Goal: Task Accomplishment & Management: Manage account settings

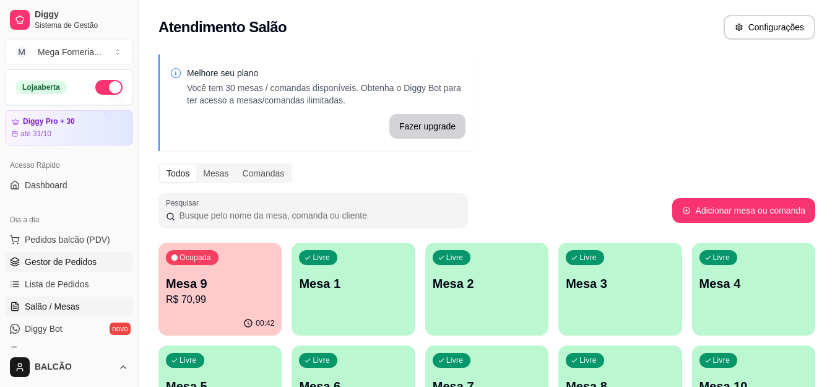
click at [61, 261] on span "Gestor de Pedidos" at bounding box center [61, 262] width 72 height 12
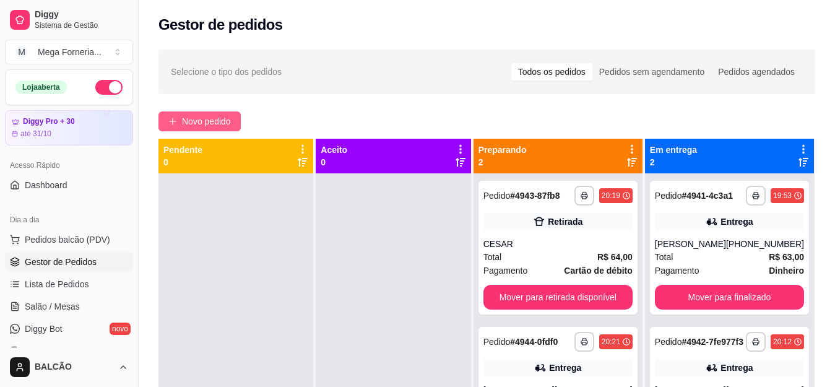
click at [205, 121] on span "Novo pedido" at bounding box center [206, 122] width 49 height 14
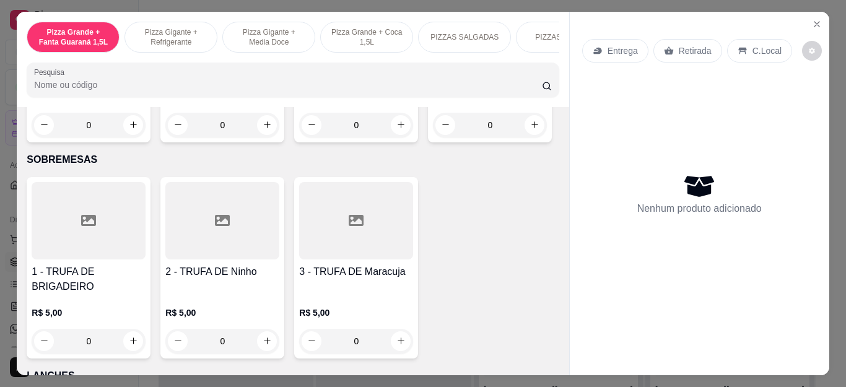
scroll to position [1424, 0]
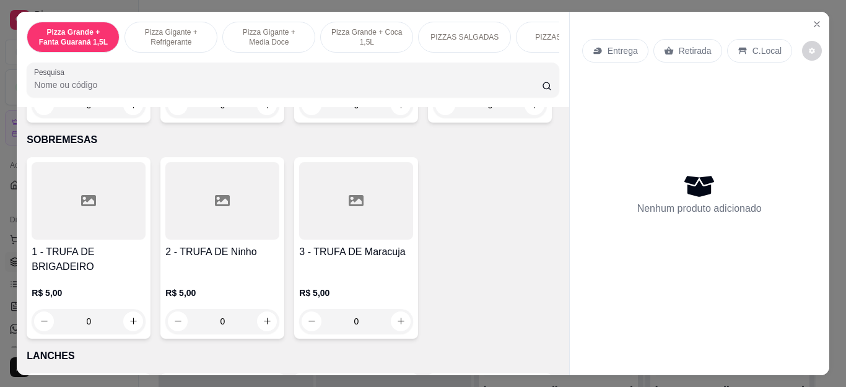
click at [433, 118] on div "0" at bounding box center [490, 105] width 114 height 25
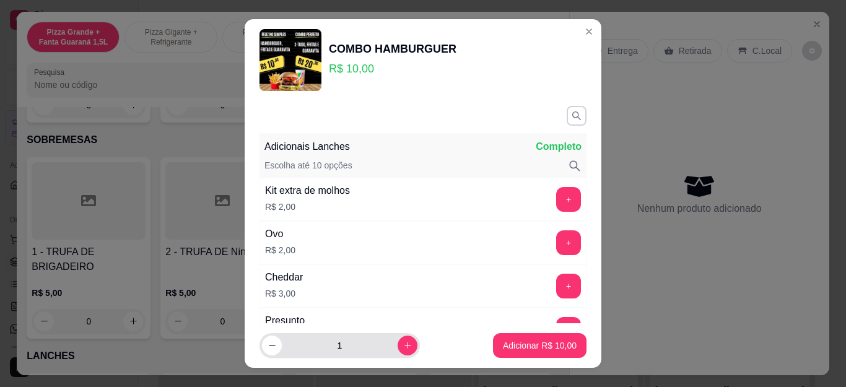
click at [398, 350] on button "increase-product-quantity" at bounding box center [407, 345] width 20 height 20
type input "2"
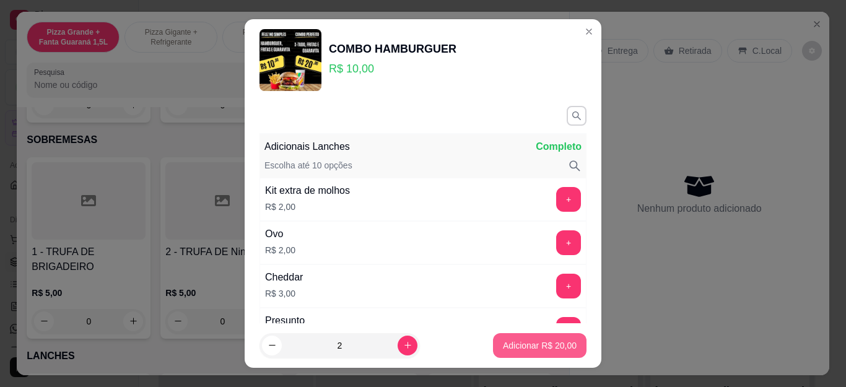
click at [521, 343] on p "Adicionar R$ 20,00" at bounding box center [540, 345] width 74 height 12
type input "2"
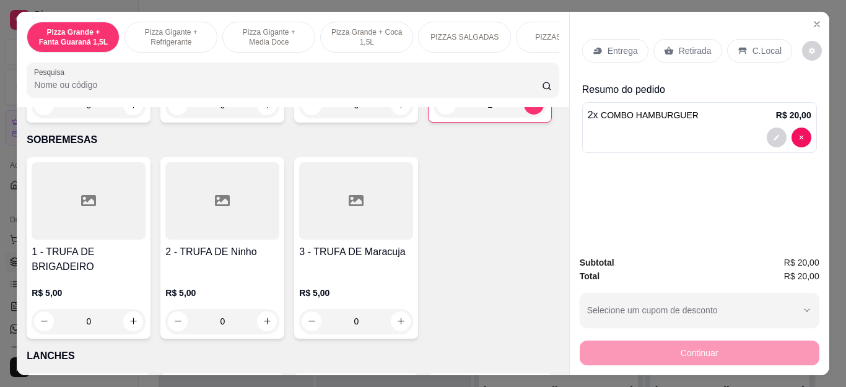
click at [618, 50] on p "Entrega" at bounding box center [622, 51] width 30 height 12
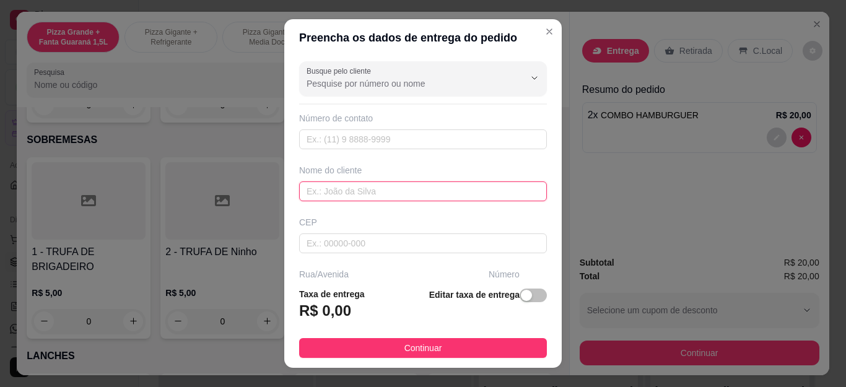
click at [406, 194] on input "text" at bounding box center [423, 191] width 248 height 20
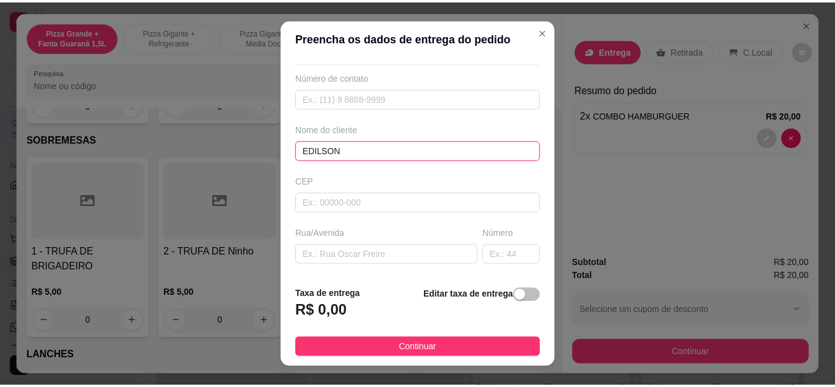
scroll to position [124, 0]
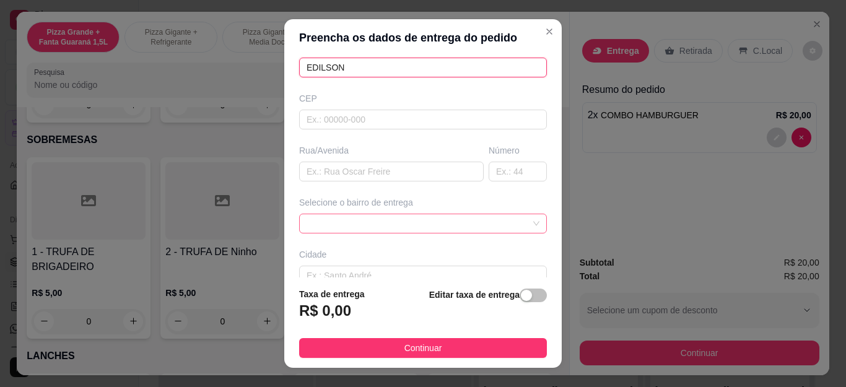
click at [412, 214] on div at bounding box center [423, 224] width 248 height 20
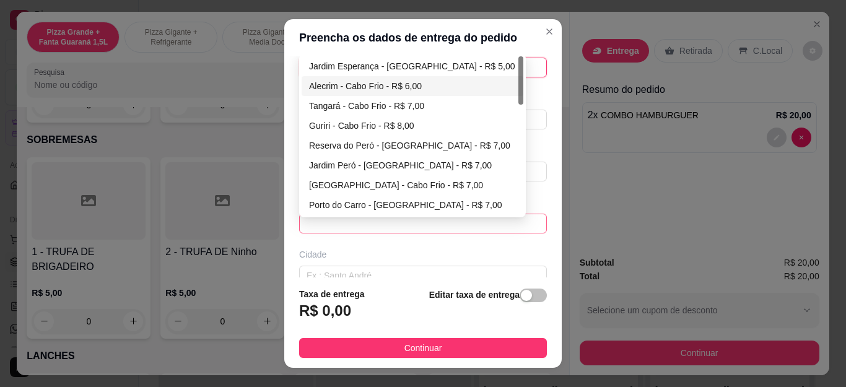
type input "EDILSON"
click at [383, 89] on div "Alecrim - Cabo Frio - R$ 6,00" at bounding box center [412, 86] width 207 height 14
type input "Cabo Frio"
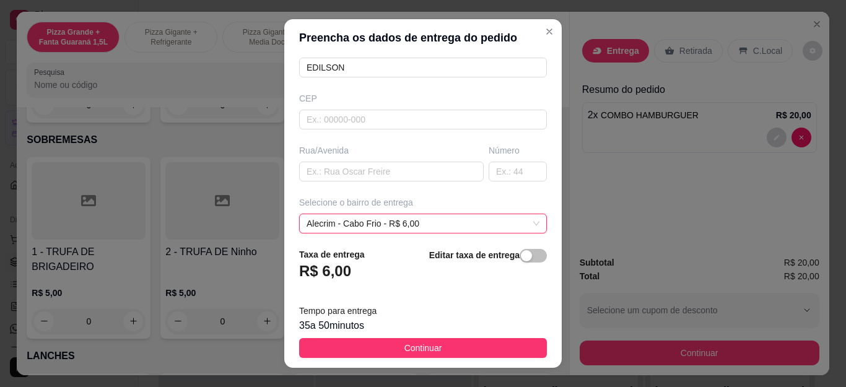
click at [480, 351] on button "Continuar" at bounding box center [423, 348] width 248 height 20
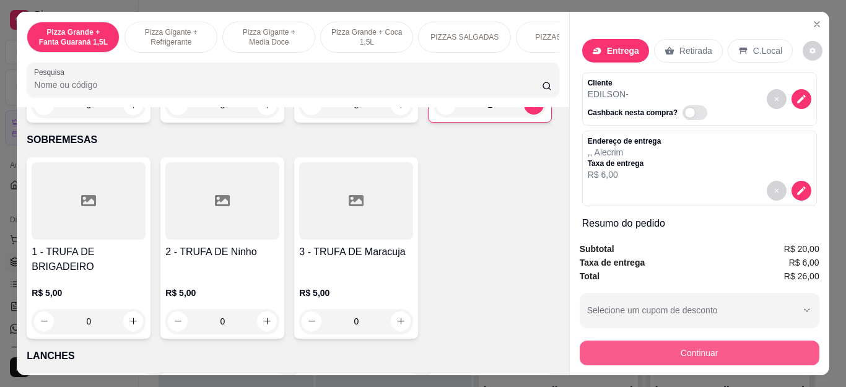
click at [600, 342] on button "Continuar" at bounding box center [699, 352] width 240 height 25
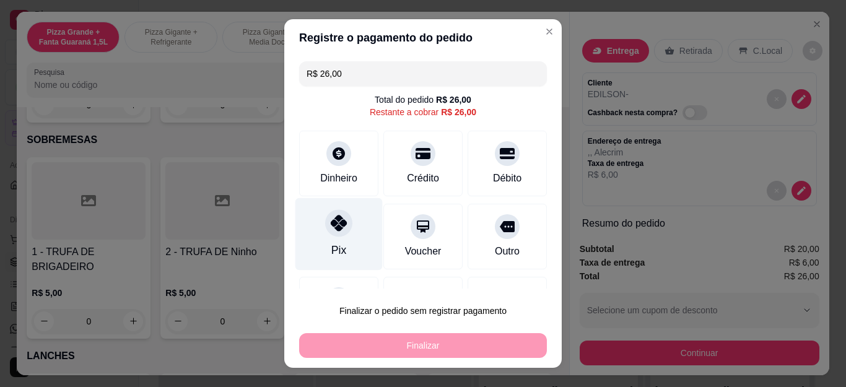
click at [317, 235] on div "Pix" at bounding box center [338, 234] width 87 height 72
type input "R$ 0,00"
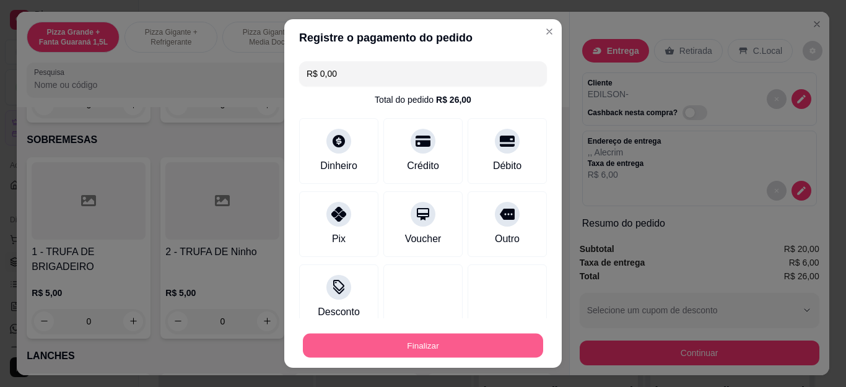
click at [423, 340] on button "Finalizar" at bounding box center [423, 345] width 240 height 24
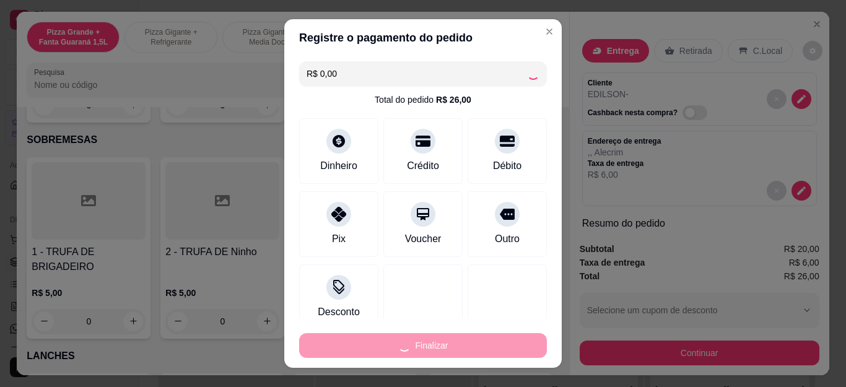
type input "0"
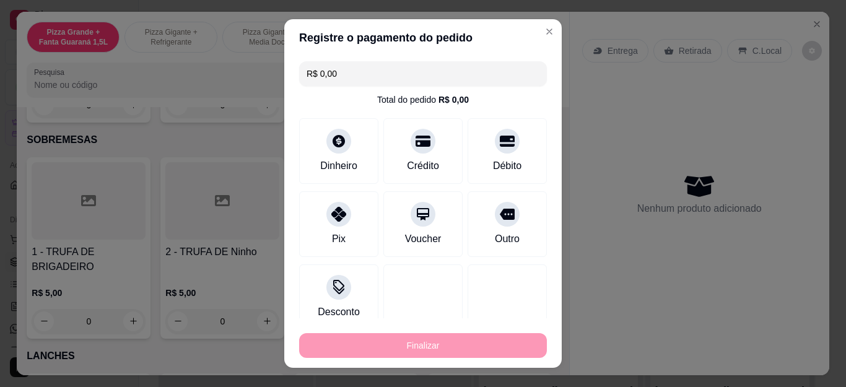
type input "-R$ 26,00"
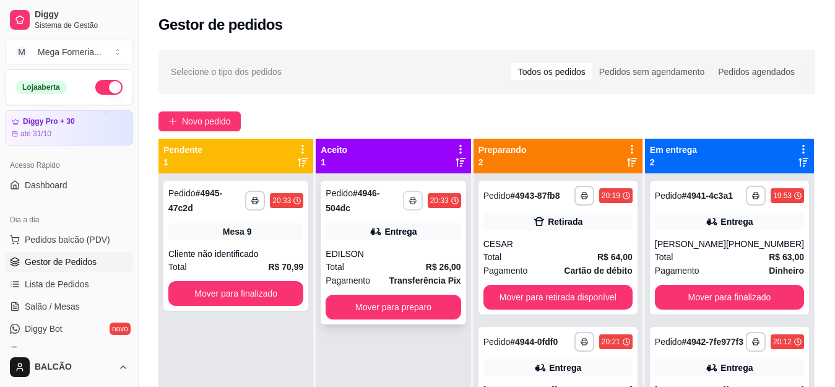
click at [419, 191] on button "button" at bounding box center [413, 201] width 20 height 20
click at [399, 241] on button "IMPRESSORA" at bounding box center [389, 239] width 90 height 20
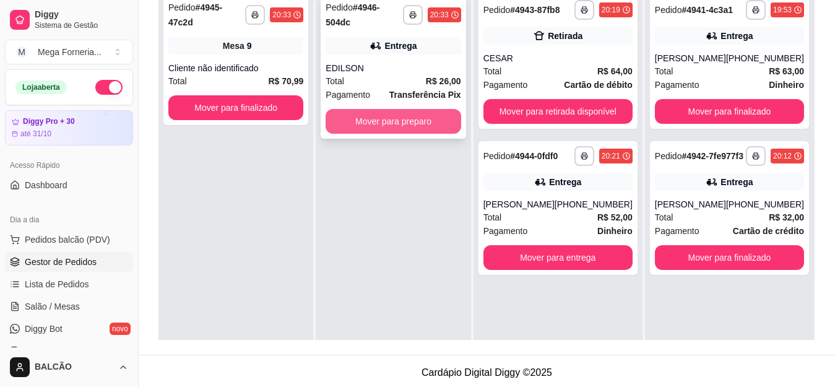
click at [426, 116] on button "Mover para preparo" at bounding box center [393, 121] width 135 height 25
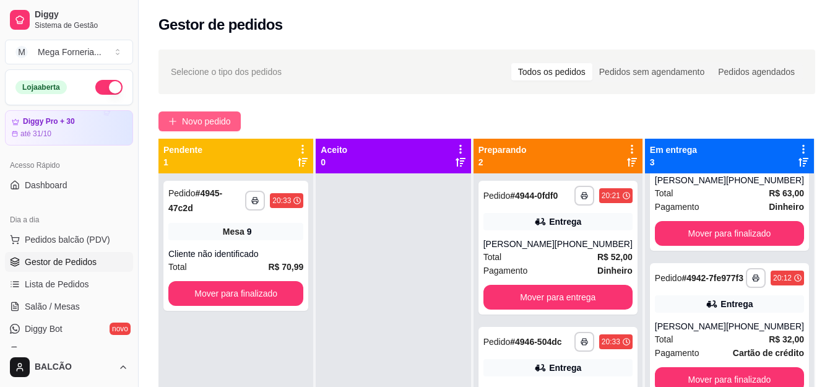
click at [212, 125] on span "Novo pedido" at bounding box center [206, 122] width 49 height 14
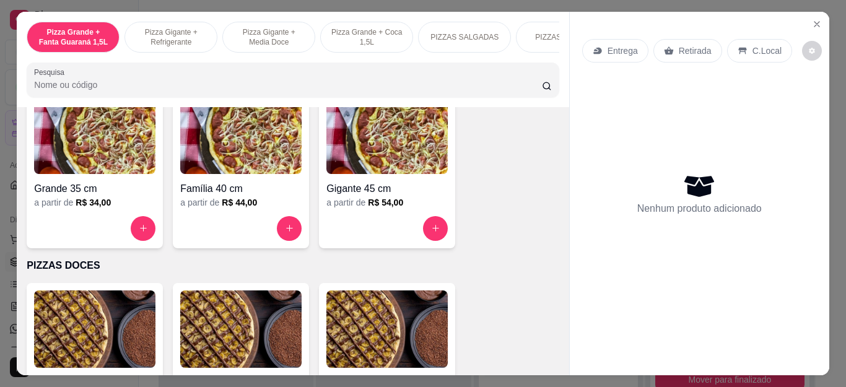
scroll to position [928, 0]
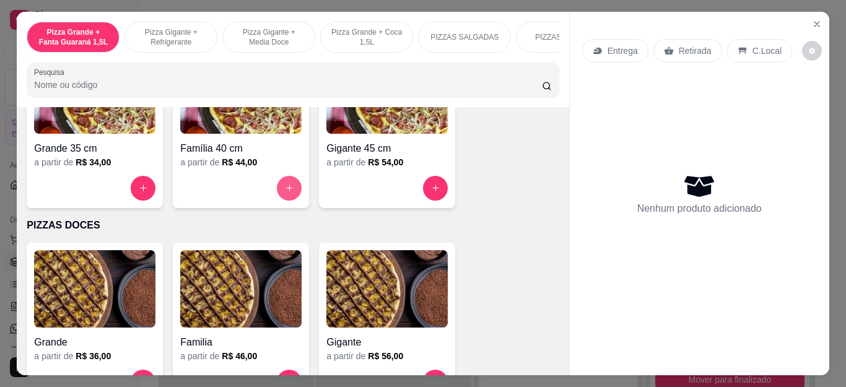
click at [285, 192] on icon "increase-product-quantity" at bounding box center [289, 187] width 9 height 9
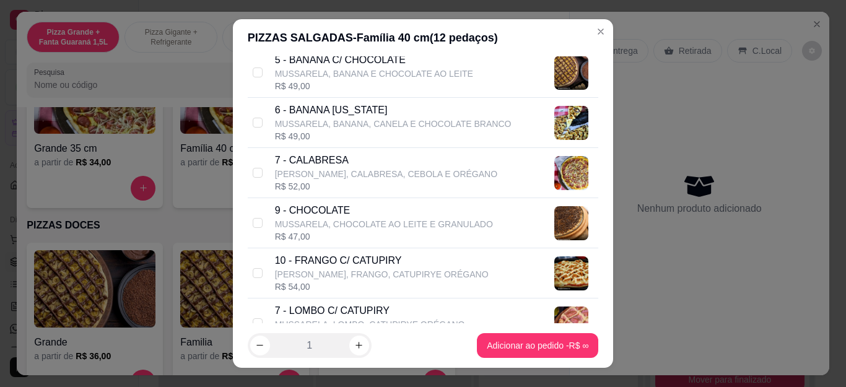
scroll to position [309, 0]
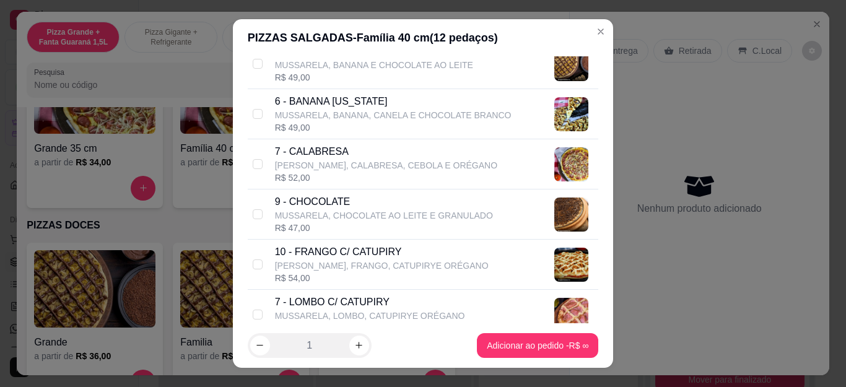
click at [391, 254] on p "10 - FRANGO C/ CATUPIRY" at bounding box center [382, 251] width 214 height 15
checkbox input "true"
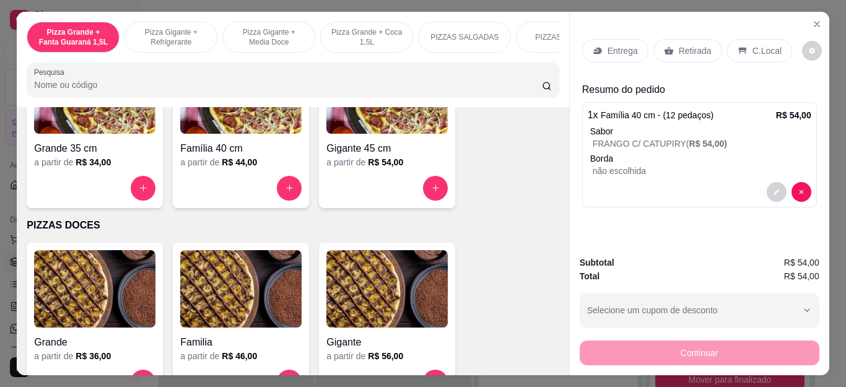
click at [598, 45] on div "Entrega" at bounding box center [615, 51] width 66 height 24
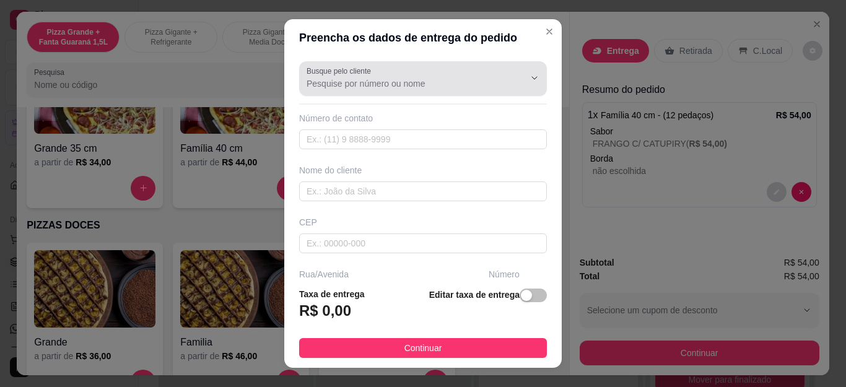
click at [362, 80] on input "Busque pelo cliente" at bounding box center [405, 83] width 198 height 12
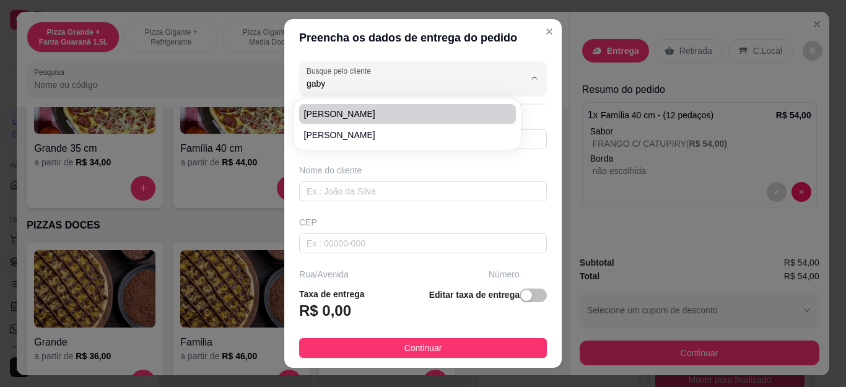
click at [378, 112] on span "[PERSON_NAME]" at bounding box center [401, 114] width 194 height 12
type input "[PERSON_NAME]"
type input "522992897666"
type input "[PERSON_NAME]"
type input "Cabo Frio"
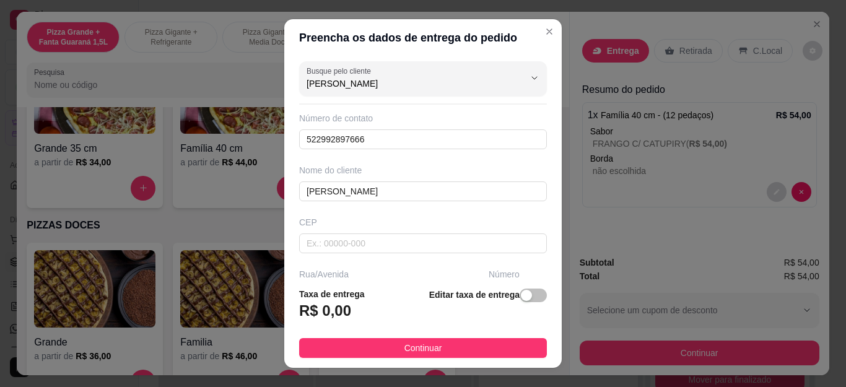
type input "[PERSON_NAME]"
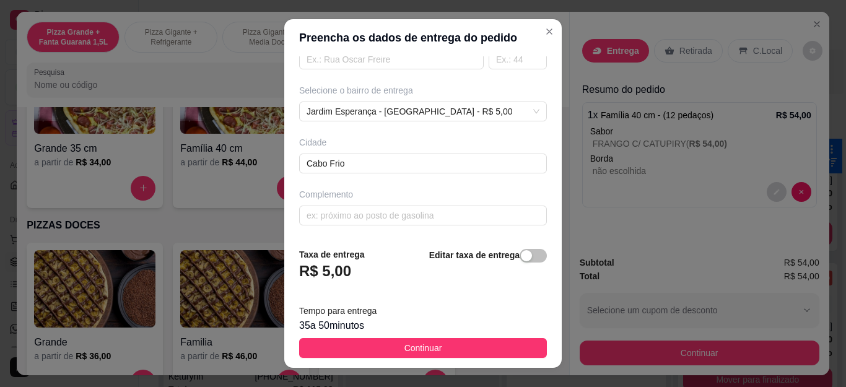
scroll to position [20, 0]
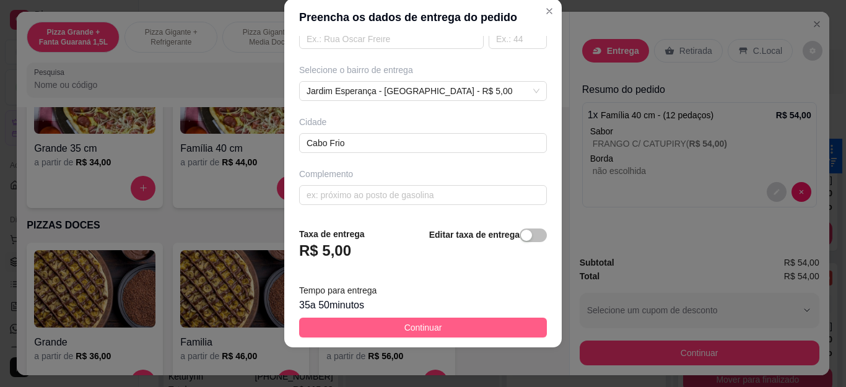
click at [466, 327] on button "Continuar" at bounding box center [423, 328] width 248 height 20
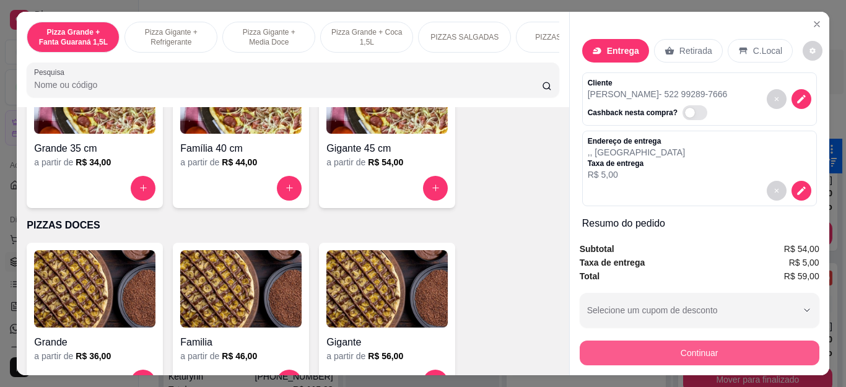
click at [683, 344] on button "Continuar" at bounding box center [699, 352] width 240 height 25
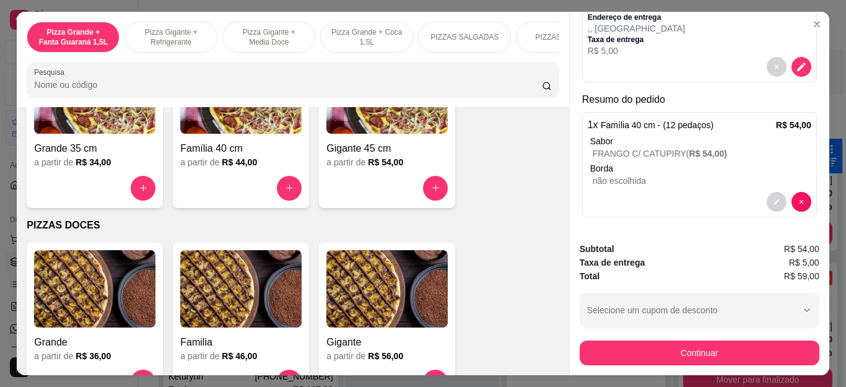
scroll to position [126, 0]
click at [766, 194] on button "decrease-product-quantity" at bounding box center [776, 200] width 20 height 20
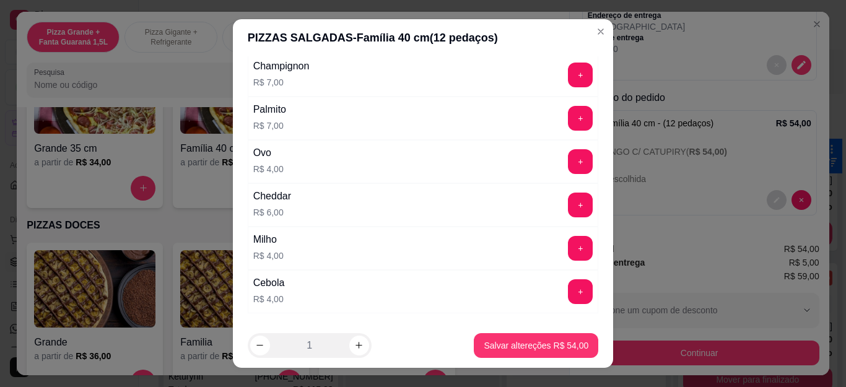
scroll to position [1406, 0]
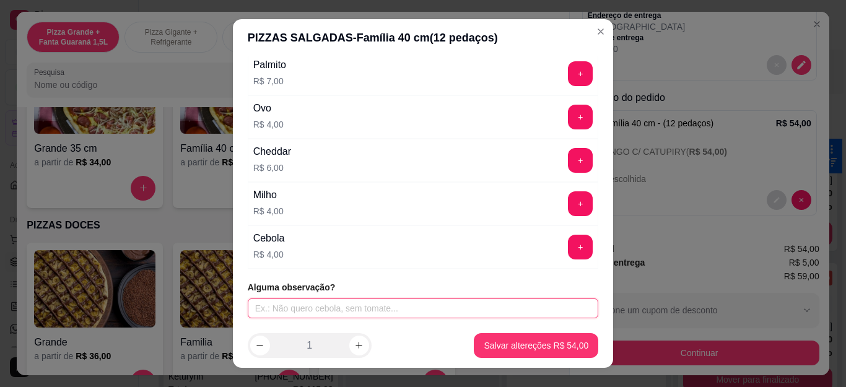
click at [355, 306] on input "text" at bounding box center [423, 308] width 351 height 20
type input "FRANCESA"
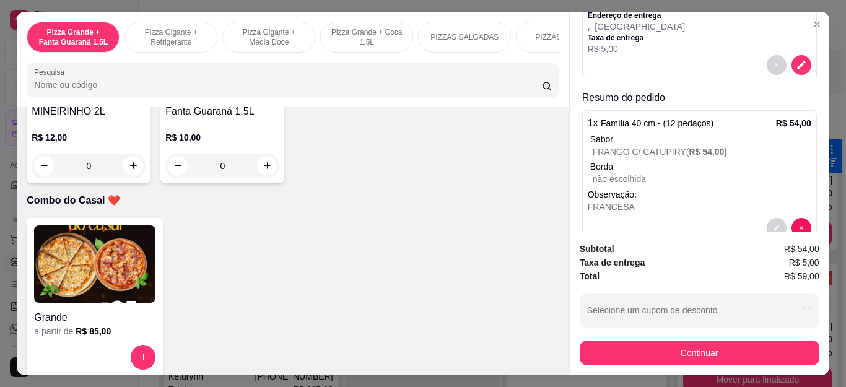
scroll to position [3095, 0]
type input "1"
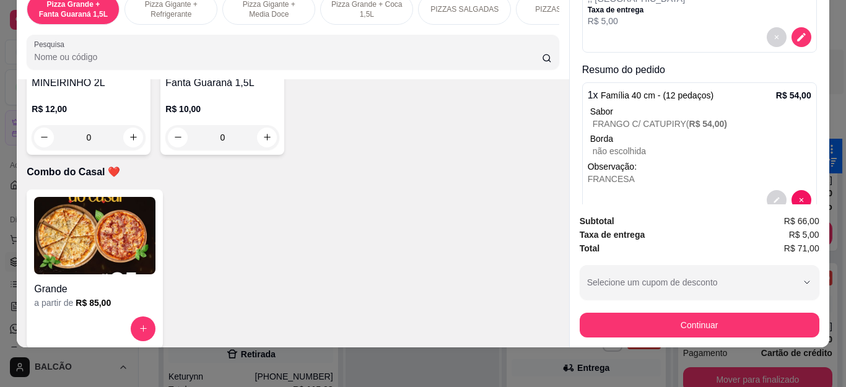
scroll to position [209, 0]
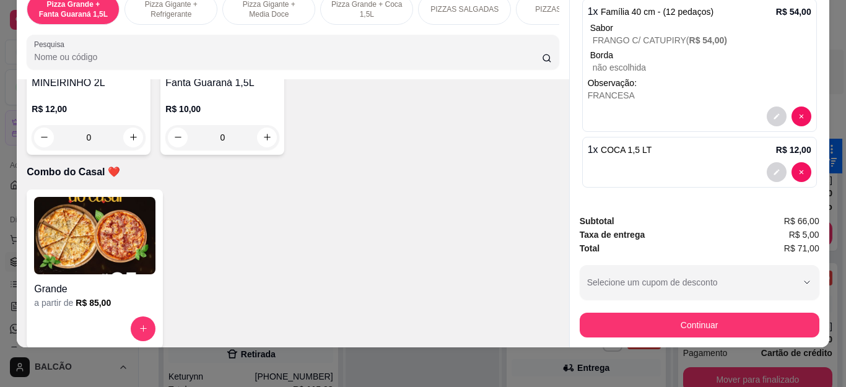
click at [761, 92] on div "1 x Família 40 cm - (12 pedaços) R$ 54,00 Sabor FRANGO C/ CATUPIRY ( R$ 54,00 )…" at bounding box center [699, 65] width 235 height 133
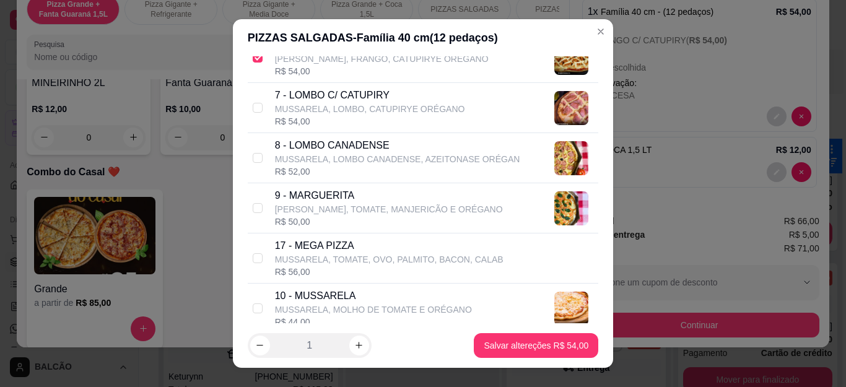
scroll to position [495, 0]
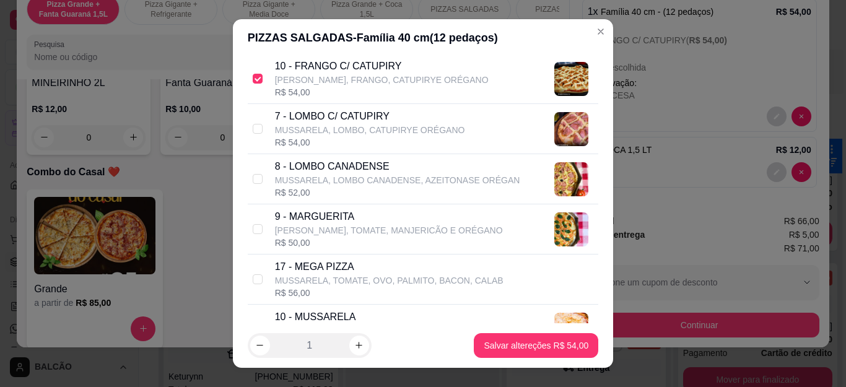
click at [312, 87] on div "R$ 54,00" at bounding box center [382, 92] width 214 height 12
checkbox input "false"
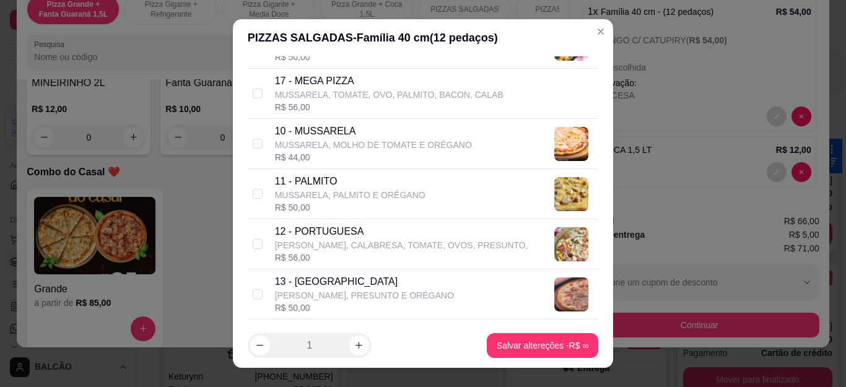
scroll to position [743, 0]
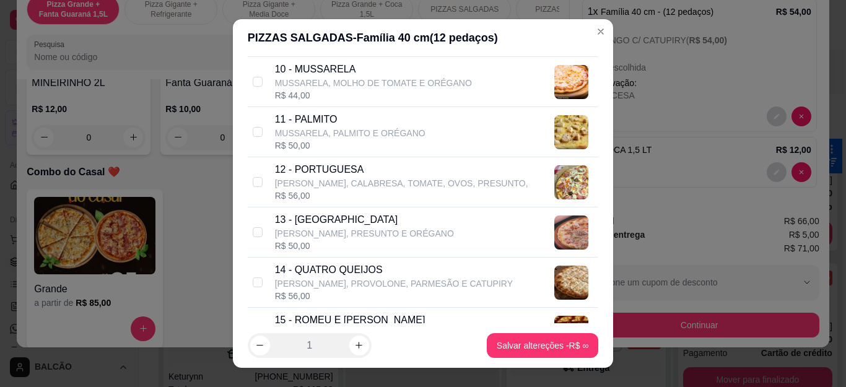
click at [312, 186] on p "[PERSON_NAME], CALABRESA, TOMATE, OVOS, PRESUNTO," at bounding box center [401, 183] width 253 height 12
checkbox input "true"
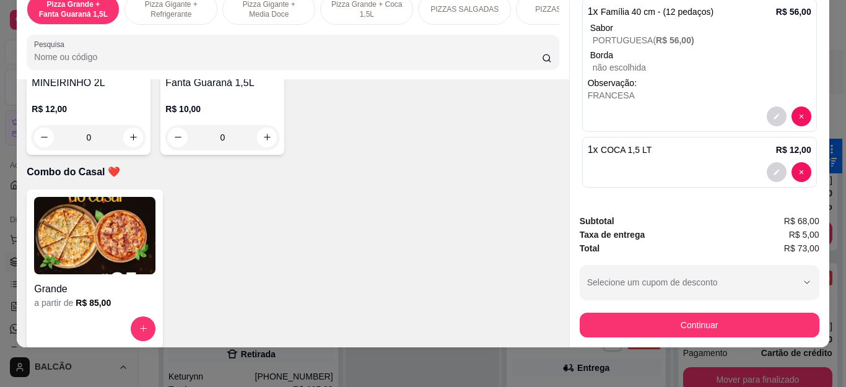
click at [678, 326] on button "Continuar" at bounding box center [699, 325] width 240 height 25
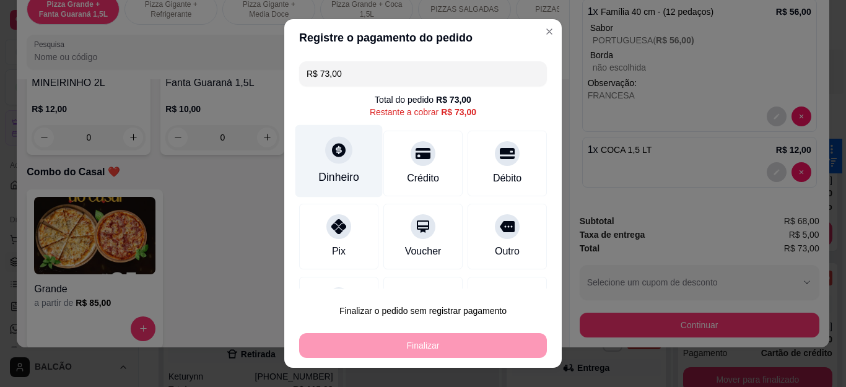
click at [337, 153] on icon at bounding box center [339, 150] width 16 height 16
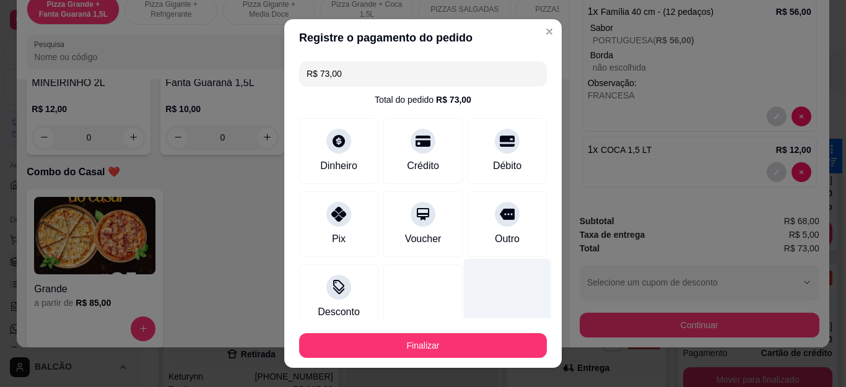
type input "R$ 0,00"
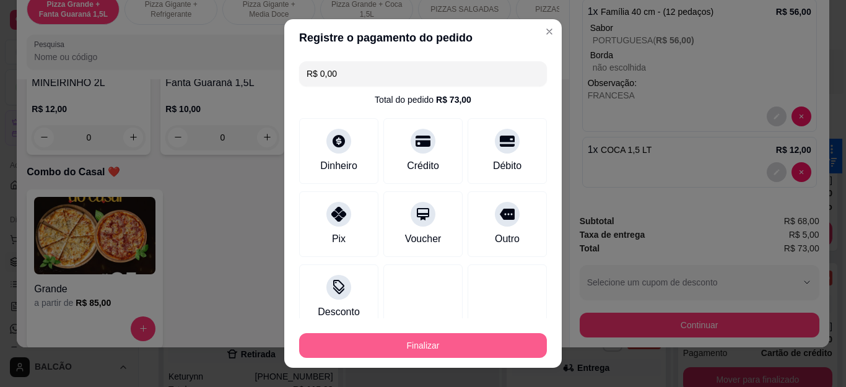
click at [469, 347] on button "Finalizar" at bounding box center [423, 345] width 248 height 25
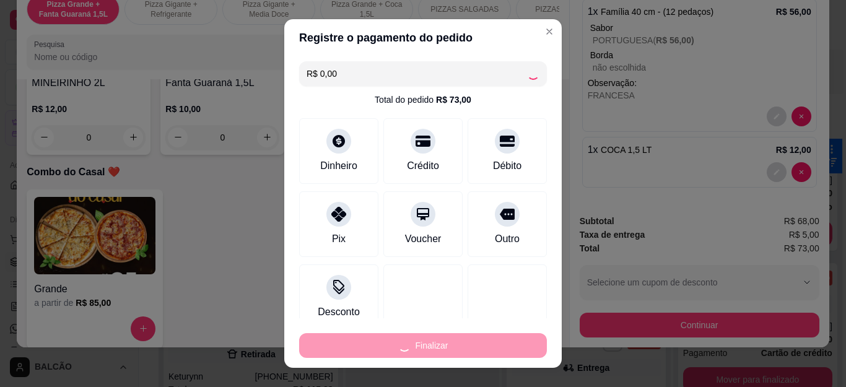
type input "0"
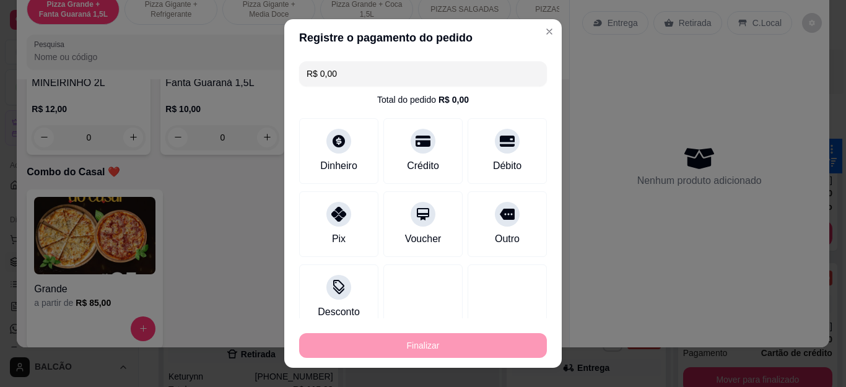
type input "-R$ 73,00"
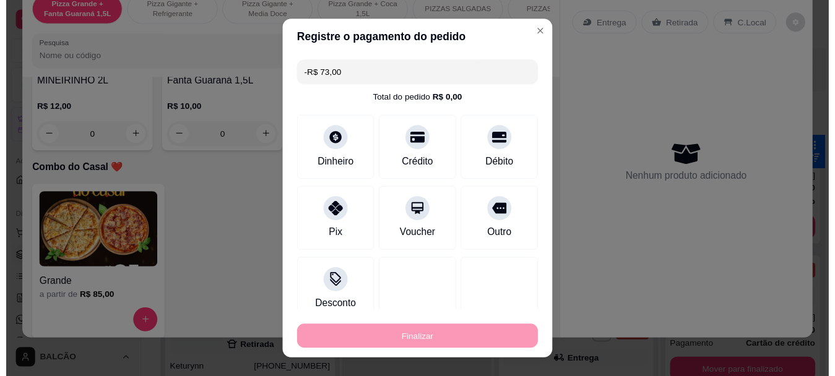
scroll to position [0, 0]
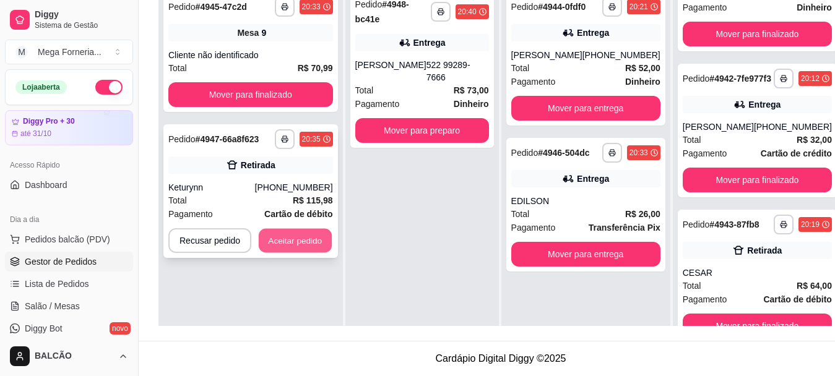
click at [283, 236] on button "Aceitar pedido" at bounding box center [295, 241] width 73 height 24
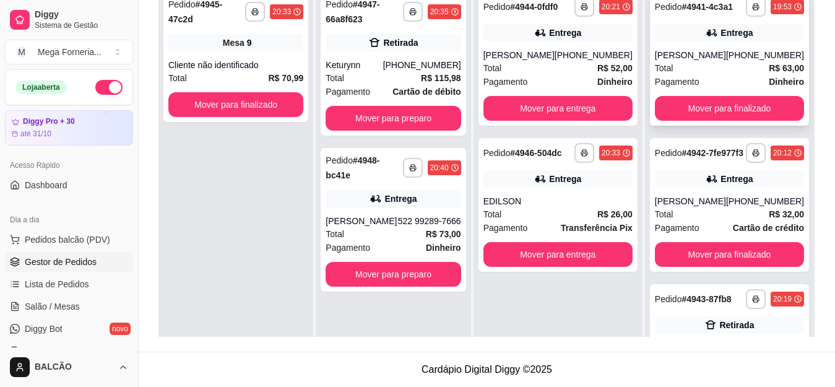
click at [678, 59] on div "[PERSON_NAME]" at bounding box center [690, 55] width 71 height 12
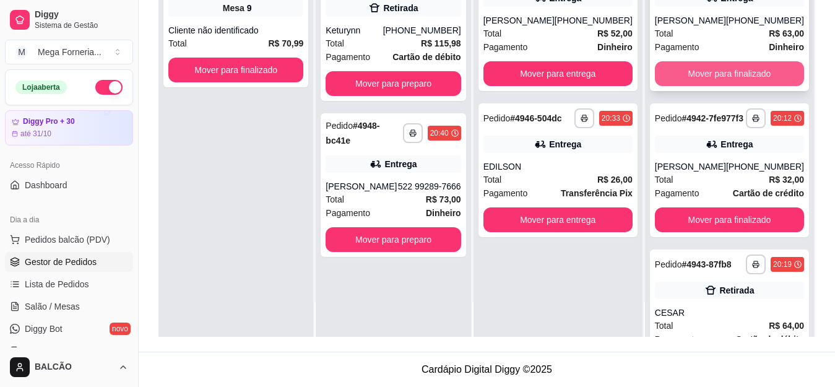
click at [719, 78] on button "Mover para finalizado" at bounding box center [729, 73] width 149 height 25
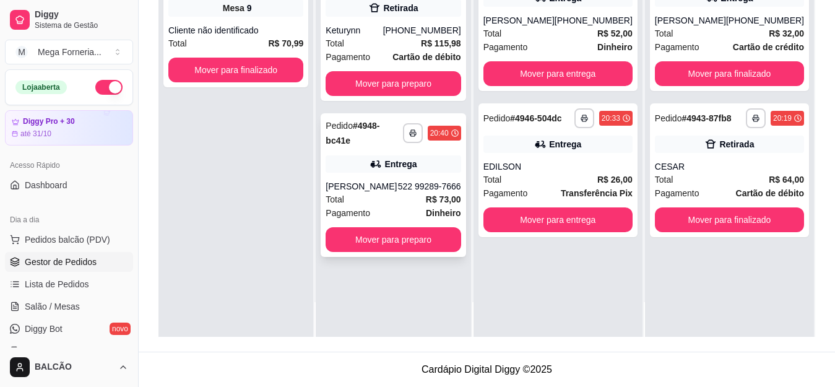
click at [396, 180] on div "[PERSON_NAME]" at bounding box center [362, 186] width 72 height 12
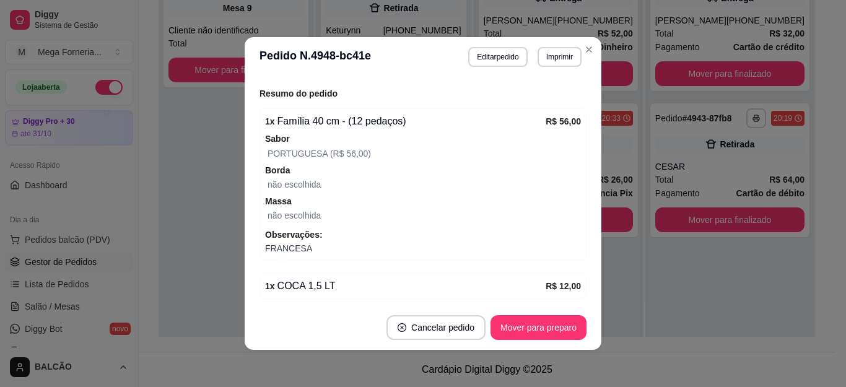
scroll to position [390, 0]
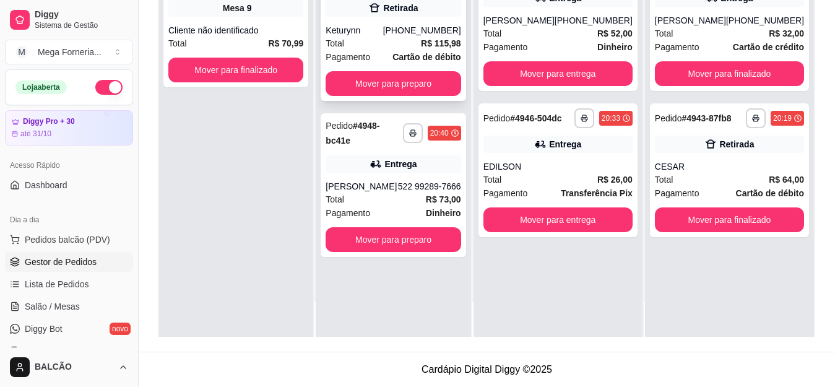
click at [409, 33] on div "[PHONE_NUMBER]" at bounding box center [422, 30] width 78 height 12
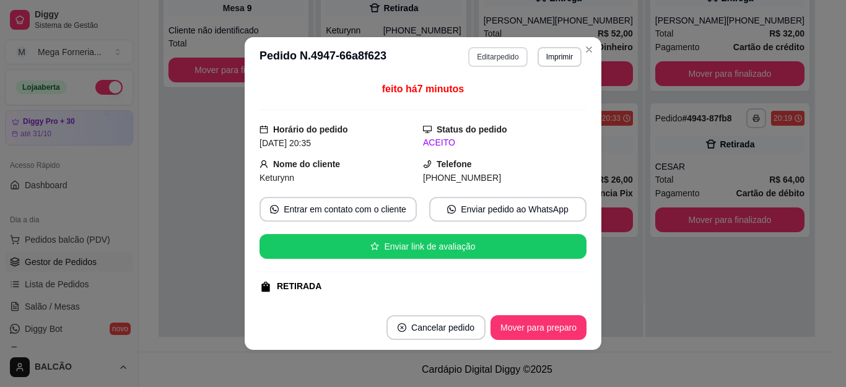
click at [478, 61] on button "Editar pedido" at bounding box center [497, 57] width 59 height 20
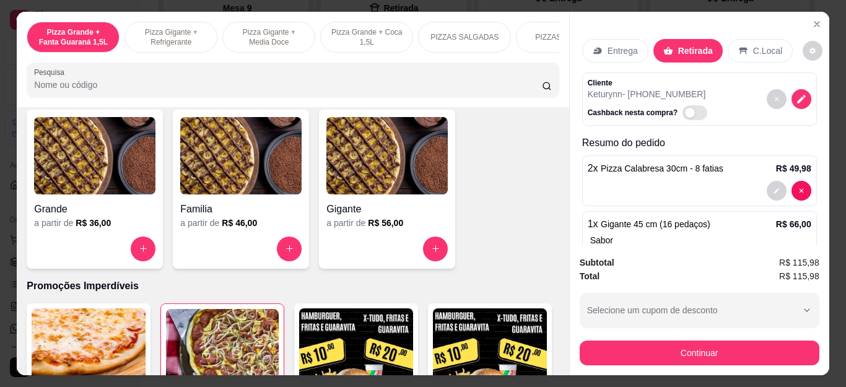
scroll to position [1114, 0]
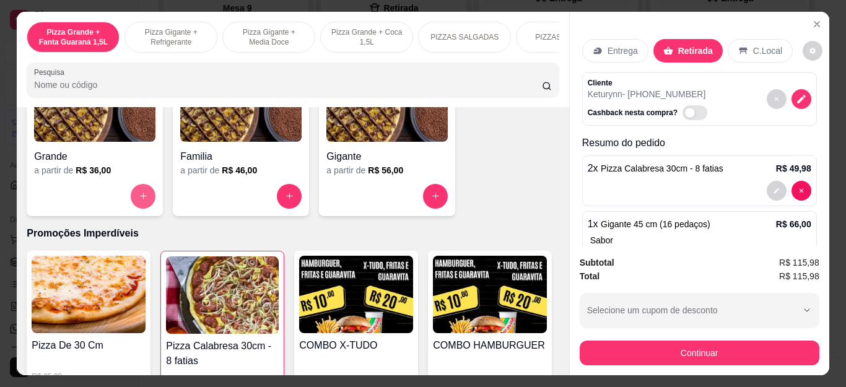
click at [140, 200] on icon "increase-product-quantity" at bounding box center [143, 196] width 7 height 7
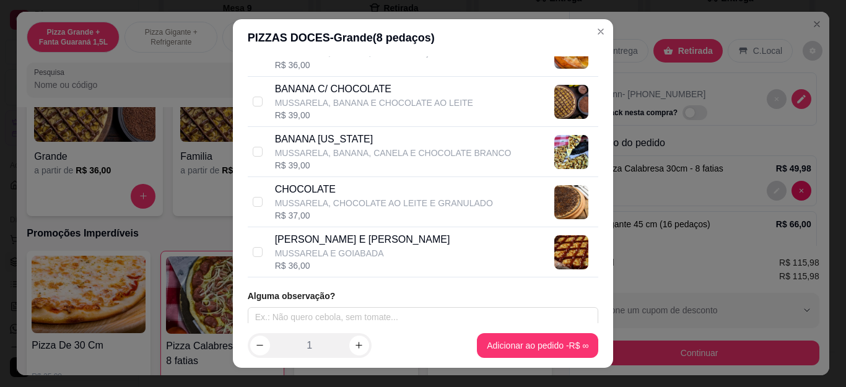
scroll to position [103, 0]
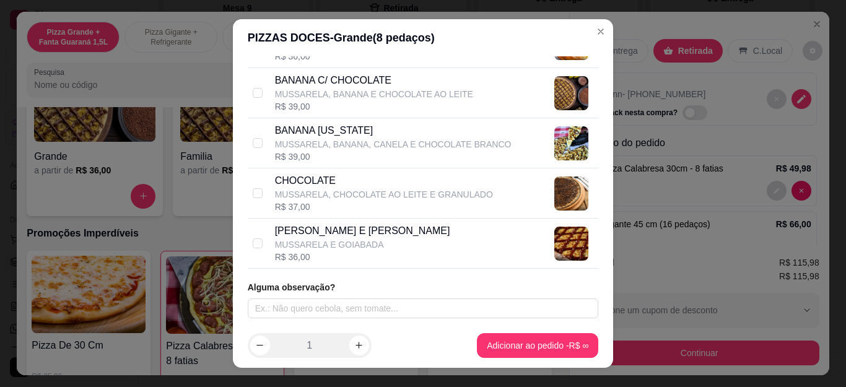
click at [334, 152] on div "R$ 39,00" at bounding box center [393, 156] width 236 height 12
checkbox input "true"
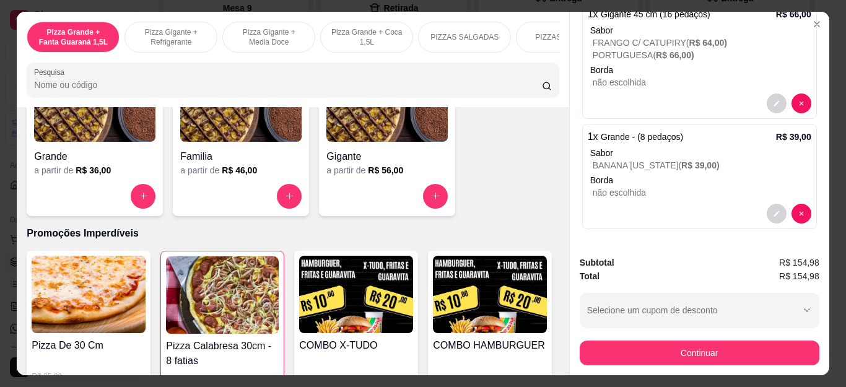
scroll to position [33, 0]
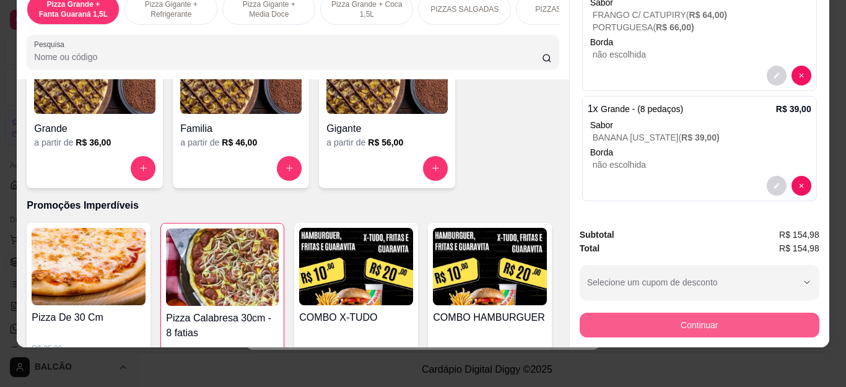
click at [732, 321] on button "Continuar" at bounding box center [699, 325] width 240 height 25
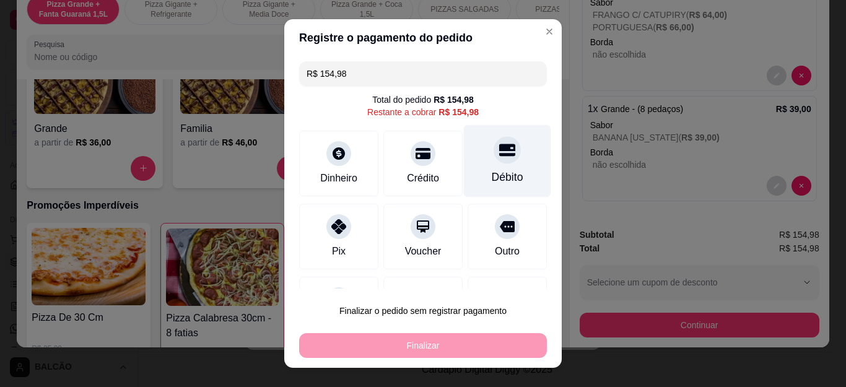
click at [493, 160] on div at bounding box center [506, 150] width 27 height 27
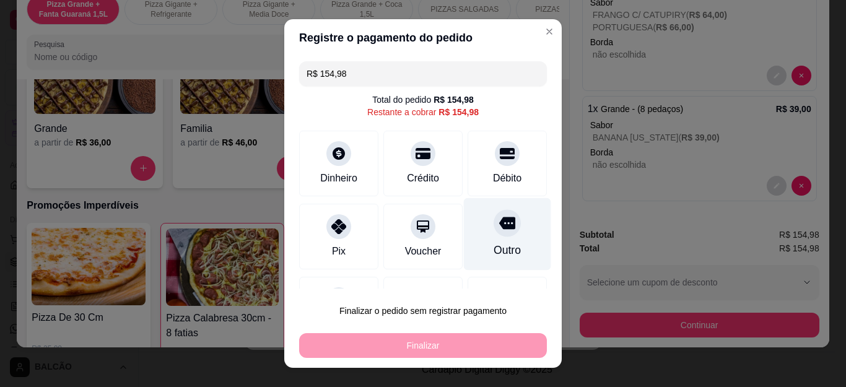
type input "R$ 0,00"
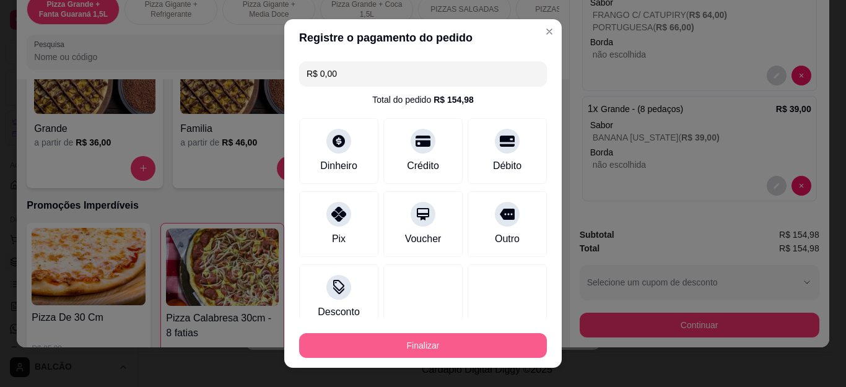
click at [517, 341] on button "Finalizar" at bounding box center [423, 345] width 248 height 25
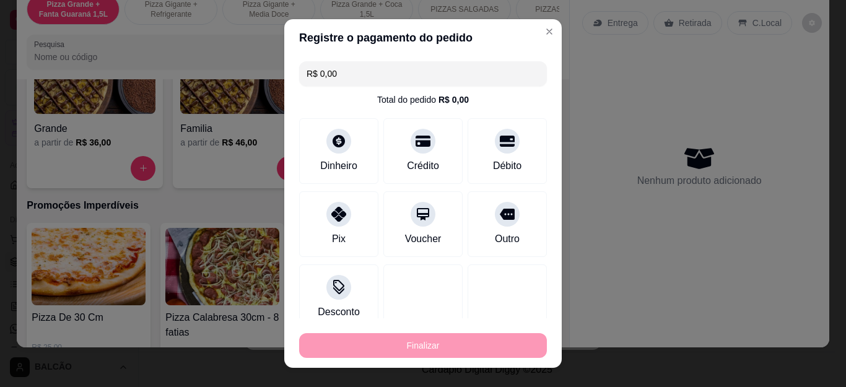
type input "0"
type input "-R$ 154,98"
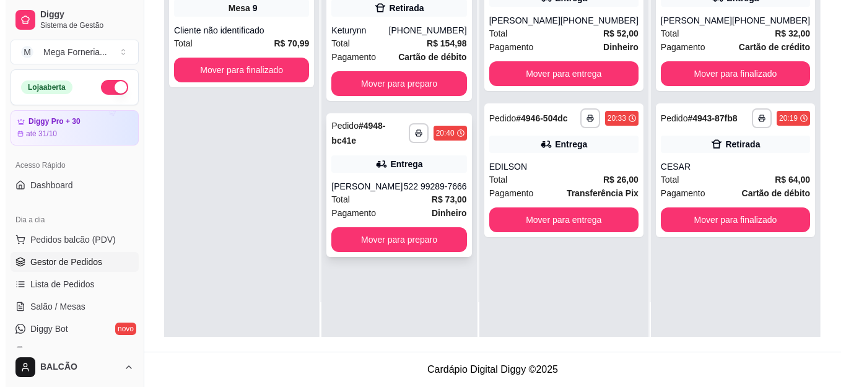
scroll to position [0, 0]
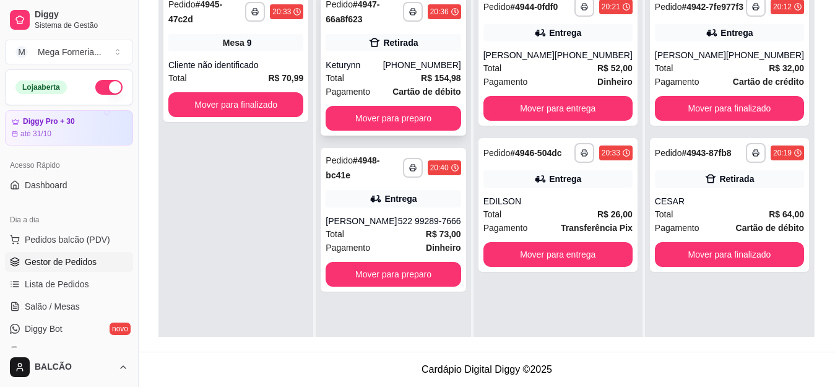
click at [383, 64] on div "Keturynn" at bounding box center [354, 65] width 57 height 12
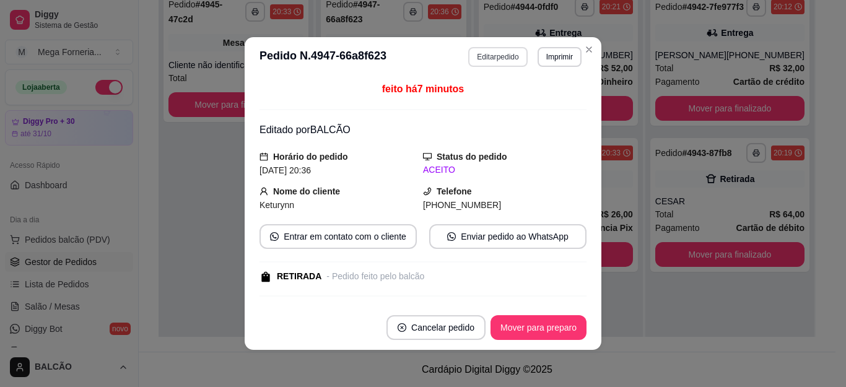
click at [488, 56] on button "Editar pedido" at bounding box center [497, 57] width 59 height 20
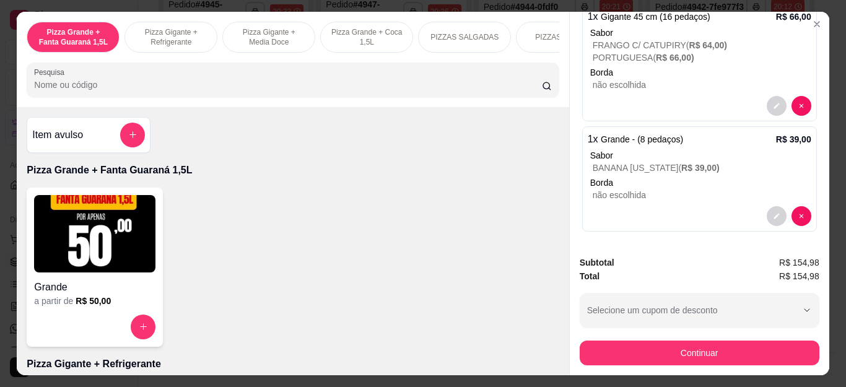
scroll to position [210, 0]
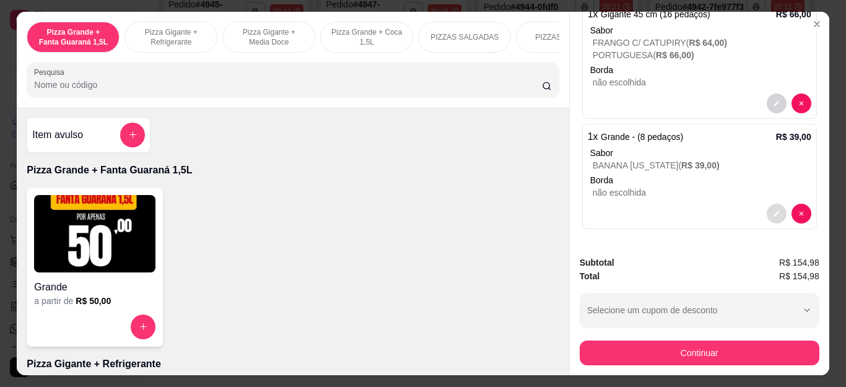
click at [766, 213] on button "decrease-product-quantity" at bounding box center [776, 214] width 20 height 20
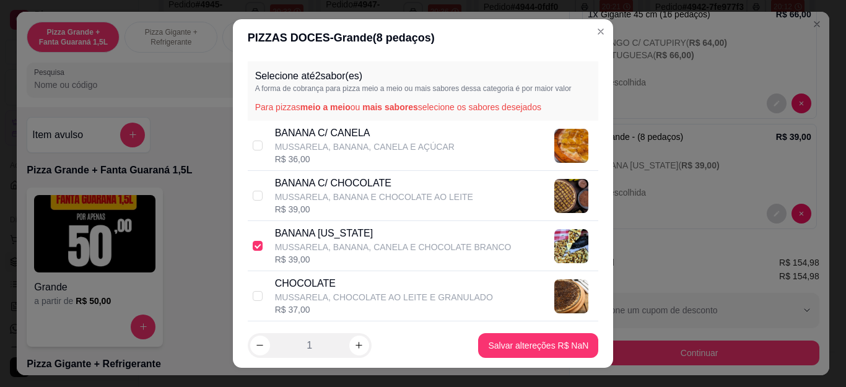
scroll to position [62, 0]
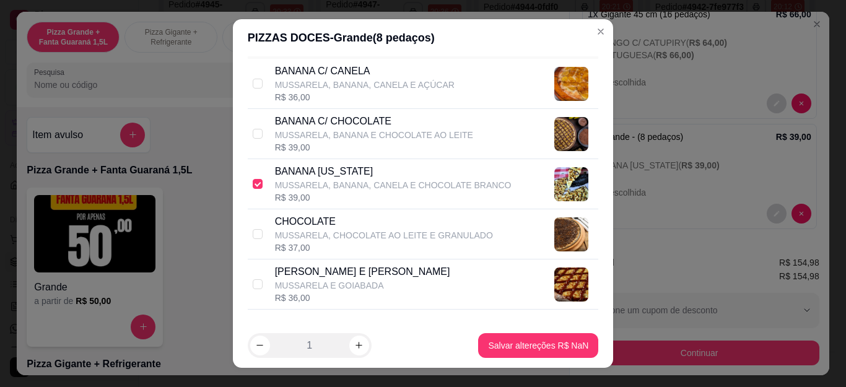
click at [321, 339] on input "text" at bounding box center [423, 349] width 351 height 20
paste input "Só pede para da um caprichada e não queimar muito a parte de cima"
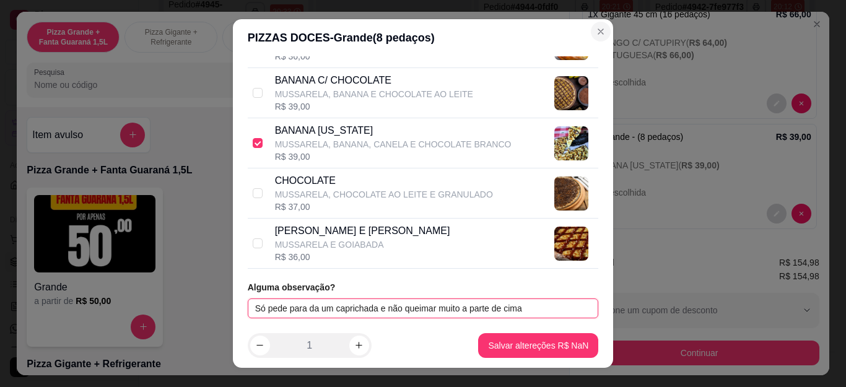
type input "Só pede para da um caprichada e não queimar muito a parte de cima"
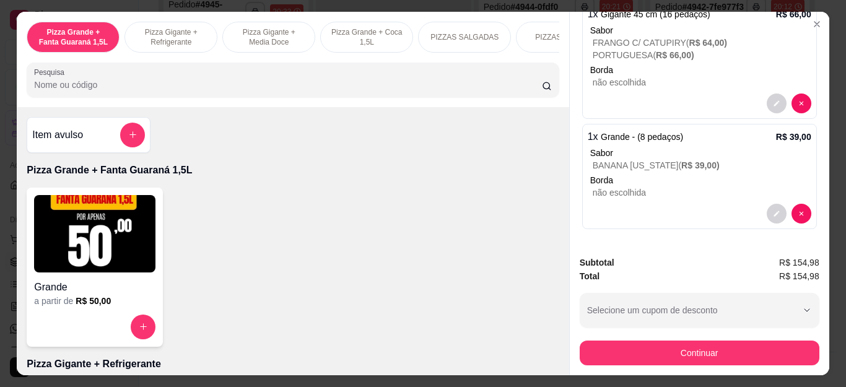
scroll to position [24, 0]
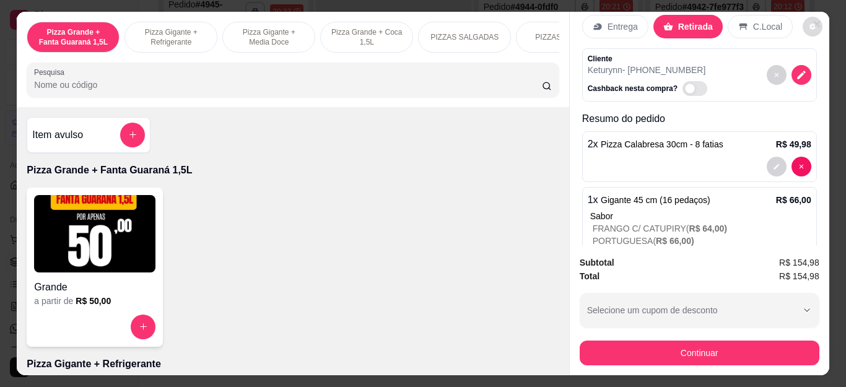
click at [810, 18] on button "decrease-product-quantity" at bounding box center [812, 27] width 20 height 20
click at [446, 177] on p "Pizza Grande + Fanta Guaraná 1,5L" at bounding box center [293, 170] width 532 height 15
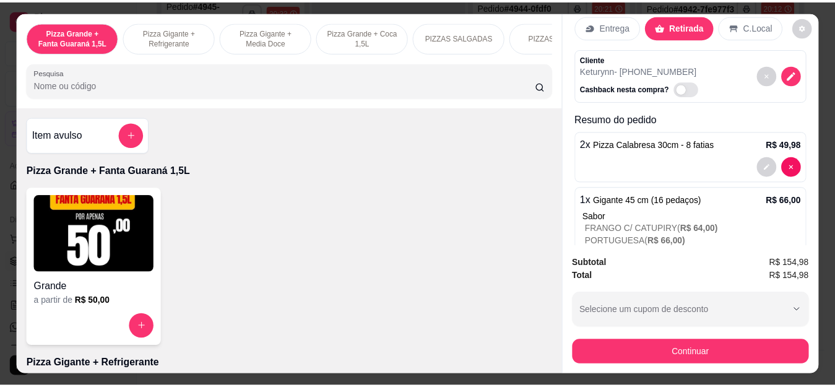
scroll to position [0, 0]
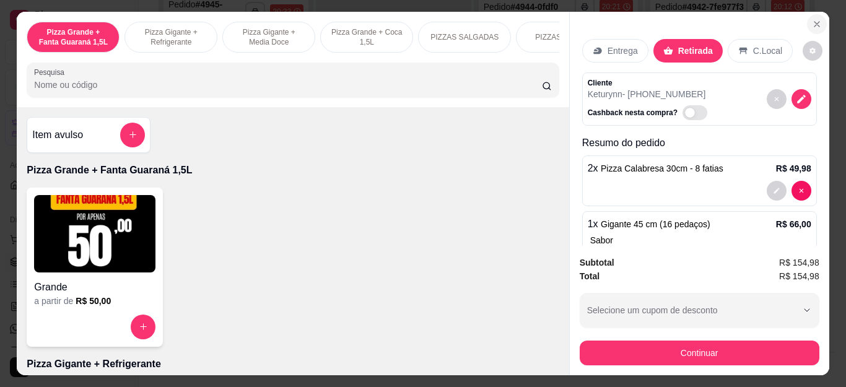
click at [814, 22] on icon "Close" at bounding box center [816, 24] width 5 height 5
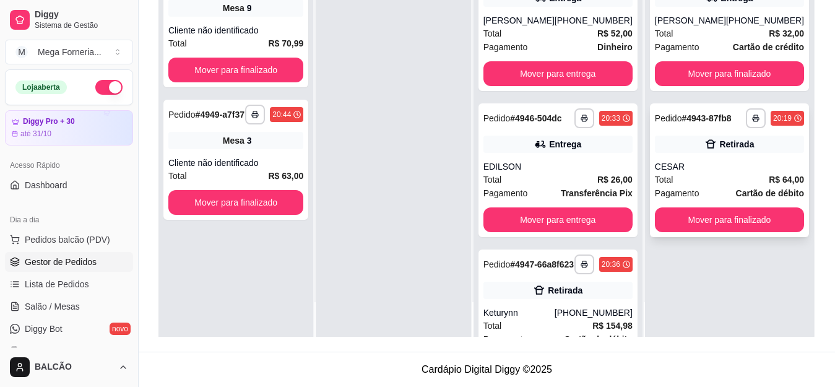
click at [713, 173] on div "CESAR" at bounding box center [729, 166] width 149 height 12
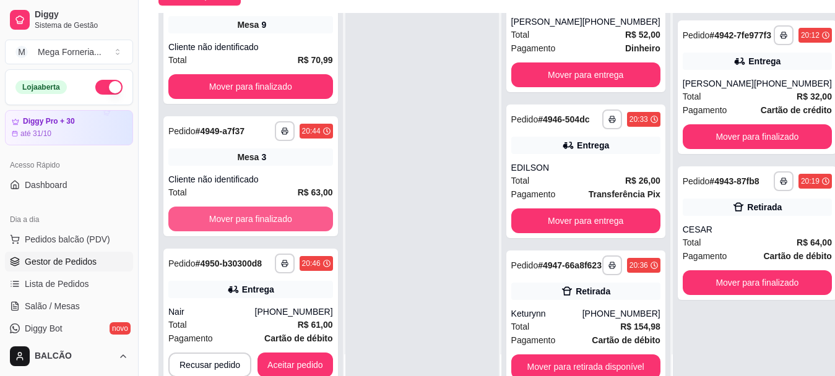
scroll to position [199, 0]
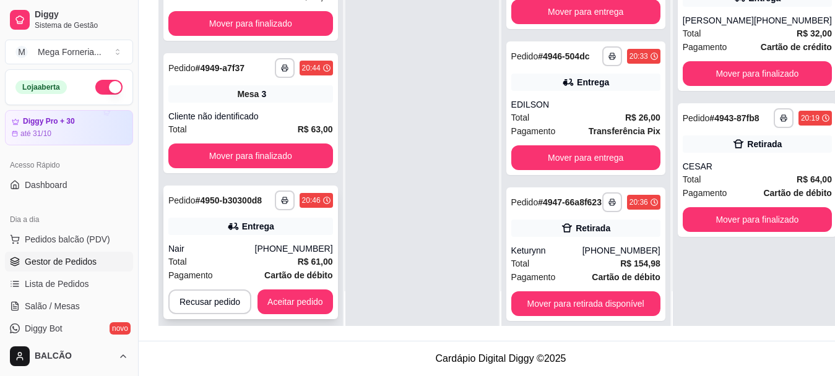
click at [268, 255] on div "Total R$ 61,00" at bounding box center [250, 262] width 165 height 14
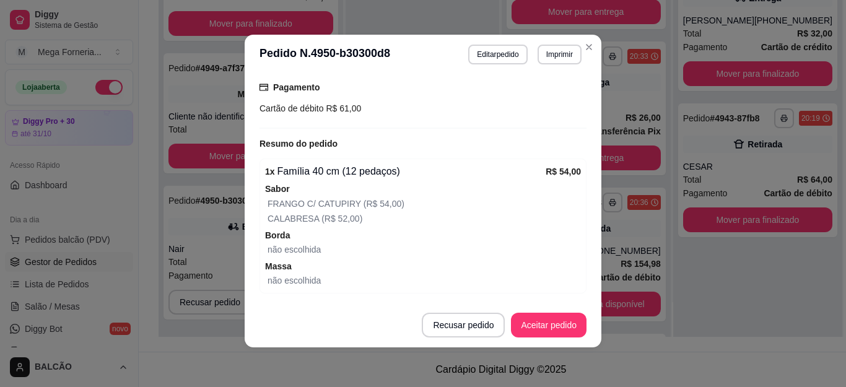
scroll to position [35, 0]
click at [545, 329] on button "Aceitar pedido" at bounding box center [548, 325] width 73 height 24
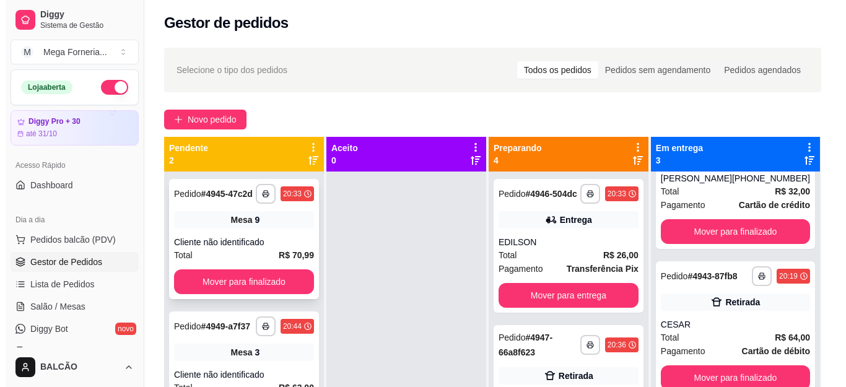
scroll to position [0, 0]
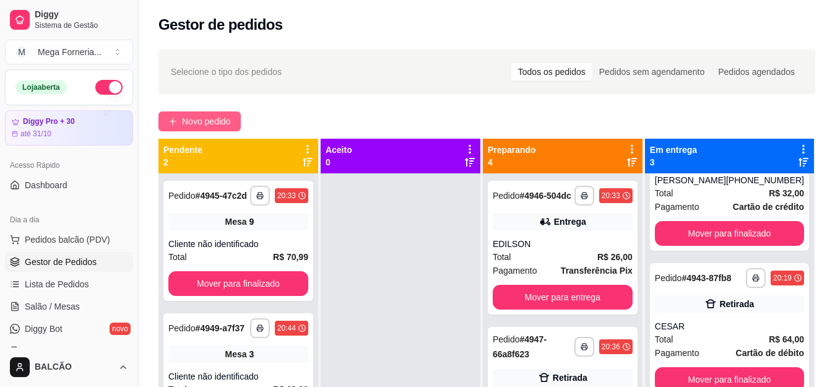
click at [176, 118] on icon "plus" at bounding box center [172, 121] width 9 height 9
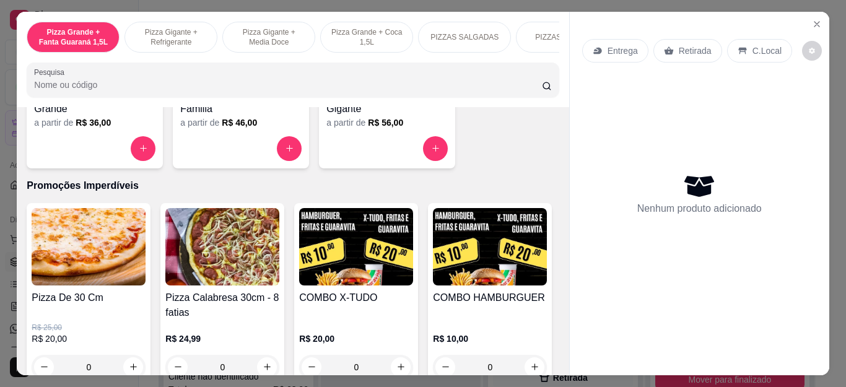
scroll to position [1238, 0]
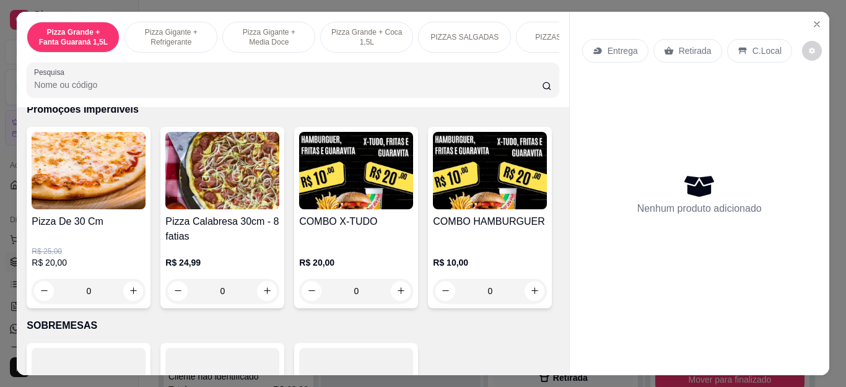
click at [126, 295] on div "0" at bounding box center [89, 291] width 114 height 25
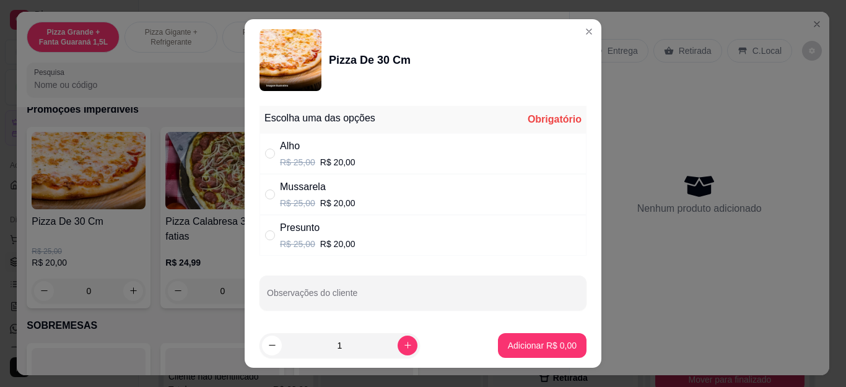
drag, startPoint x: 304, startPoint y: 240, endPoint x: 329, endPoint y: 269, distance: 38.6
click at [329, 269] on div "Escolha uma das opções Obrigatório Alho R$ 25,00 R$ 20,00 Mussarela R$ 25,00 R$…" at bounding box center [422, 212] width 357 height 222
click at [265, 234] on input "" at bounding box center [270, 235] width 10 height 10
radio input "true"
click at [259, 196] on div "Mussarela R$ 25,00 R$ 20,00" at bounding box center [422, 194] width 327 height 41
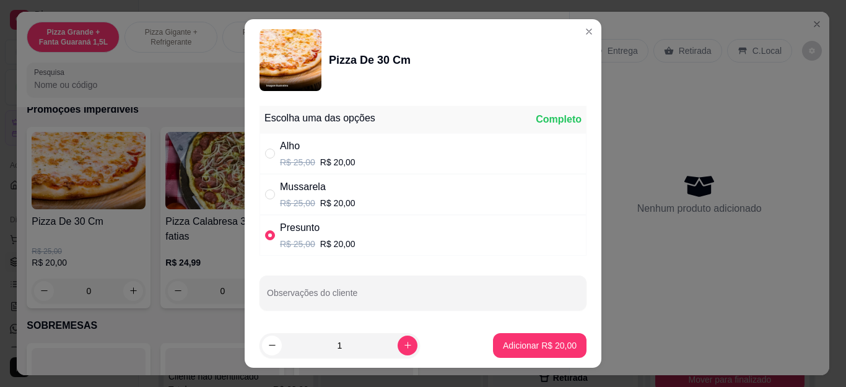
radio input "true"
radio input "false"
click at [267, 225] on div "Presunto R$ 25,00 R$ 20,00" at bounding box center [422, 235] width 327 height 41
radio input "false"
radio input "true"
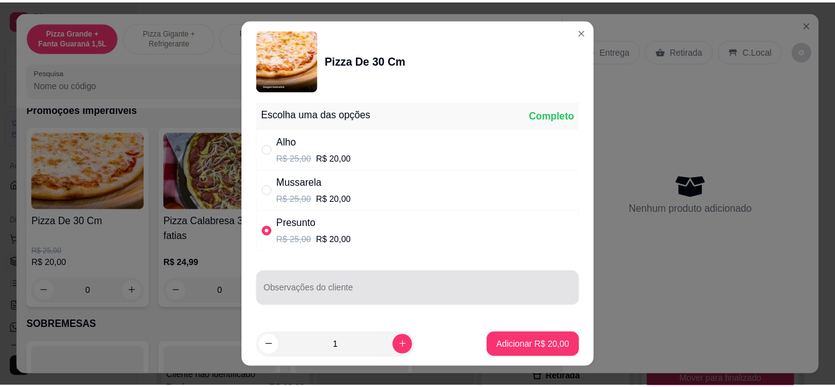
scroll to position [0, 0]
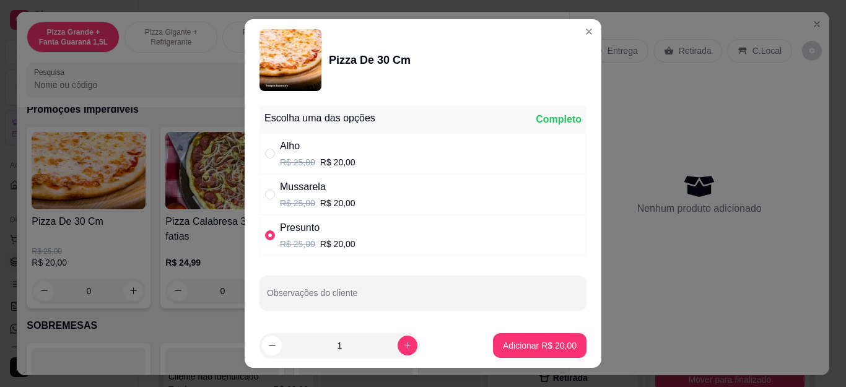
click at [566, 344] on button "Adicionar R$ 20,00" at bounding box center [539, 345] width 93 height 25
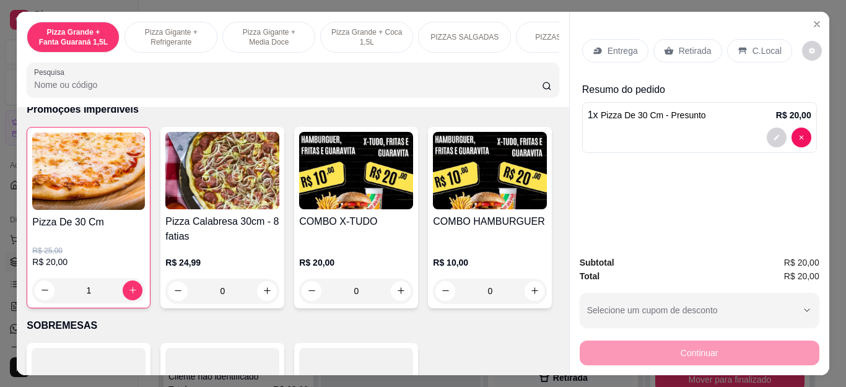
type input "1"
click at [703, 45] on p "Retirada" at bounding box center [694, 51] width 33 height 12
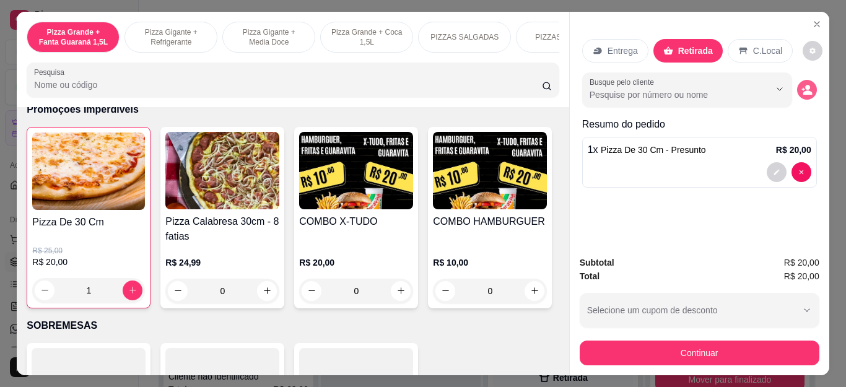
click at [805, 90] on icon "decrease-product-quantity" at bounding box center [806, 92] width 9 height 4
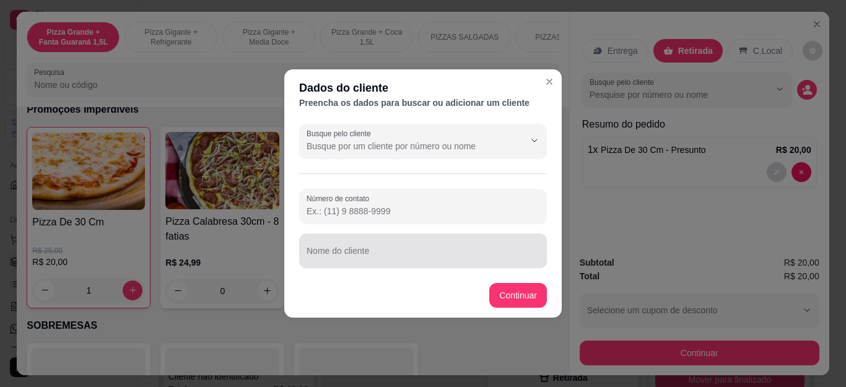
click at [467, 250] on input "Nome do cliente" at bounding box center [422, 255] width 233 height 12
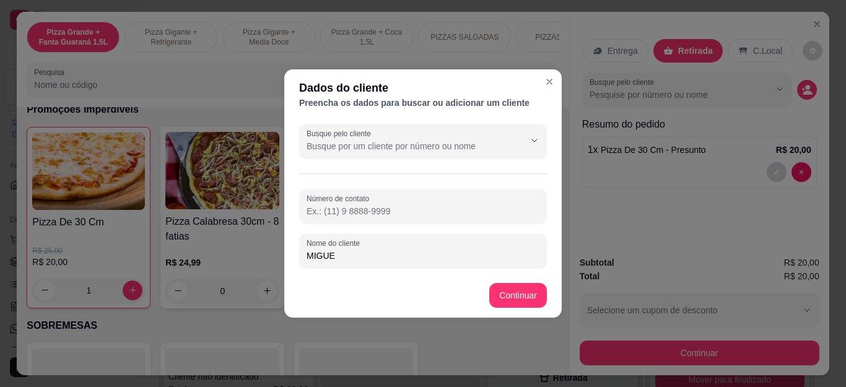
type input "[PERSON_NAME]"
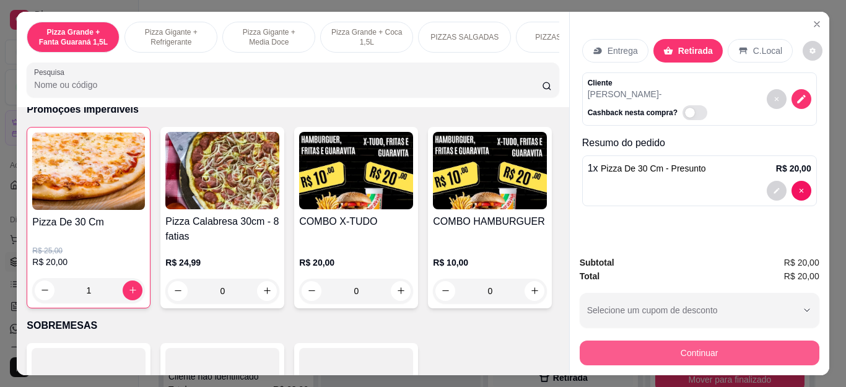
click at [649, 350] on button "Continuar" at bounding box center [699, 352] width 240 height 25
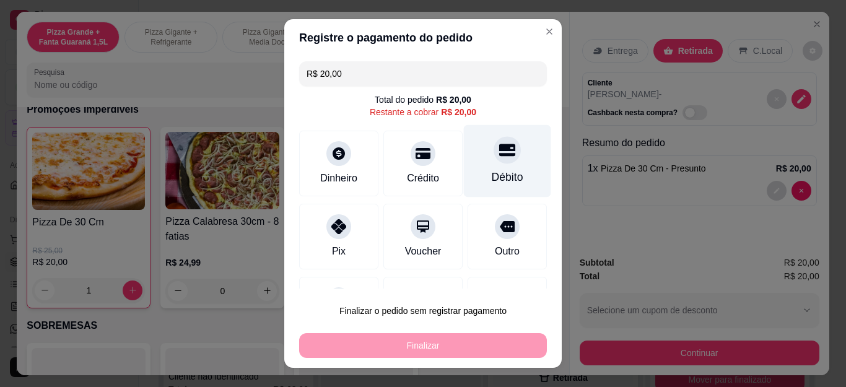
click at [491, 162] on div "Débito" at bounding box center [507, 161] width 87 height 72
type input "R$ 0,00"
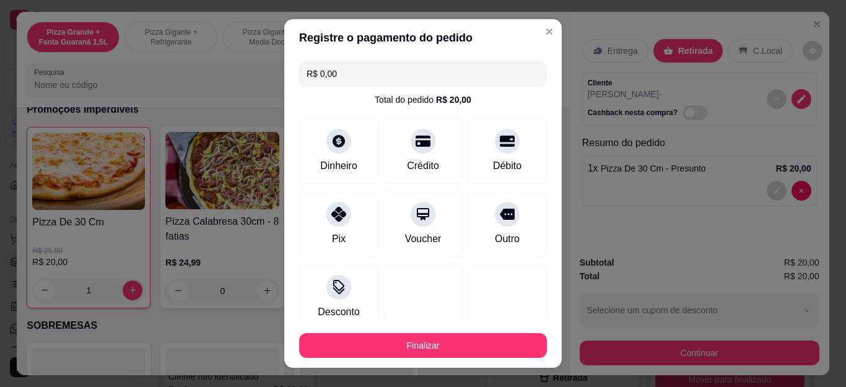
click at [464, 330] on div "Finalizar" at bounding box center [423, 343] width 248 height 30
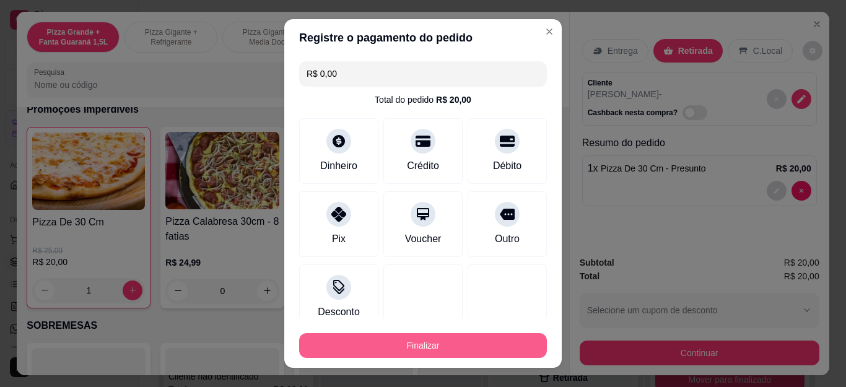
click at [472, 336] on button "Finalizar" at bounding box center [423, 345] width 248 height 25
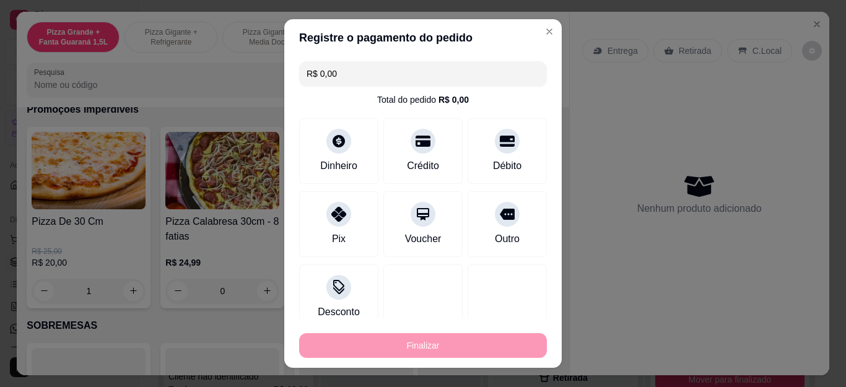
type input "0"
type input "-R$ 20,00"
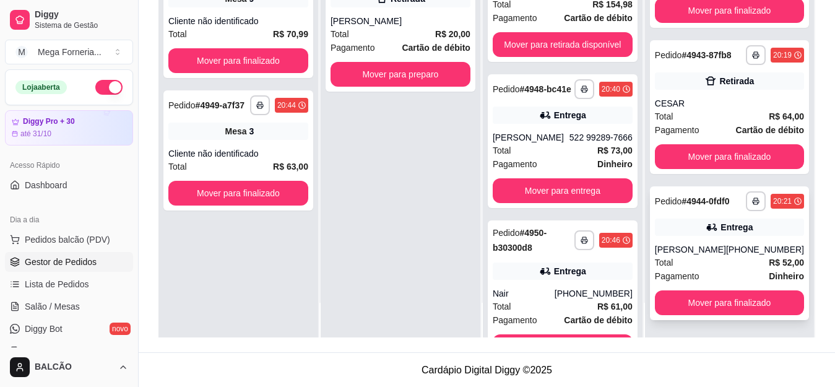
scroll to position [189, 0]
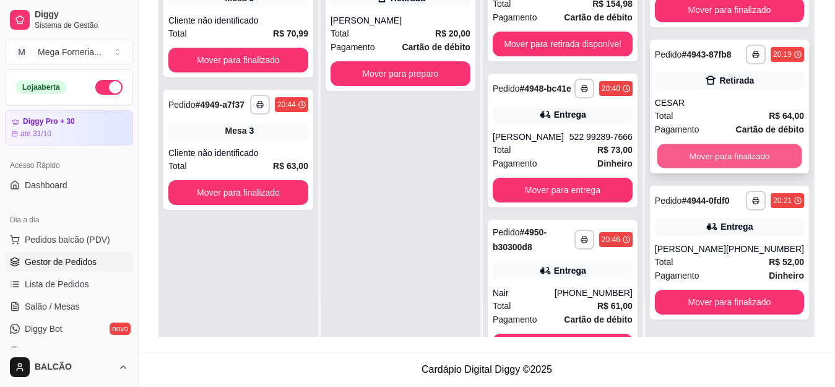
click at [719, 149] on button "Mover para finalizado" at bounding box center [729, 156] width 145 height 24
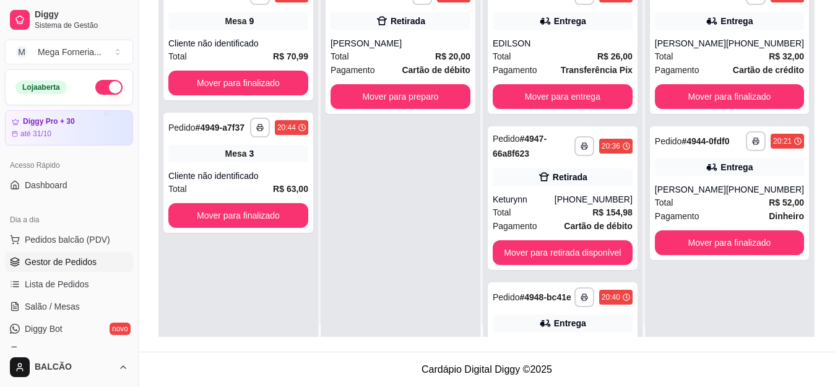
scroll to position [0, 0]
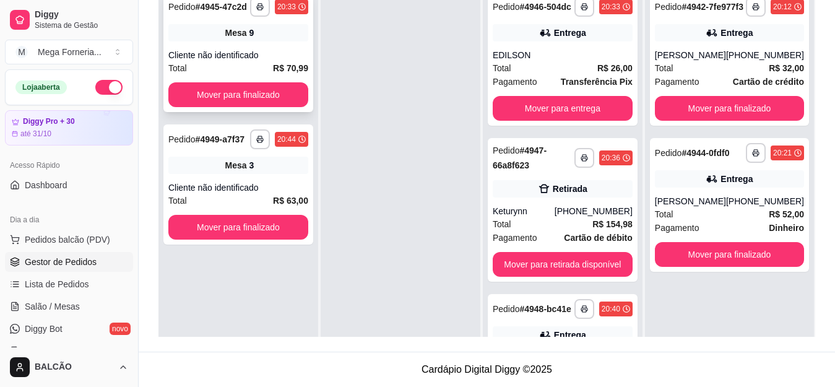
click at [214, 41] on div "Mesa 9" at bounding box center [238, 32] width 140 height 17
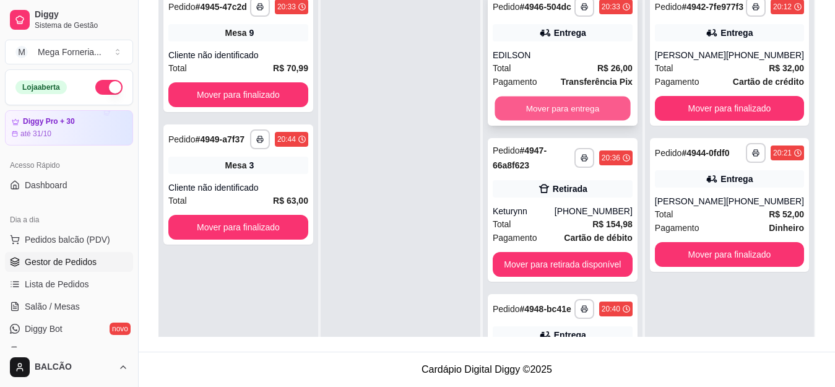
click at [586, 112] on button "Mover para entrega" at bounding box center [563, 109] width 136 height 24
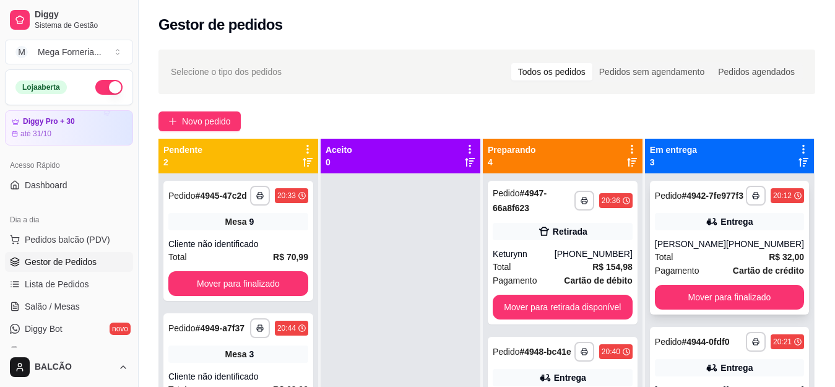
click at [720, 247] on div "**********" at bounding box center [729, 248] width 159 height 134
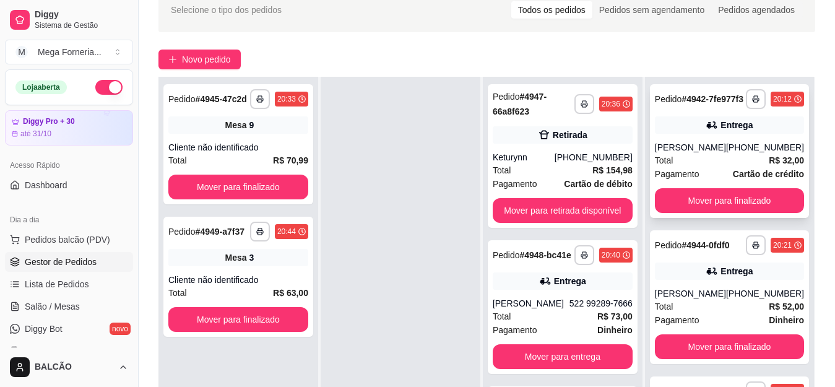
click at [725, 150] on div "**********" at bounding box center [729, 151] width 159 height 134
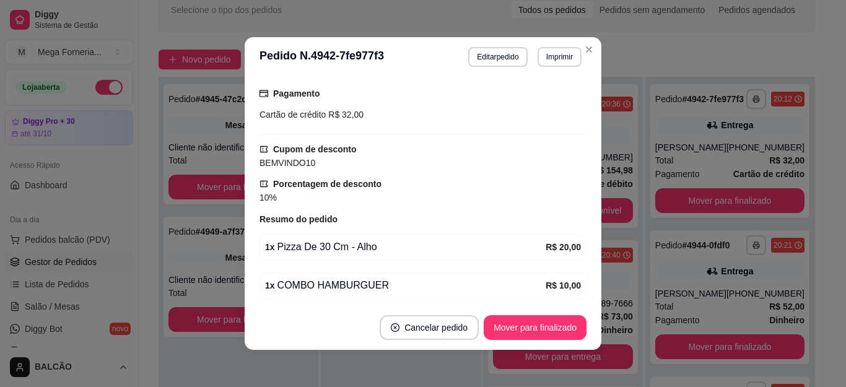
scroll to position [335, 0]
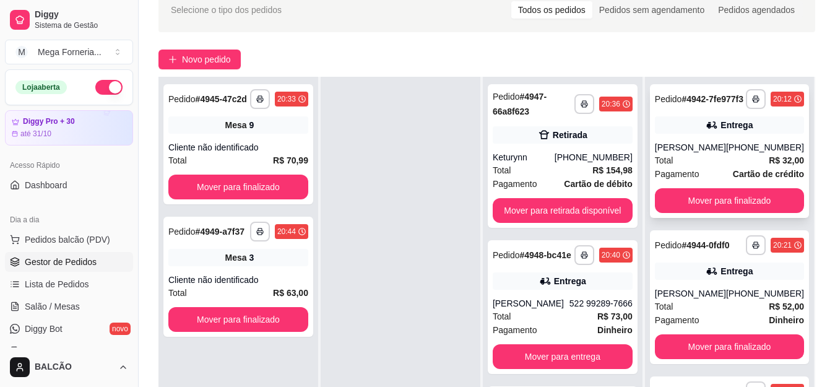
click at [677, 134] on div "Entrega" at bounding box center [729, 124] width 149 height 17
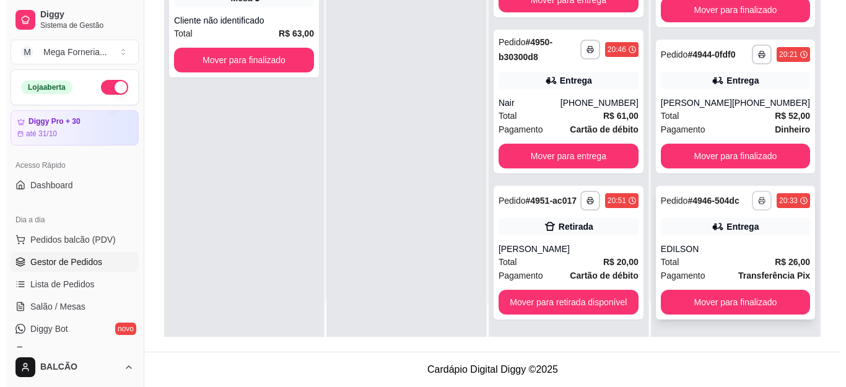
scroll to position [0, 0]
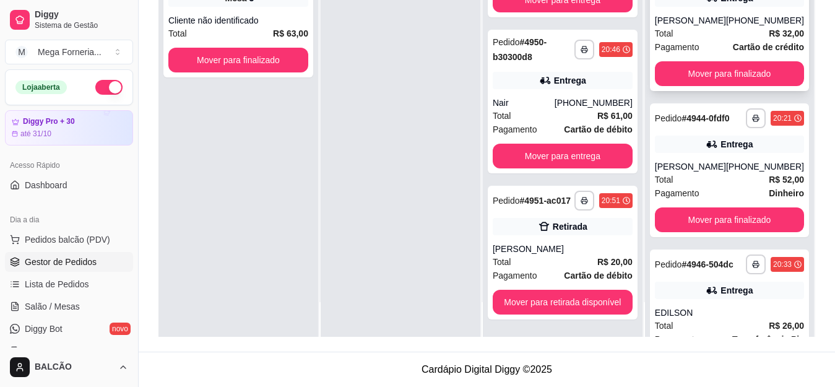
click at [758, 27] on div "[PHONE_NUMBER]" at bounding box center [765, 20] width 78 height 12
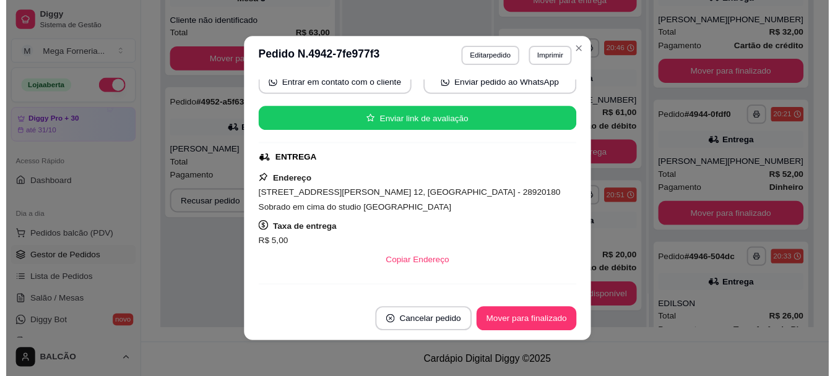
scroll to position [125, 0]
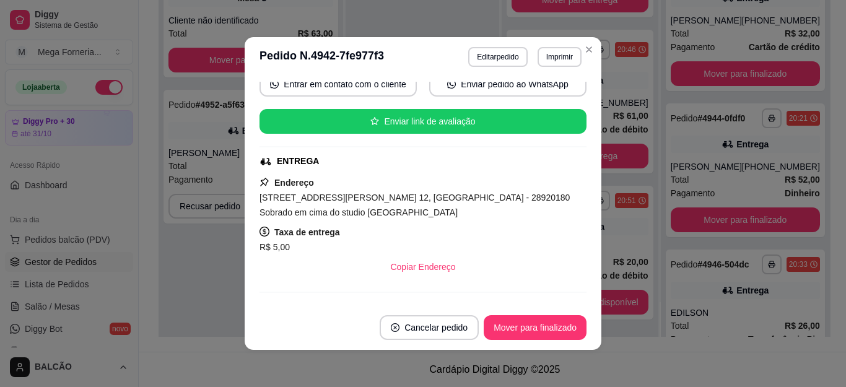
click at [592, 43] on header "**********" at bounding box center [422, 57] width 357 height 40
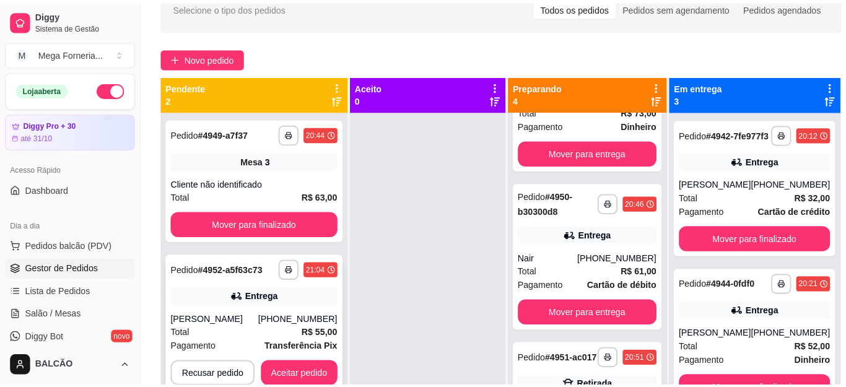
scroll to position [35, 0]
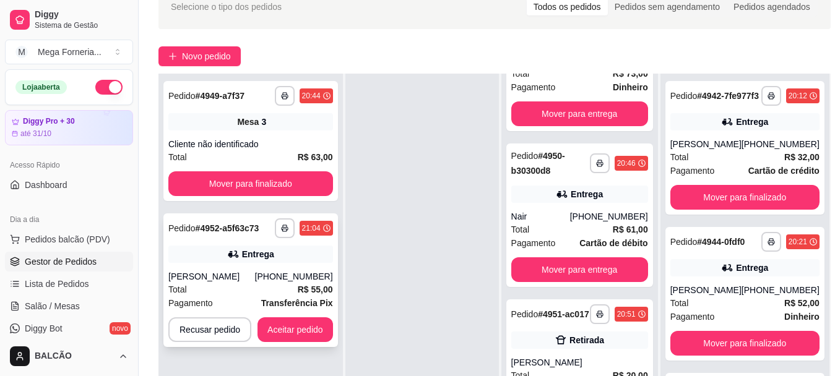
click at [238, 291] on div "Total R$ 55,00" at bounding box center [250, 290] width 165 height 14
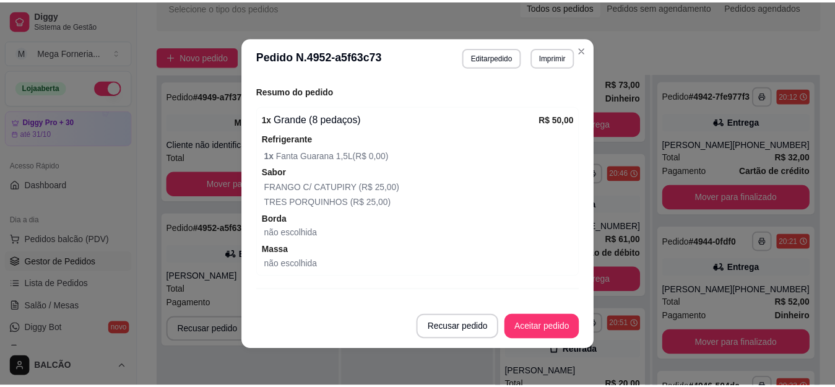
scroll to position [483, 0]
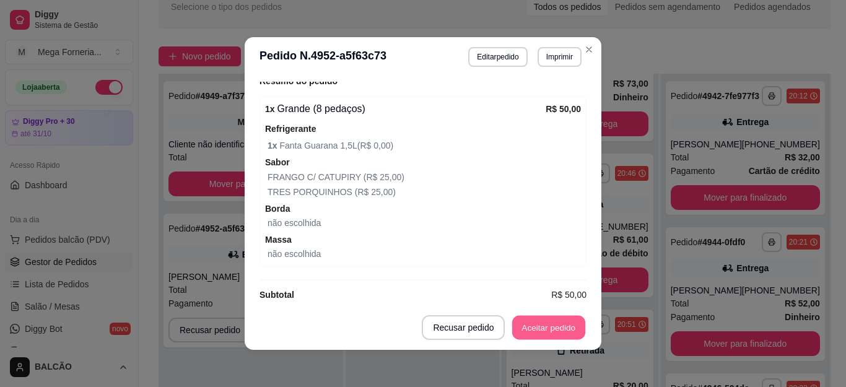
click at [554, 329] on button "Aceitar pedido" at bounding box center [548, 328] width 73 height 24
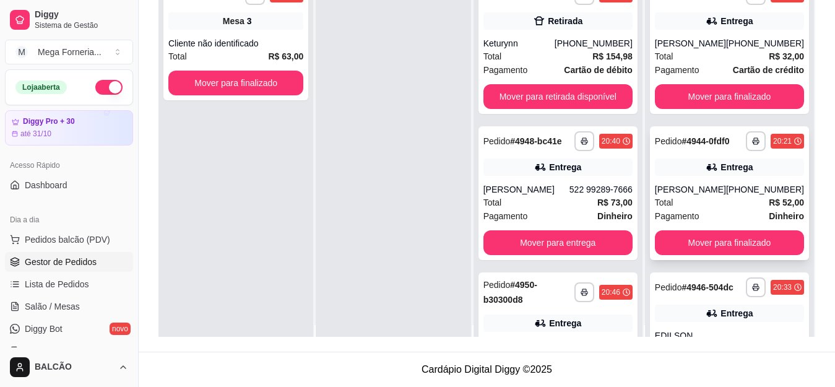
scroll to position [0, 0]
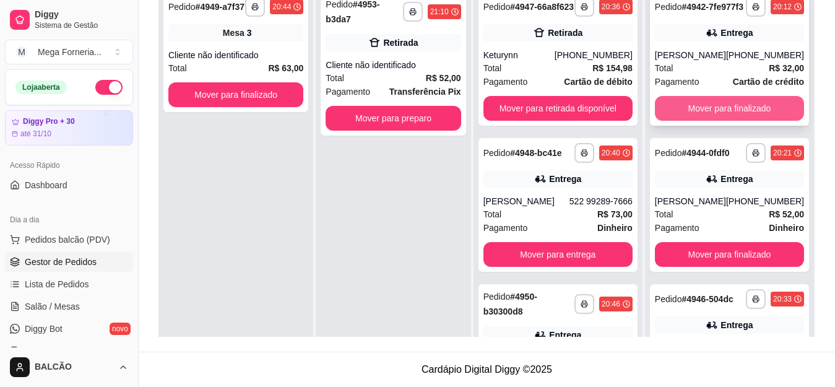
click at [730, 117] on button "Mover para finalizado" at bounding box center [729, 108] width 149 height 25
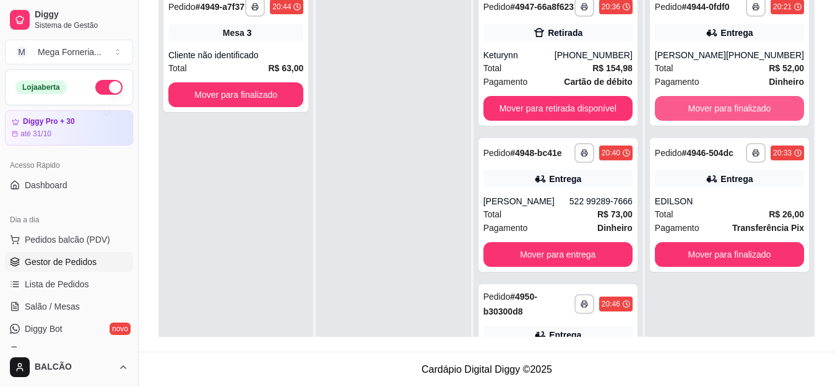
click at [730, 117] on button "Mover para finalizado" at bounding box center [729, 108] width 149 height 25
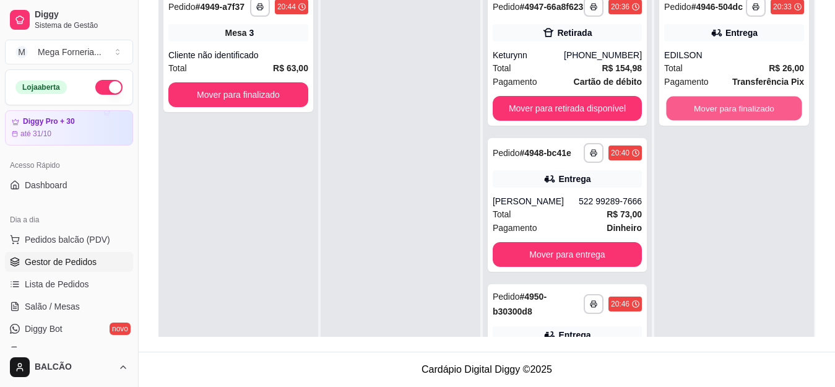
click at [730, 117] on button "Mover para finalizado" at bounding box center [734, 109] width 136 height 24
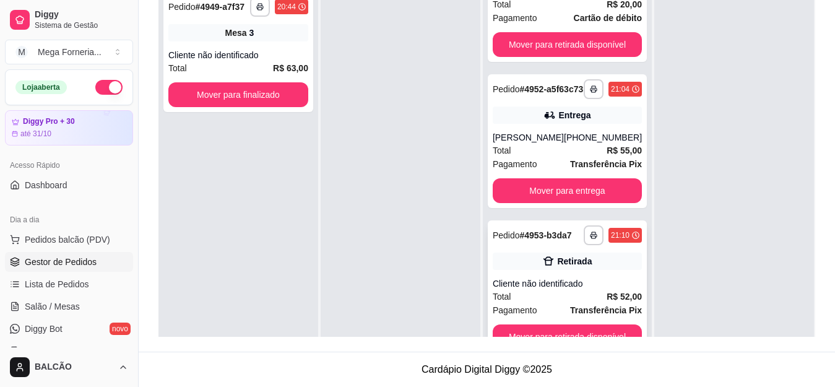
scroll to position [35, 0]
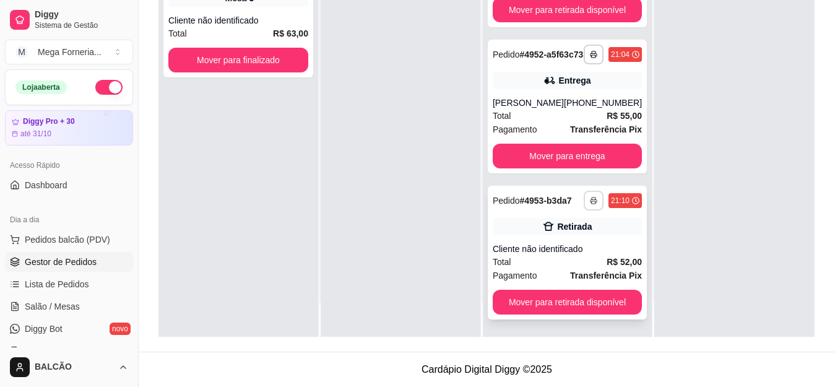
click at [584, 192] on button "button" at bounding box center [594, 201] width 20 height 20
click at [572, 233] on button "IMPRESSORA" at bounding box center [543, 238] width 87 height 19
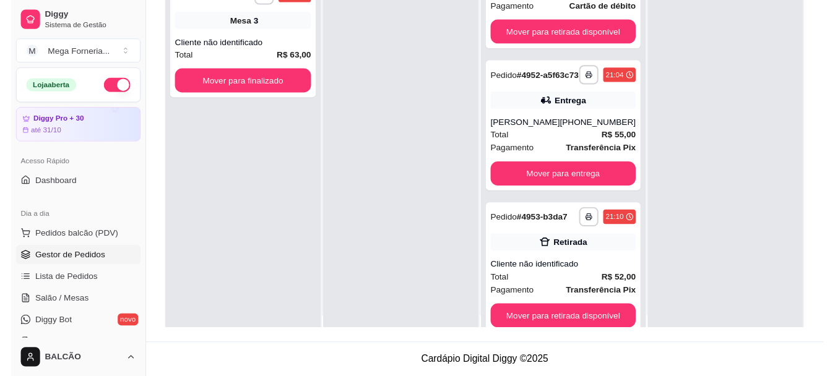
scroll to position [0, 0]
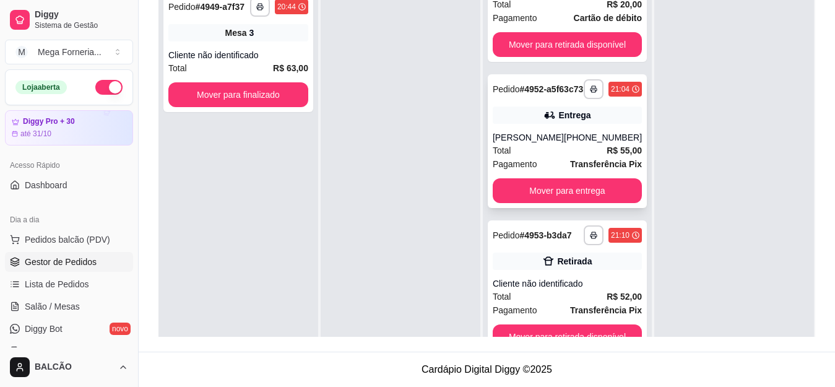
click at [548, 131] on div "[PERSON_NAME]" at bounding box center [528, 137] width 71 height 12
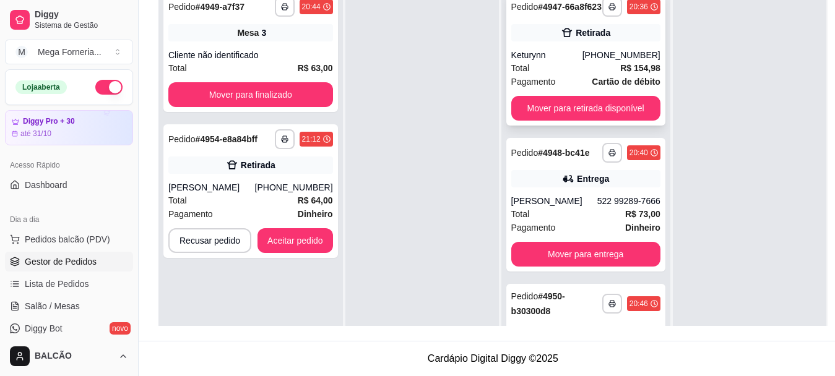
click at [576, 61] on div "Keturynn" at bounding box center [546, 55] width 71 height 12
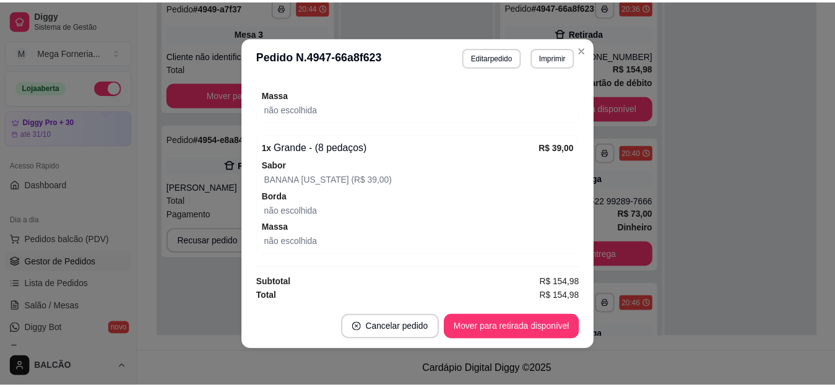
scroll to position [436, 0]
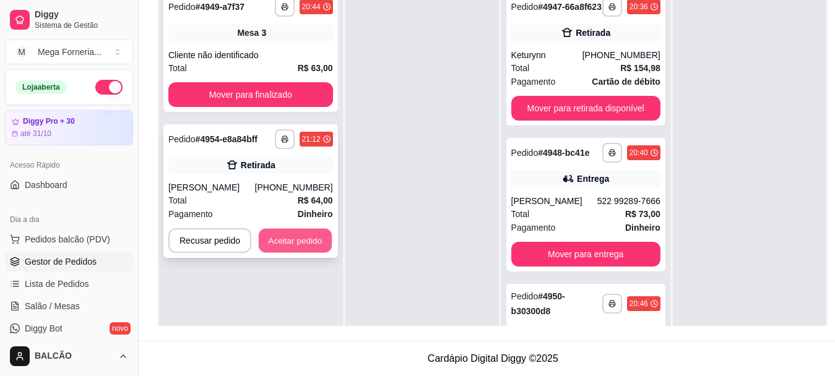
click at [314, 243] on button "Aceitar pedido" at bounding box center [295, 241] width 73 height 24
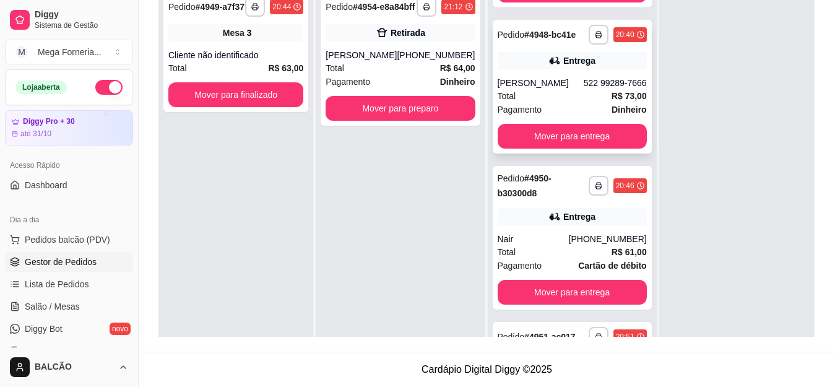
scroll to position [0, 0]
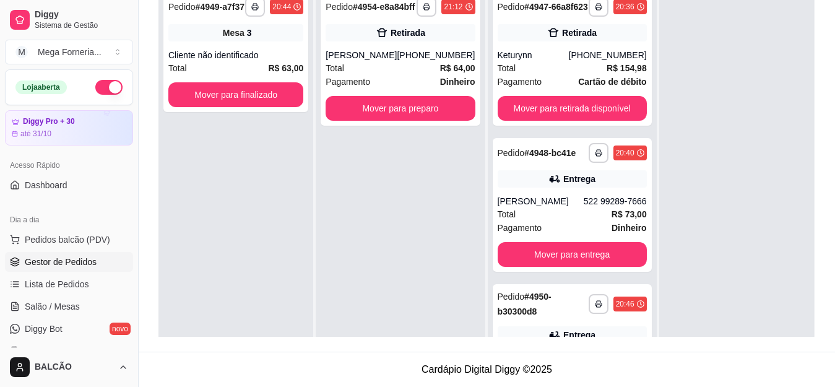
click at [374, 222] on div "**********" at bounding box center [400, 178] width 169 height 387
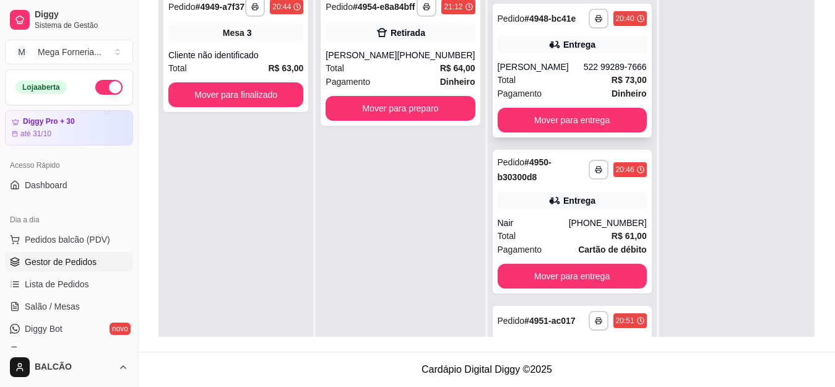
scroll to position [124, 0]
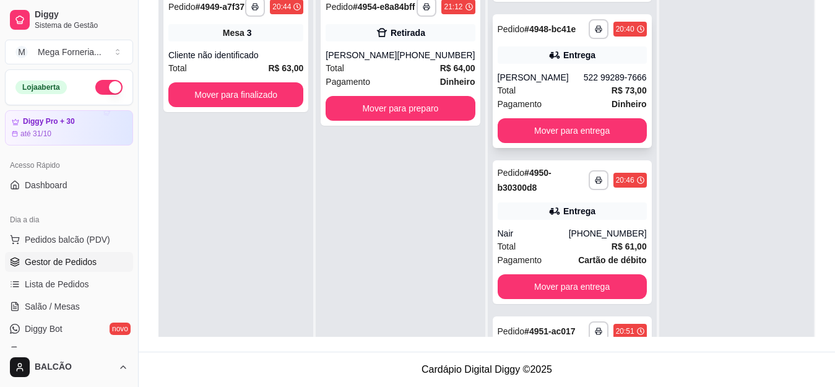
click at [545, 89] on div "**********" at bounding box center [572, 81] width 159 height 134
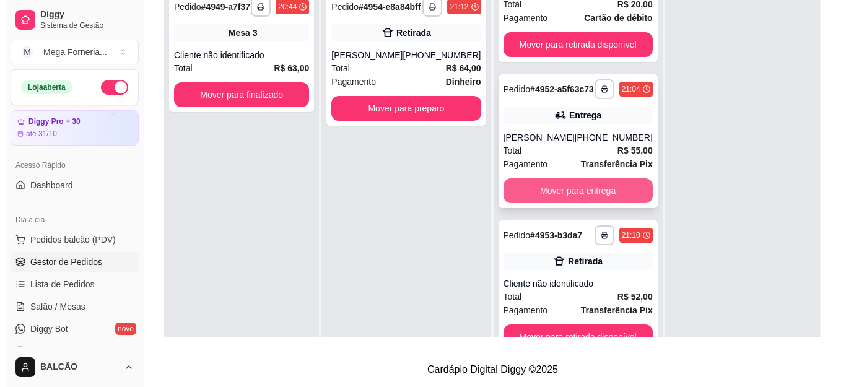
scroll to position [35, 0]
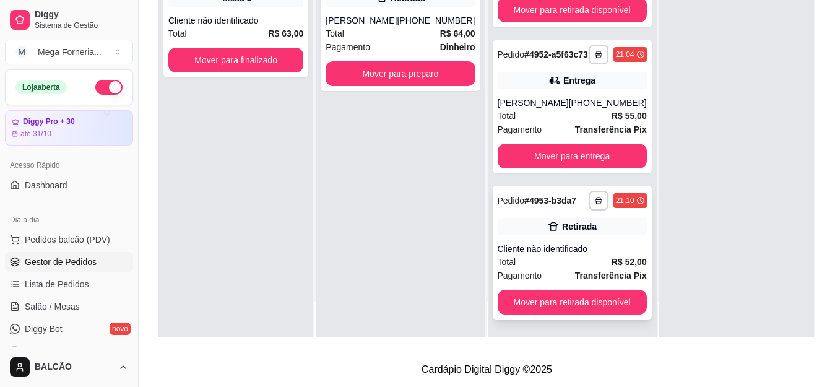
click at [584, 249] on div "Cliente não identificado" at bounding box center [572, 249] width 149 height 12
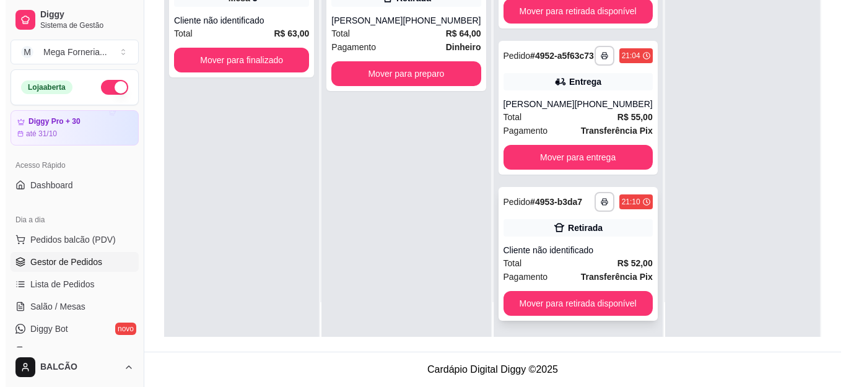
scroll to position [490, 0]
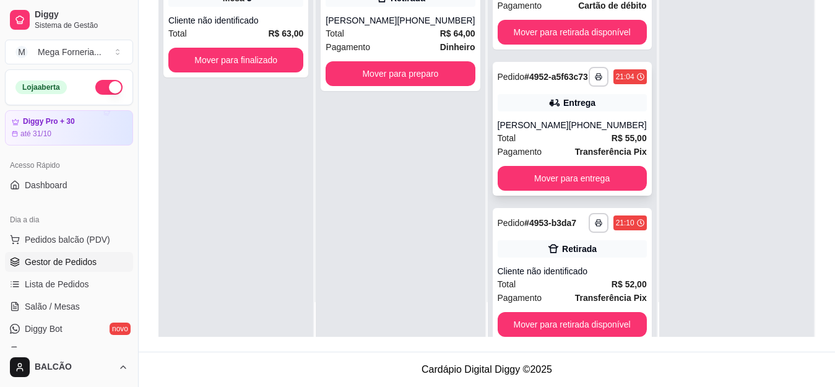
click at [522, 147] on div "**********" at bounding box center [572, 129] width 159 height 134
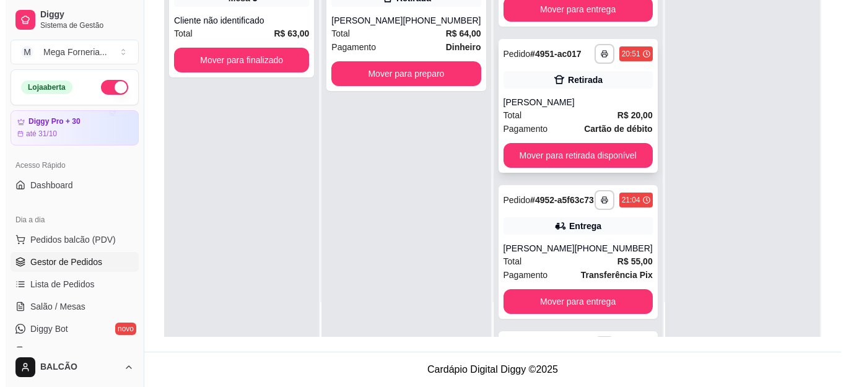
scroll to position [366, 0]
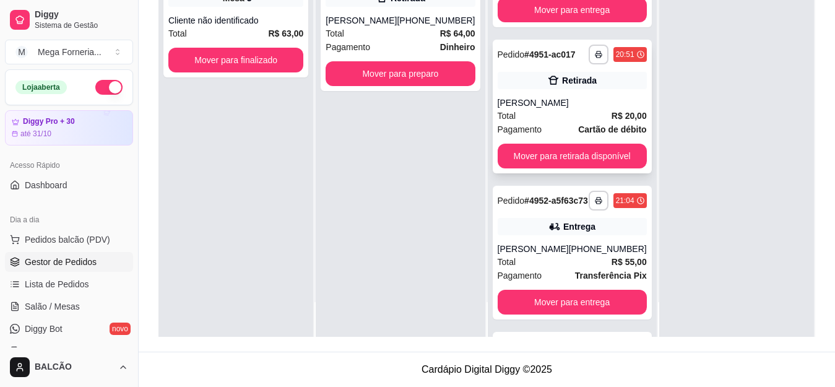
click at [531, 109] on div "[PERSON_NAME]" at bounding box center [572, 103] width 149 height 12
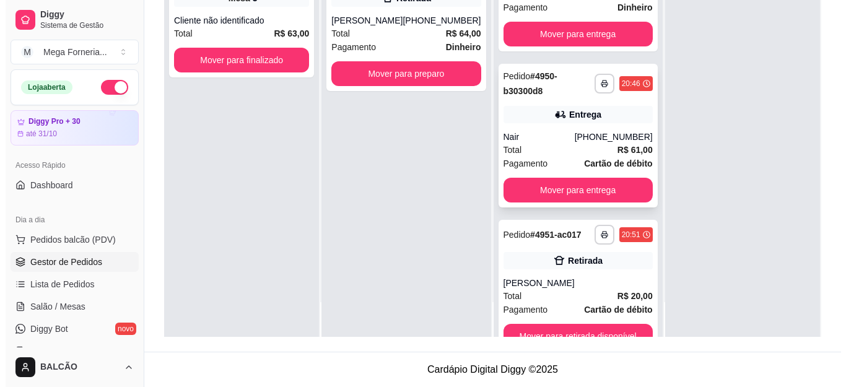
scroll to position [180, 0]
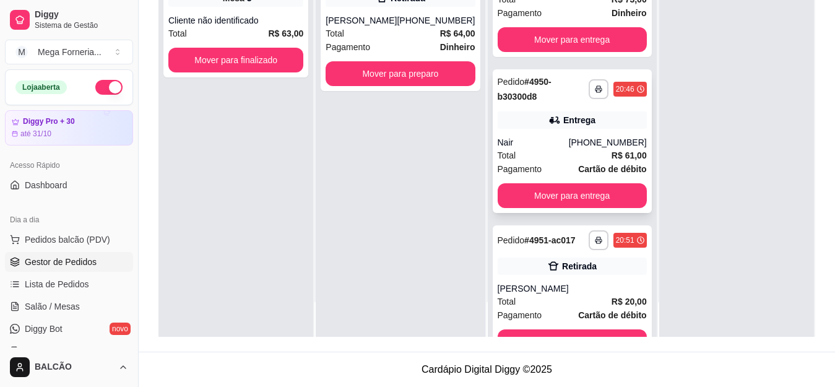
click at [572, 154] on div "**********" at bounding box center [572, 141] width 159 height 144
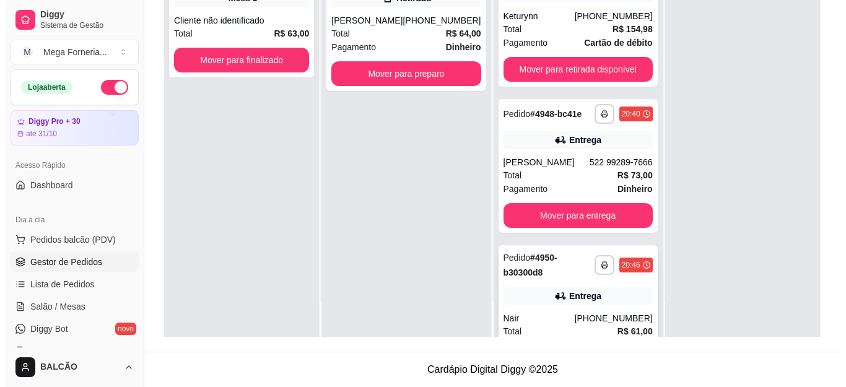
scroll to position [0, 0]
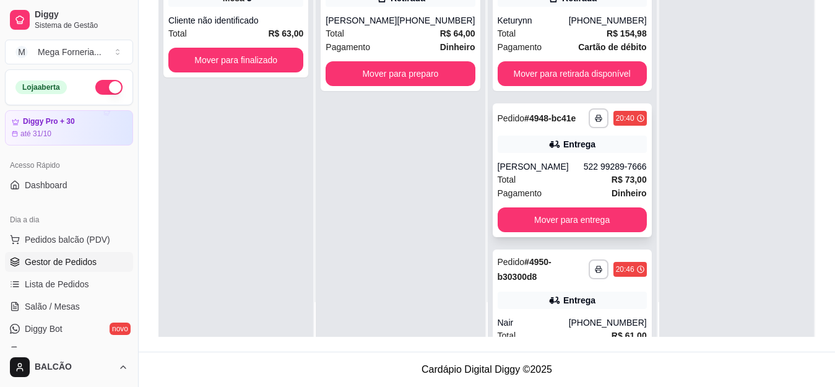
click at [556, 173] on div "[PERSON_NAME]" at bounding box center [541, 166] width 86 height 12
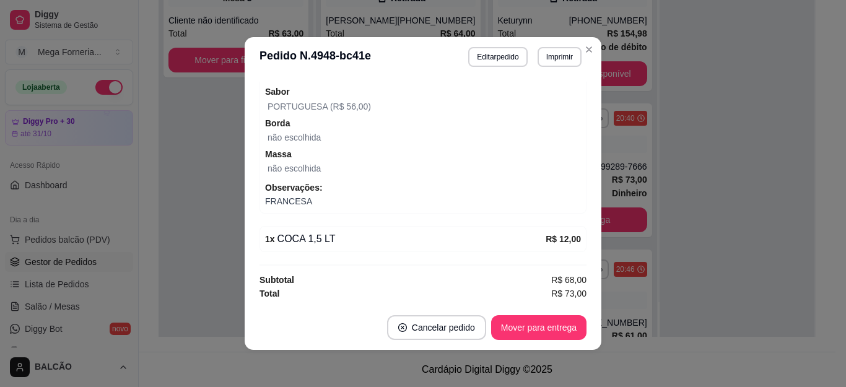
scroll to position [389, 0]
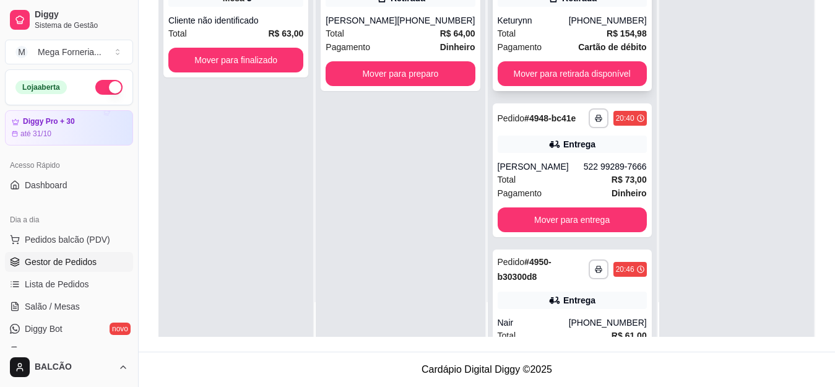
click at [577, 27] on div "[PHONE_NUMBER]" at bounding box center [608, 20] width 78 height 12
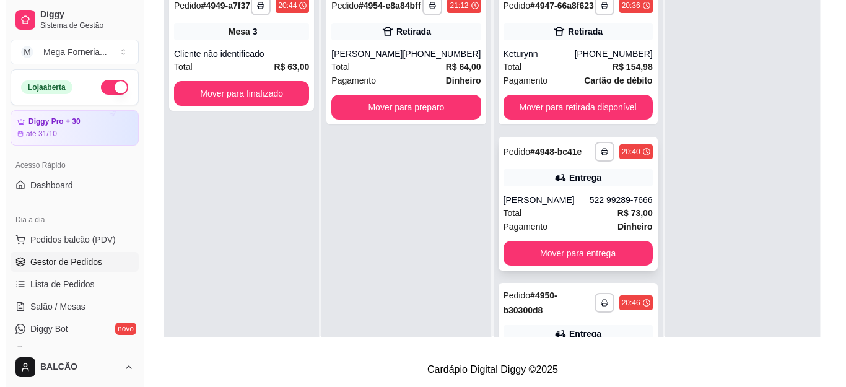
scroll to position [0, 0]
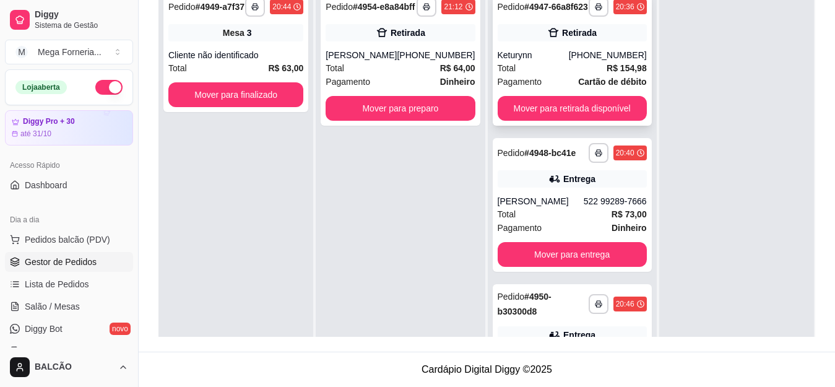
click at [508, 37] on div "Retirada" at bounding box center [572, 32] width 149 height 17
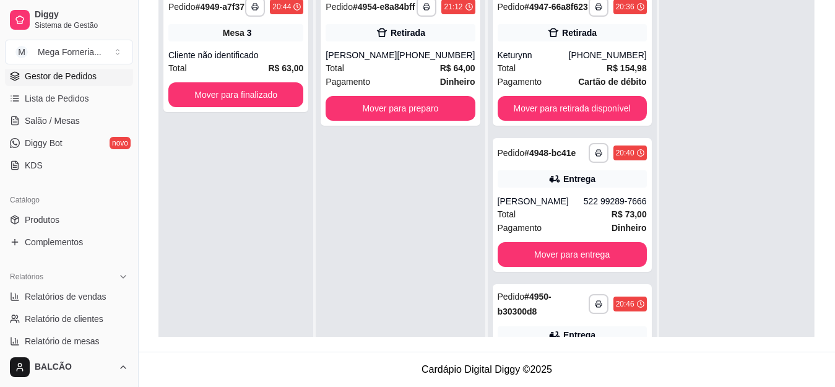
scroll to position [248, 0]
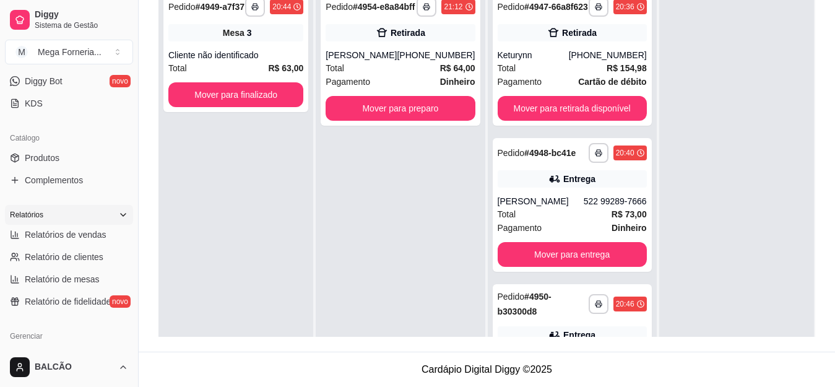
click at [64, 223] on div "Relatórios" at bounding box center [69, 215] width 128 height 20
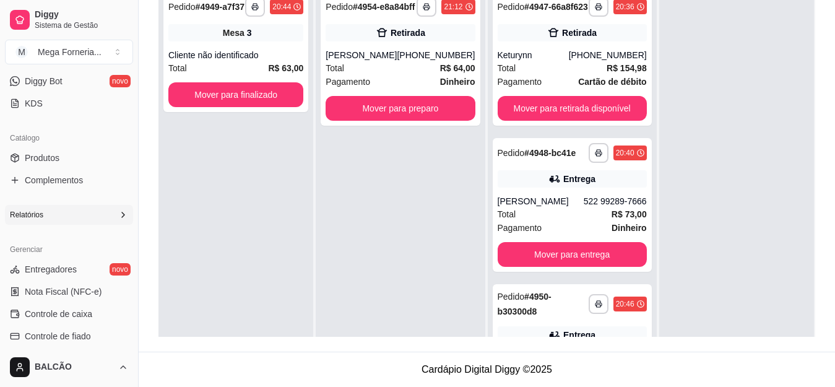
click at [66, 217] on div "Relatórios" at bounding box center [69, 215] width 128 height 20
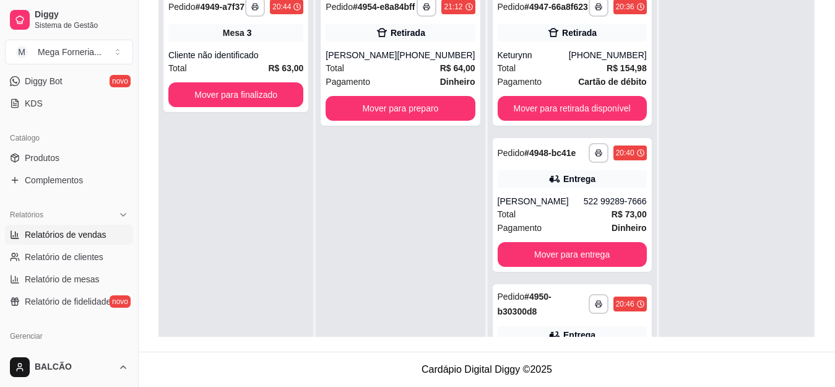
click at [77, 233] on span "Relatórios de vendas" at bounding box center [66, 234] width 82 height 12
select select "ALL"
select select "0"
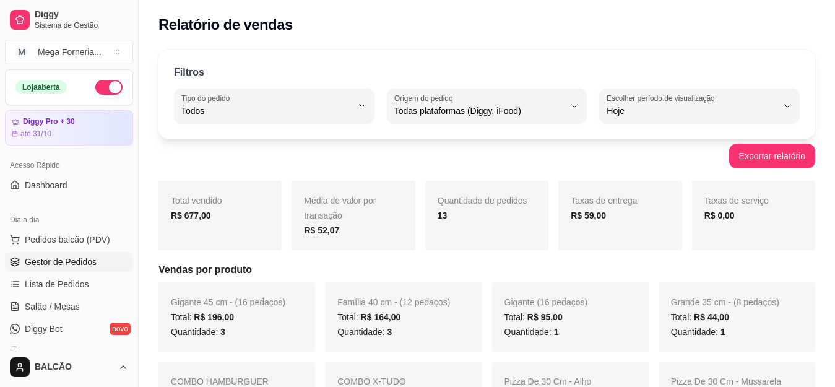
click at [69, 252] on link "Gestor de Pedidos" at bounding box center [69, 262] width 128 height 20
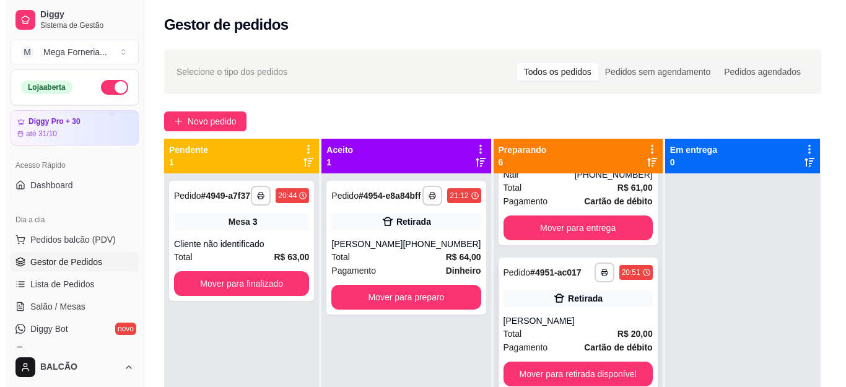
scroll to position [551, 0]
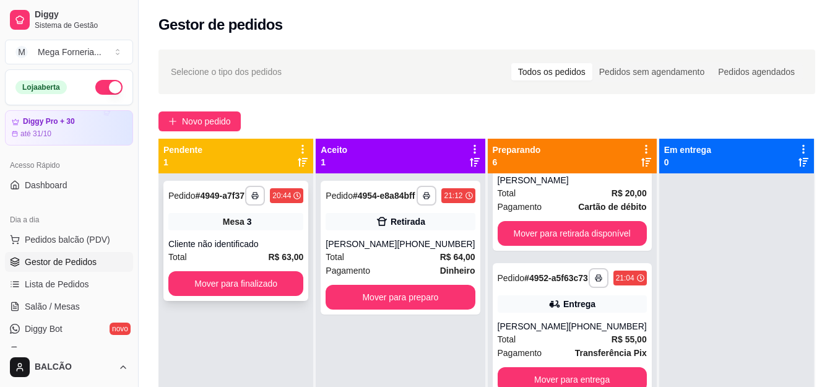
click at [269, 245] on div "Cliente não identificado" at bounding box center [235, 244] width 135 height 12
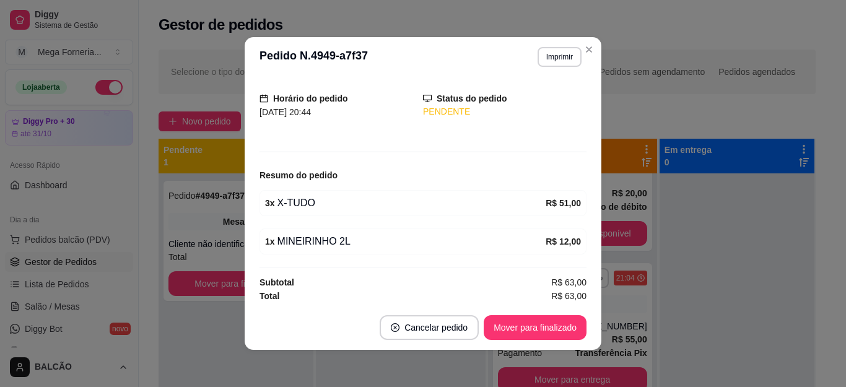
scroll to position [73, 0]
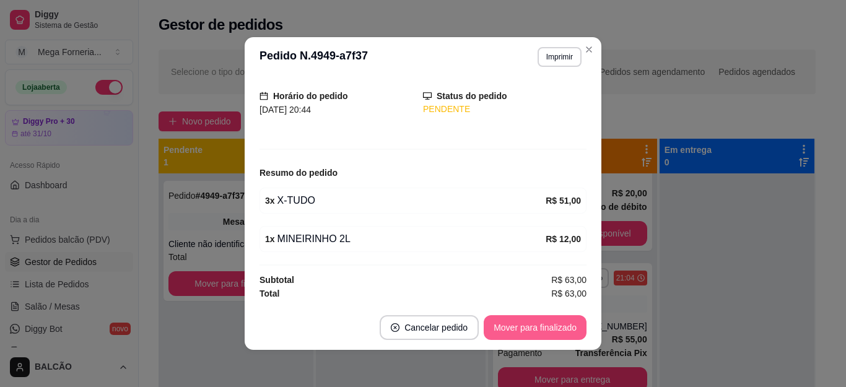
click at [556, 328] on button "Mover para finalizado" at bounding box center [534, 327] width 103 height 25
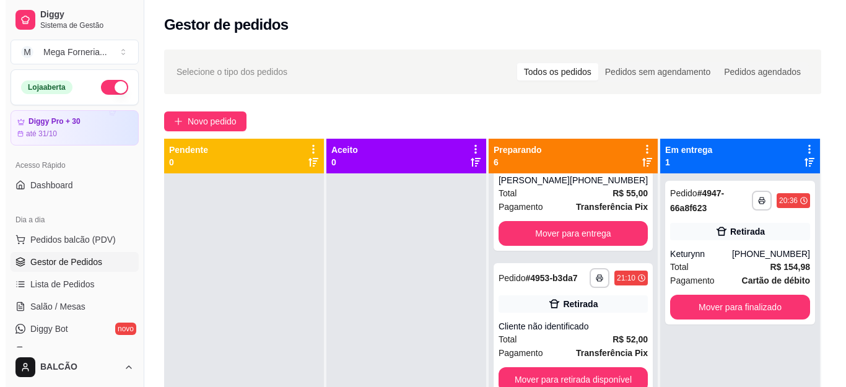
scroll to position [551, 0]
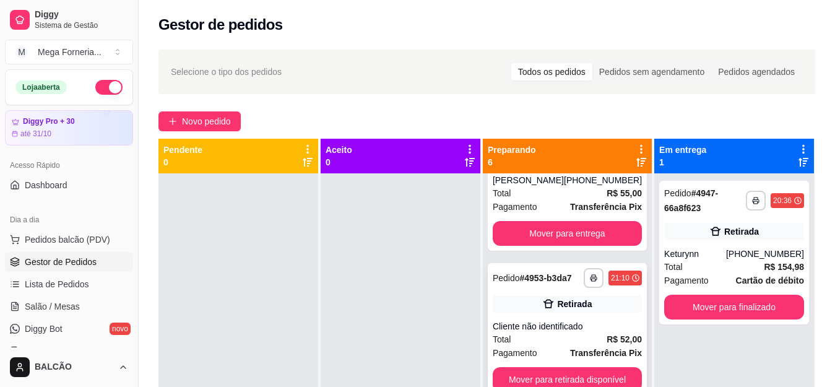
click at [573, 306] on div "**********" at bounding box center [567, 330] width 159 height 134
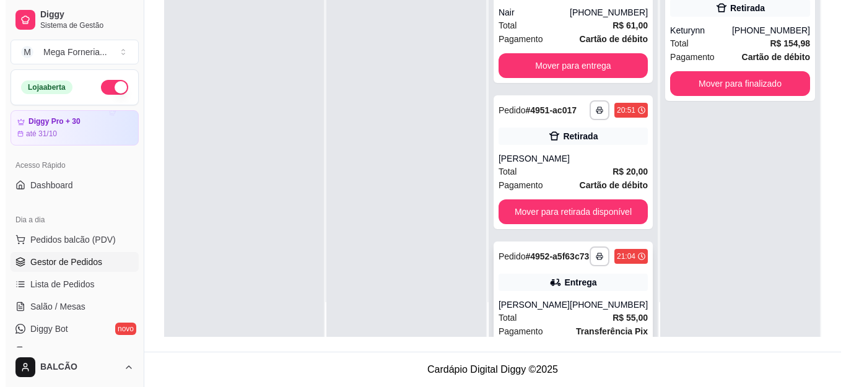
scroll to position [118, 0]
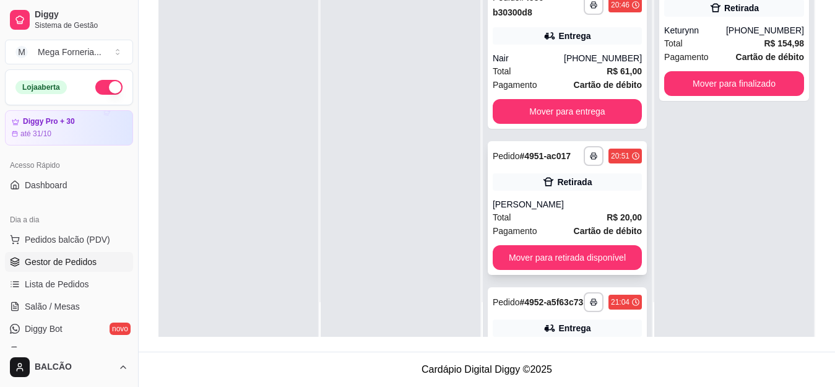
click at [574, 205] on div "**********" at bounding box center [567, 208] width 159 height 134
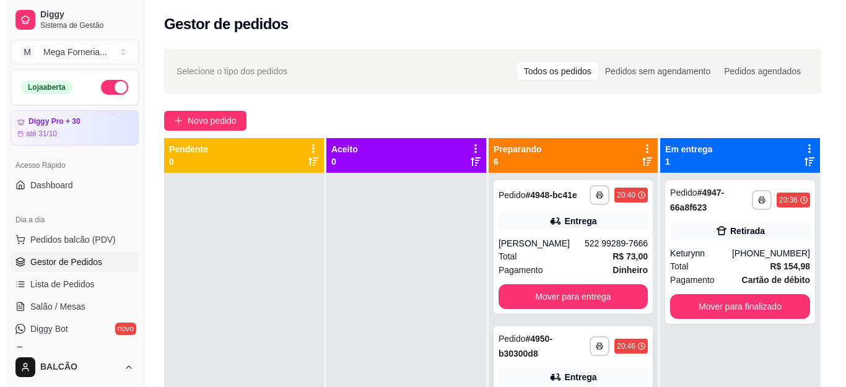
scroll to position [0, 0]
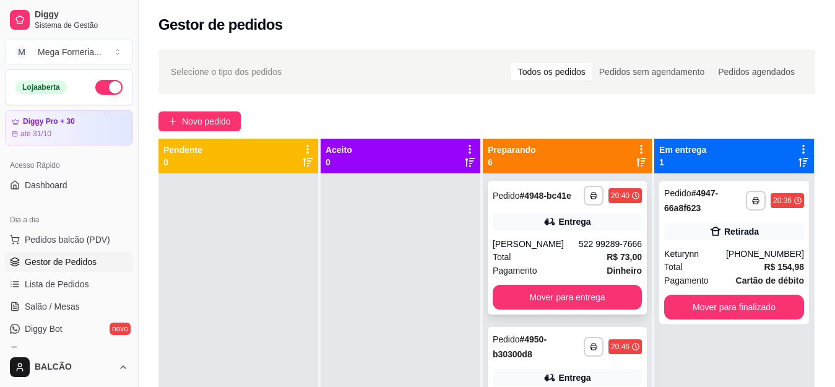
click at [566, 243] on div "**********" at bounding box center [567, 248] width 159 height 134
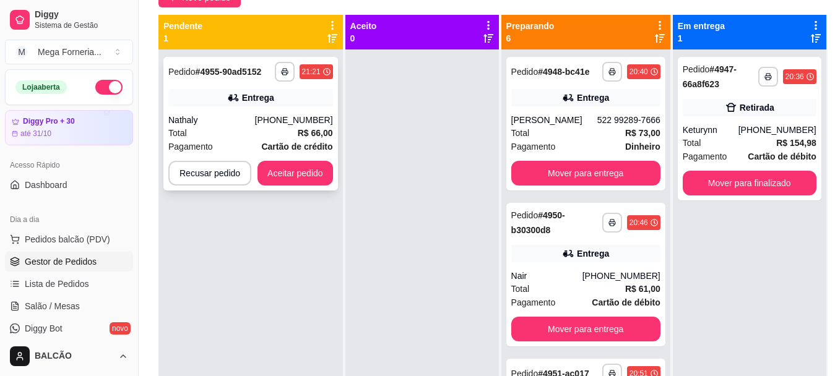
click at [289, 129] on div "Total R$ 66,00" at bounding box center [250, 133] width 165 height 14
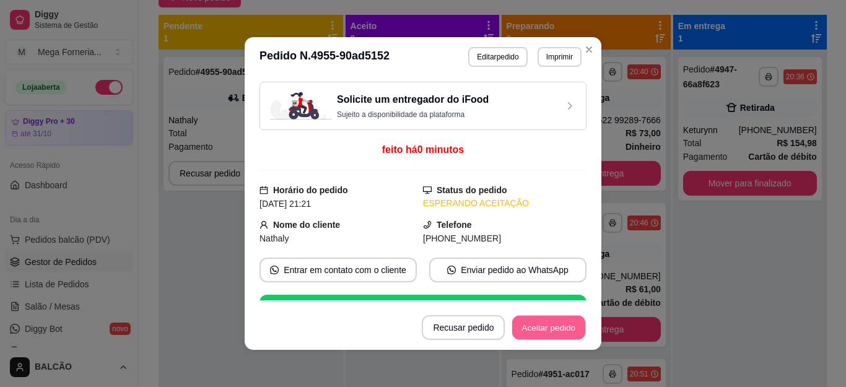
click at [559, 322] on button "Aceitar pedido" at bounding box center [548, 328] width 73 height 24
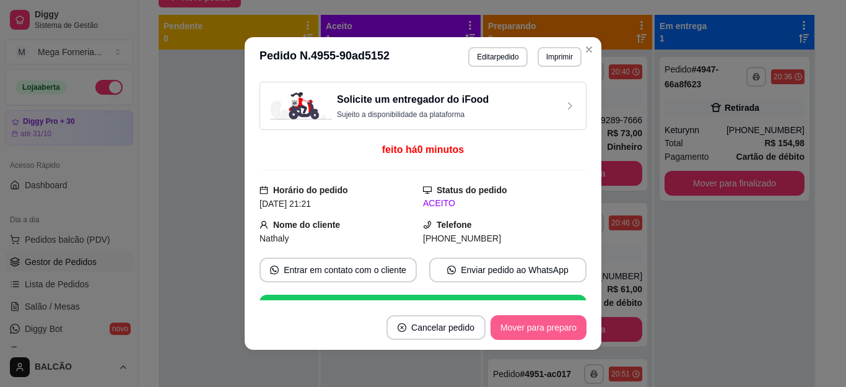
click at [516, 321] on button "Mover para preparo" at bounding box center [538, 327] width 96 height 25
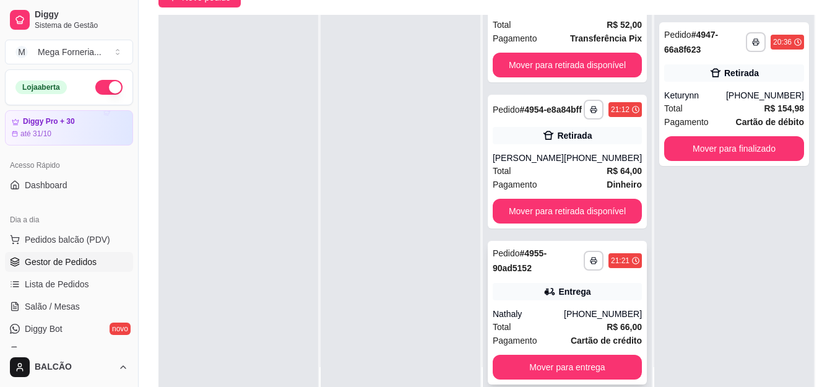
scroll to position [189, 0]
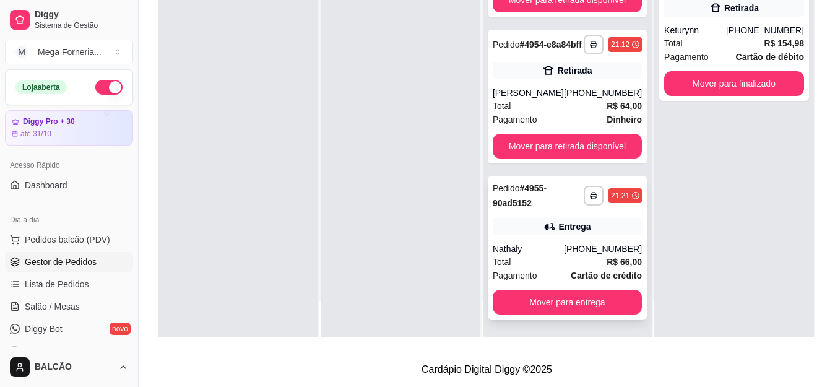
click at [607, 239] on div "**********" at bounding box center [567, 248] width 159 height 144
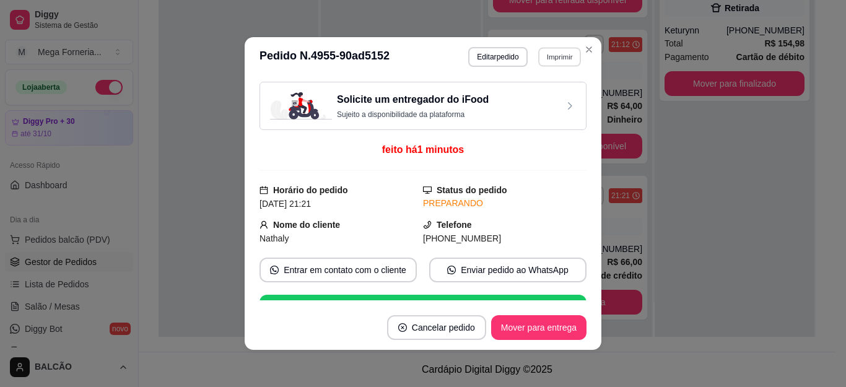
click at [545, 50] on button "Imprimir" at bounding box center [559, 56] width 43 height 19
click at [519, 97] on button "IMPRESSORA" at bounding box center [531, 99] width 87 height 19
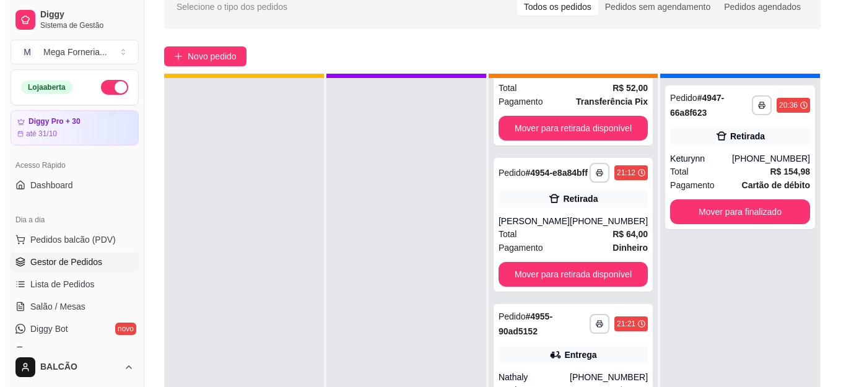
scroll to position [35, 0]
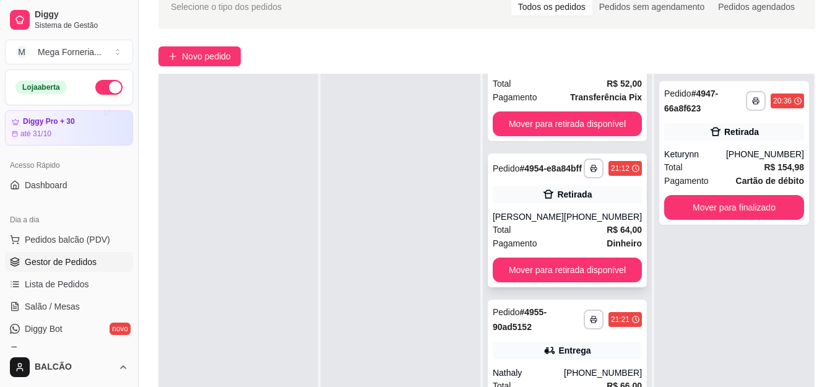
click at [551, 214] on div "[PERSON_NAME]" at bounding box center [528, 216] width 71 height 12
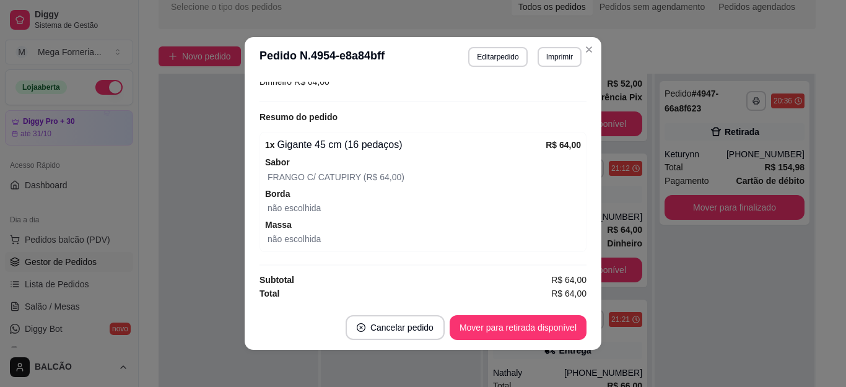
scroll to position [2, 0]
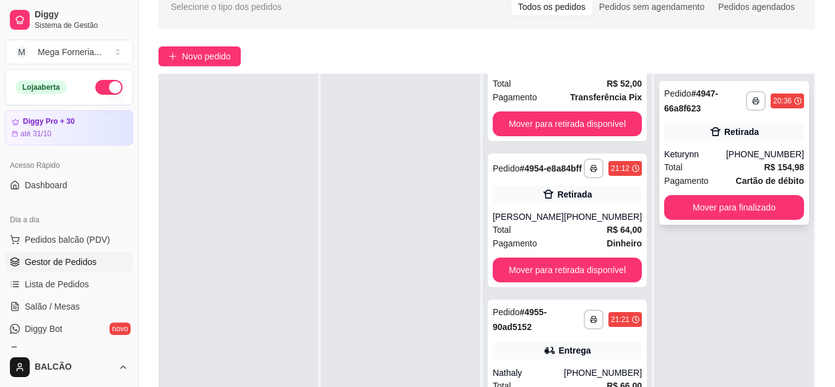
click at [721, 157] on div "Keturynn" at bounding box center [695, 154] width 62 height 12
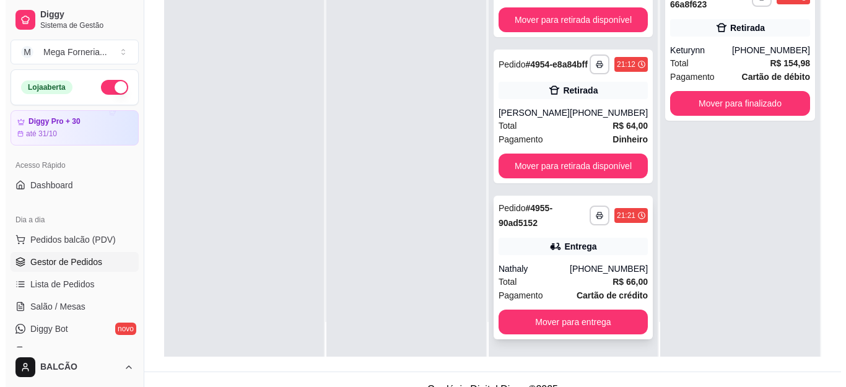
scroll to position [189, 0]
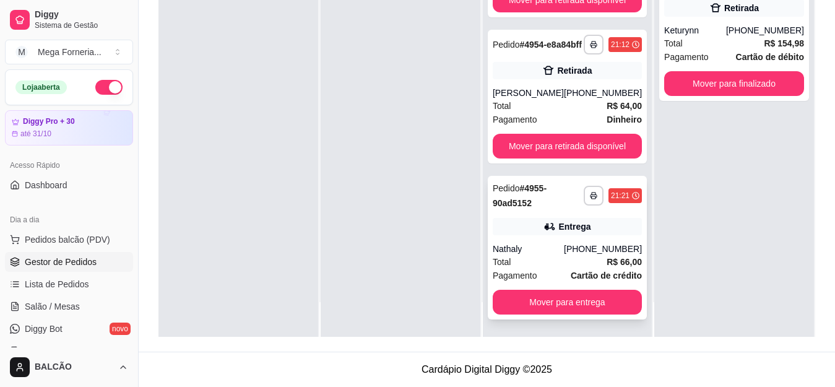
click at [573, 247] on div "[PHONE_NUMBER]" at bounding box center [603, 249] width 78 height 12
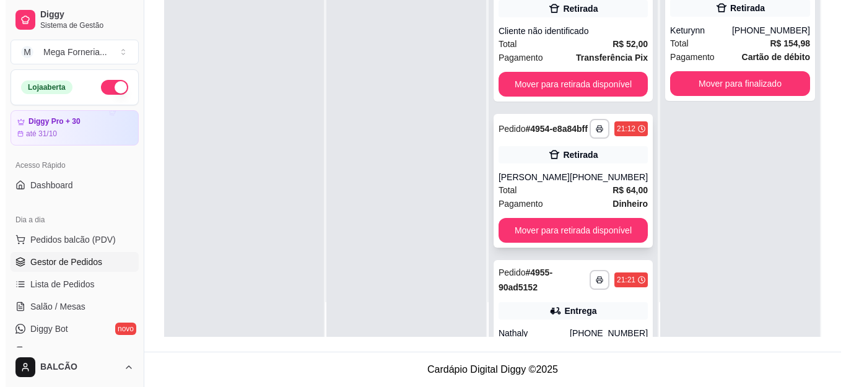
scroll to position [522, 0]
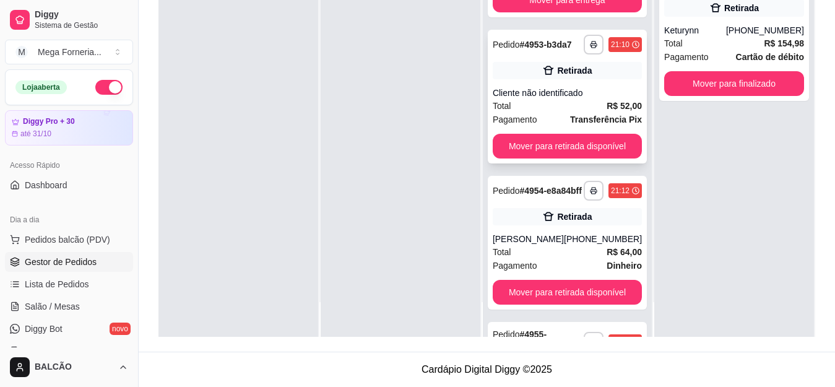
click at [509, 99] on div "Cliente não identificado" at bounding box center [567, 93] width 149 height 12
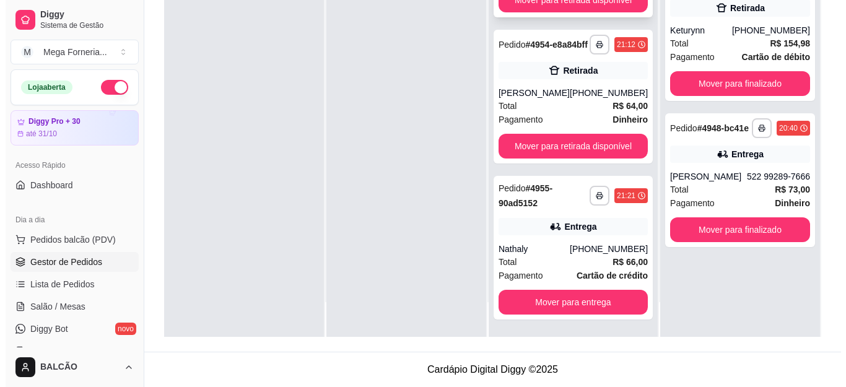
scroll to position [366, 0]
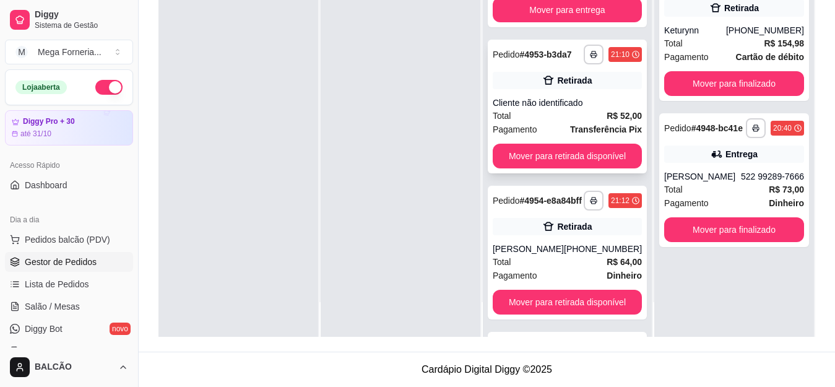
click at [565, 109] on div "Cliente não identificado" at bounding box center [567, 103] width 149 height 12
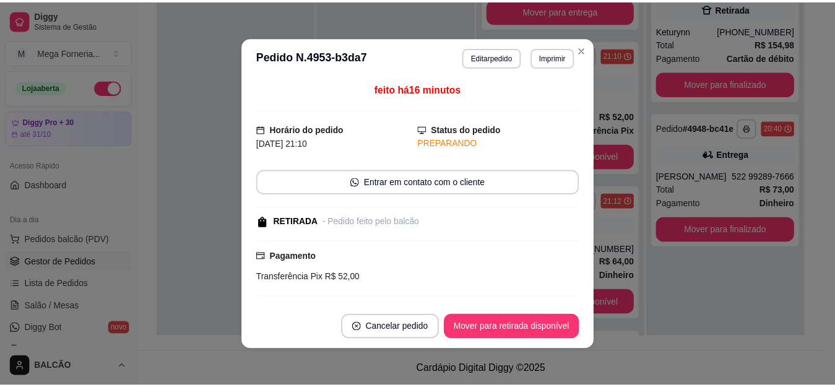
scroll to position [178, 0]
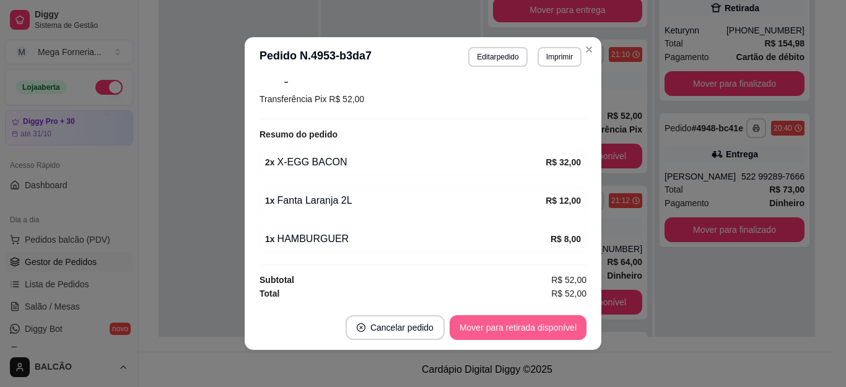
click at [486, 327] on button "Mover para retirada disponível" at bounding box center [517, 327] width 137 height 25
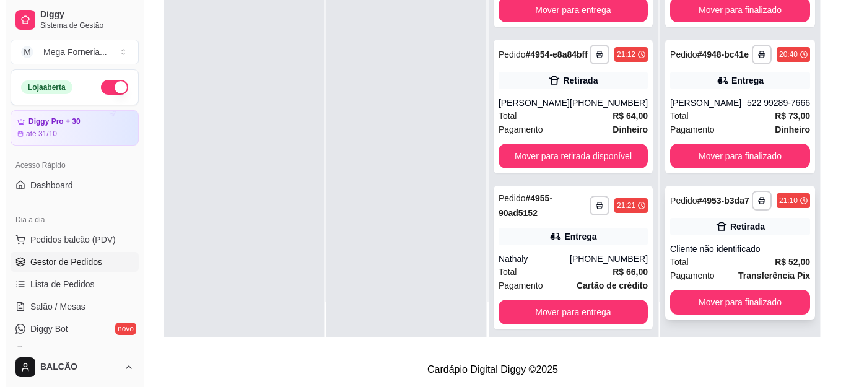
scroll to position [93, 0]
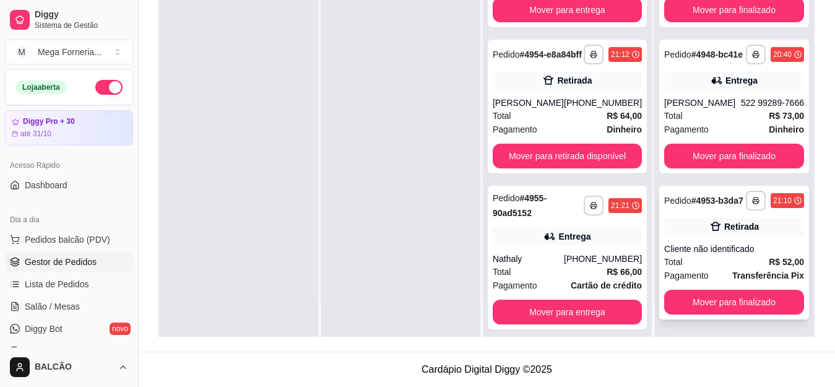
click at [733, 251] on div "Cliente não identificado" at bounding box center [734, 249] width 140 height 12
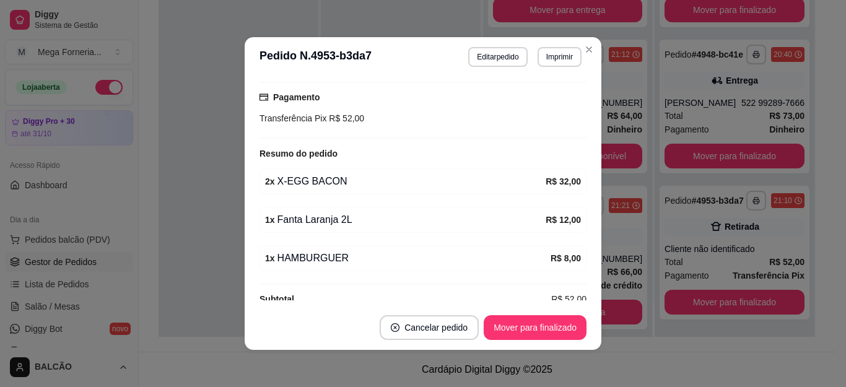
scroll to position [178, 0]
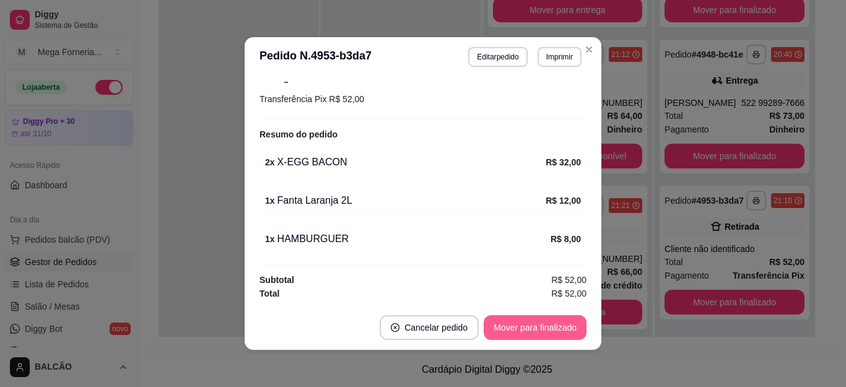
click at [521, 324] on button "Mover para finalizado" at bounding box center [534, 327] width 103 height 25
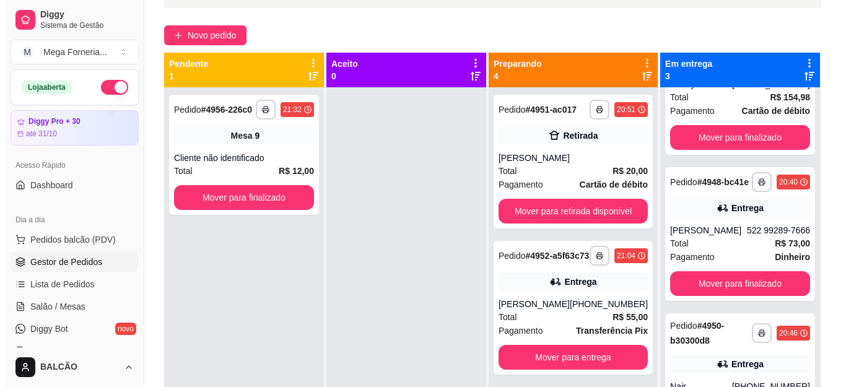
scroll to position [65, 0]
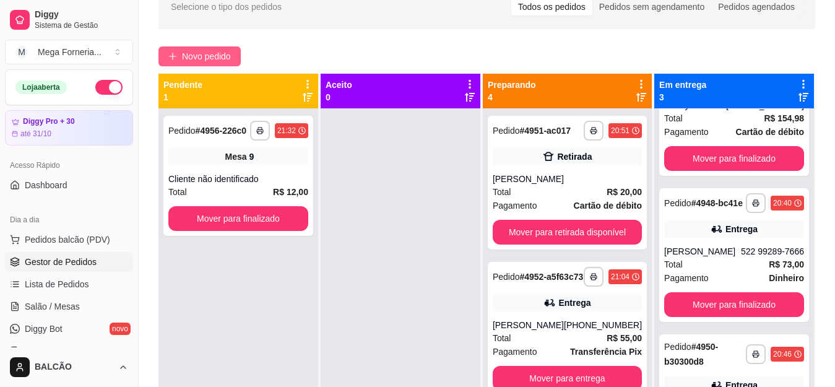
click at [210, 59] on span "Novo pedido" at bounding box center [206, 57] width 49 height 14
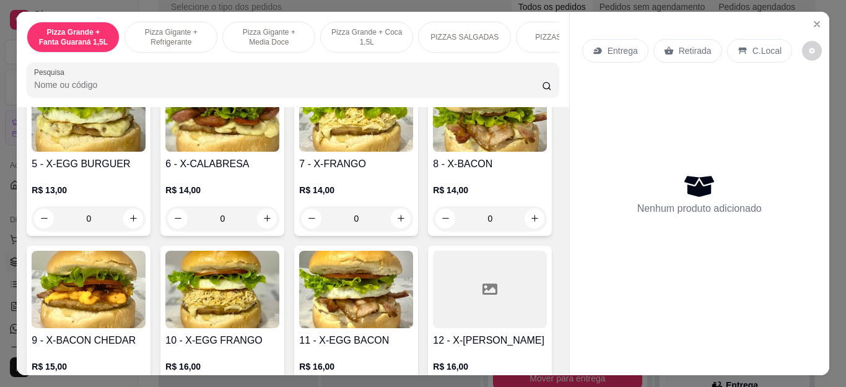
scroll to position [1981, 0]
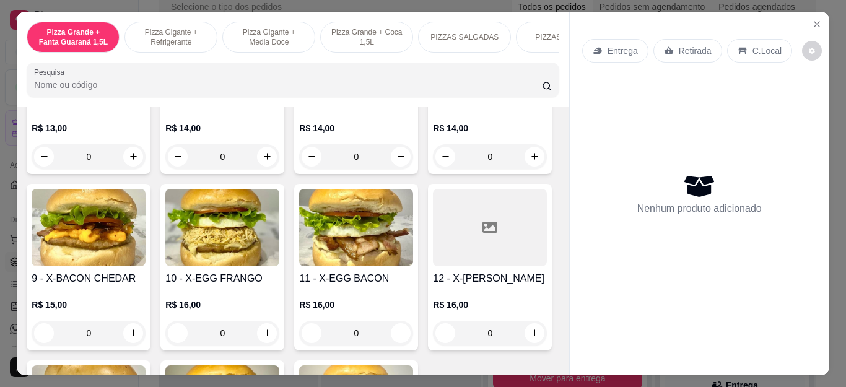
click at [145, 169] on div "0" at bounding box center [89, 156] width 114 height 25
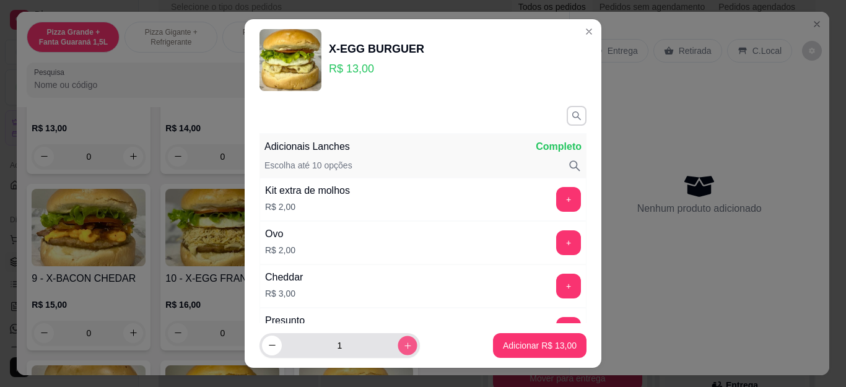
click at [397, 345] on button "increase-product-quantity" at bounding box center [406, 344] width 19 height 19
type input "2"
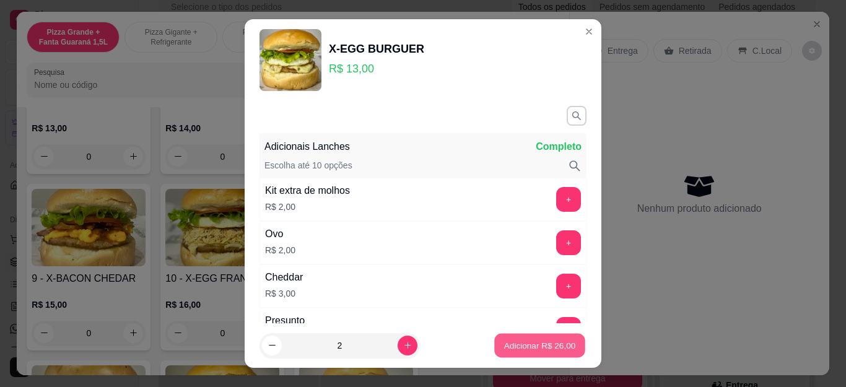
click at [522, 348] on p "Adicionar R$ 26,00" at bounding box center [540, 345] width 72 height 12
type input "2"
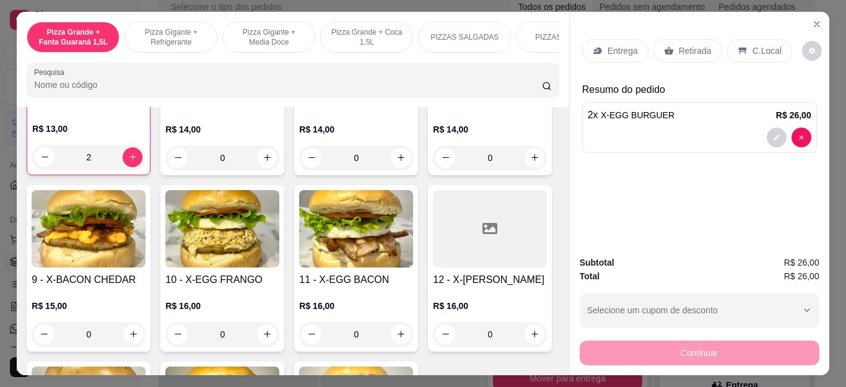
click at [625, 45] on p "Entrega" at bounding box center [622, 51] width 30 height 12
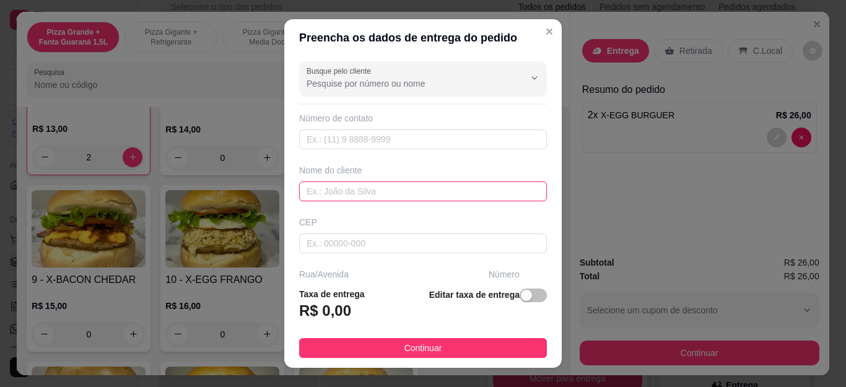
click at [383, 189] on input "text" at bounding box center [423, 191] width 248 height 20
click at [383, 189] on input "JPO" at bounding box center [423, 191] width 248 height 20
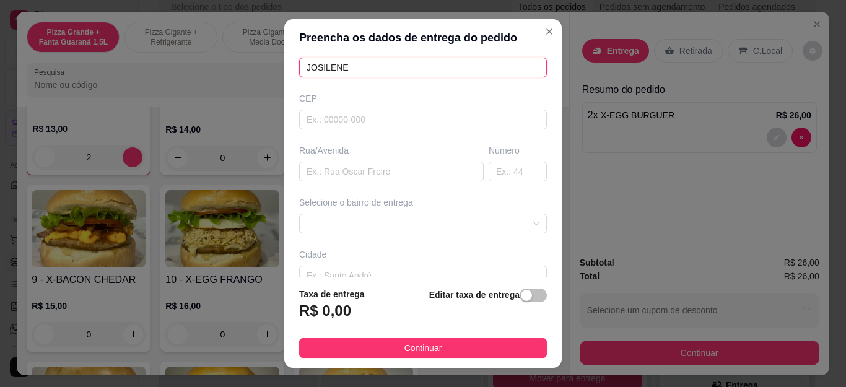
type input "JOSILENE"
click at [427, 236] on div "Busque pelo cliente Número de contato Nome do cliente JOSILENE CEP Rua/[GEOGRAP…" at bounding box center [422, 166] width 277 height 221
click at [430, 218] on span at bounding box center [422, 223] width 233 height 19
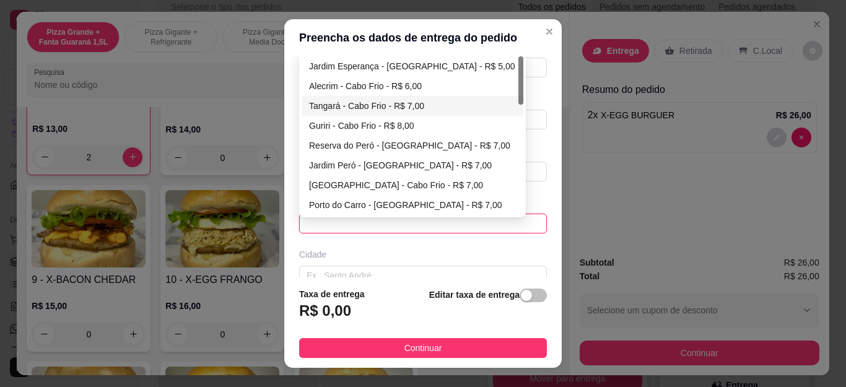
click at [361, 99] on div "Tangará - Cabo Frio - R$ 7,00" at bounding box center [412, 106] width 207 height 14
type input "Cabo Frio"
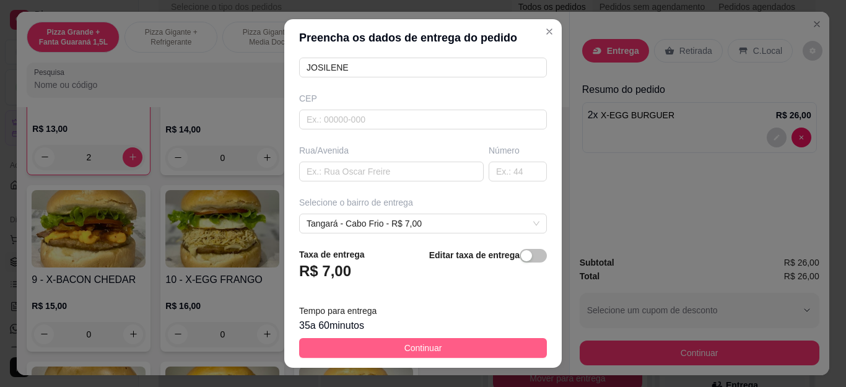
click at [452, 345] on button "Continuar" at bounding box center [423, 348] width 248 height 20
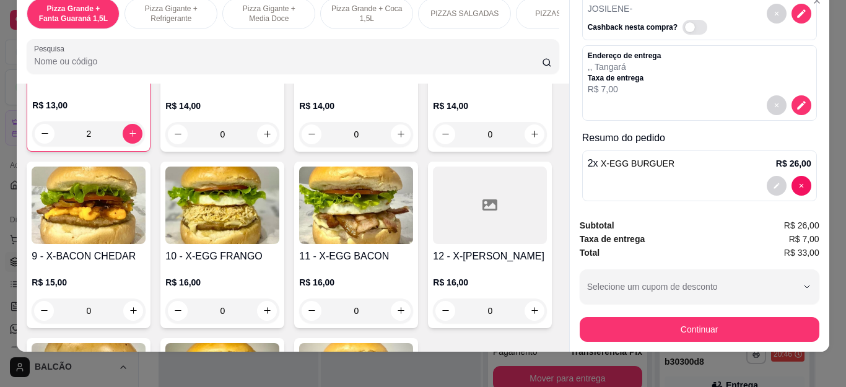
scroll to position [33, 0]
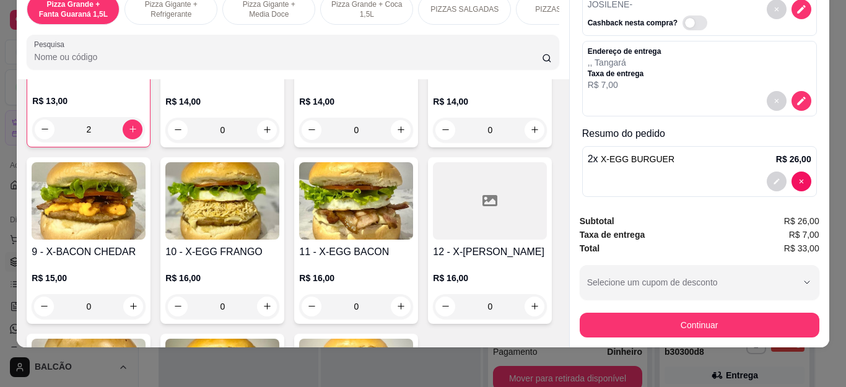
click at [724, 313] on button "Continuar" at bounding box center [699, 325] width 240 height 25
click at [495, 233] on div at bounding box center [509, 224] width 28 height 28
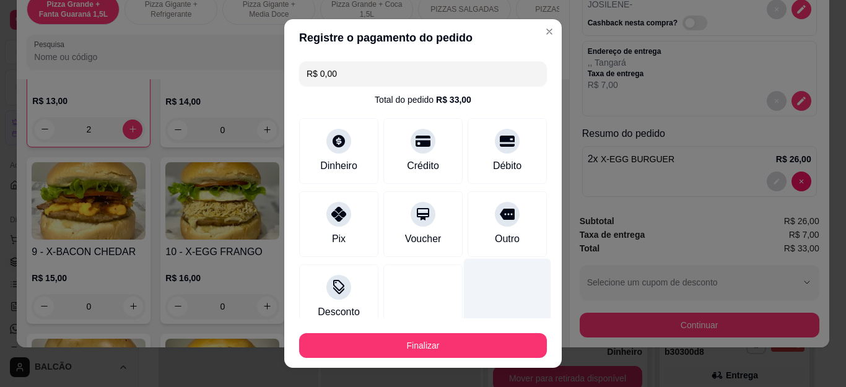
type input "R$ 0,00"
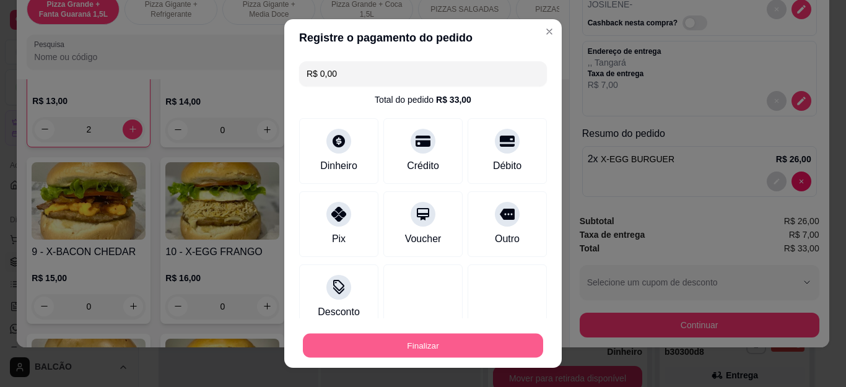
click at [483, 355] on button "Finalizar" at bounding box center [423, 345] width 240 height 24
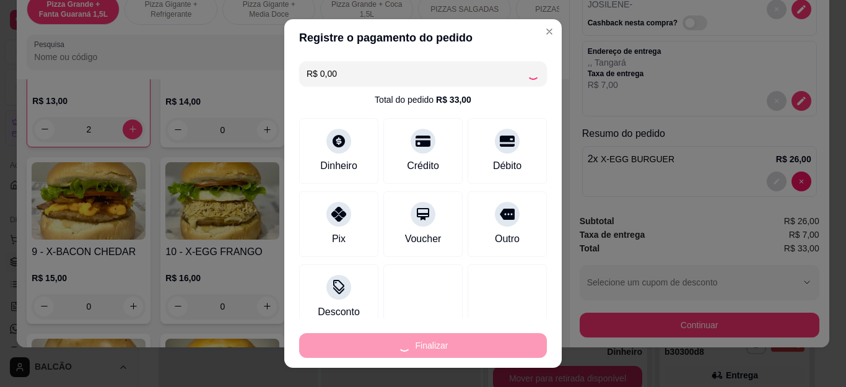
type input "0"
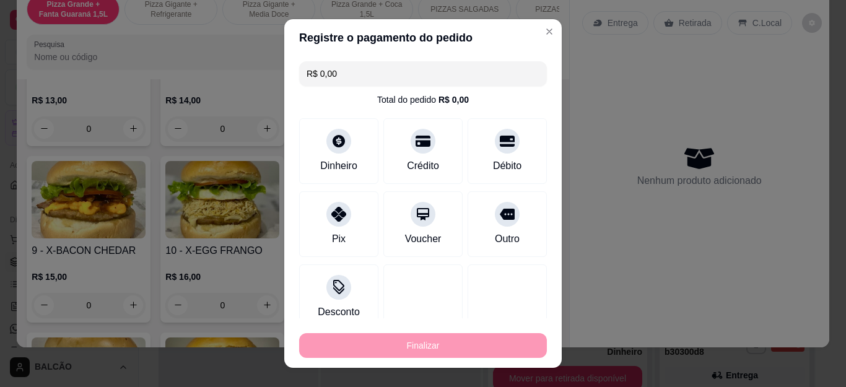
type input "-R$ 33,00"
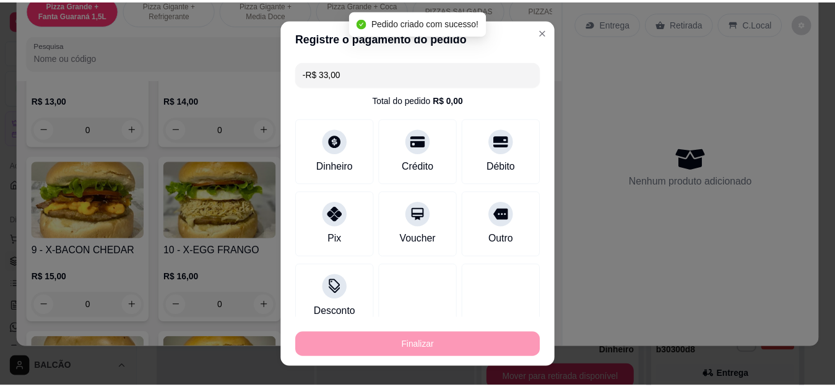
scroll to position [0, 0]
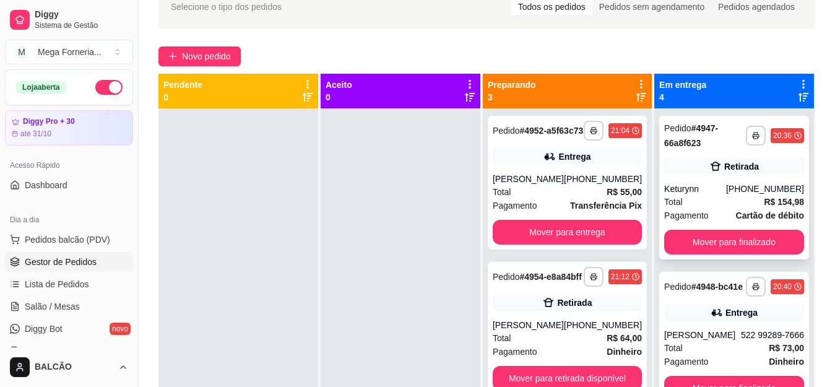
click at [703, 181] on div "**********" at bounding box center [734, 188] width 150 height 144
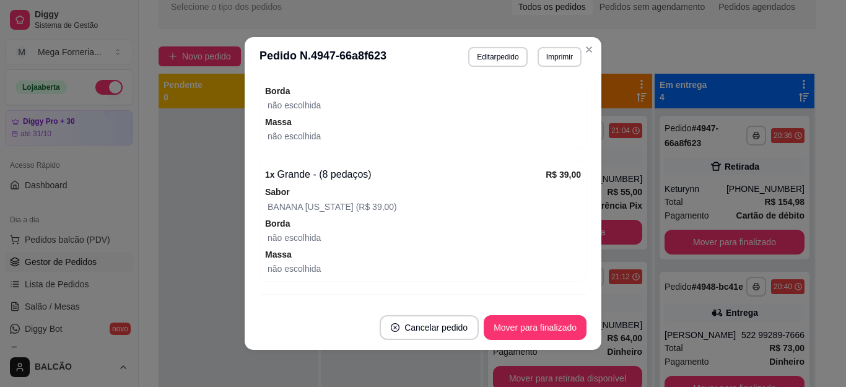
scroll to position [436, 0]
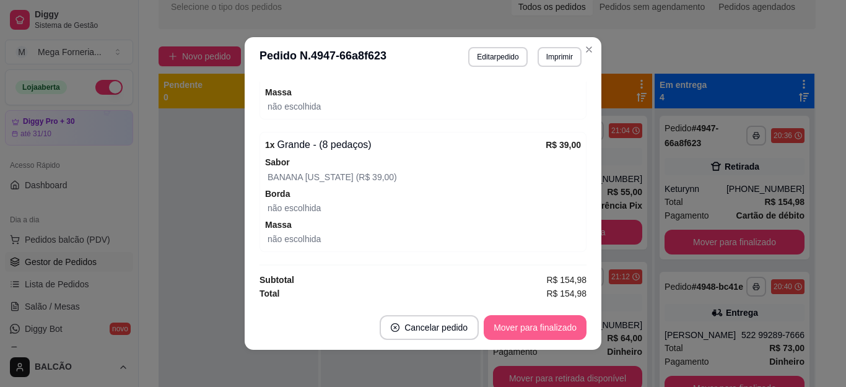
click at [543, 320] on button "Mover para finalizado" at bounding box center [534, 327] width 103 height 25
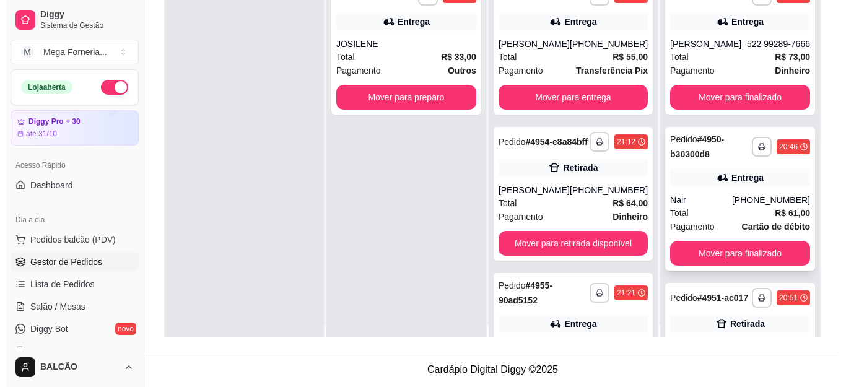
scroll to position [0, 0]
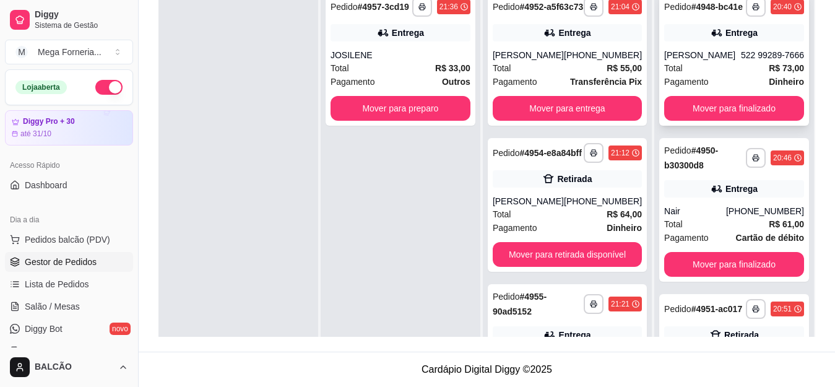
click at [719, 75] on div "Total R$ 73,00" at bounding box center [734, 68] width 140 height 14
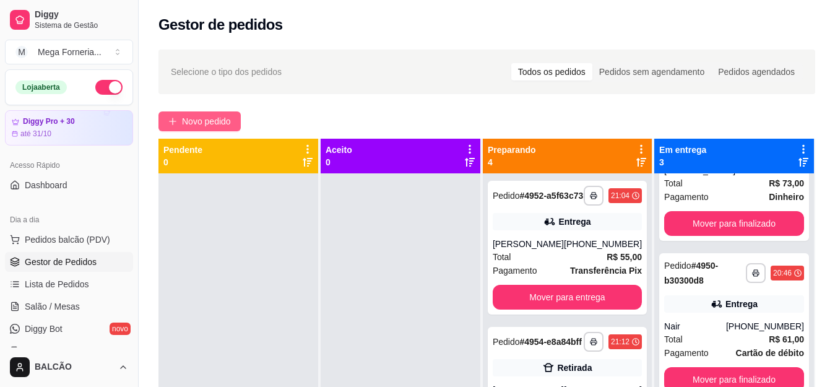
click at [217, 121] on span "Novo pedido" at bounding box center [206, 122] width 49 height 14
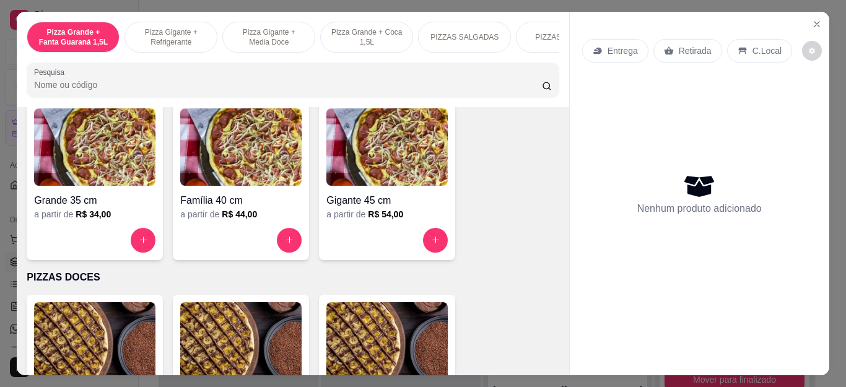
scroll to position [867, 0]
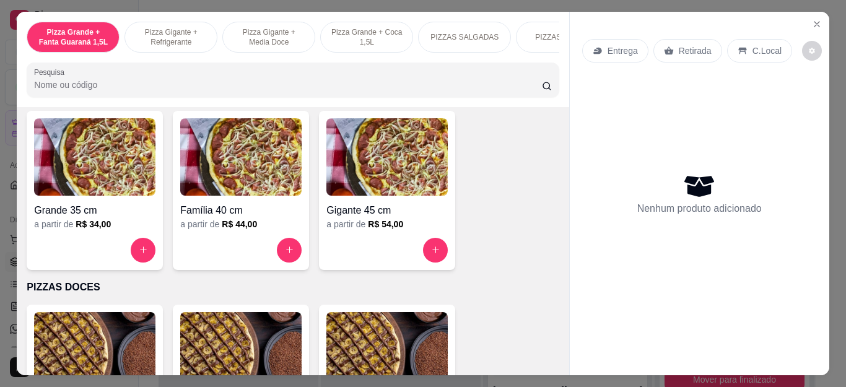
click at [136, 241] on div "Grande 35 cm a partir de R$ 34,00" at bounding box center [95, 190] width 136 height 159
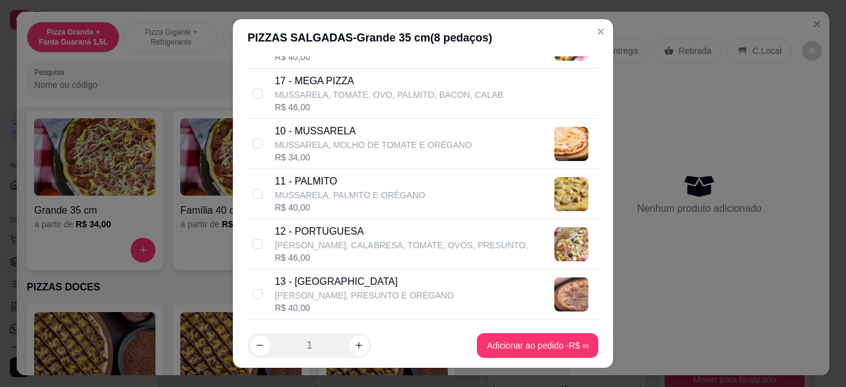
scroll to position [743, 0]
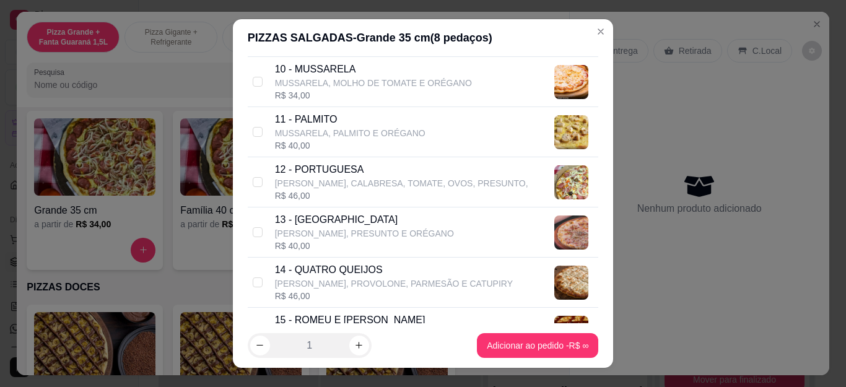
click at [257, 181] on div "12 - PORTUGUESA MUSSARELA, CALABRESA, TOMATE, OVOS, PRESUNTO, R$ 46,00" at bounding box center [423, 182] width 351 height 50
checkbox input "true"
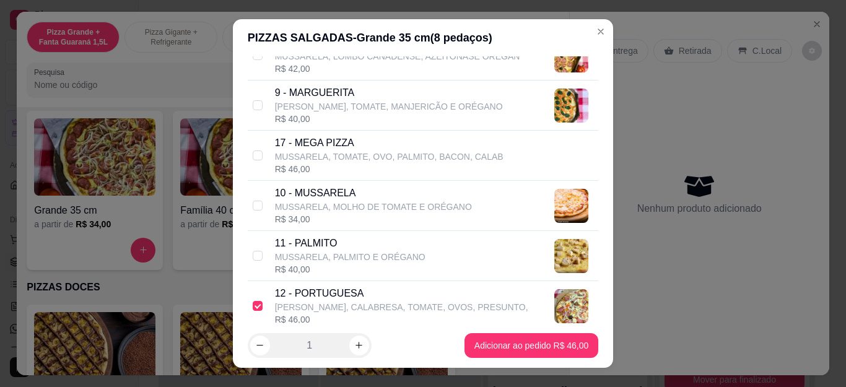
scroll to position [557, 0]
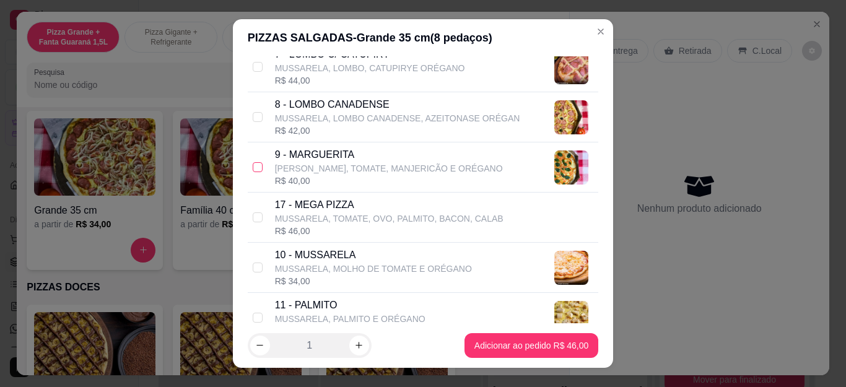
click at [253, 161] on label at bounding box center [258, 167] width 10 height 14
click at [253, 162] on input "checkbox" at bounding box center [258, 167] width 10 height 10
click at [253, 169] on input "checkbox" at bounding box center [258, 167] width 10 height 10
checkbox input "true"
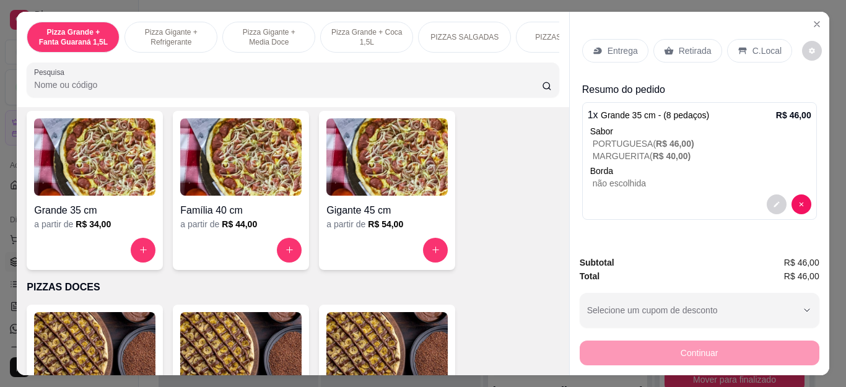
click at [607, 45] on p "Entrega" at bounding box center [622, 51] width 30 height 12
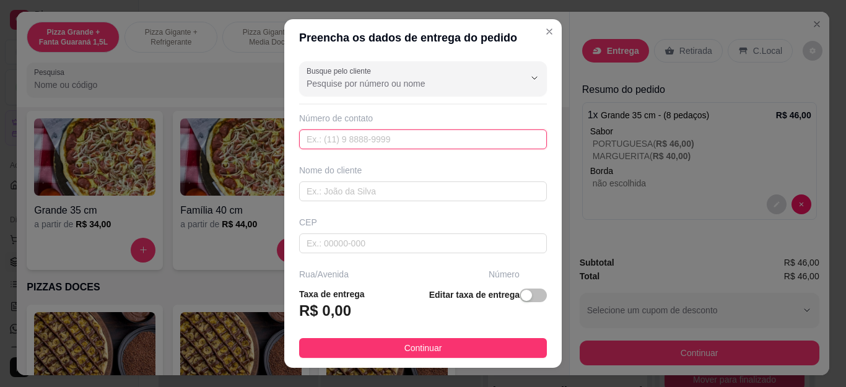
click at [359, 137] on input "text" at bounding box center [423, 139] width 248 height 20
type input "[PHONE_NUMBER]"
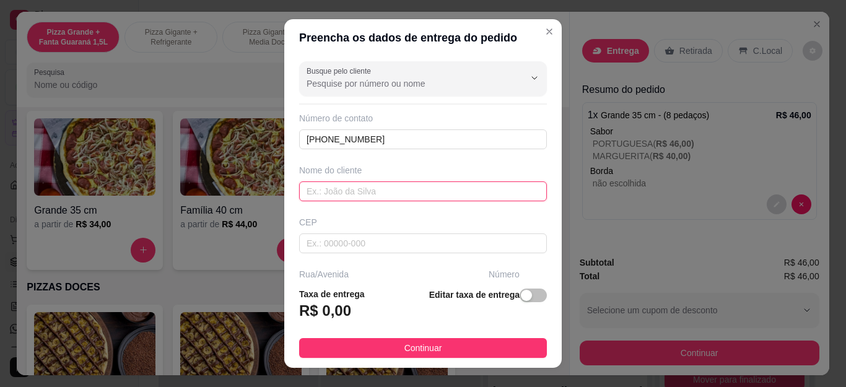
click at [327, 194] on input "text" at bounding box center [423, 191] width 248 height 20
type input "[PERSON_NAME]"
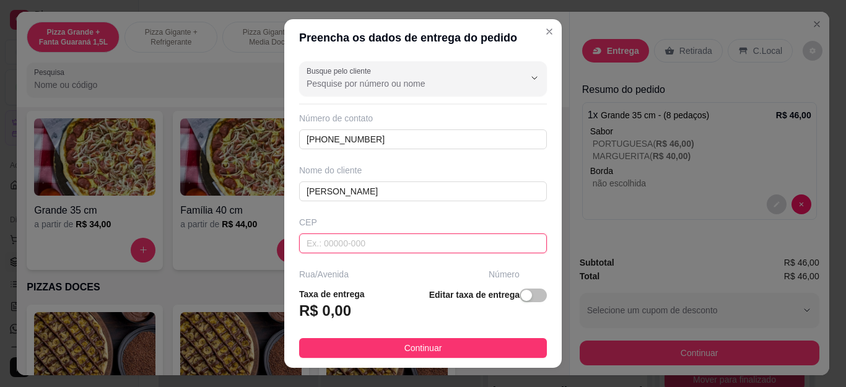
click at [363, 248] on input "text" at bounding box center [423, 243] width 248 height 20
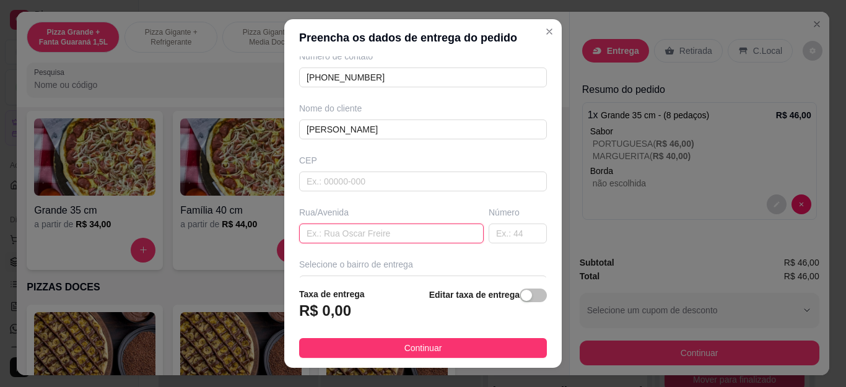
click at [381, 231] on input "text" at bounding box center [391, 233] width 184 height 20
type input "ribeiro"
click at [488, 235] on input "text" at bounding box center [517, 233] width 58 height 20
type input "45"
click at [425, 263] on div "Selecione o bairro de entrega" at bounding box center [423, 264] width 248 height 12
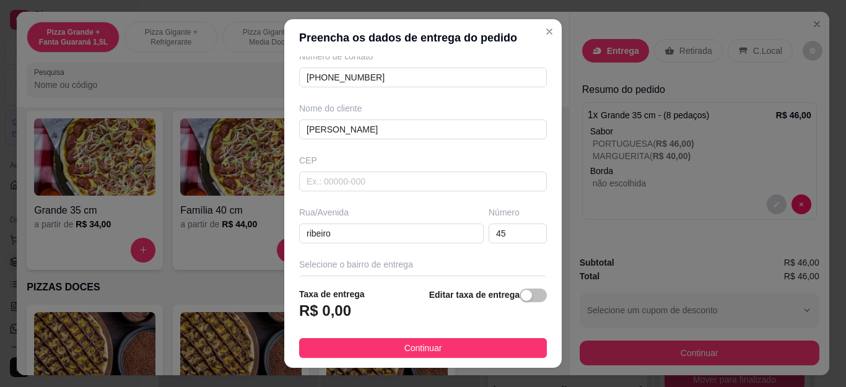
click at [355, 266] on div "Selecione o bairro de entrega" at bounding box center [423, 264] width 248 height 12
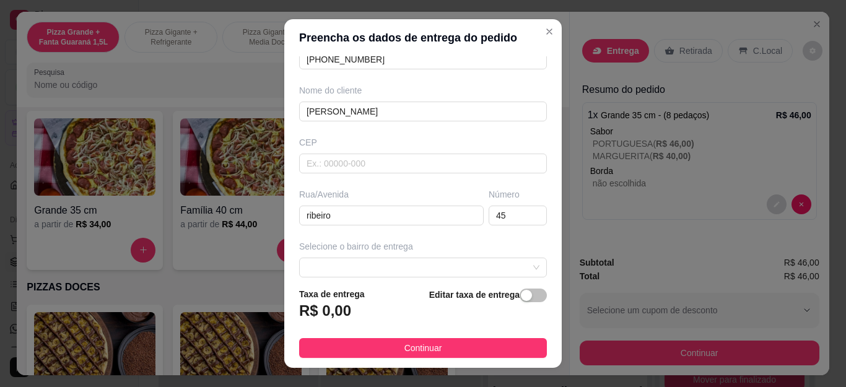
scroll to position [87, 0]
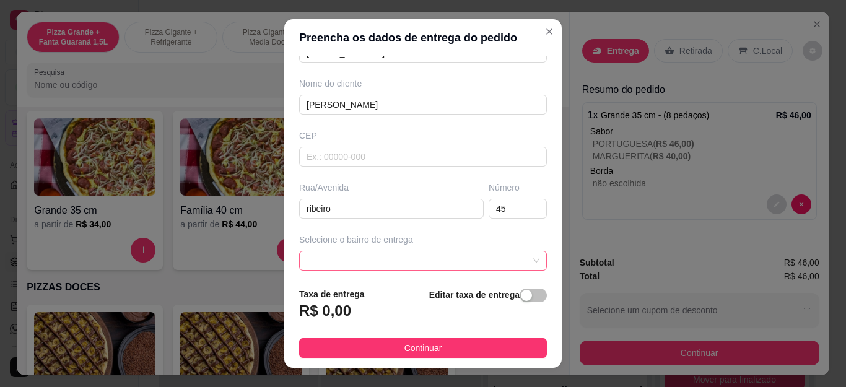
click at [382, 262] on span at bounding box center [422, 260] width 233 height 19
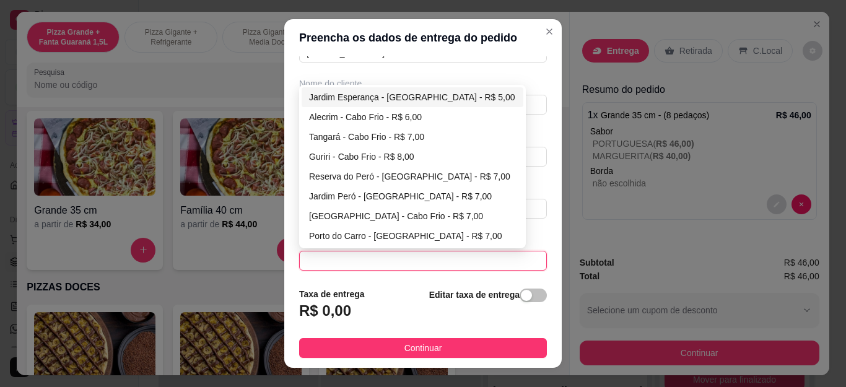
click at [435, 92] on div "Jardim Esperança - [GEOGRAPHIC_DATA] - R$ 5,00" at bounding box center [412, 97] width 207 height 14
type input "Cabo Frio"
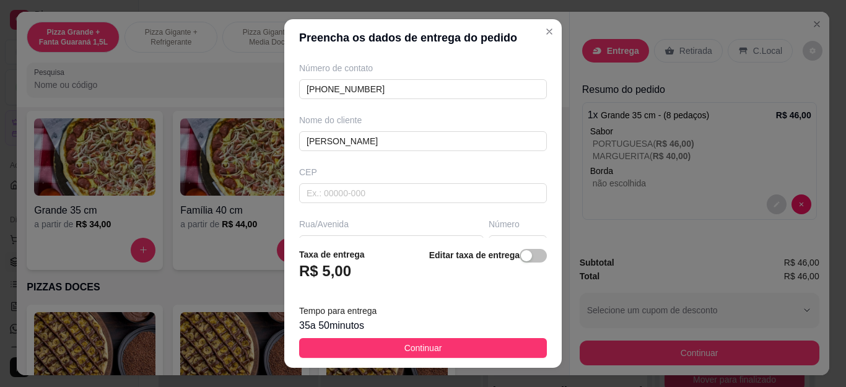
scroll to position [0, 0]
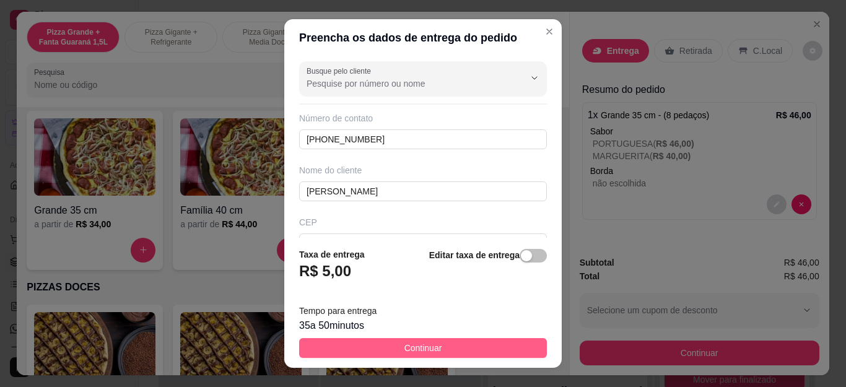
click at [456, 348] on button "Continuar" at bounding box center [423, 348] width 248 height 20
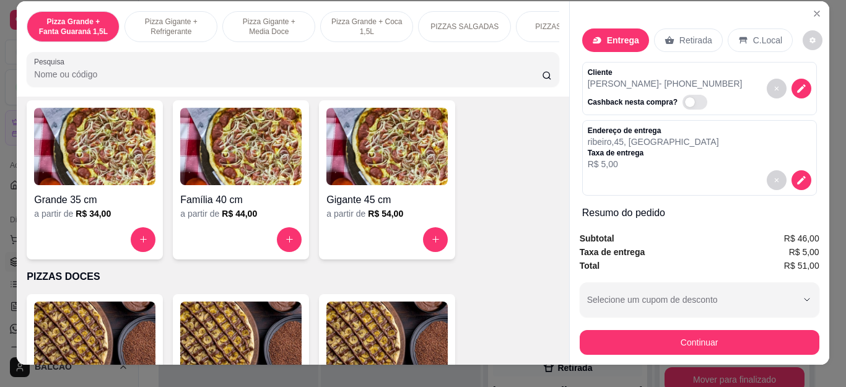
scroll to position [0, 3]
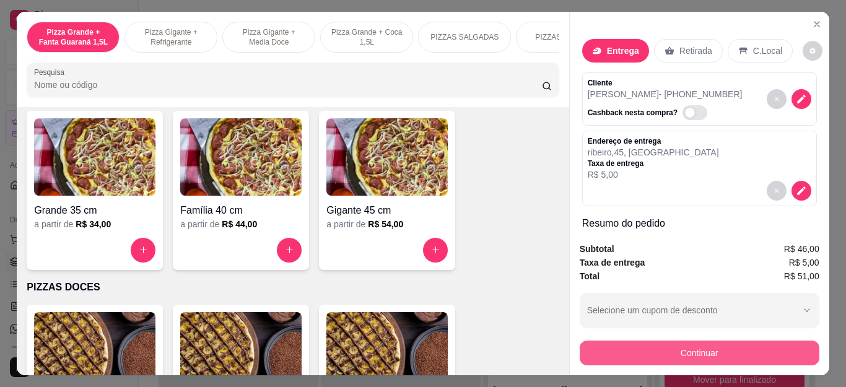
click at [698, 340] on button "Continuar" at bounding box center [699, 352] width 240 height 25
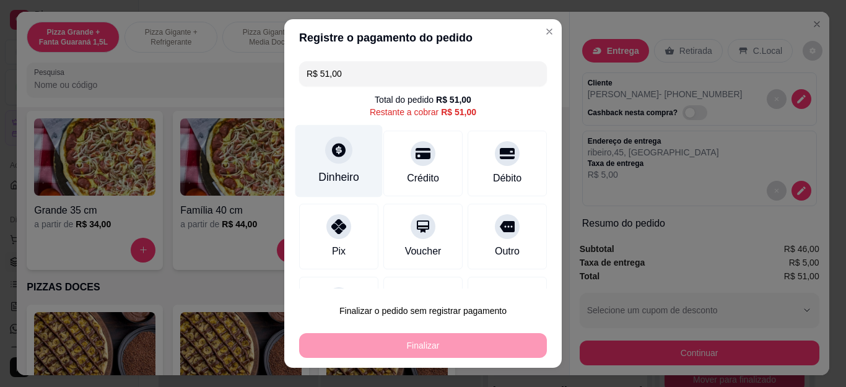
click at [329, 160] on div at bounding box center [338, 150] width 27 height 27
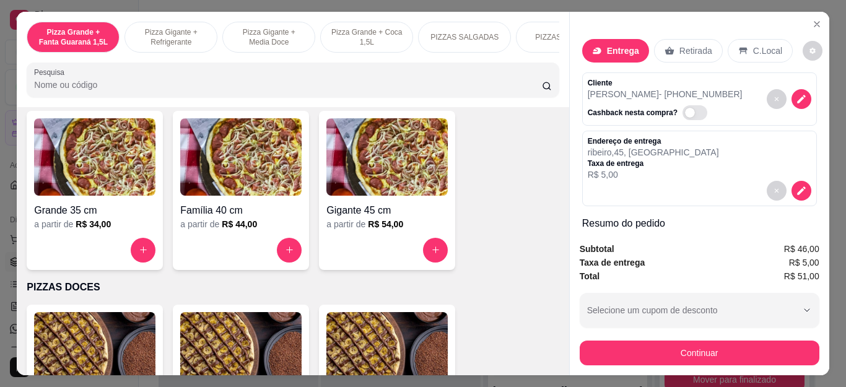
click at [796, 242] on span "R$ 46,00" at bounding box center [801, 249] width 35 height 14
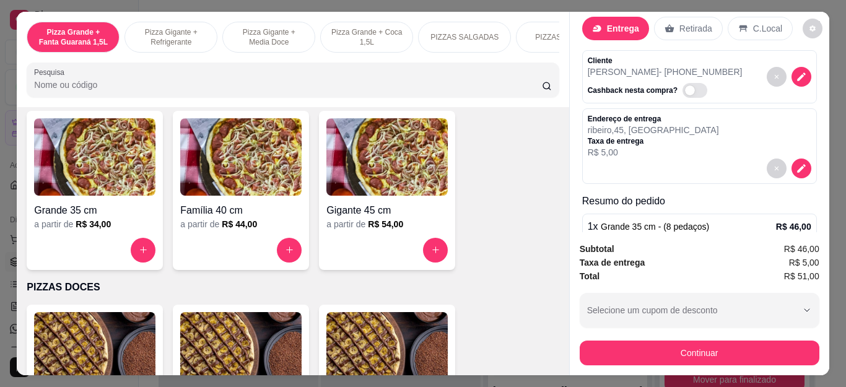
scroll to position [25, 0]
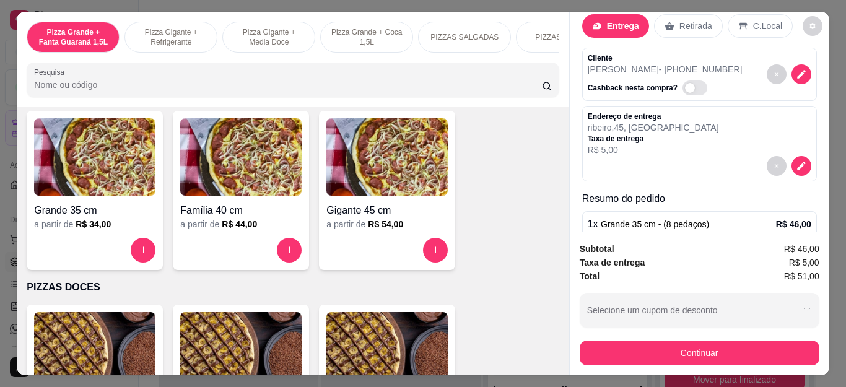
click at [722, 217] on div "1 x Grande 35 cm - (8 pedaços) R$ 46,00" at bounding box center [698, 224] width 223 height 15
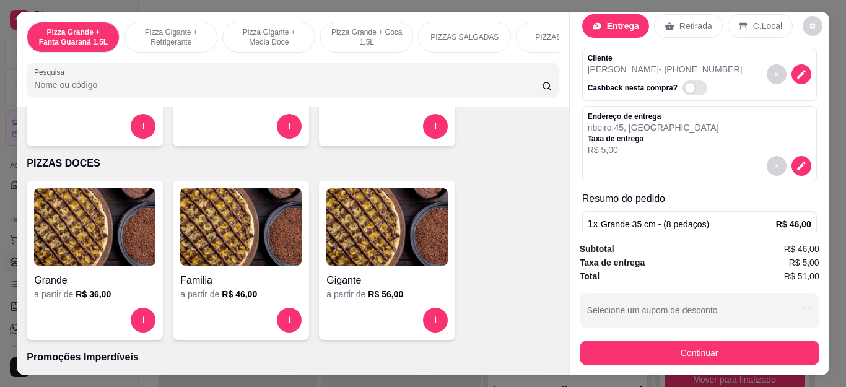
click at [735, 217] on div "1 x Grande 35 cm - (8 pedaços) R$ 46,00" at bounding box center [698, 224] width 223 height 15
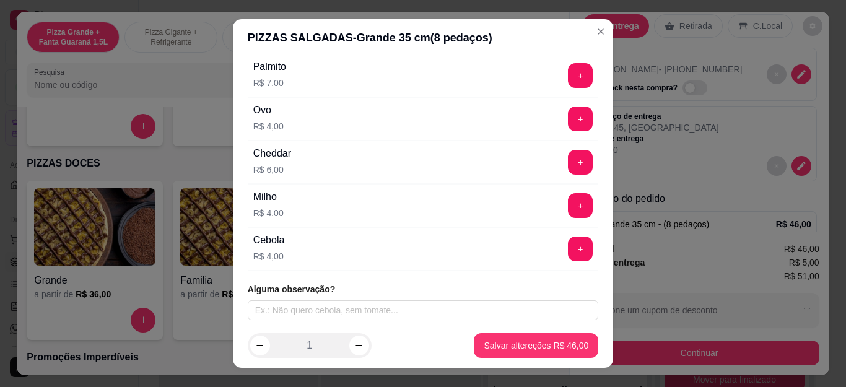
scroll to position [1406, 0]
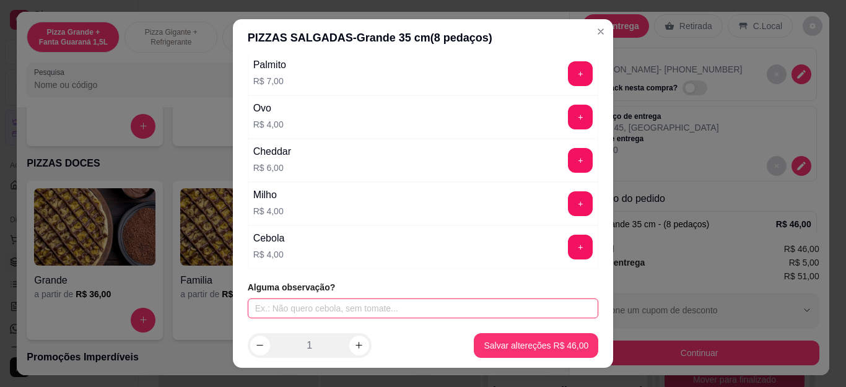
click at [347, 311] on input "text" at bounding box center [423, 308] width 351 height 20
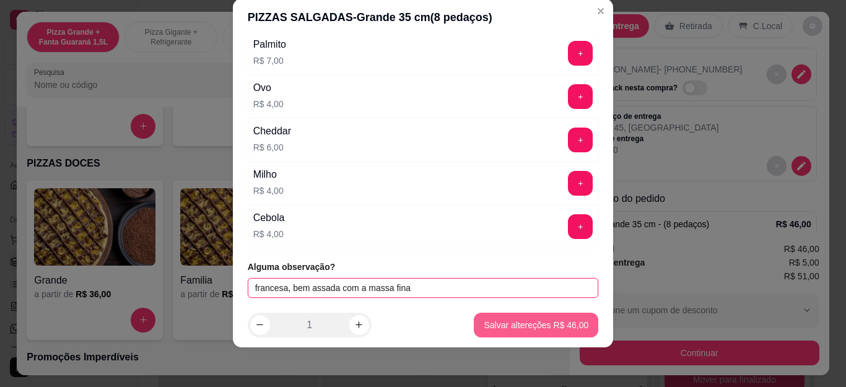
type input "francesa, bem assada com a massa fina"
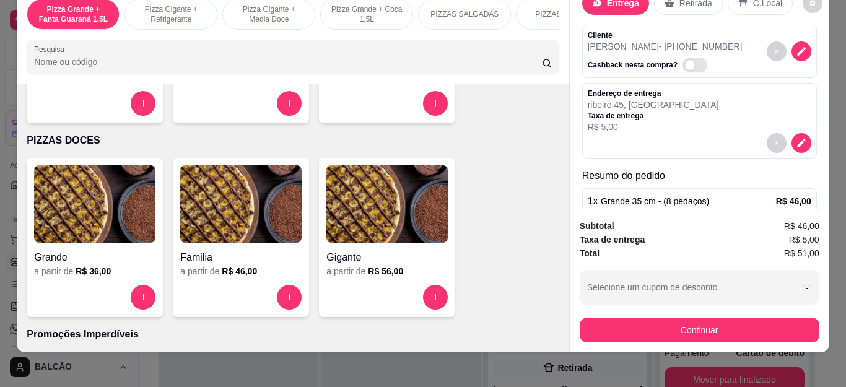
scroll to position [33, 3]
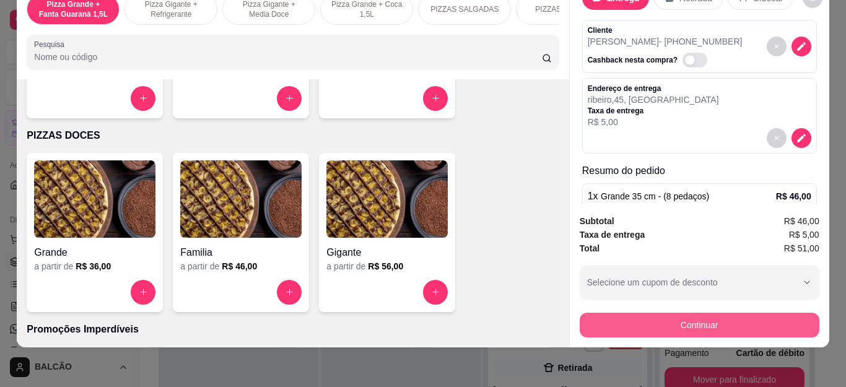
click at [653, 313] on button "Continuar" at bounding box center [699, 325] width 240 height 25
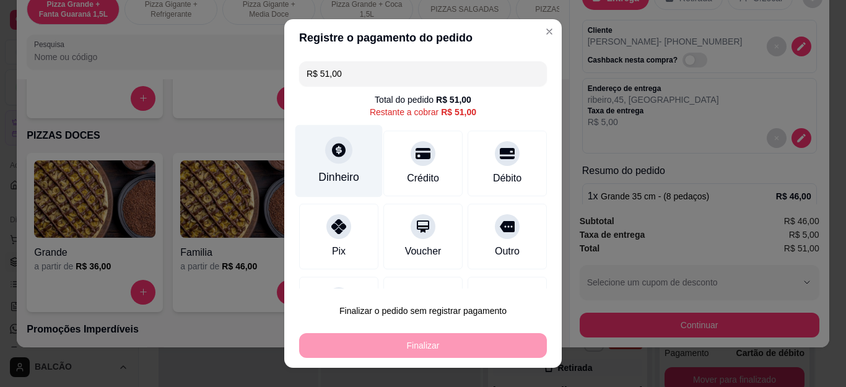
click at [334, 158] on div at bounding box center [338, 150] width 27 height 27
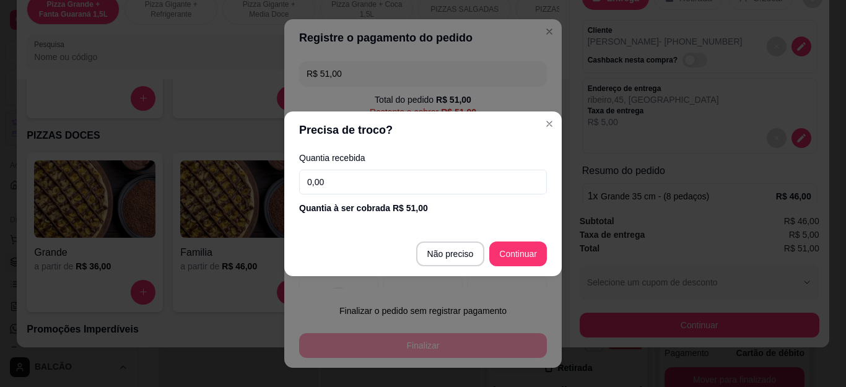
click at [469, 180] on input "0,00" at bounding box center [423, 182] width 248 height 25
type input "51,00"
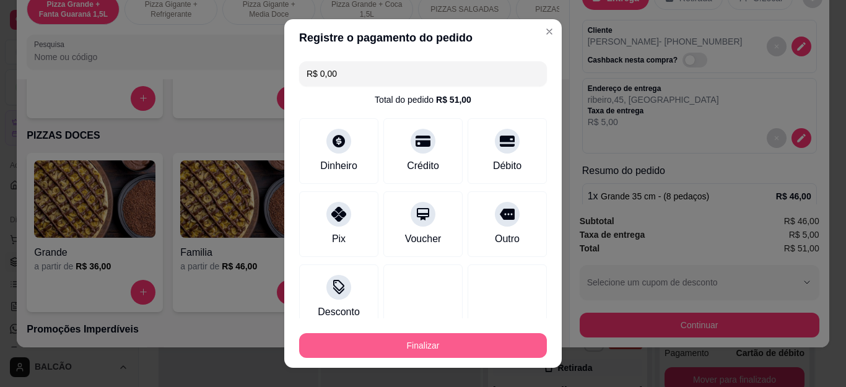
click at [496, 344] on button "Finalizar" at bounding box center [423, 345] width 248 height 25
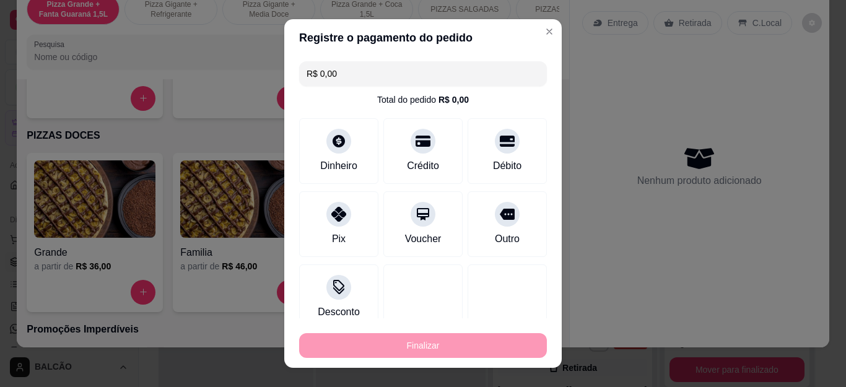
type input "-R$ 51,00"
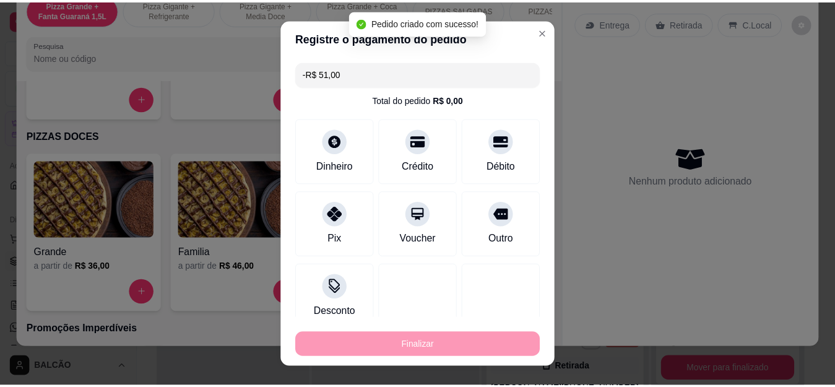
scroll to position [0, 0]
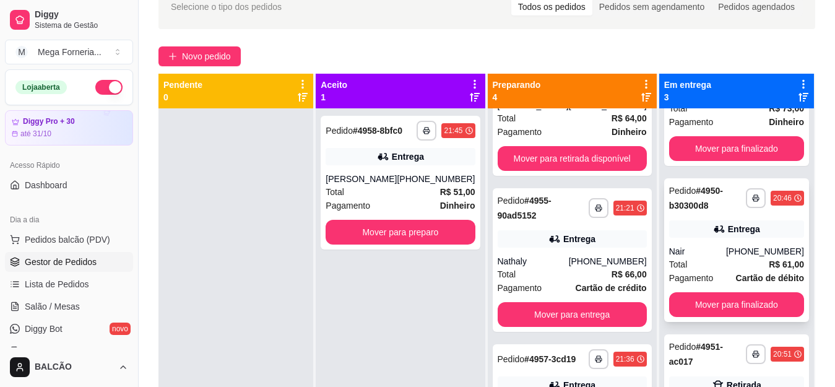
scroll to position [35, 0]
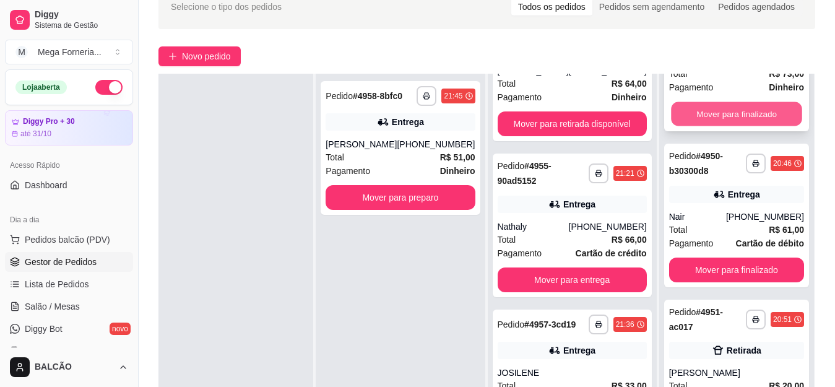
click at [685, 115] on button "Mover para finalizado" at bounding box center [736, 114] width 131 height 24
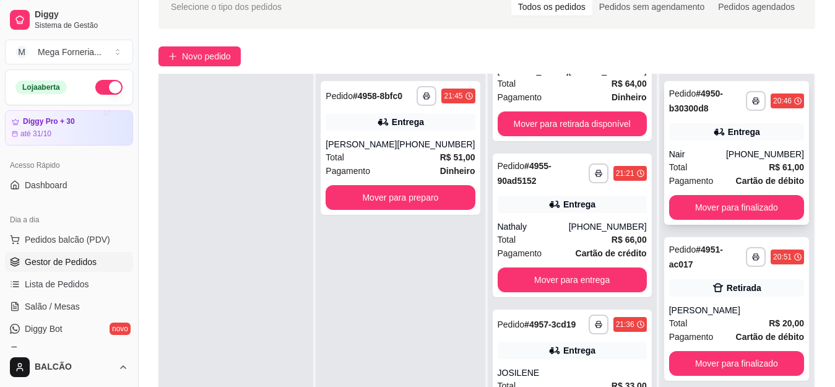
scroll to position [0, 0]
click at [729, 205] on button "Mover para finalizado" at bounding box center [736, 208] width 131 height 24
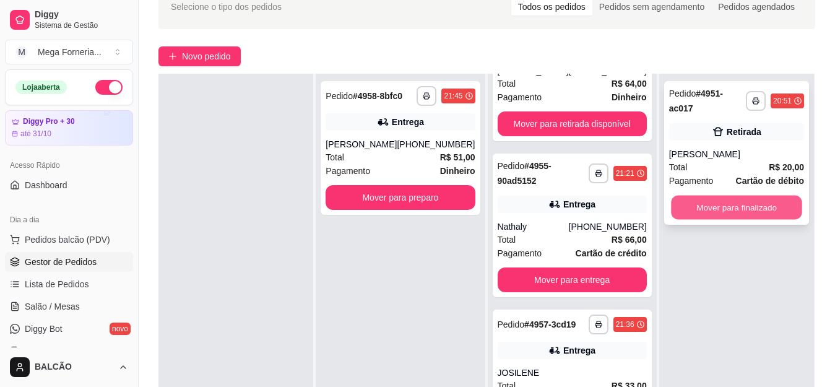
click at [720, 201] on button "Mover para finalizado" at bounding box center [736, 208] width 131 height 24
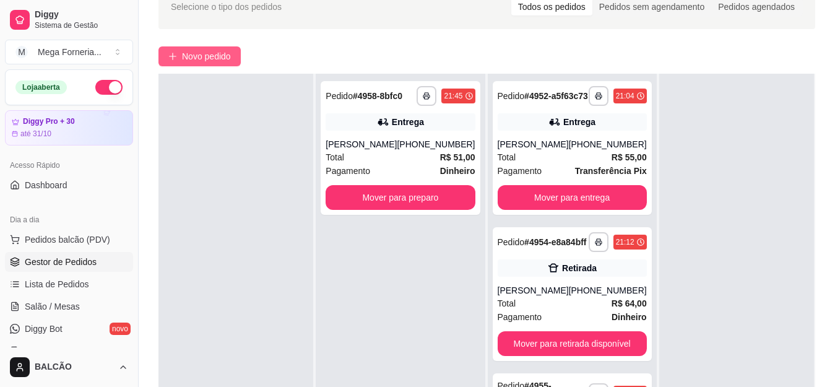
click at [191, 51] on span "Novo pedido" at bounding box center [206, 57] width 49 height 14
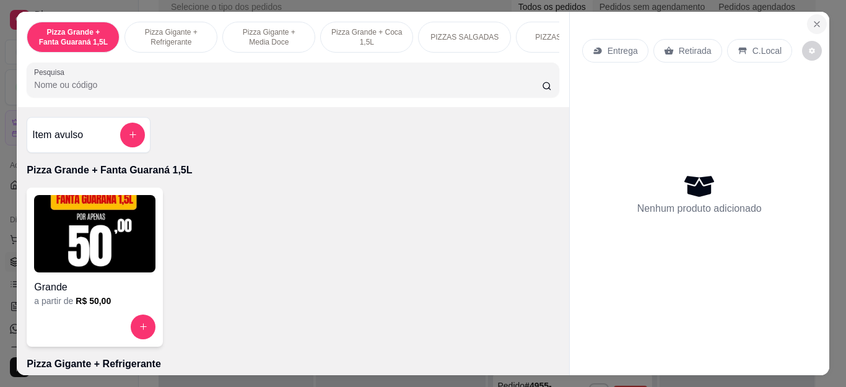
click at [811, 20] on icon "Close" at bounding box center [816, 24] width 10 height 10
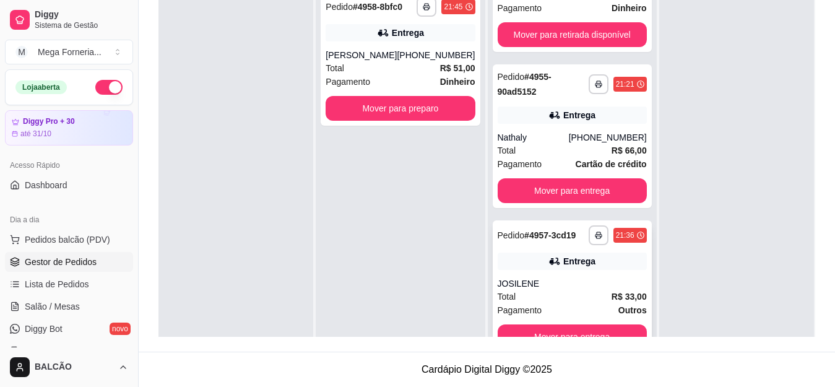
click at [559, 272] on div "**********" at bounding box center [572, 287] width 159 height 134
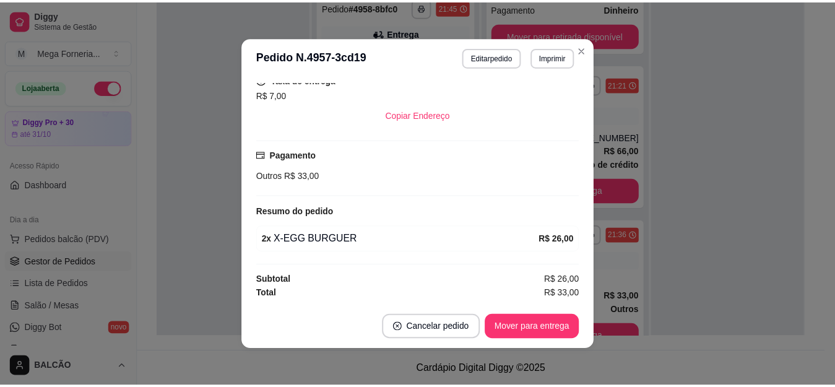
scroll to position [286, 0]
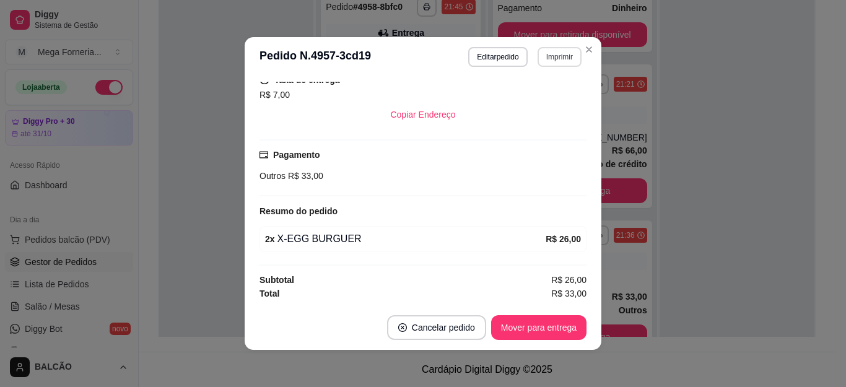
click at [543, 54] on button "Imprimir" at bounding box center [559, 57] width 44 height 20
click at [535, 101] on button "IMPRESSORA" at bounding box center [532, 100] width 90 height 20
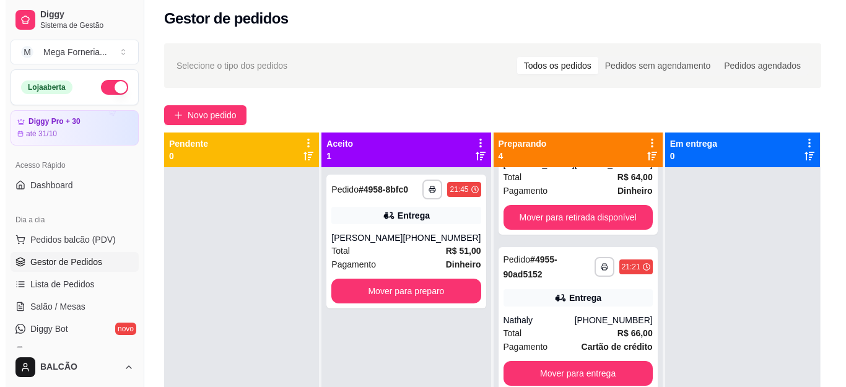
scroll to position [3, 0]
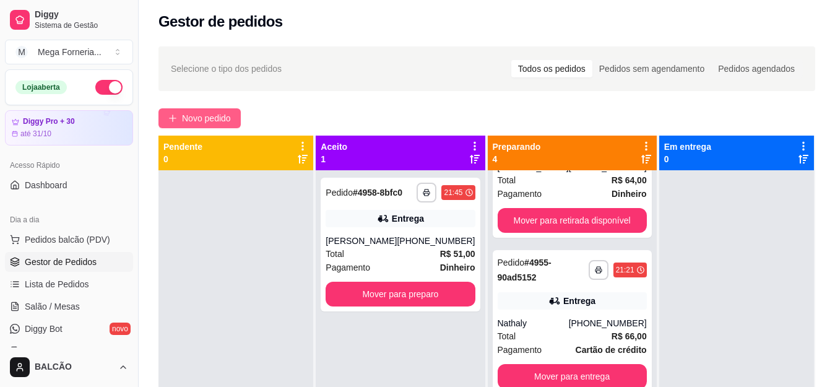
click at [219, 119] on span "Novo pedido" at bounding box center [206, 118] width 49 height 14
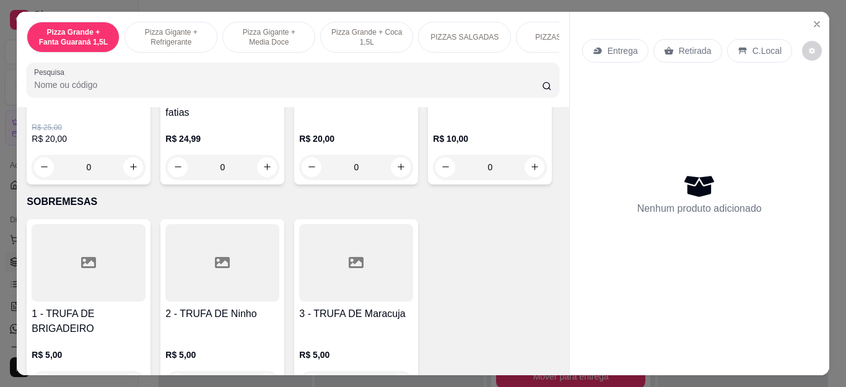
scroll to position [84, 0]
click at [433, 179] on div "0" at bounding box center [490, 167] width 114 height 25
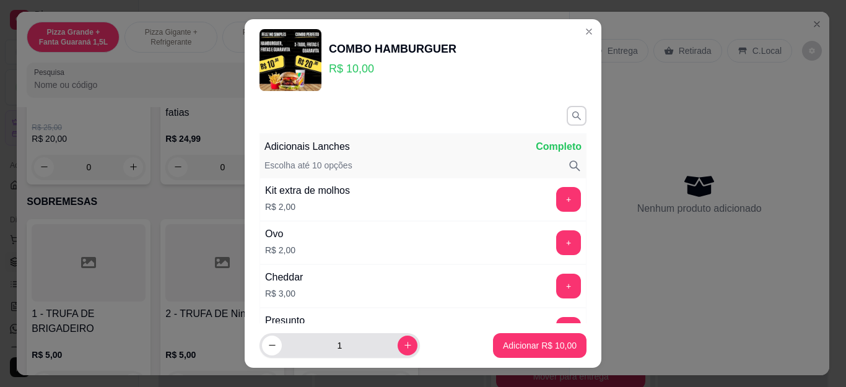
click at [397, 345] on button "increase-product-quantity" at bounding box center [407, 345] width 20 height 20
click at [403, 345] on icon "increase-product-quantity" at bounding box center [407, 344] width 9 height 9
click at [397, 345] on button "increase-product-quantity" at bounding box center [406, 344] width 19 height 19
type input "5"
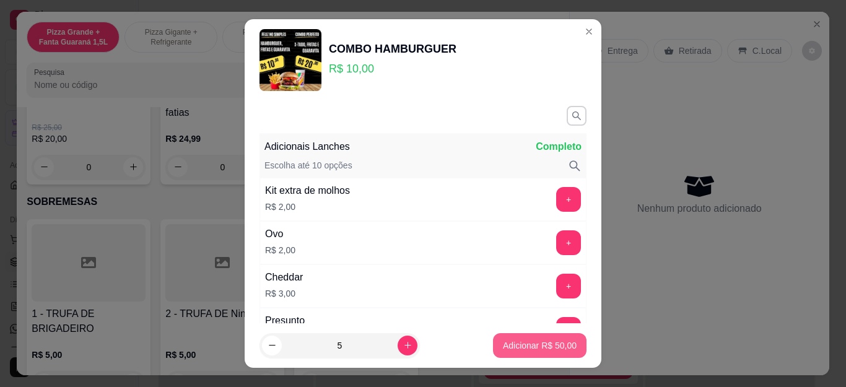
click at [493, 347] on button "Adicionar R$ 50,00" at bounding box center [539, 345] width 93 height 25
type input "5"
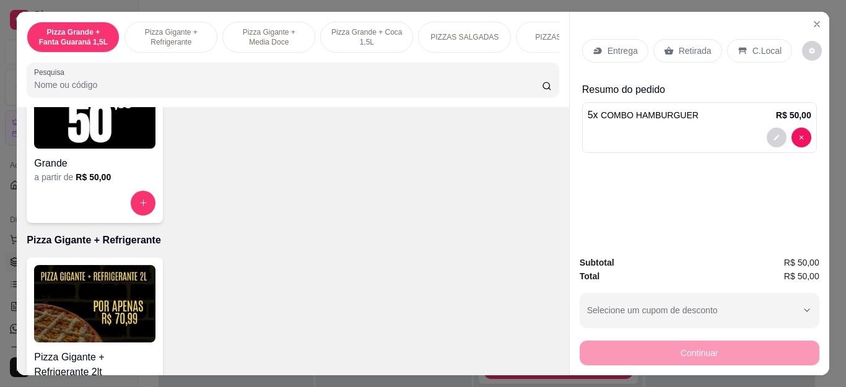
scroll to position [0, 0]
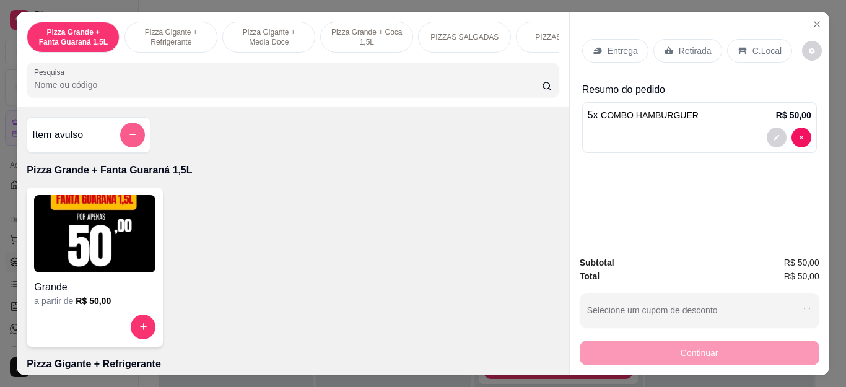
click at [132, 138] on icon "add-separate-item" at bounding box center [132, 134] width 9 height 9
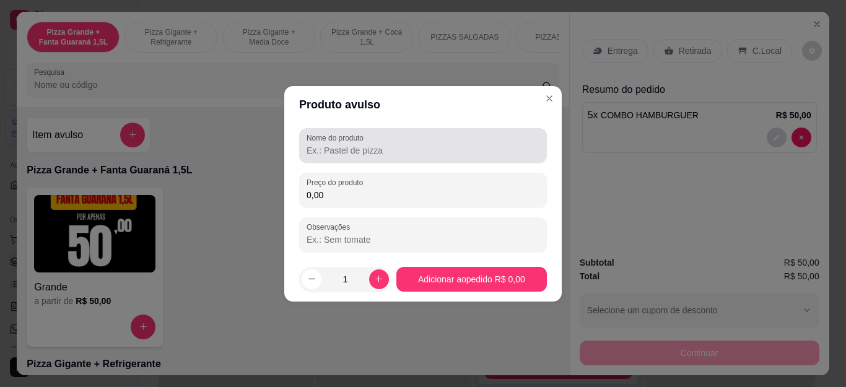
click at [418, 155] on input "Nome do produto" at bounding box center [422, 150] width 233 height 12
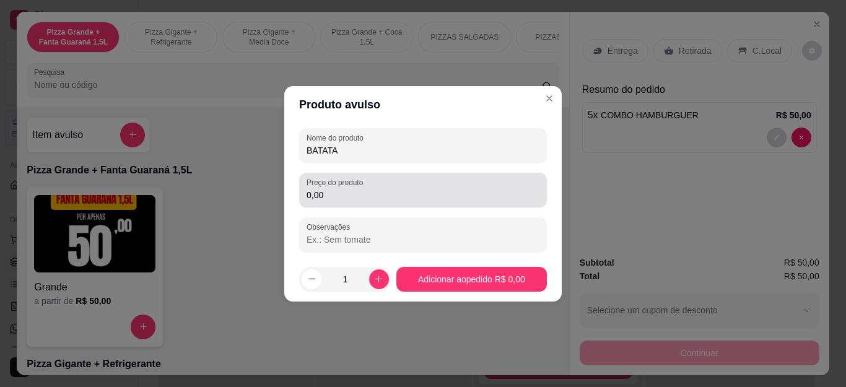
type input "BATATA"
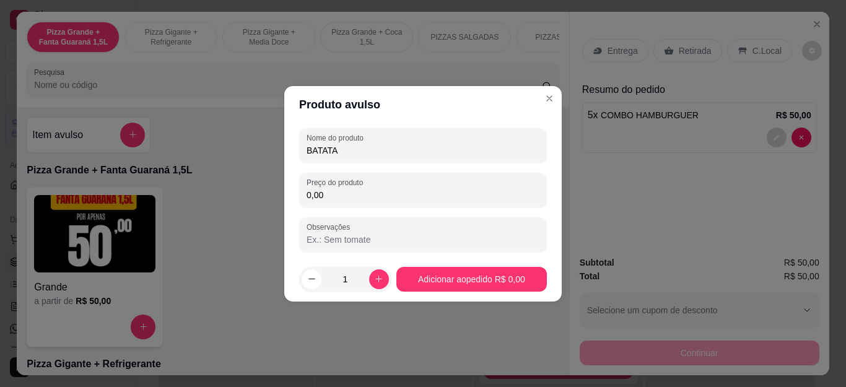
click at [423, 196] on input "0,00" at bounding box center [422, 195] width 233 height 12
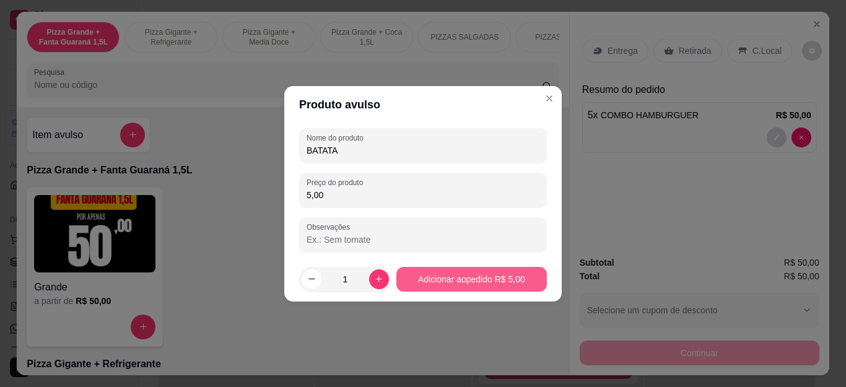
type input "5,00"
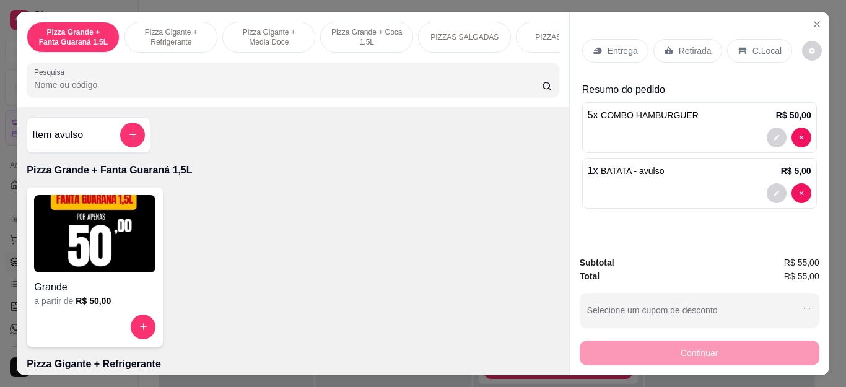
click at [620, 46] on p "Entrega" at bounding box center [622, 51] width 30 height 12
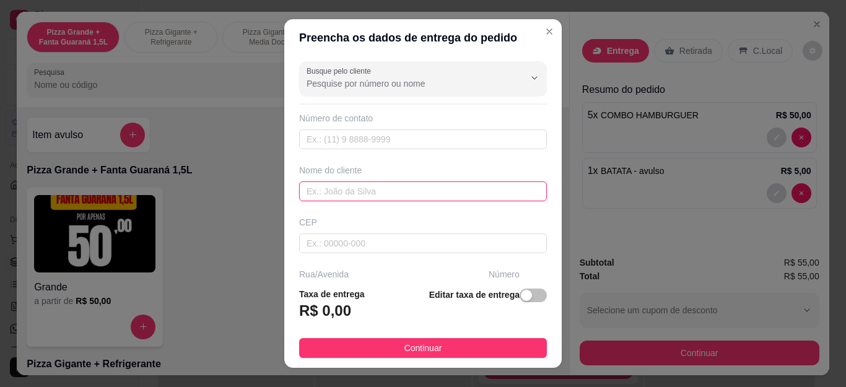
click at [404, 190] on input "text" at bounding box center [423, 191] width 248 height 20
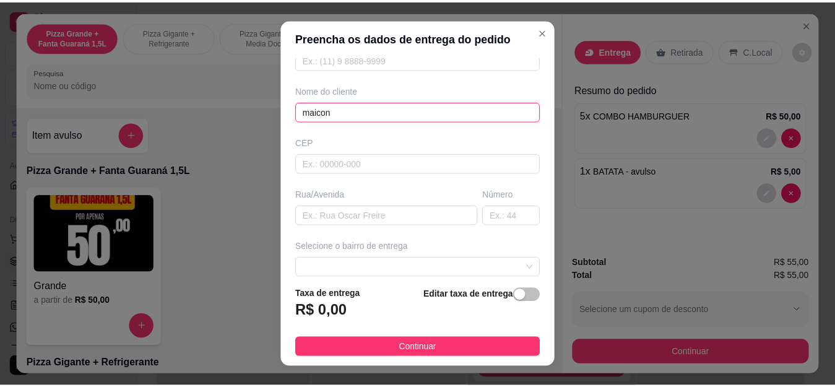
scroll to position [124, 0]
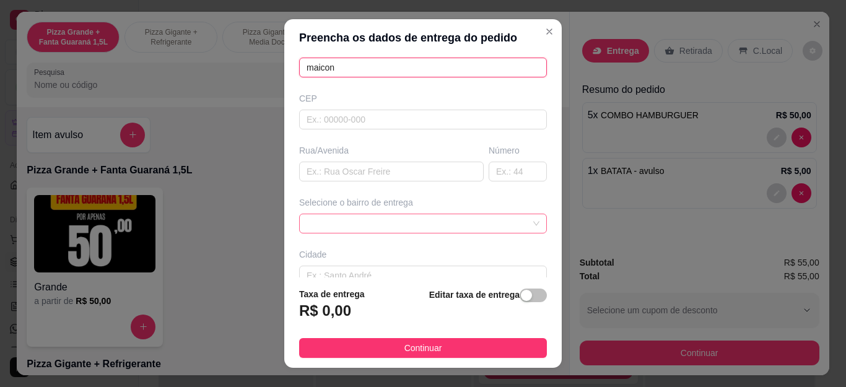
click at [416, 217] on div at bounding box center [423, 224] width 248 height 20
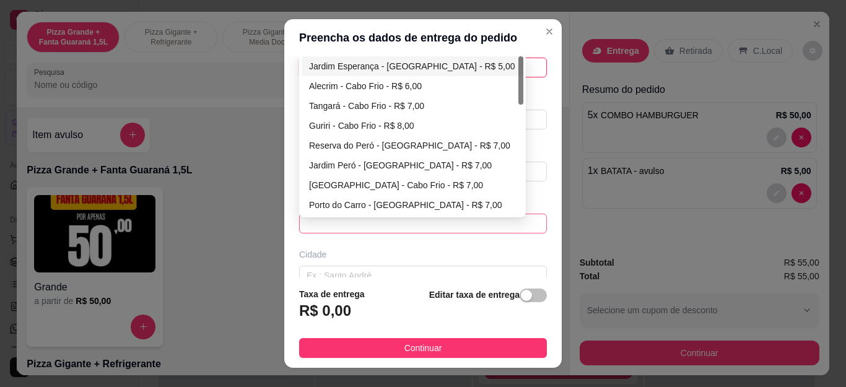
type input "maicon"
click at [379, 64] on div "Jardim Esperança - [GEOGRAPHIC_DATA] - R$ 5,00" at bounding box center [412, 66] width 207 height 14
type input "Cabo Frio"
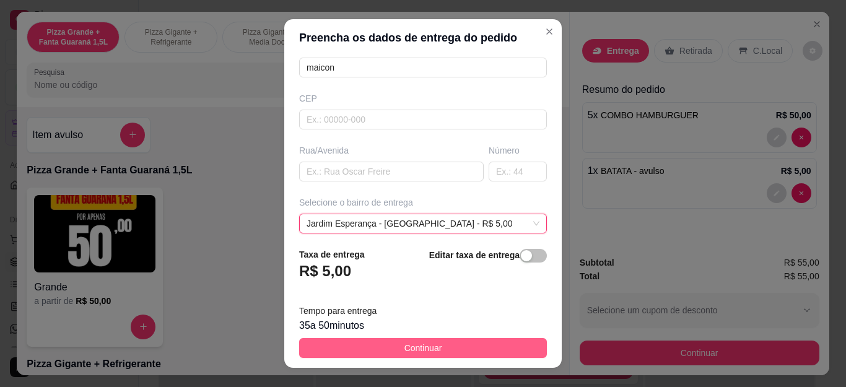
click at [451, 348] on button "Continuar" at bounding box center [423, 348] width 248 height 20
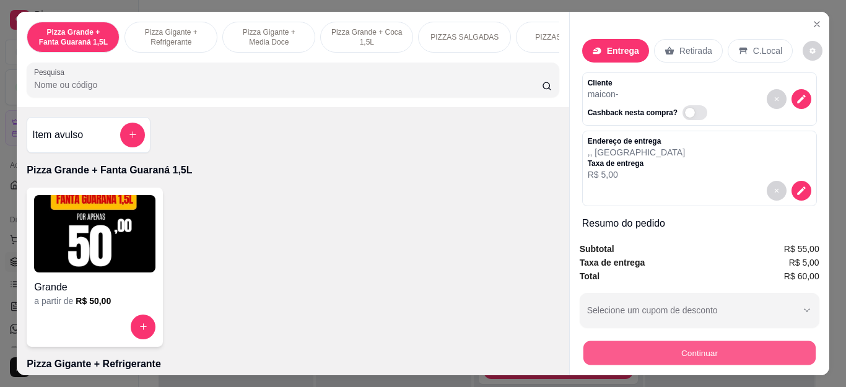
click at [694, 354] on button "Continuar" at bounding box center [698, 353] width 232 height 24
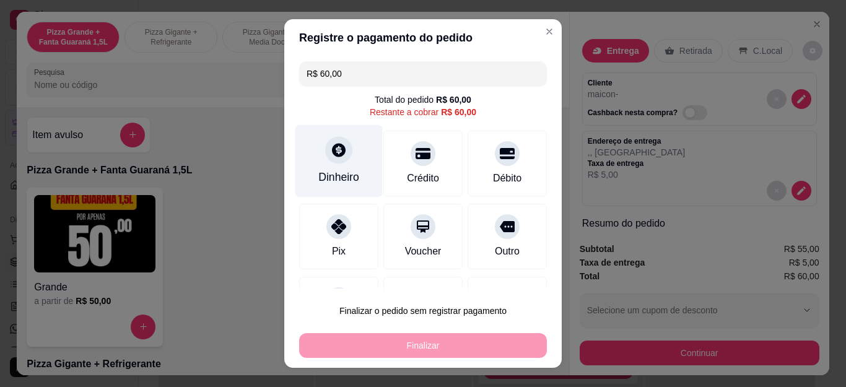
click at [332, 151] on icon at bounding box center [339, 151] width 14 height 14
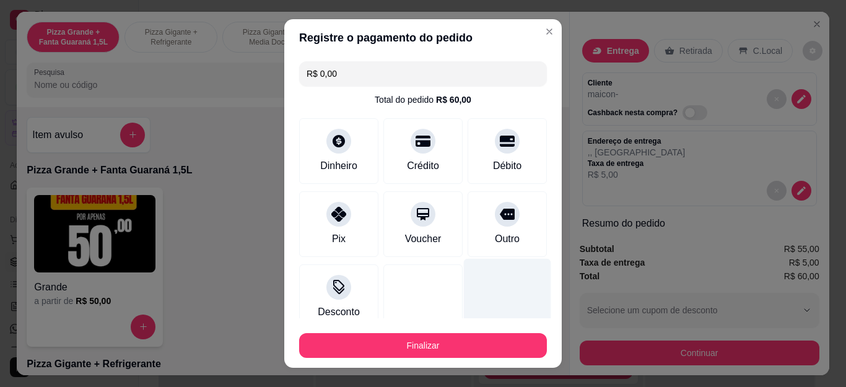
type input "R$ 0,00"
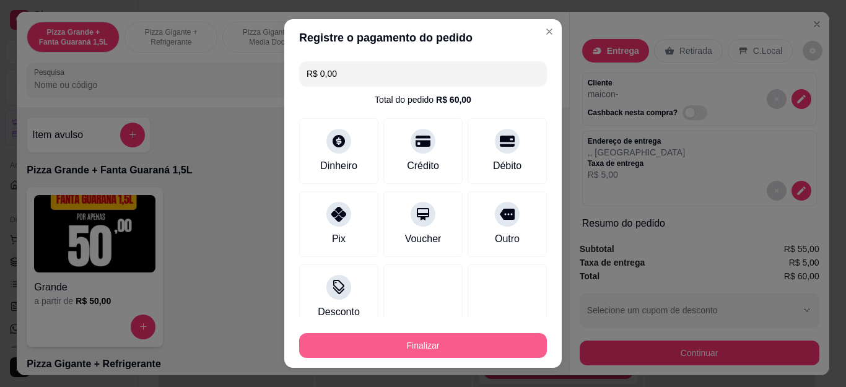
click at [487, 344] on button "Finalizar" at bounding box center [423, 345] width 248 height 25
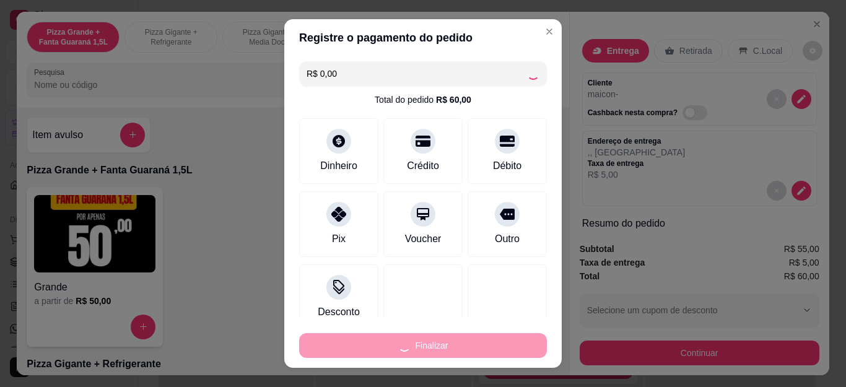
type input "0"
type input "-R$ 60,00"
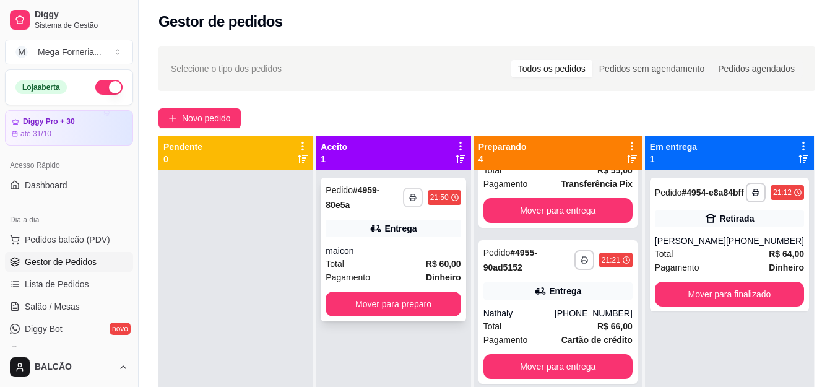
click at [423, 188] on button "button" at bounding box center [413, 198] width 20 height 20
click at [390, 237] on button "IMPRESSORA" at bounding box center [389, 236] width 90 height 20
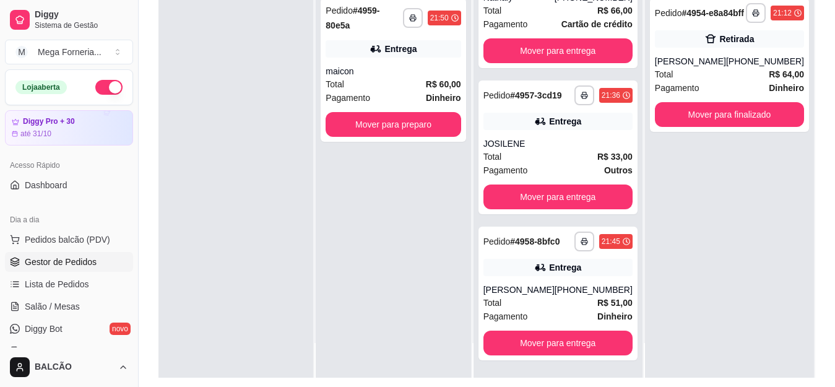
scroll to position [189, 0]
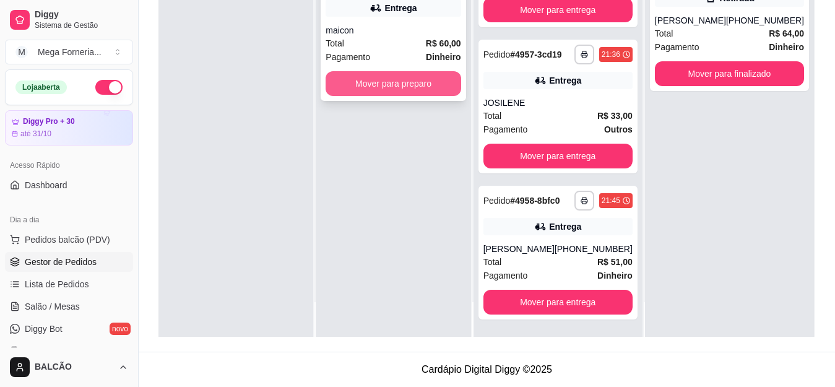
click at [399, 77] on button "Mover para preparo" at bounding box center [393, 83] width 135 height 25
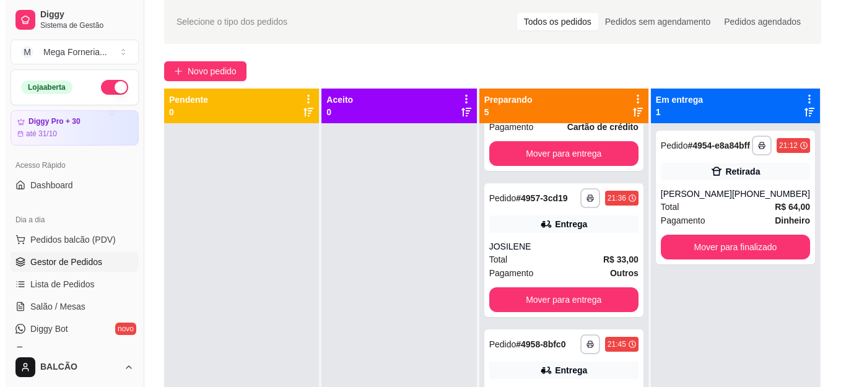
scroll to position [3, 0]
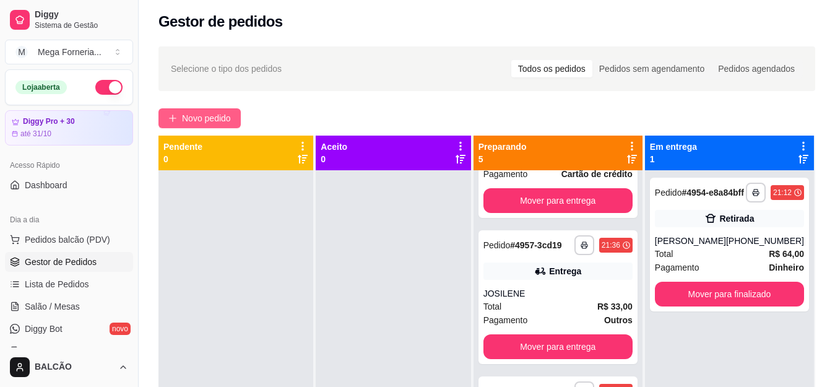
click at [198, 121] on span "Novo pedido" at bounding box center [206, 118] width 49 height 14
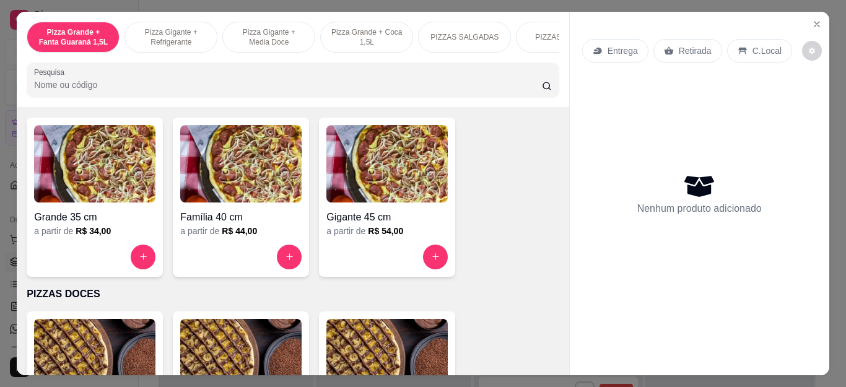
scroll to position [867, 0]
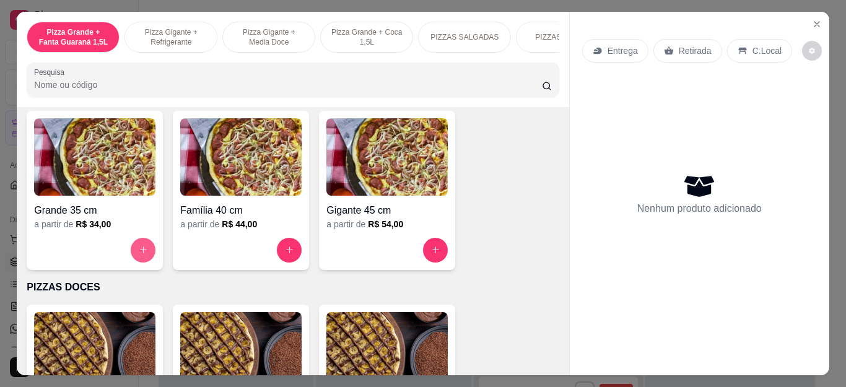
click at [137, 261] on button "increase-product-quantity" at bounding box center [143, 250] width 25 height 25
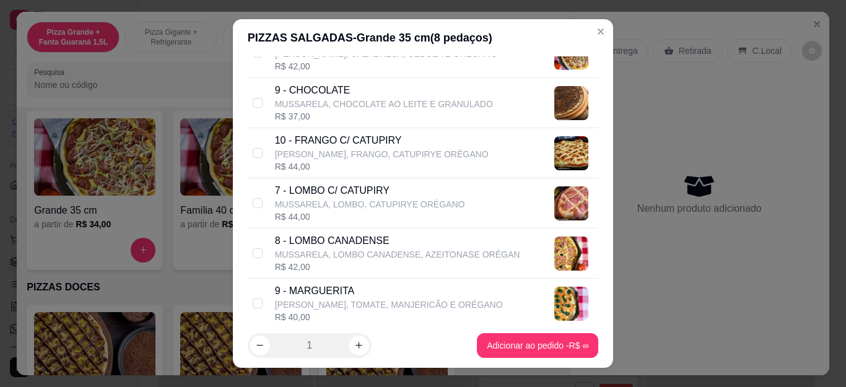
scroll to position [433, 0]
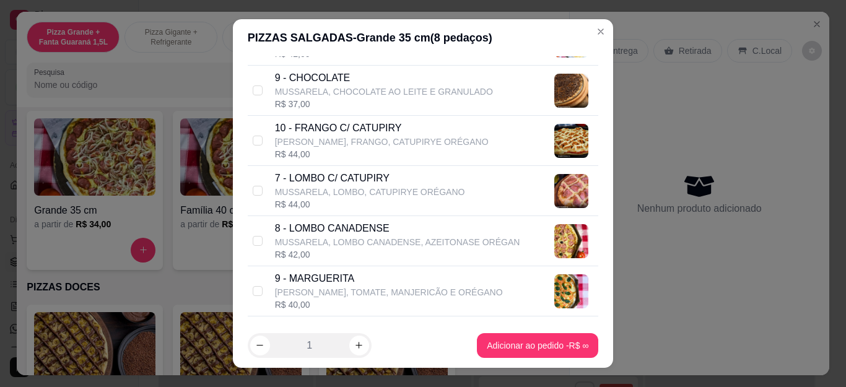
click at [316, 244] on p "MUSSARELA, LOMBO CANADENSE, AZEITONASE ORÉGAN" at bounding box center [397, 242] width 245 height 12
checkbox input "true"
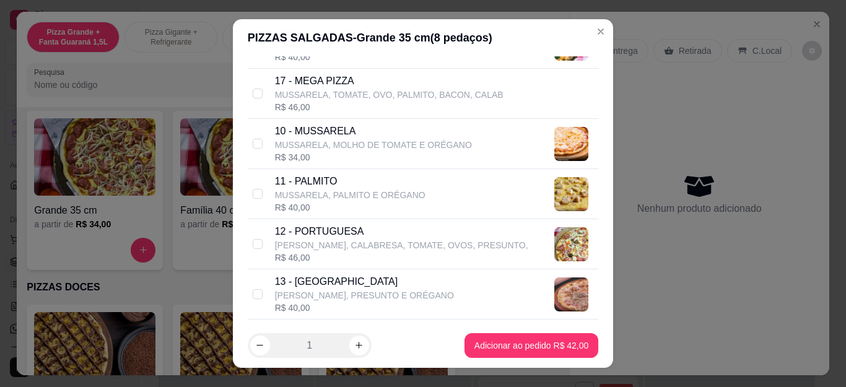
scroll to position [805, 0]
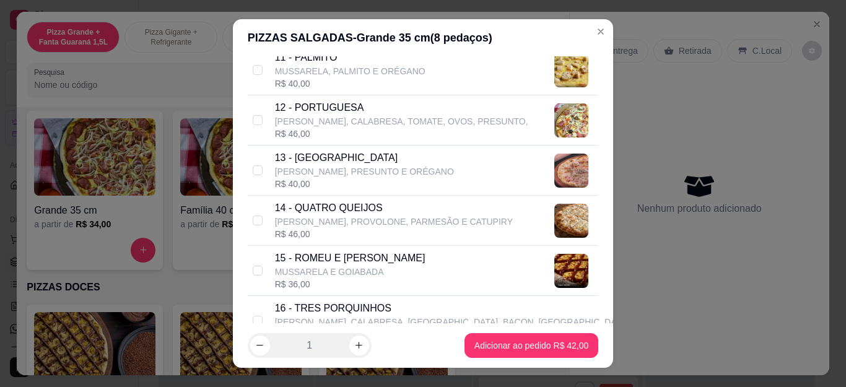
click at [307, 229] on div "R$ 46,00" at bounding box center [394, 234] width 238 height 12
checkbox input "true"
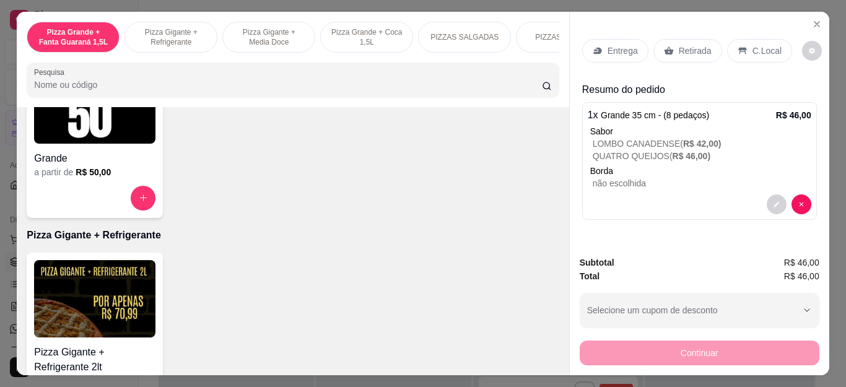
scroll to position [124, 0]
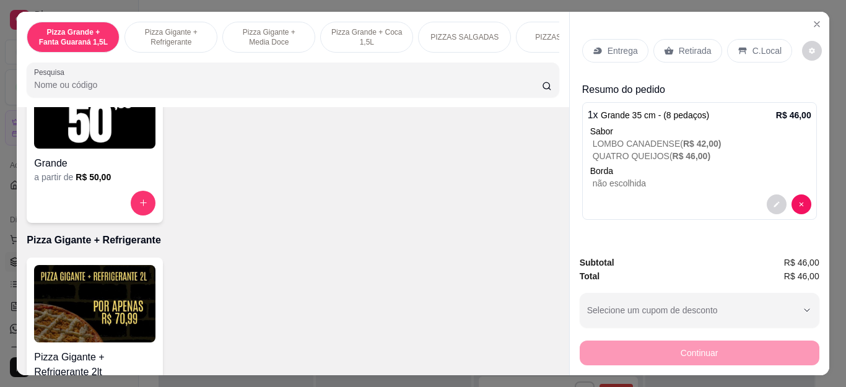
click at [607, 47] on p "Entrega" at bounding box center [622, 51] width 30 height 12
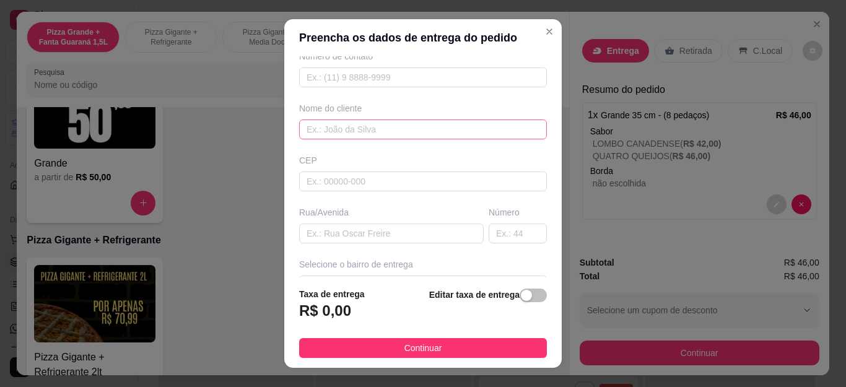
scroll to position [0, 0]
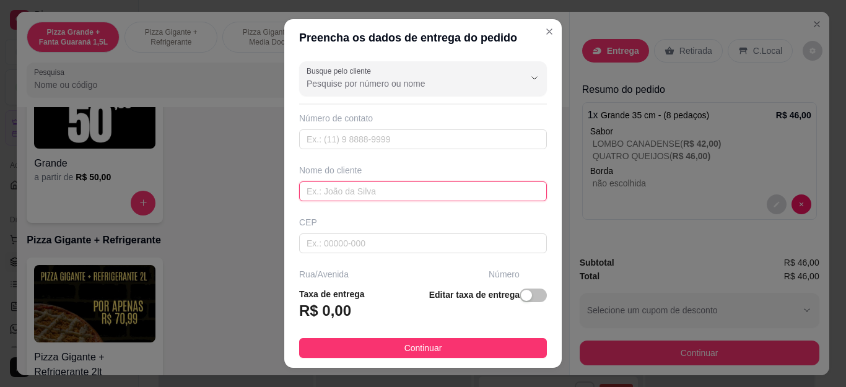
click at [385, 192] on input "text" at bounding box center [423, 191] width 248 height 20
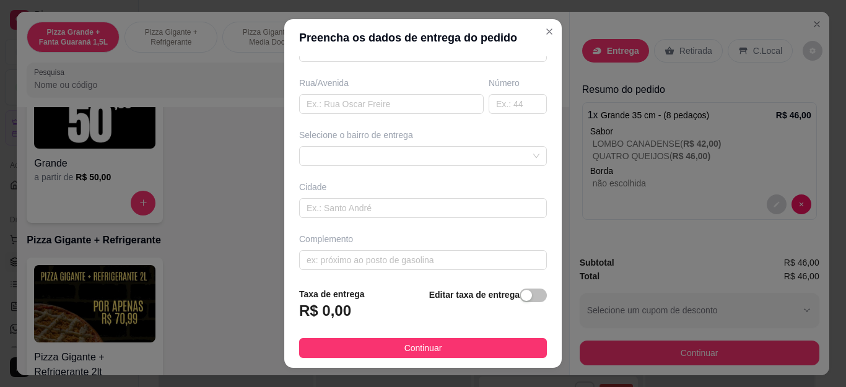
scroll to position [196, 0]
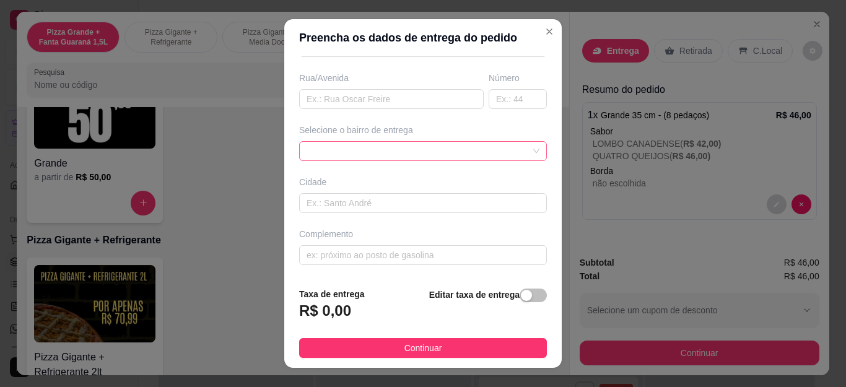
click at [355, 152] on div at bounding box center [423, 151] width 248 height 20
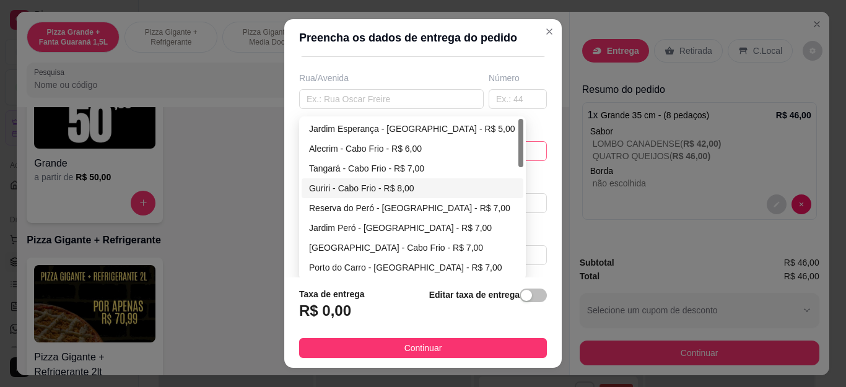
scroll to position [62, 0]
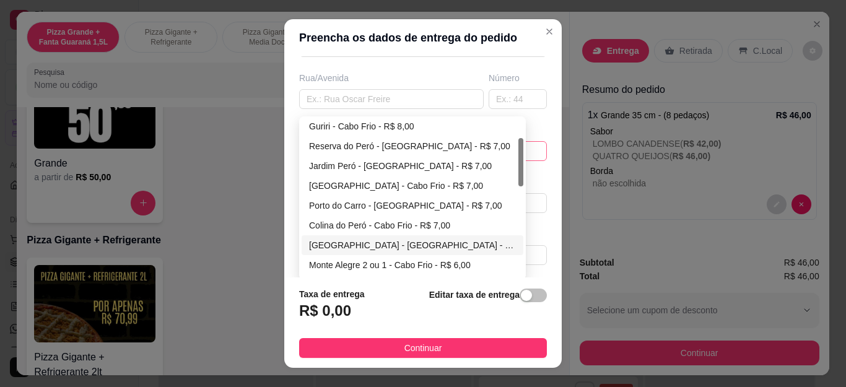
type input "[PERSON_NAME]"
click at [364, 261] on div "Monte Alegre 2 ou 1 - Cabo Frio - R$ 6,00" at bounding box center [412, 265] width 207 height 14
type input "Cabo Frio"
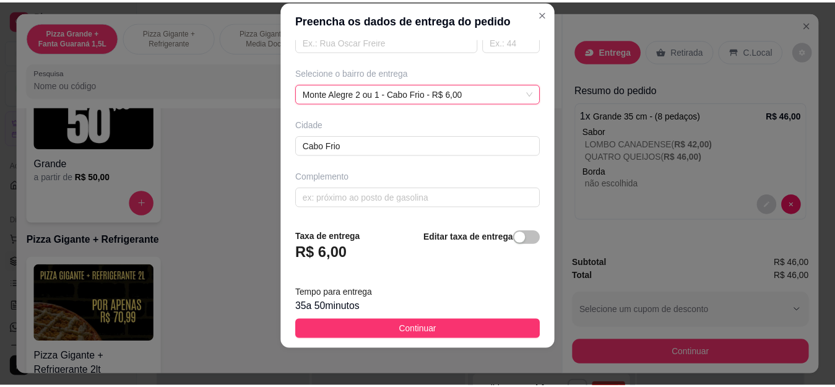
scroll to position [20, 0]
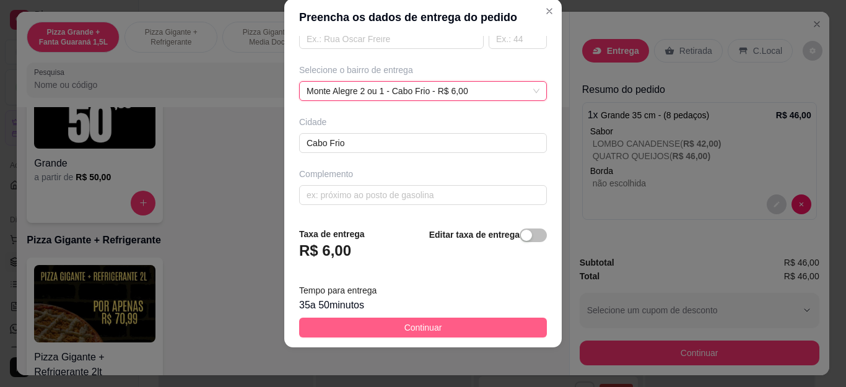
click at [410, 327] on span "Continuar" at bounding box center [423, 328] width 38 height 14
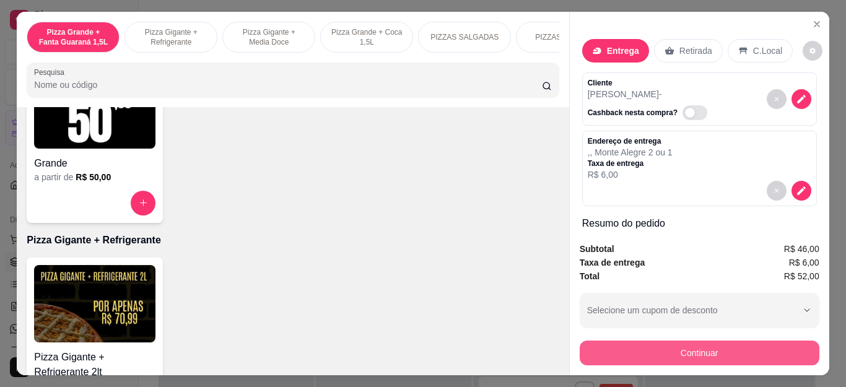
click at [678, 347] on button "Continuar" at bounding box center [699, 352] width 240 height 25
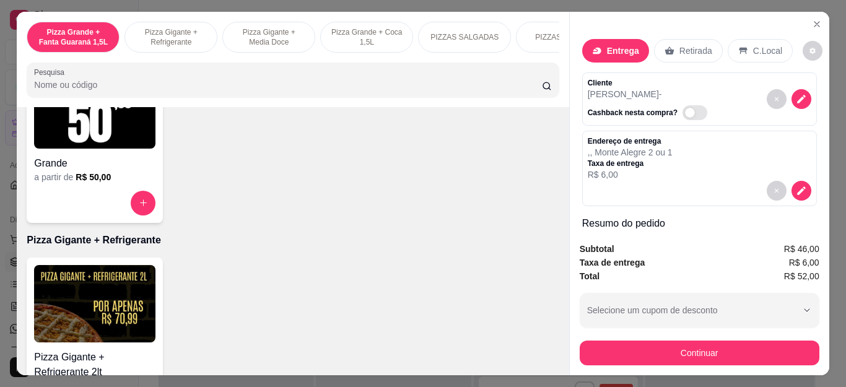
click at [323, 156] on div at bounding box center [337, 150] width 28 height 28
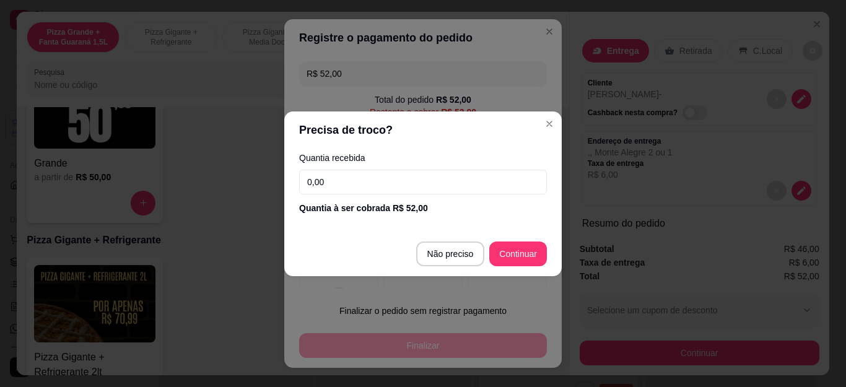
click at [331, 174] on input "0,00" at bounding box center [423, 182] width 248 height 25
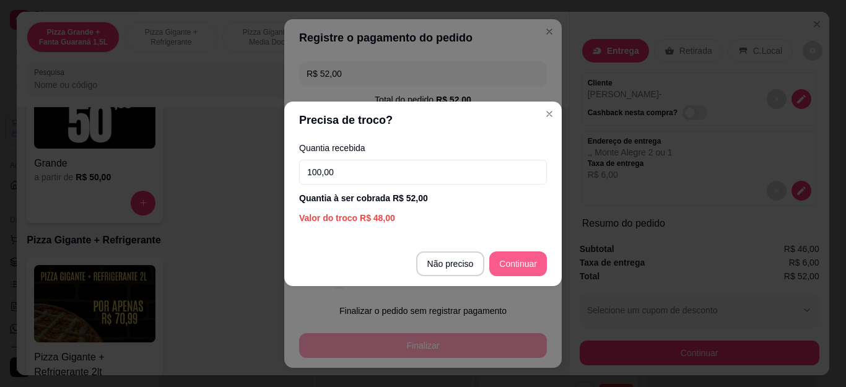
type input "100,00"
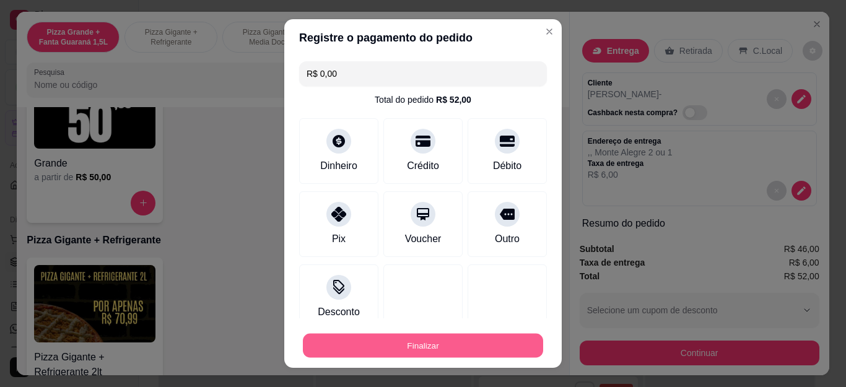
click at [491, 346] on button "Finalizar" at bounding box center [423, 345] width 240 height 24
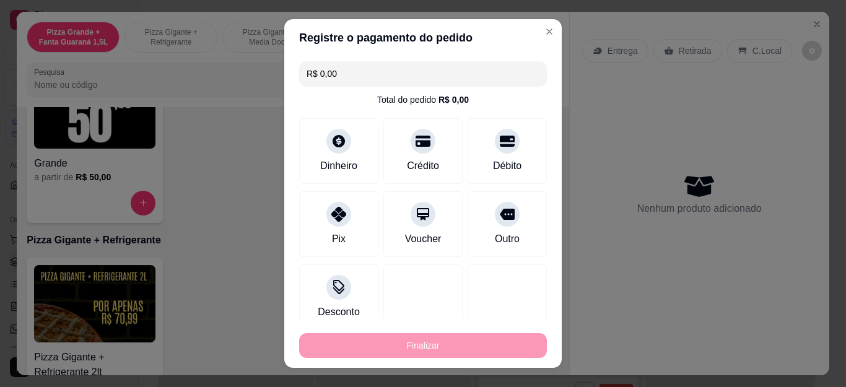
type input "-R$ 52,00"
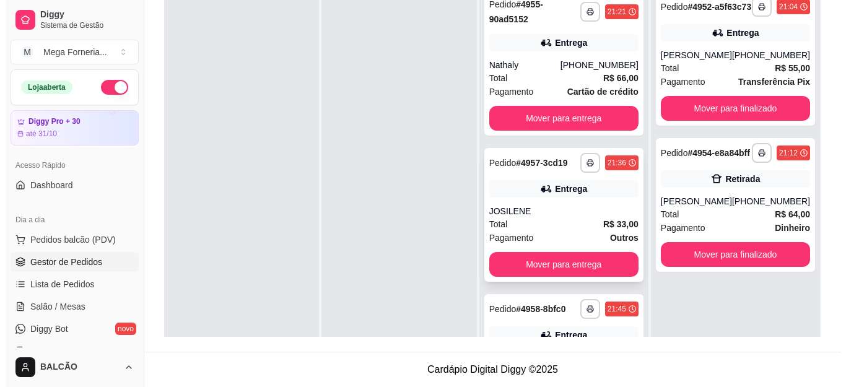
scroll to position [127, 0]
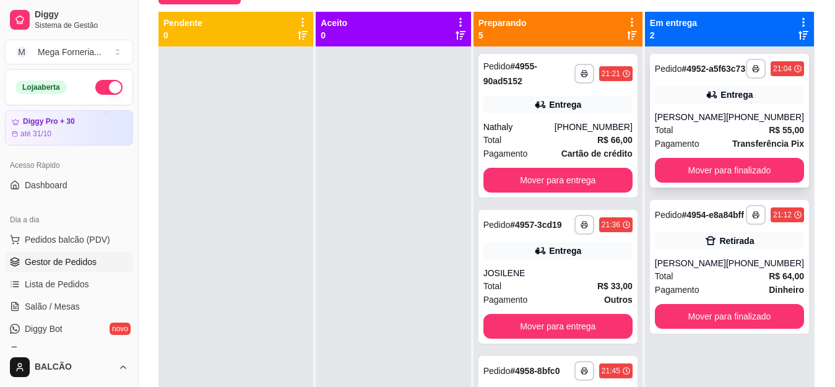
click at [712, 123] on div "[PERSON_NAME]" at bounding box center [690, 117] width 71 height 12
click at [550, 129] on div "Nathaly" at bounding box center [518, 127] width 71 height 12
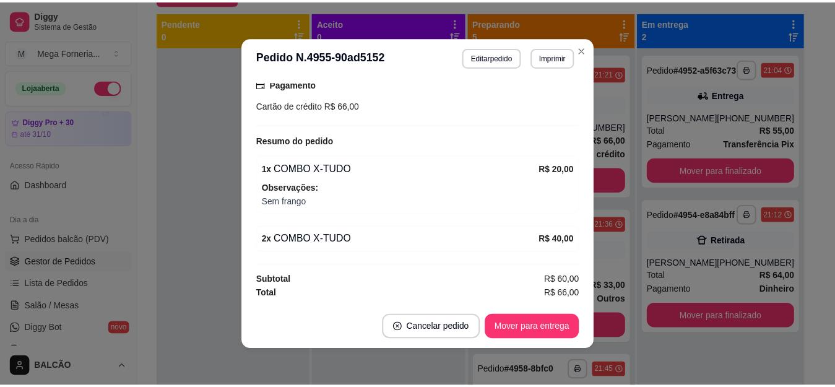
scroll to position [2, 0]
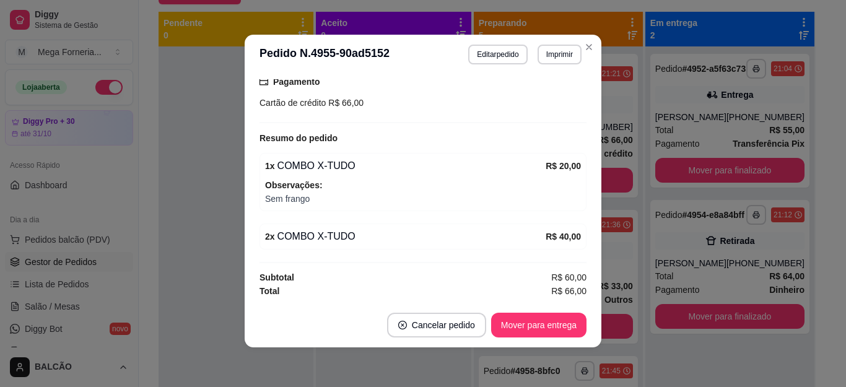
click at [557, 324] on button "Mover para entrega" at bounding box center [538, 325] width 95 height 25
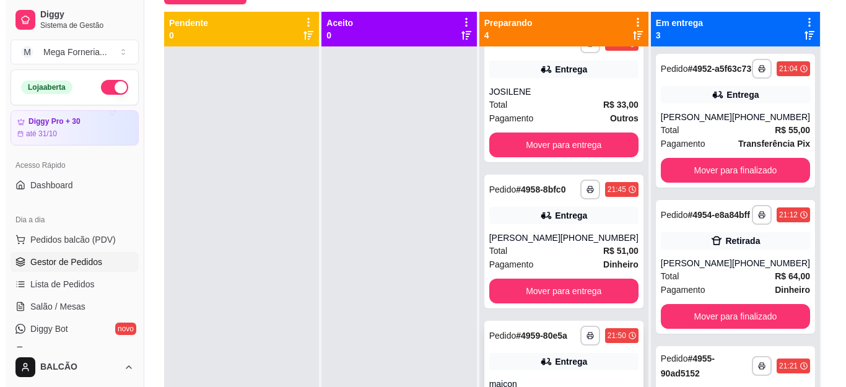
scroll to position [0, 0]
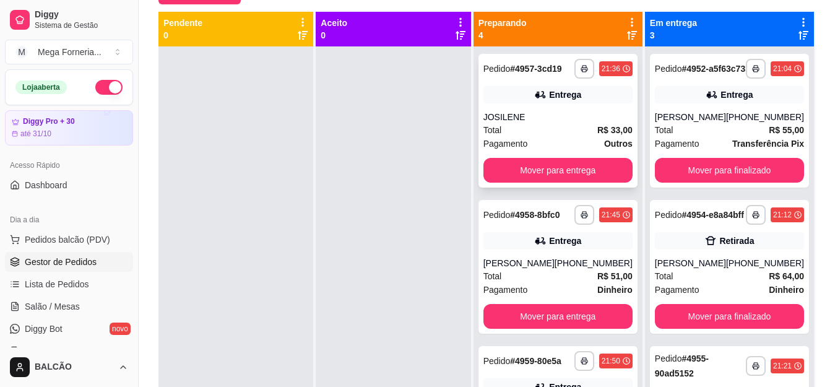
click at [550, 120] on div "**********" at bounding box center [557, 121] width 159 height 134
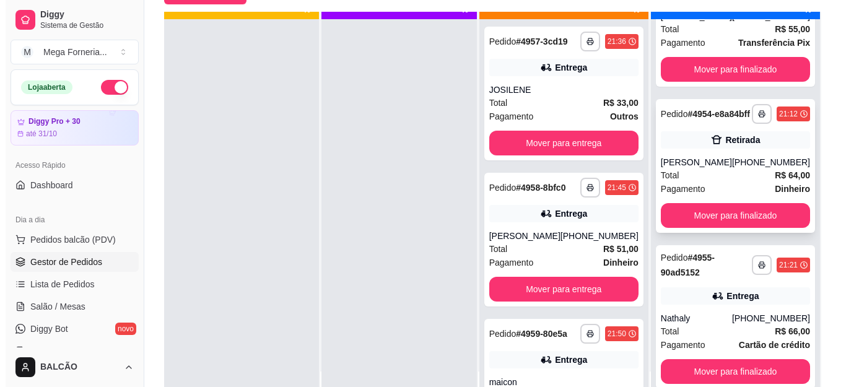
scroll to position [35, 0]
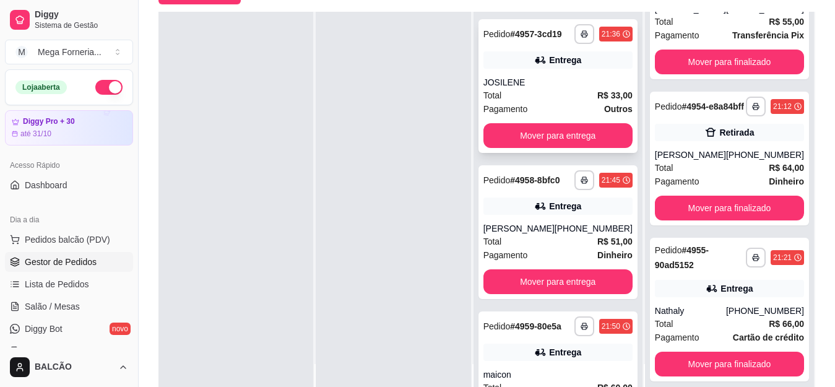
click at [555, 89] on div "JOSILENE" at bounding box center [557, 82] width 149 height 12
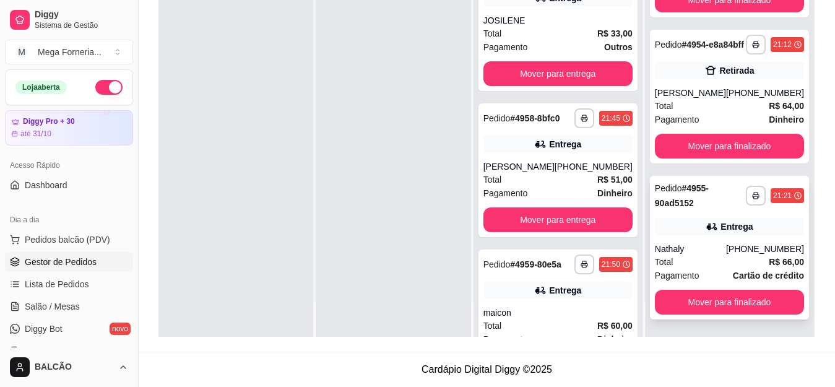
scroll to position [32, 0]
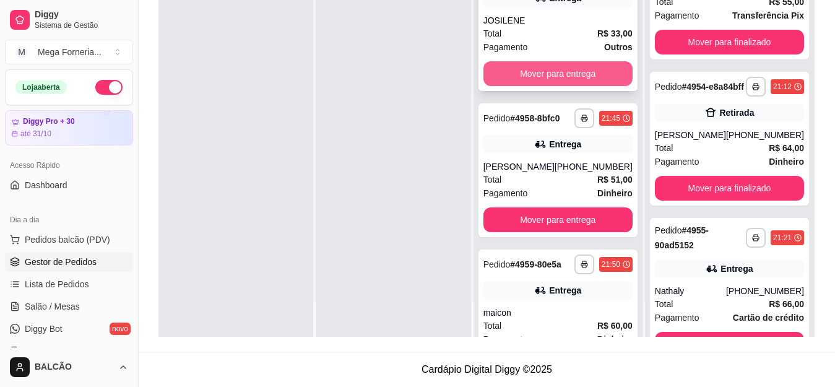
click at [559, 79] on button "Mover para entrega" at bounding box center [557, 73] width 149 height 25
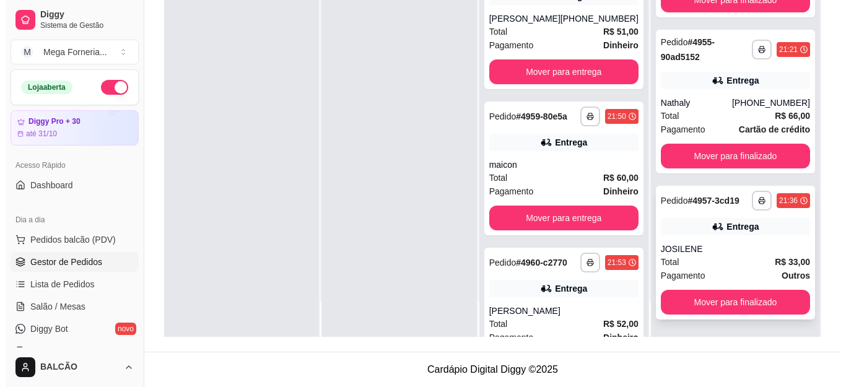
scroll to position [0, 0]
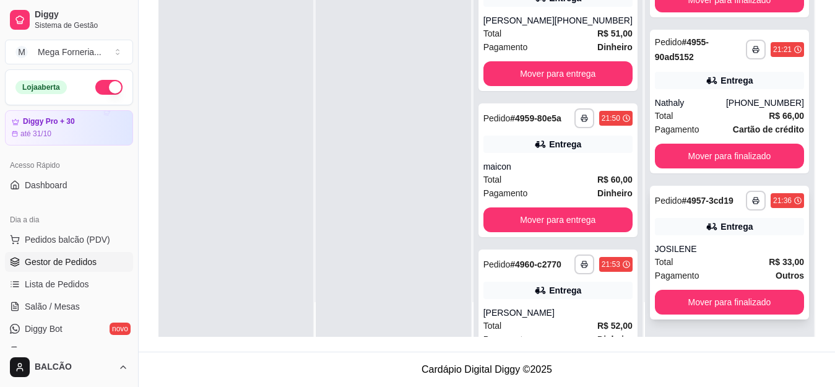
click at [733, 232] on div "Entrega" at bounding box center [736, 226] width 32 height 12
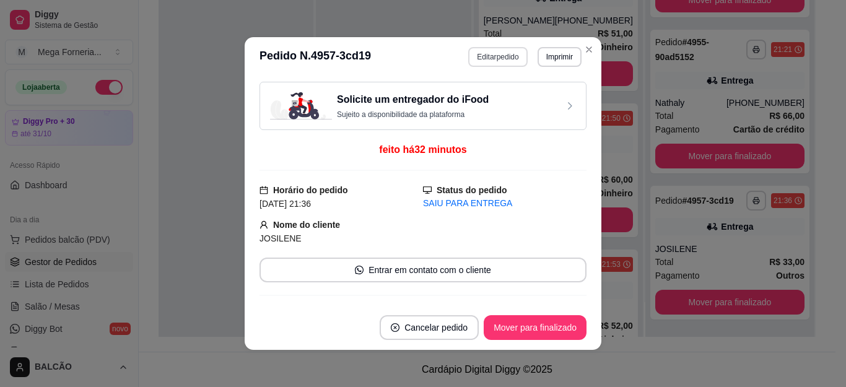
click at [492, 58] on button "Editar pedido" at bounding box center [497, 57] width 59 height 20
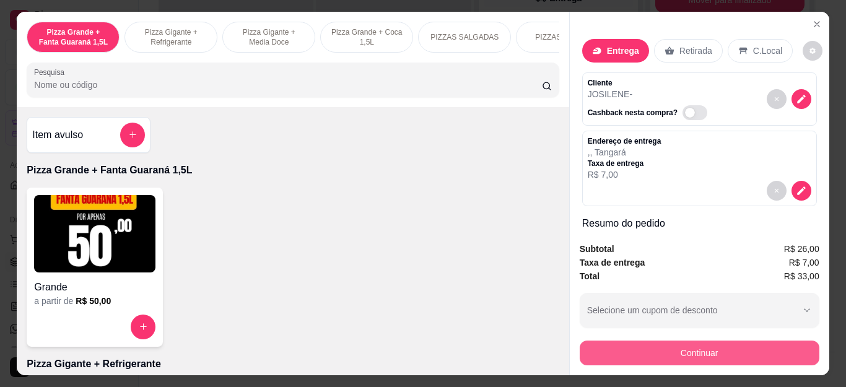
click at [704, 349] on button "Continuar" at bounding box center [699, 352] width 240 height 25
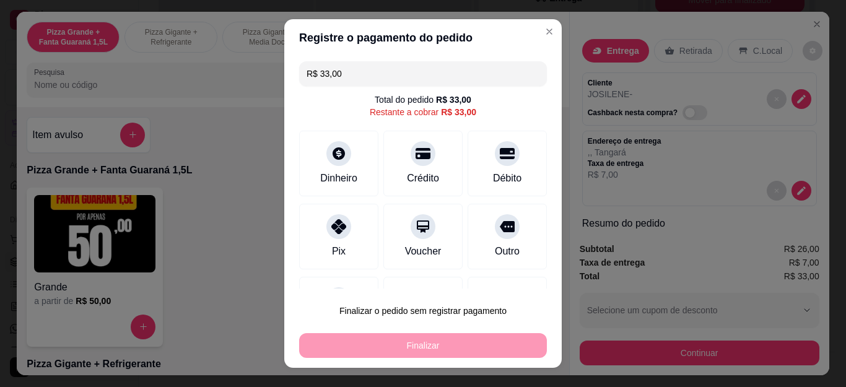
click at [363, 272] on div "R$ 33,00 Total do pedido R$ 33,00 Restante a cobrar R$ 33,00 Dinheiro Crédito D…" at bounding box center [422, 172] width 277 height 232
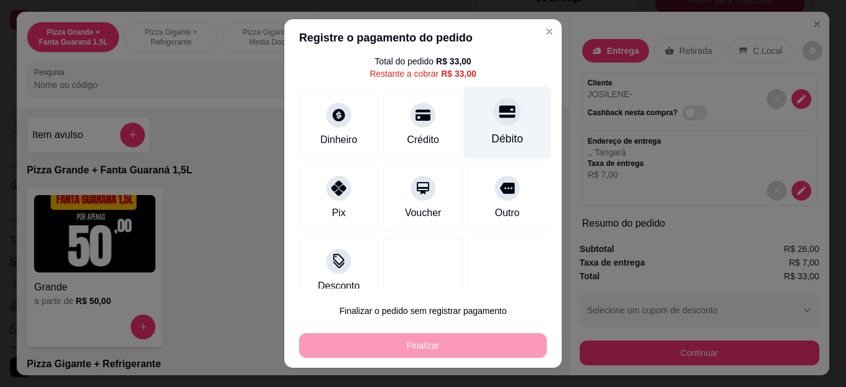
scroll to position [59, 0]
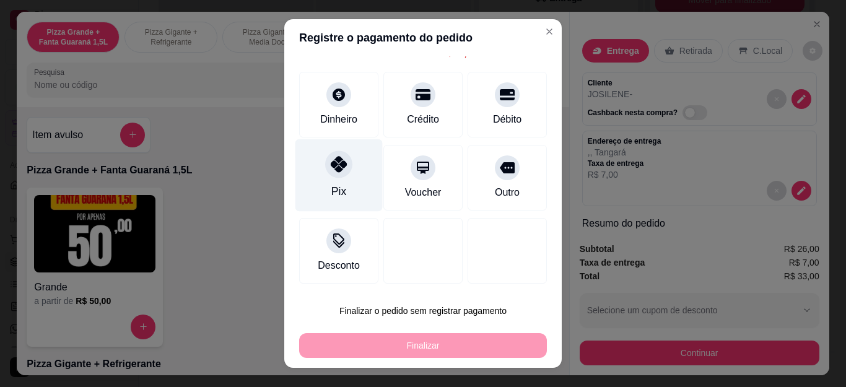
click at [337, 181] on div "Pix" at bounding box center [338, 175] width 87 height 72
type input "R$ 0,00"
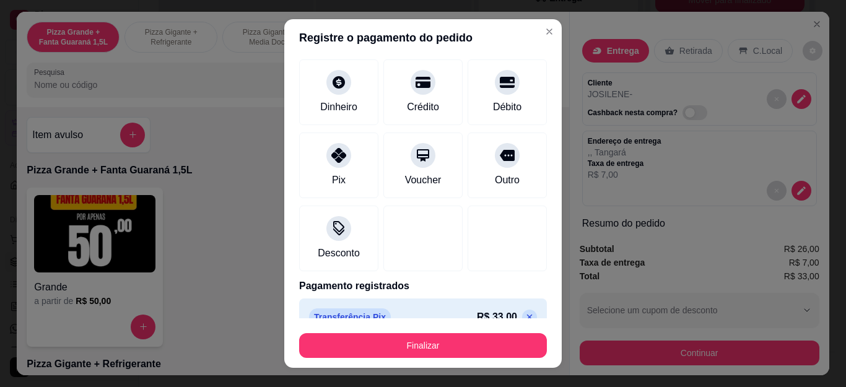
scroll to position [81, 0]
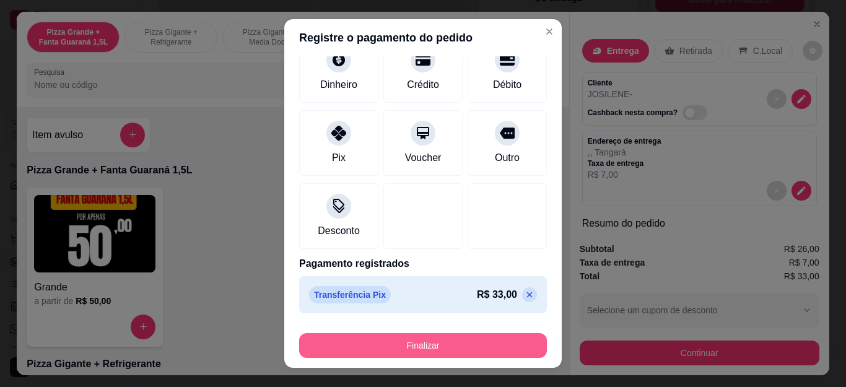
click at [504, 344] on button "Finalizar" at bounding box center [423, 345] width 248 height 25
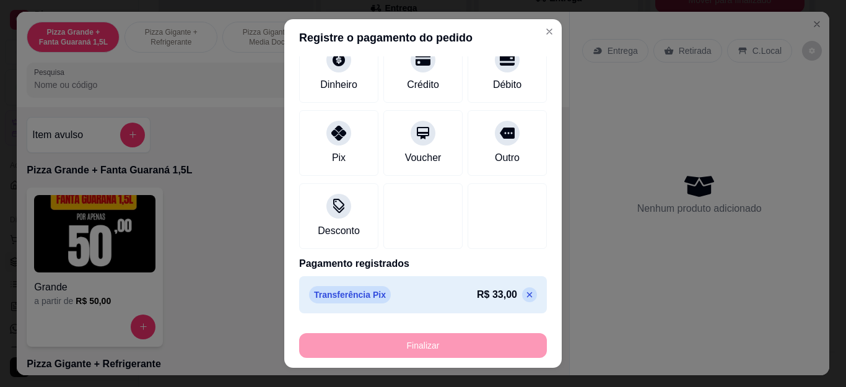
type input "0"
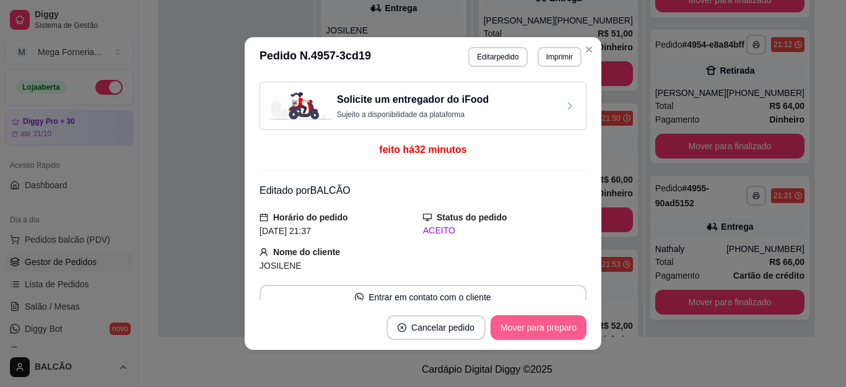
click at [532, 334] on button "Mover para preparo" at bounding box center [538, 327] width 96 height 25
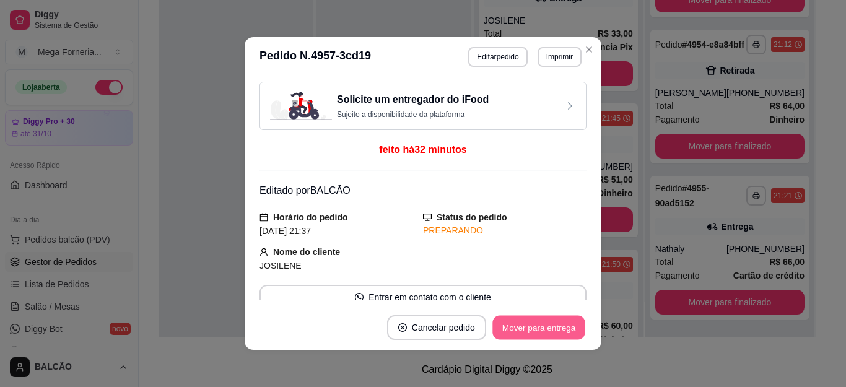
click at [532, 334] on button "Mover para entrega" at bounding box center [538, 328] width 93 height 24
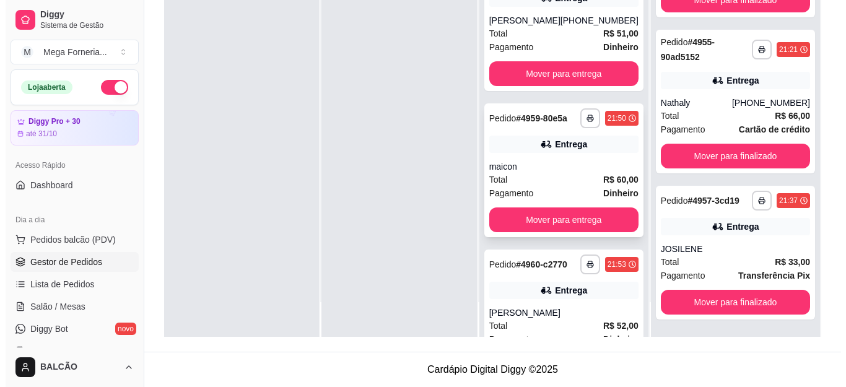
scroll to position [0, 0]
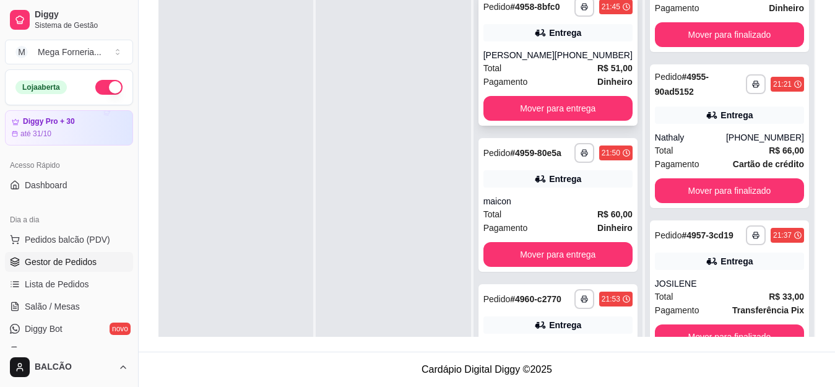
click at [535, 54] on div "**********" at bounding box center [557, 59] width 159 height 134
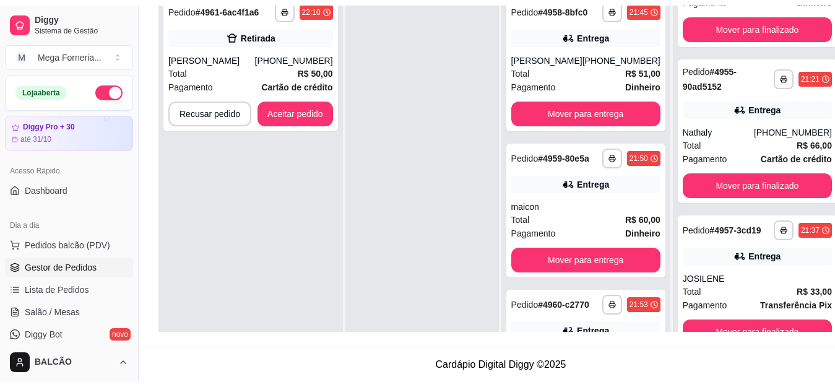
scroll to position [262, 0]
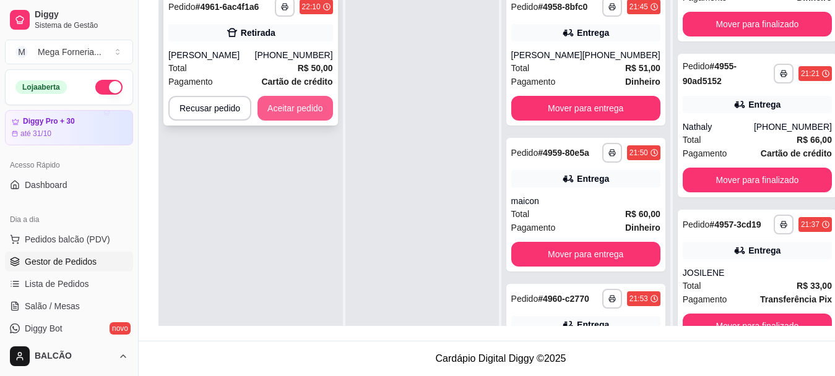
click at [316, 113] on button "Aceitar pedido" at bounding box center [295, 108] width 76 height 25
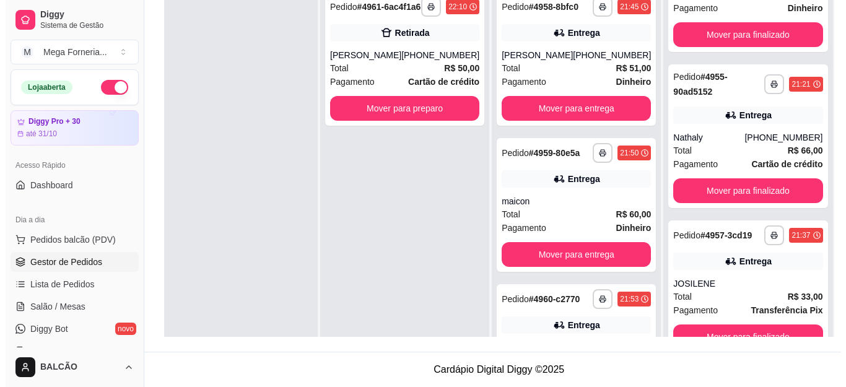
scroll to position [249, 0]
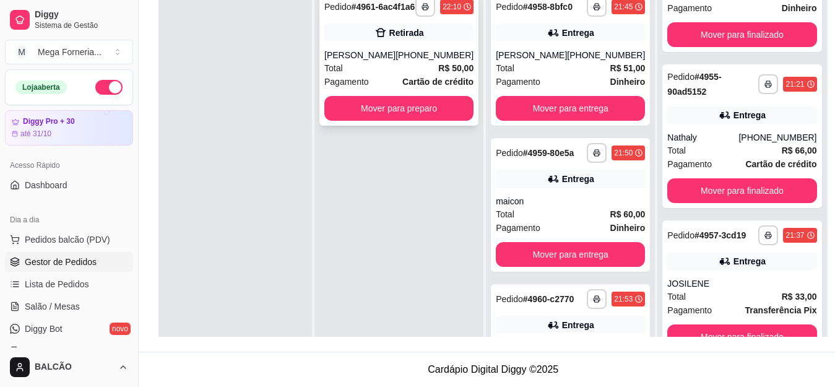
click at [392, 53] on div "**********" at bounding box center [398, 59] width 159 height 134
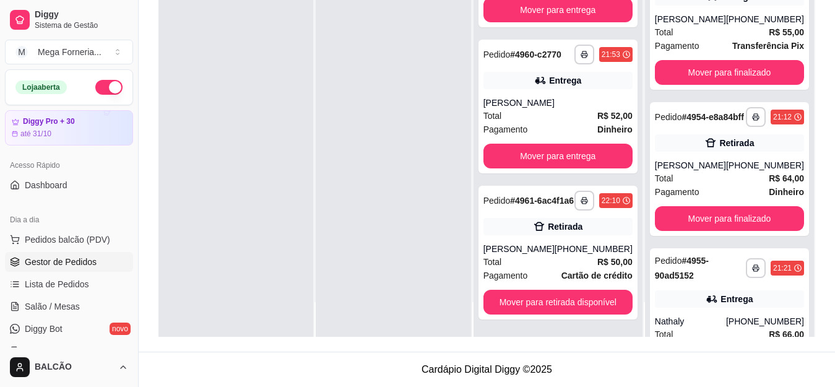
scroll to position [0, 0]
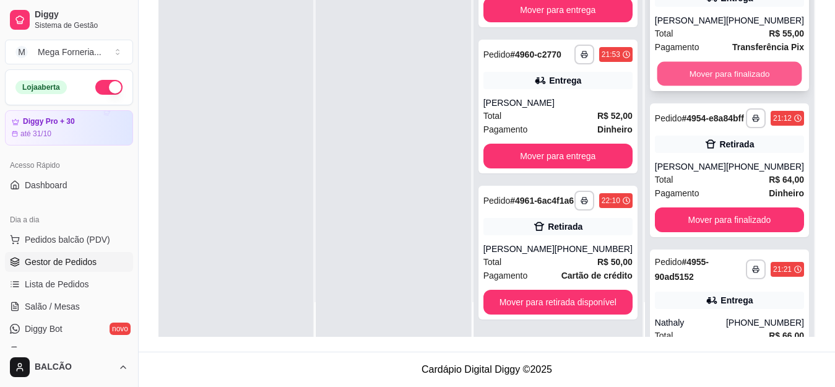
click at [711, 86] on button "Mover para finalizado" at bounding box center [729, 74] width 145 height 24
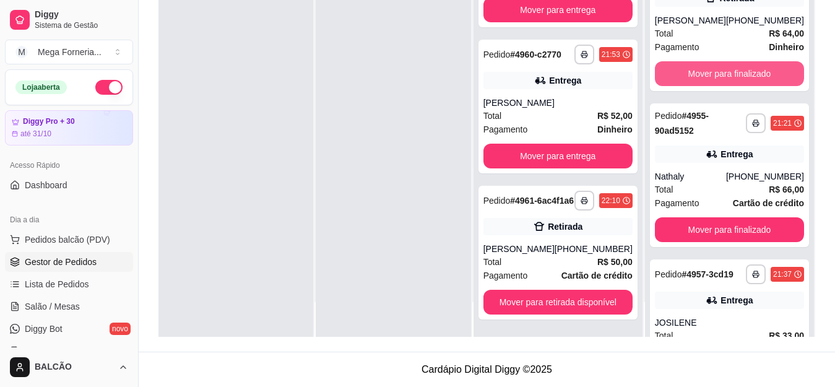
click at [711, 86] on button "Mover para finalizado" at bounding box center [729, 73] width 149 height 25
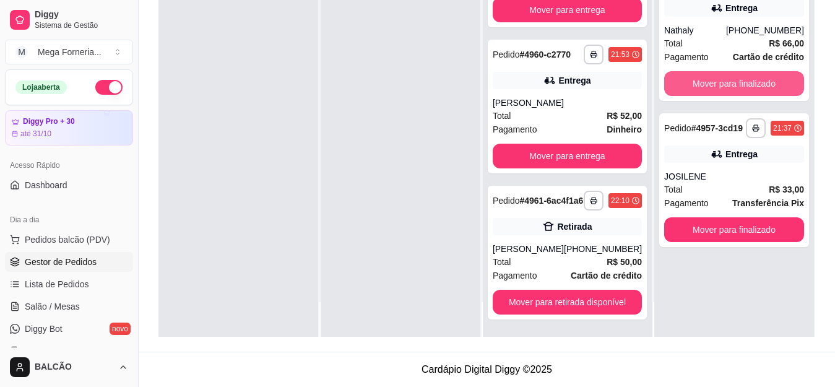
click at [711, 89] on button "Mover para finalizado" at bounding box center [734, 83] width 140 height 25
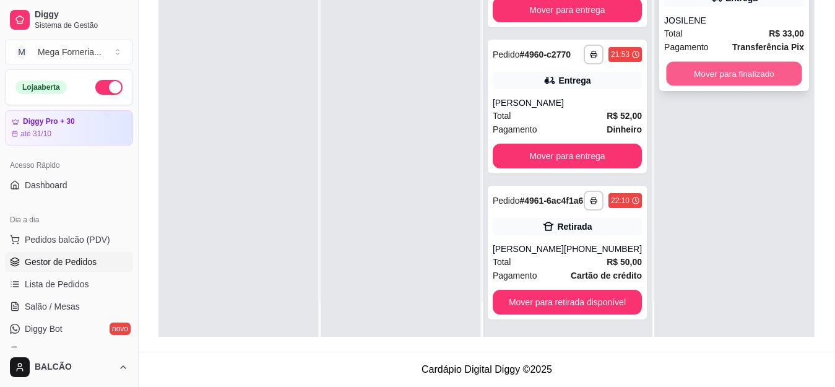
click at [704, 74] on button "Mover para finalizado" at bounding box center [734, 74] width 136 height 24
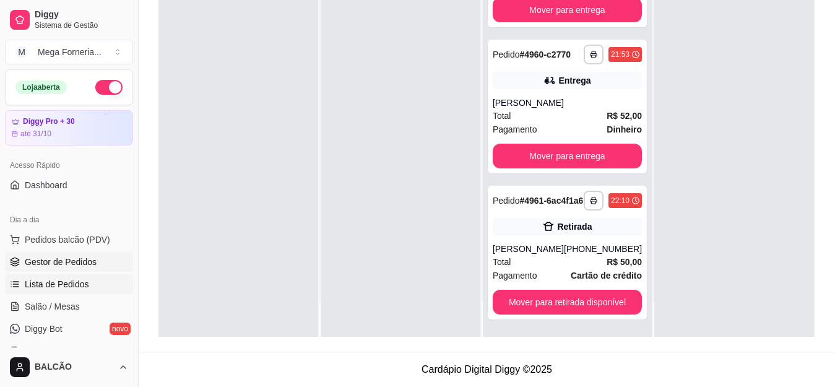
click at [64, 282] on span "Lista de Pedidos" at bounding box center [57, 284] width 64 height 12
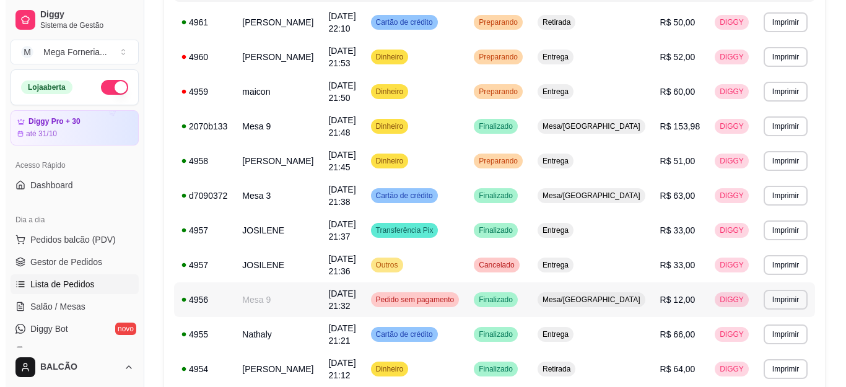
scroll to position [186, 0]
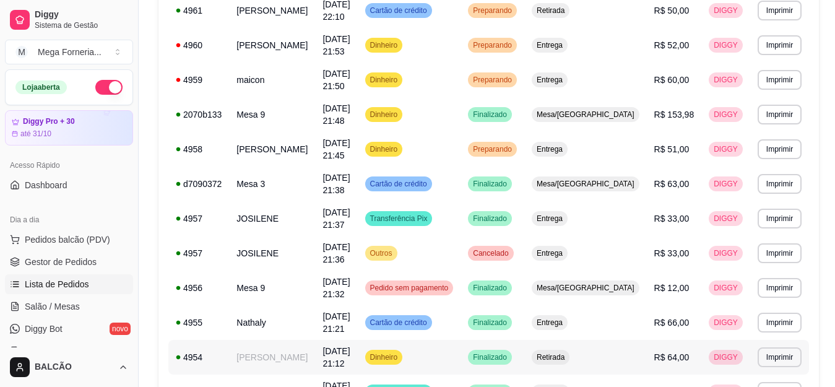
click at [350, 346] on span "[DATE] 21:12" at bounding box center [335, 357] width 27 height 22
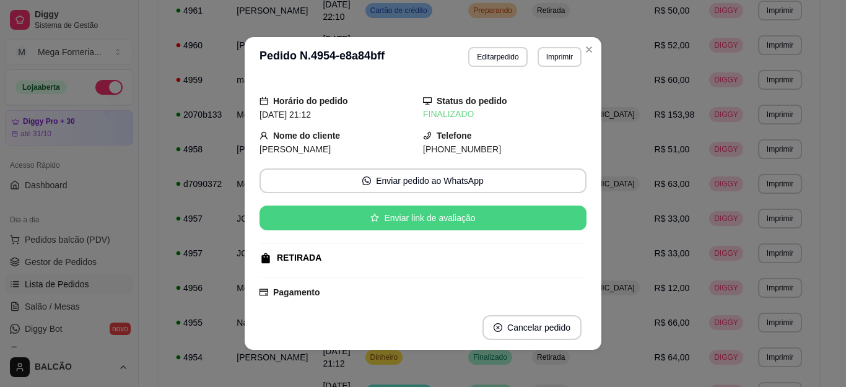
scroll to position [124, 0]
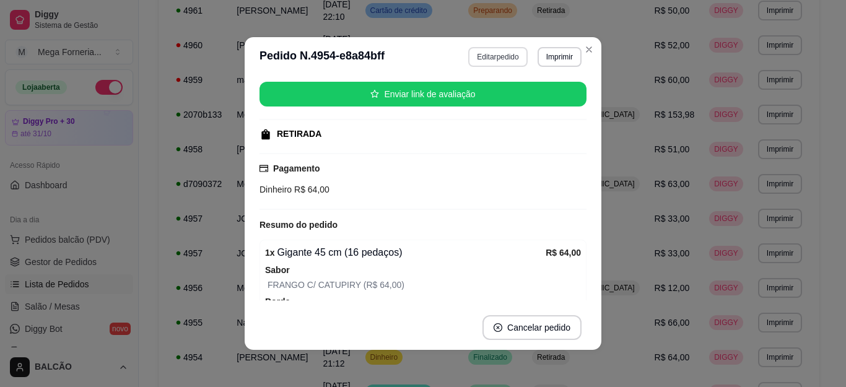
click at [476, 64] on button "Editar pedido" at bounding box center [497, 57] width 59 height 20
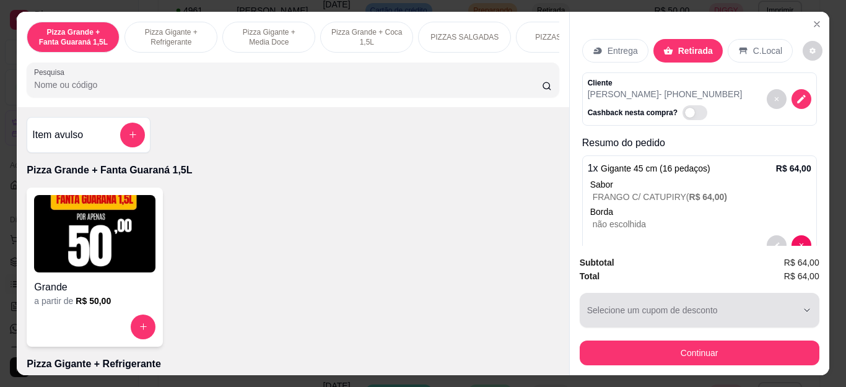
click at [698, 352] on button "Continuar" at bounding box center [699, 352] width 240 height 25
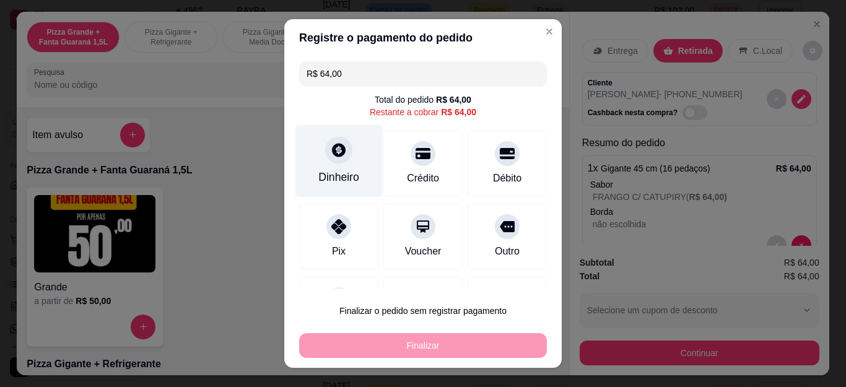
click at [332, 162] on div at bounding box center [338, 150] width 27 height 27
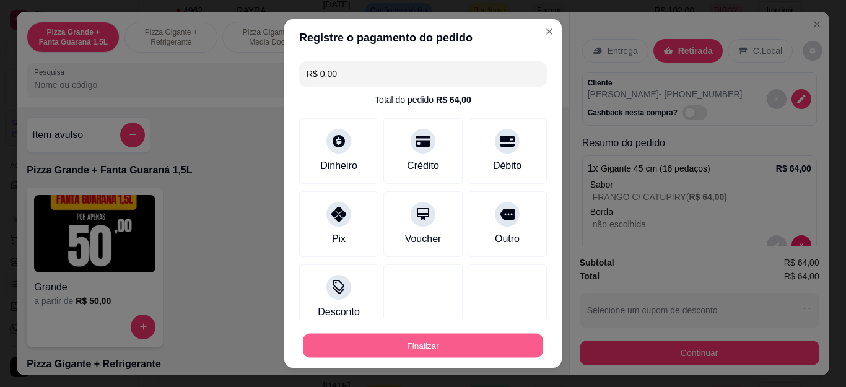
click at [523, 344] on button "Finalizar" at bounding box center [423, 345] width 240 height 24
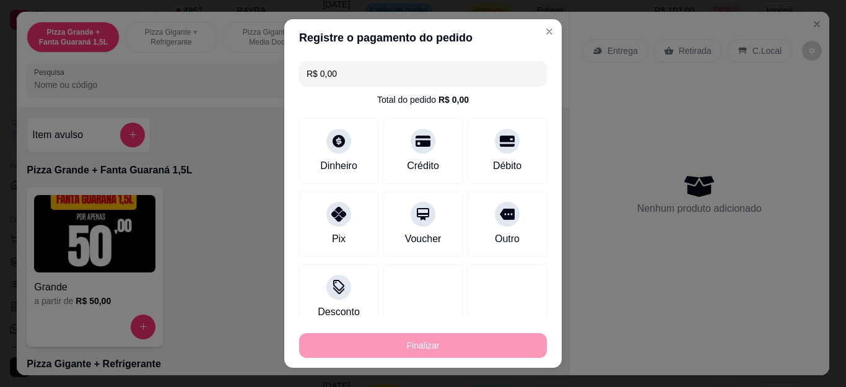
type input "-R$ 64,00"
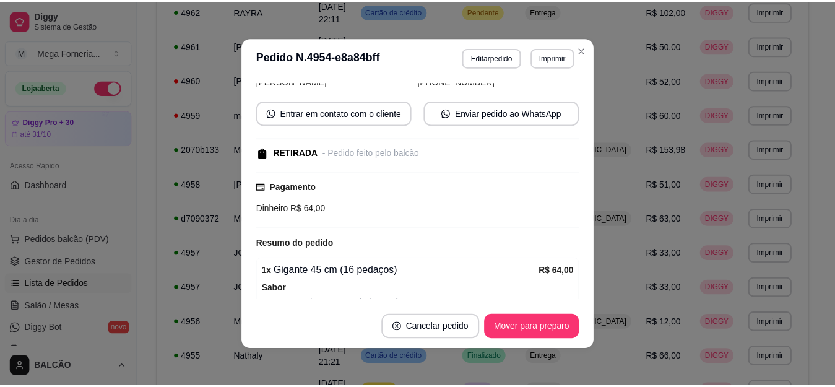
scroll to position [142, 0]
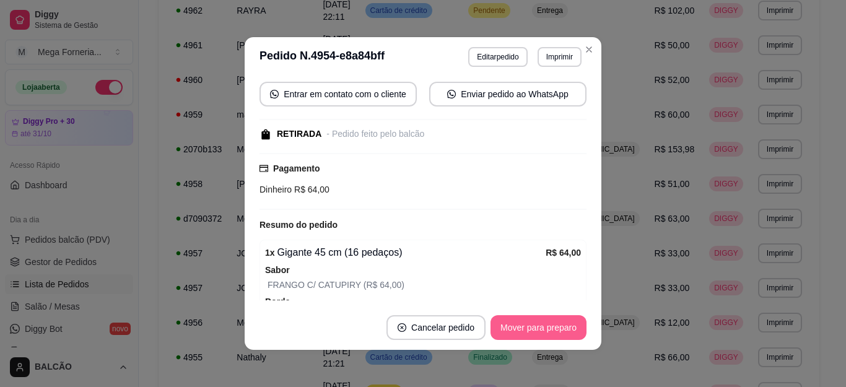
click at [533, 327] on button "Mover para preparo" at bounding box center [538, 327] width 96 height 25
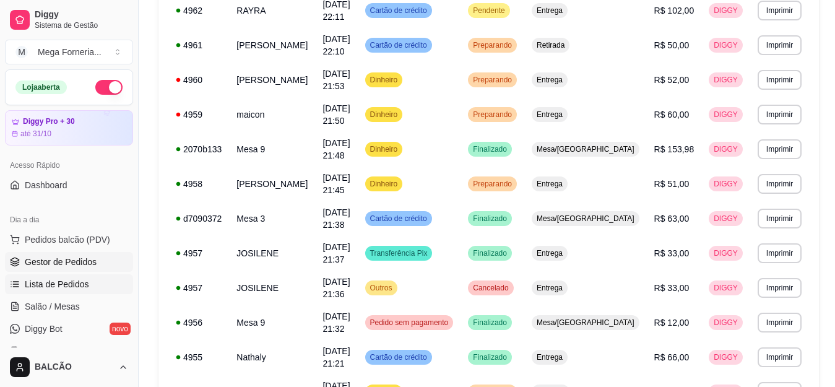
click at [48, 257] on span "Gestor de Pedidos" at bounding box center [61, 262] width 72 height 12
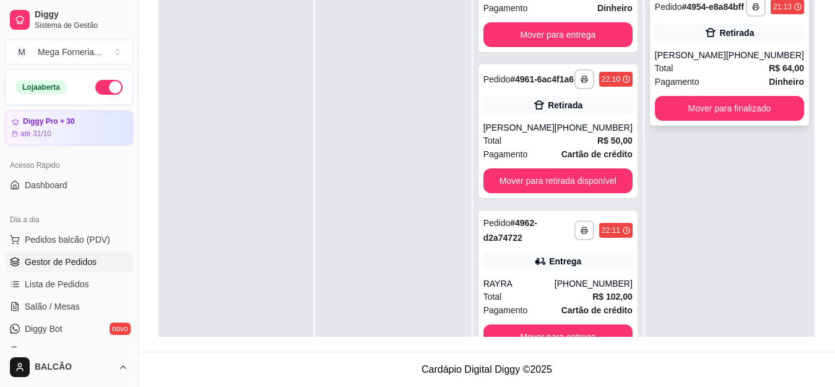
click at [694, 61] on div "[PERSON_NAME]" at bounding box center [690, 55] width 71 height 12
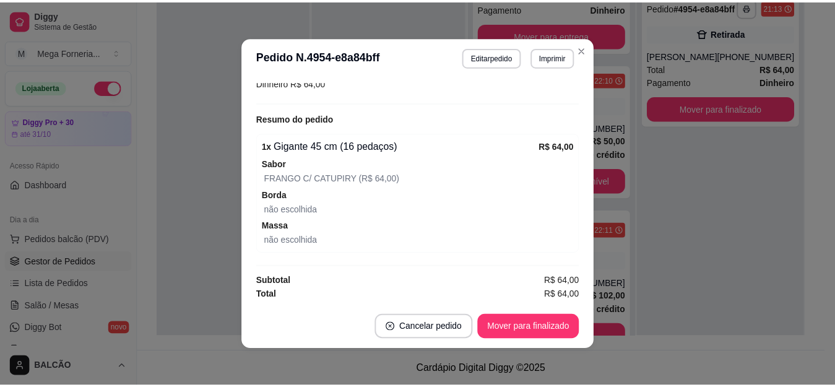
scroll to position [250, 0]
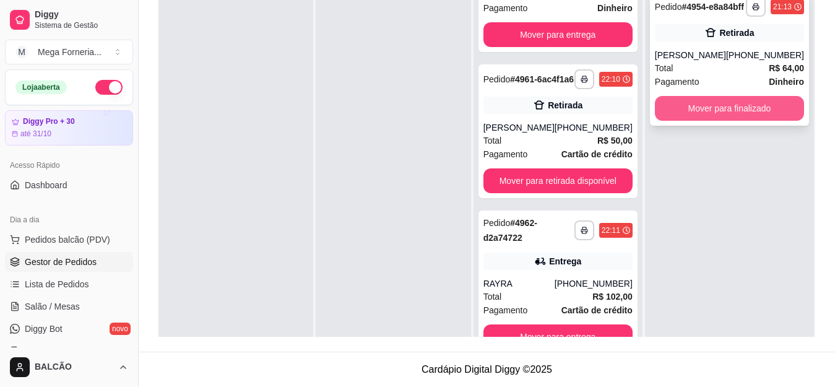
click at [742, 121] on button "Mover para finalizado" at bounding box center [729, 108] width 149 height 25
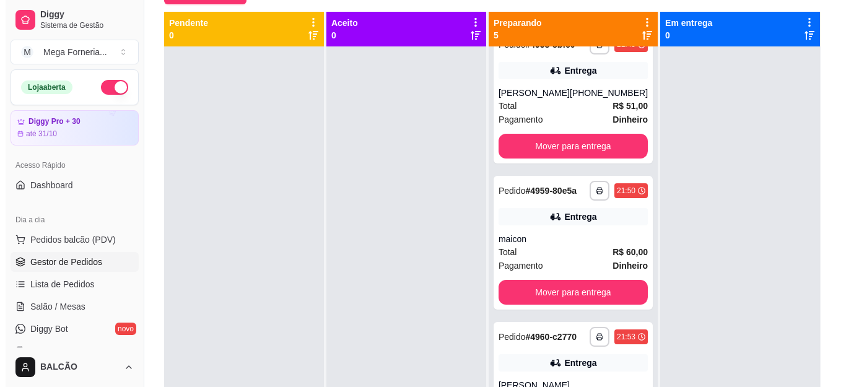
scroll to position [0, 0]
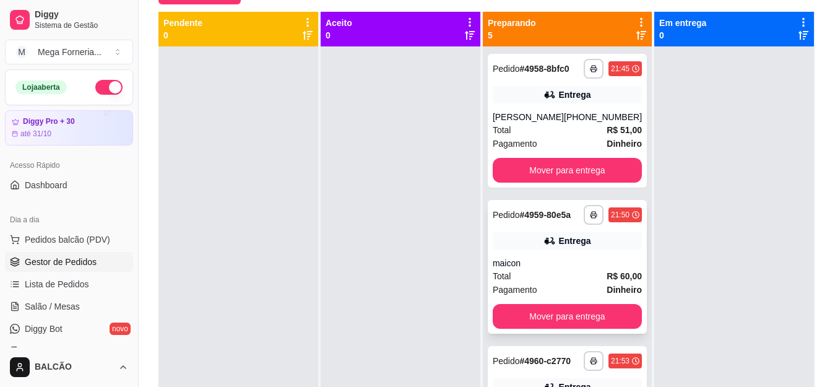
click at [560, 247] on div "Entrega" at bounding box center [574, 241] width 32 height 12
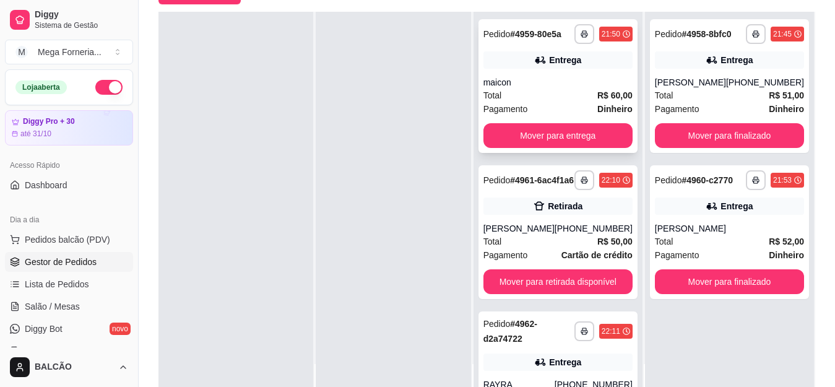
click at [552, 132] on div "**********" at bounding box center [557, 86] width 159 height 134
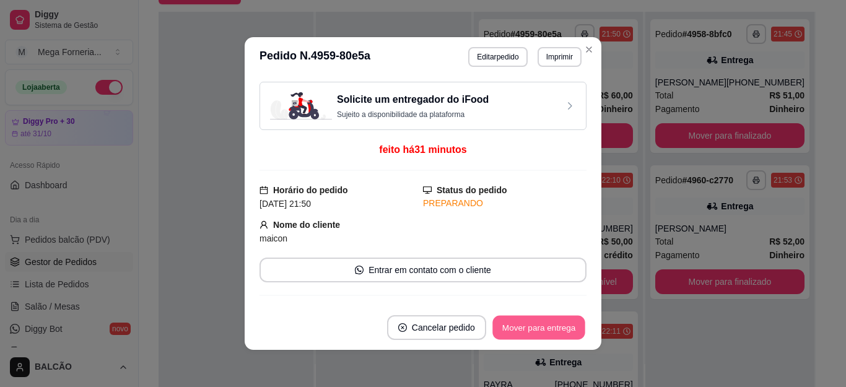
click at [552, 321] on button "Mover para entrega" at bounding box center [538, 328] width 93 height 24
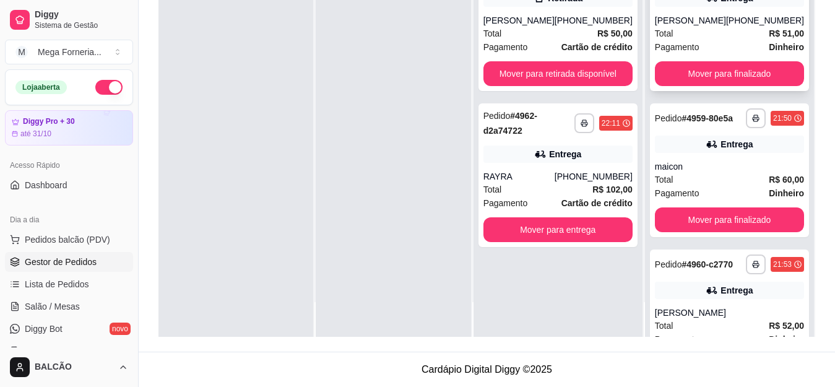
click at [709, 20] on div "**********" at bounding box center [729, 24] width 159 height 134
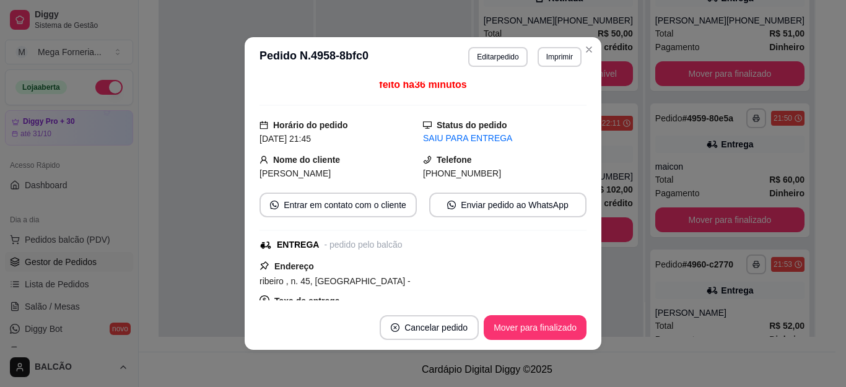
scroll to position [62, 0]
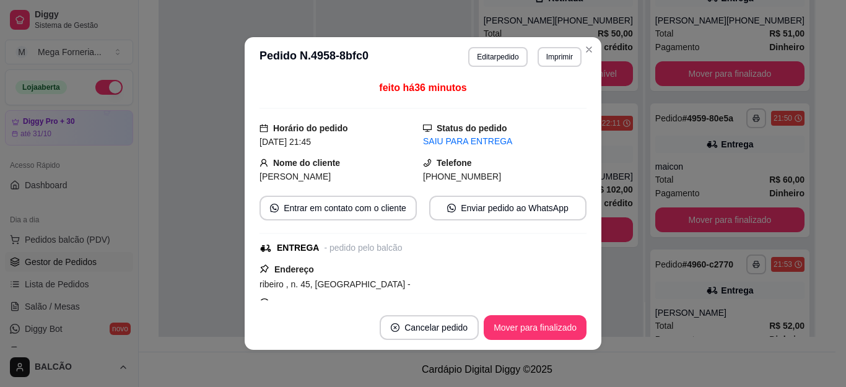
click at [470, 173] on span "[PHONE_NUMBER]" at bounding box center [462, 176] width 78 height 10
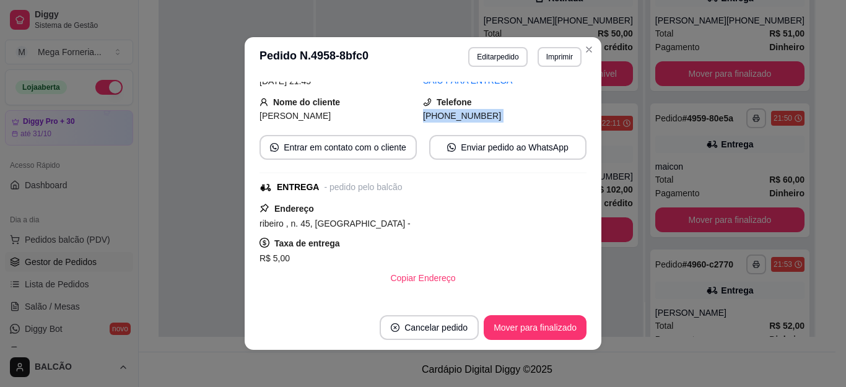
scroll to position [1, 0]
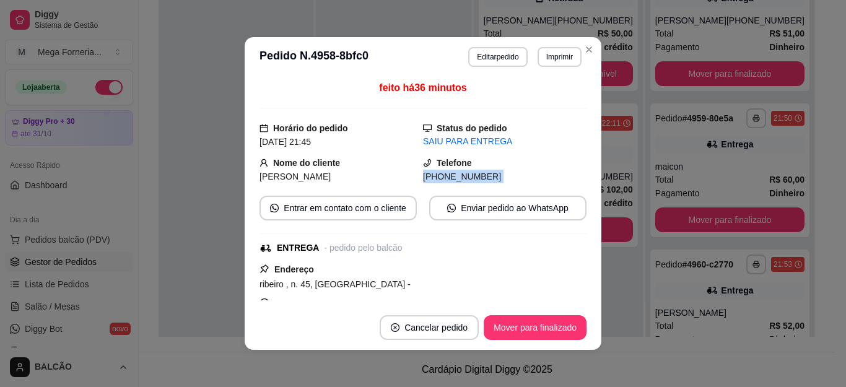
click at [470, 173] on span "[PHONE_NUMBER]" at bounding box center [462, 176] width 78 height 10
copy div "[PHONE_NUMBER] Entrar em contato com o cliente Enviar pedido ao WhatsApp"
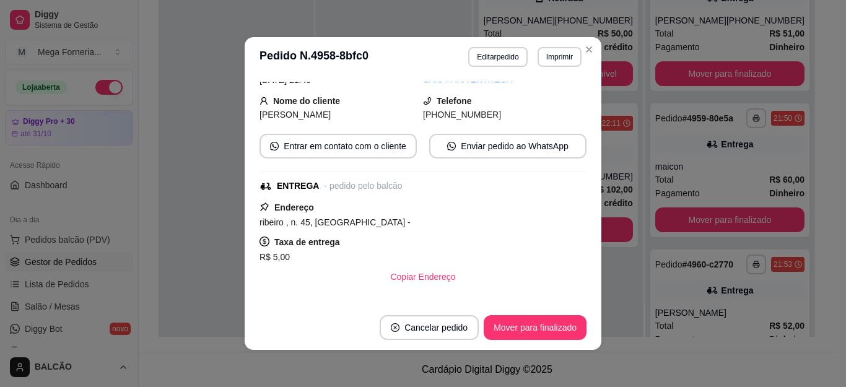
click at [322, 217] on span "ribeiro , n. 45, [GEOGRAPHIC_DATA] -" at bounding box center [334, 222] width 151 height 10
copy span "ribeiro , n. 45, [GEOGRAPHIC_DATA] -"
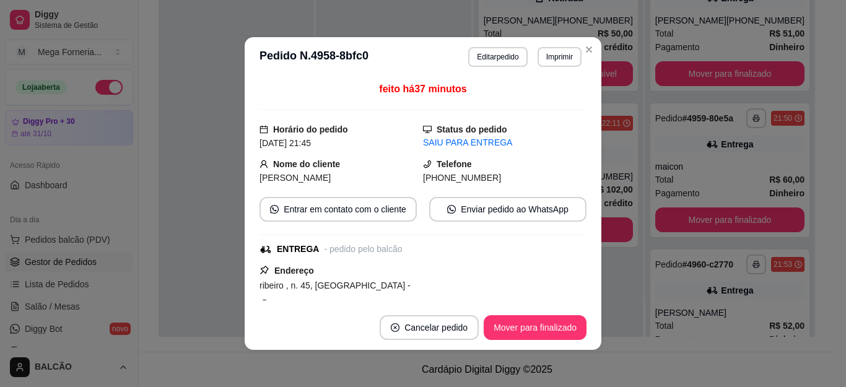
click at [453, 181] on span "[PHONE_NUMBER]" at bounding box center [462, 178] width 78 height 10
copy div "[PHONE_NUMBER] Entrar em contato com o cliente Enviar pedido ao WhatsApp"
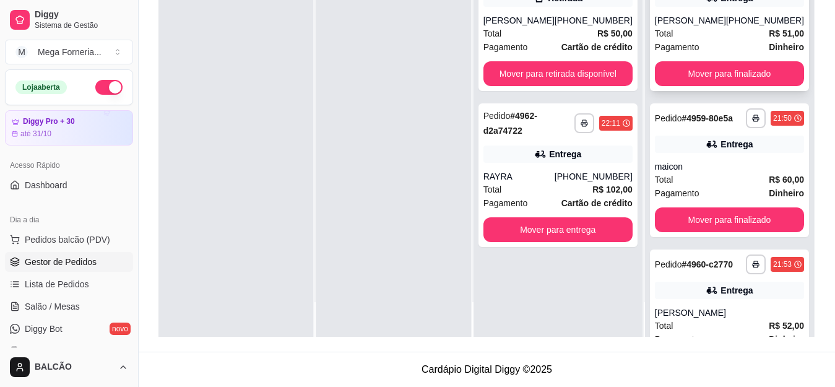
click at [681, 27] on div "[PERSON_NAME]" at bounding box center [690, 20] width 71 height 12
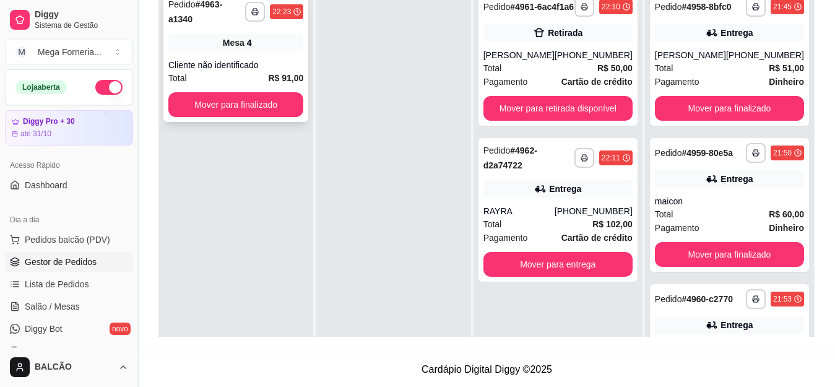
click at [274, 44] on div "**********" at bounding box center [235, 57] width 145 height 130
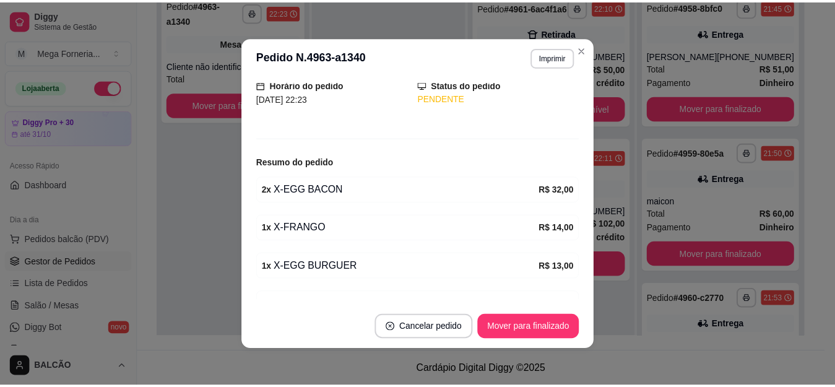
scroll to position [188, 0]
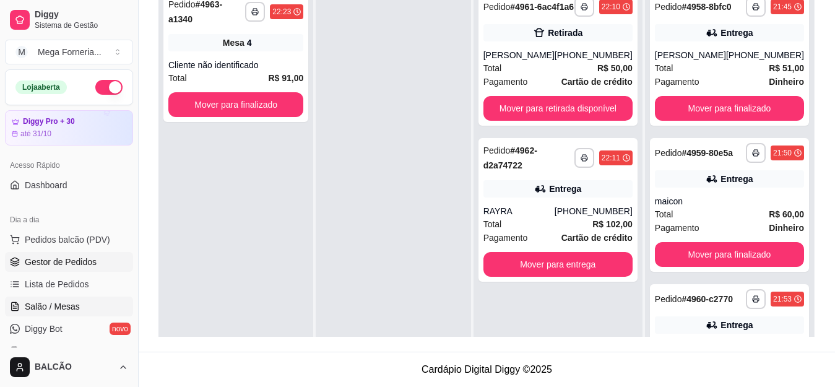
click at [71, 307] on span "Salão / Mesas" at bounding box center [52, 306] width 55 height 12
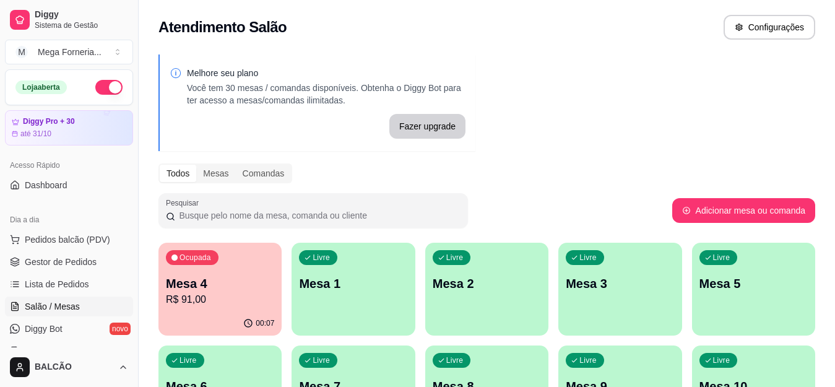
click at [176, 270] on div "Ocupada Mesa 4 R$ 91,00" at bounding box center [219, 277] width 123 height 69
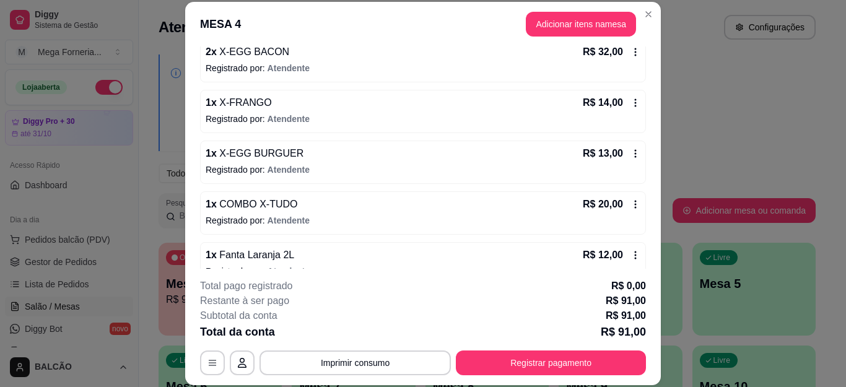
scroll to position [146, 0]
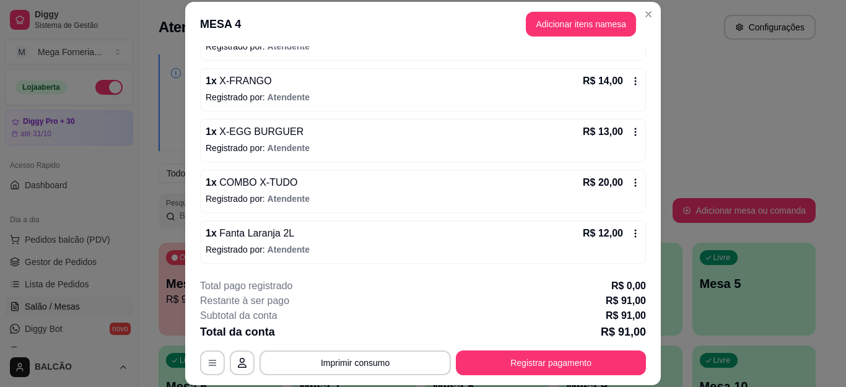
click at [630, 235] on icon at bounding box center [635, 233] width 10 height 10
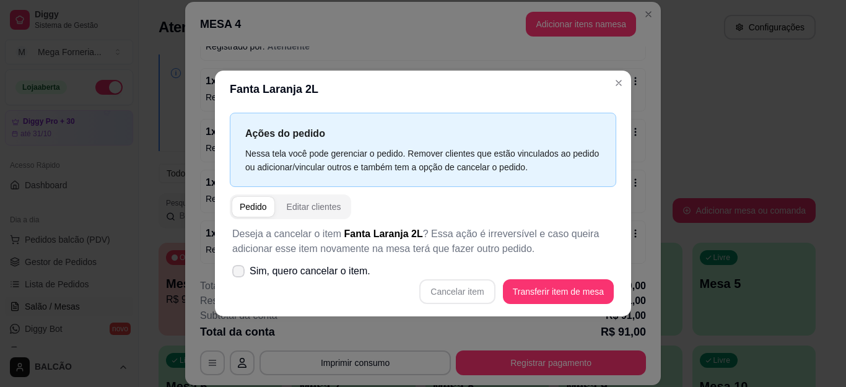
click at [248, 272] on label "Sim, quero cancelar o item." at bounding box center [301, 271] width 148 height 25
click at [240, 273] on input "Sim, quero cancelar o item." at bounding box center [235, 277] width 8 height 8
checkbox input "true"
click at [482, 287] on button "Cancelar item" at bounding box center [457, 291] width 74 height 24
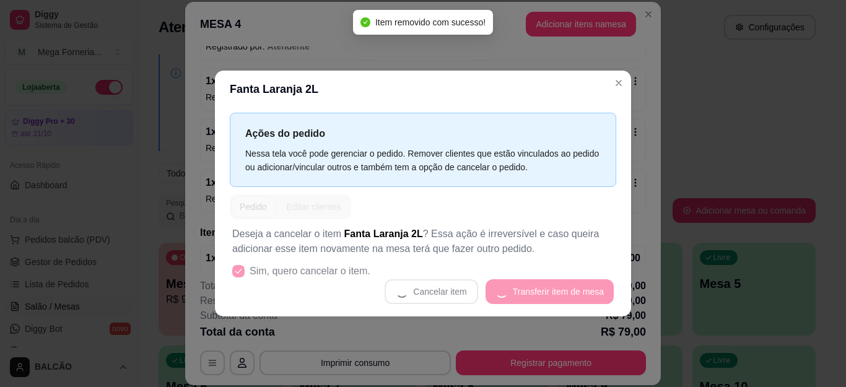
click at [190, 229] on div "Iniciada [DATE] 22:10 Atenção Para vincular um cliente a um pedido já existente…" at bounding box center [422, 157] width 475 height 222
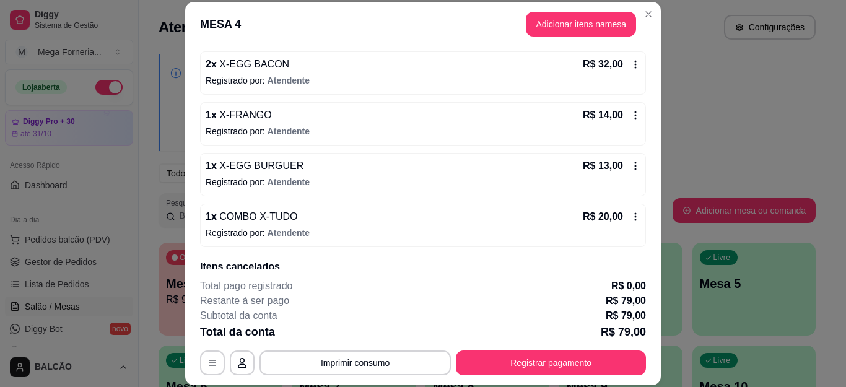
scroll to position [42, 0]
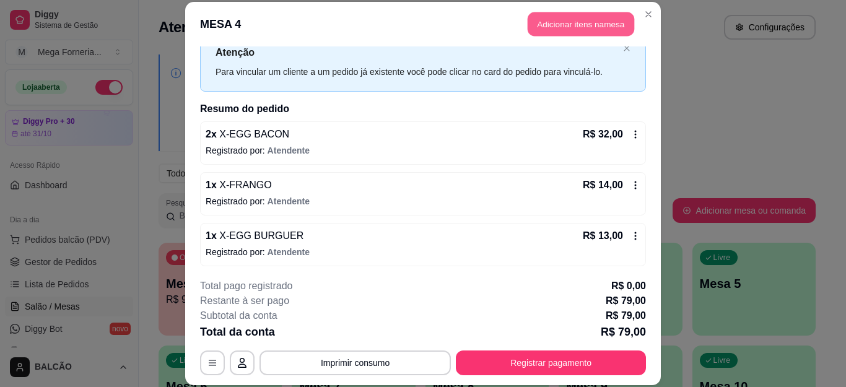
click at [599, 32] on button "Adicionar itens na mesa" at bounding box center [580, 24] width 106 height 24
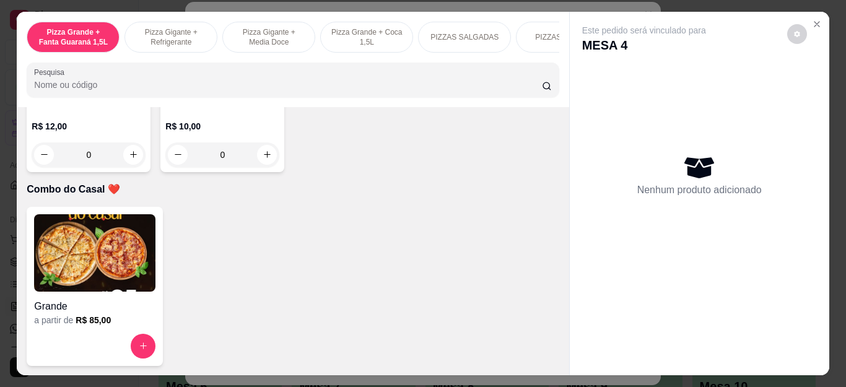
scroll to position [3404, 0]
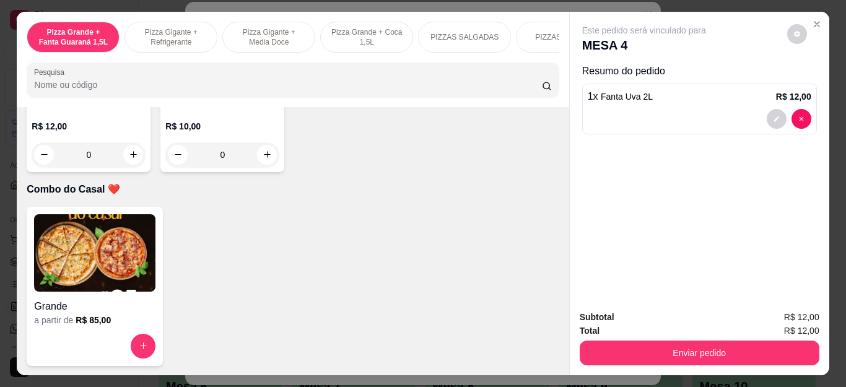
type input "1"
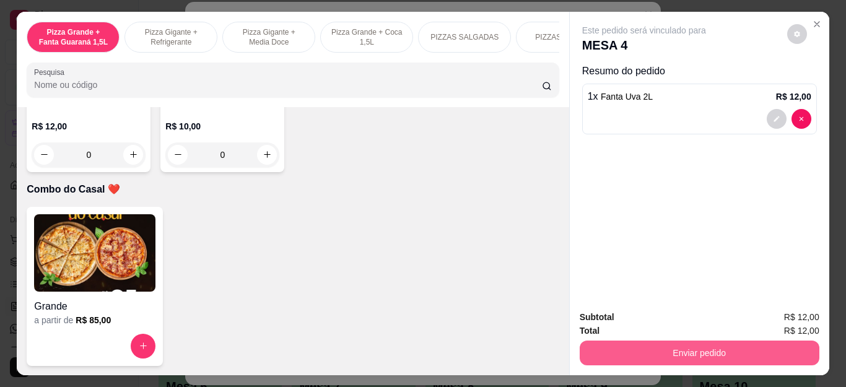
click at [651, 342] on button "Enviar pedido" at bounding box center [699, 352] width 240 height 25
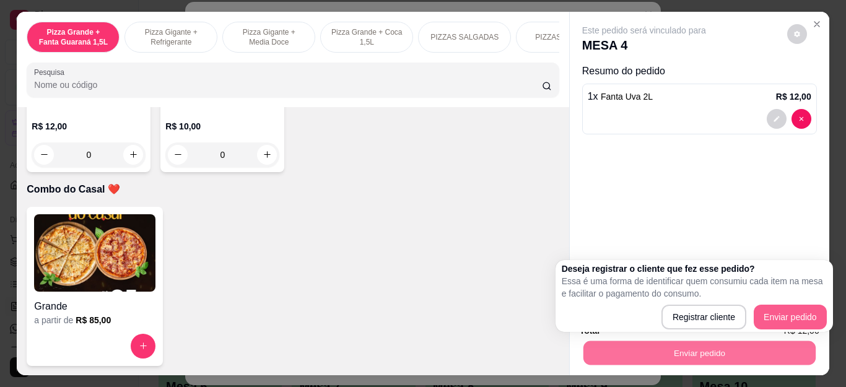
click at [776, 310] on div "Registrar cliente Enviar pedido" at bounding box center [693, 317] width 265 height 25
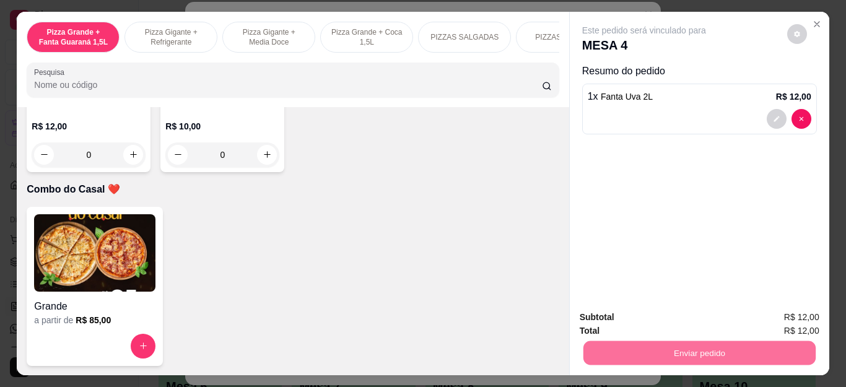
click at [776, 310] on button "Enviar pedido" at bounding box center [786, 318] width 70 height 24
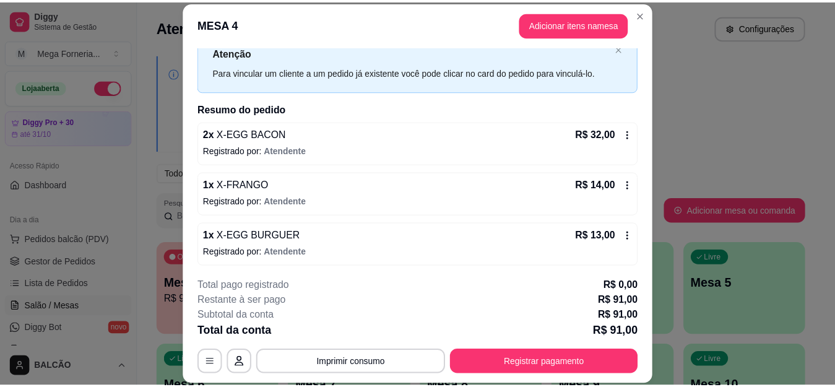
scroll to position [217, 0]
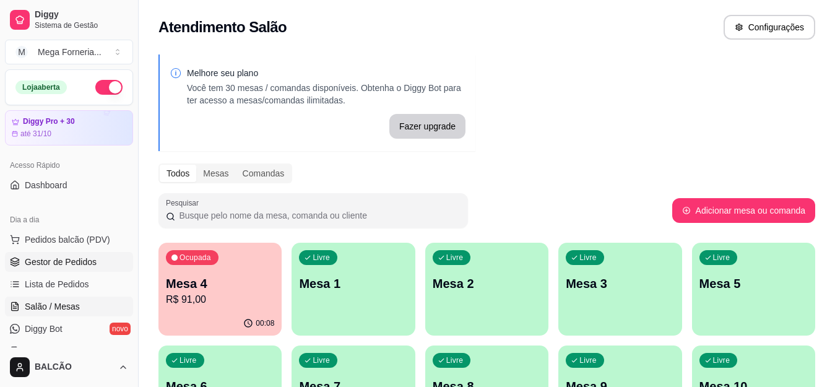
click at [79, 261] on span "Gestor de Pedidos" at bounding box center [61, 262] width 72 height 12
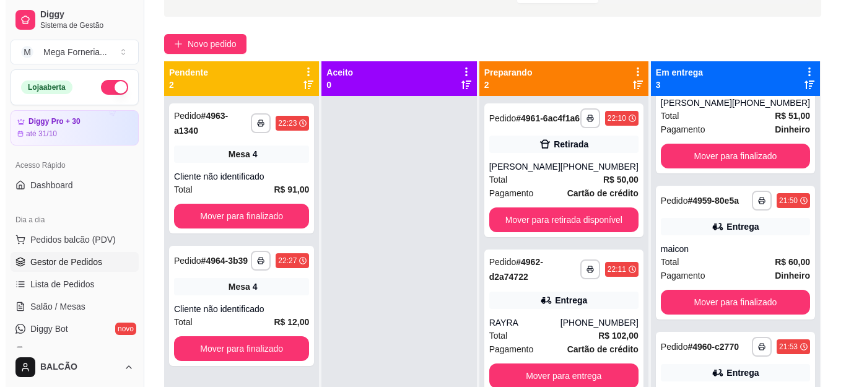
scroll to position [65, 0]
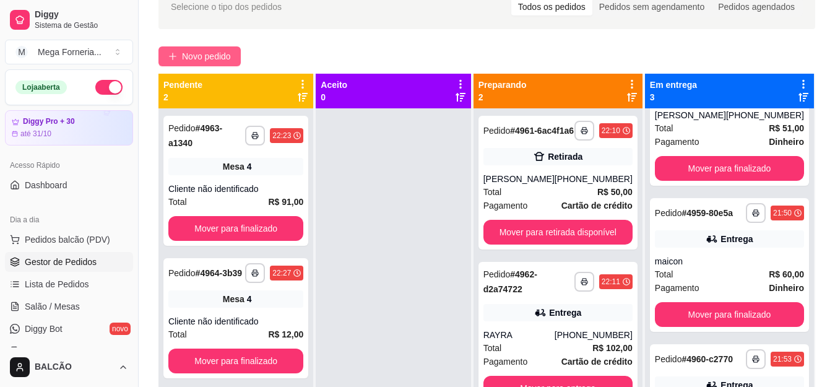
click at [230, 57] on span "Novo pedido" at bounding box center [206, 57] width 49 height 14
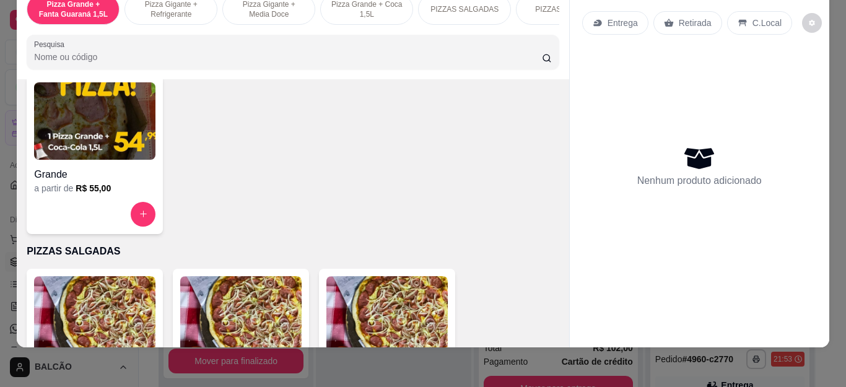
scroll to position [805, 0]
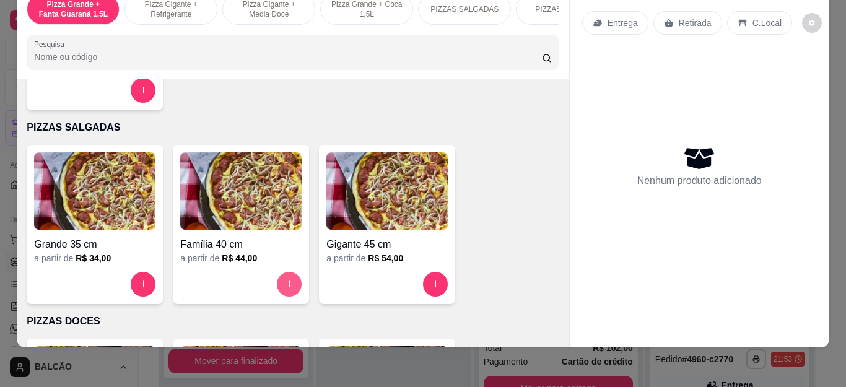
click at [285, 282] on icon "increase-product-quantity" at bounding box center [289, 283] width 9 height 9
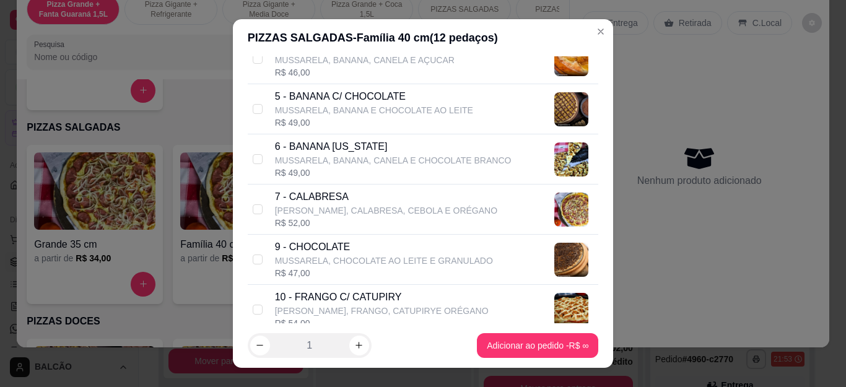
scroll to position [309, 0]
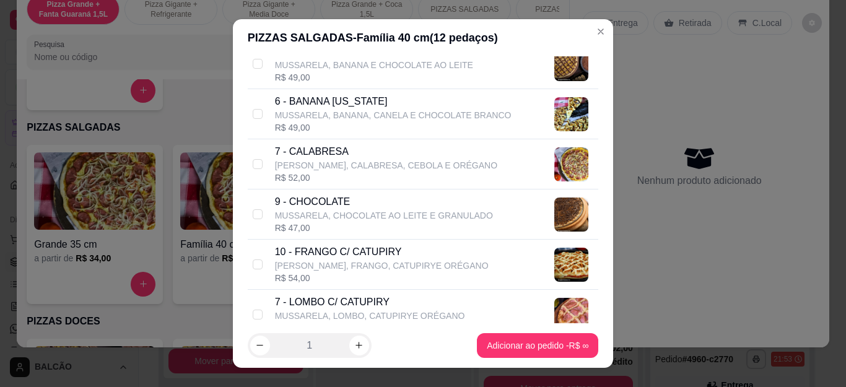
click at [303, 162] on p "[PERSON_NAME], CALABRESA, CEBOLA E ORÉGANO" at bounding box center [386, 165] width 222 height 12
checkbox input "true"
click at [353, 260] on p "[PERSON_NAME], FRANGO, CATUPIRYE ORÉGANO" at bounding box center [382, 265] width 214 height 12
checkbox input "true"
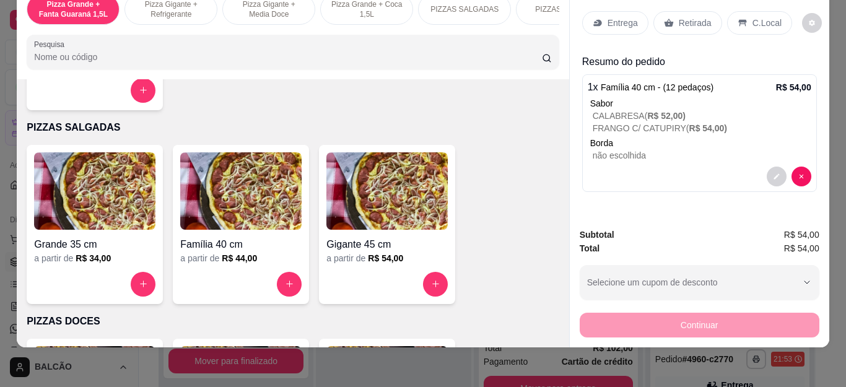
click at [664, 19] on icon at bounding box center [668, 23] width 9 height 8
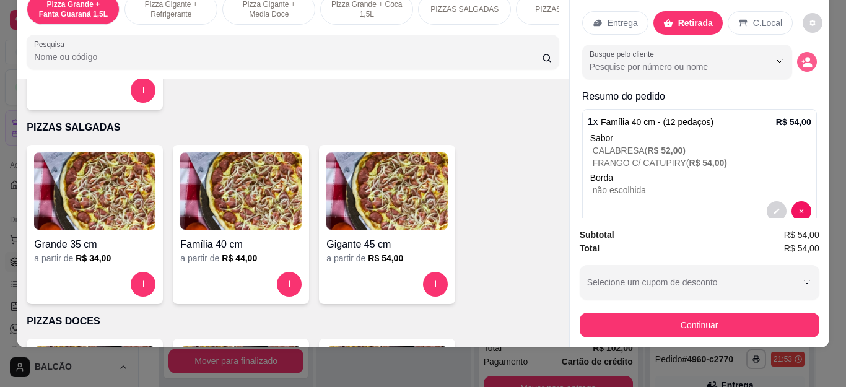
click at [801, 56] on icon "decrease-product-quantity" at bounding box center [806, 61] width 11 height 11
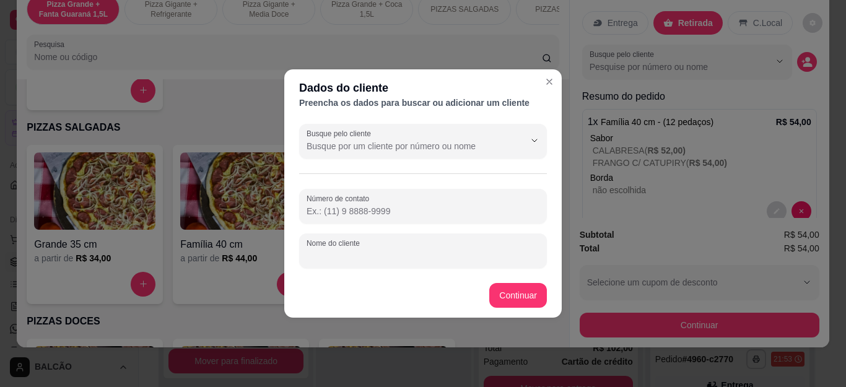
click at [480, 253] on input "Nome do cliente" at bounding box center [422, 255] width 233 height 12
type input "a"
type input "[PERSON_NAME]"
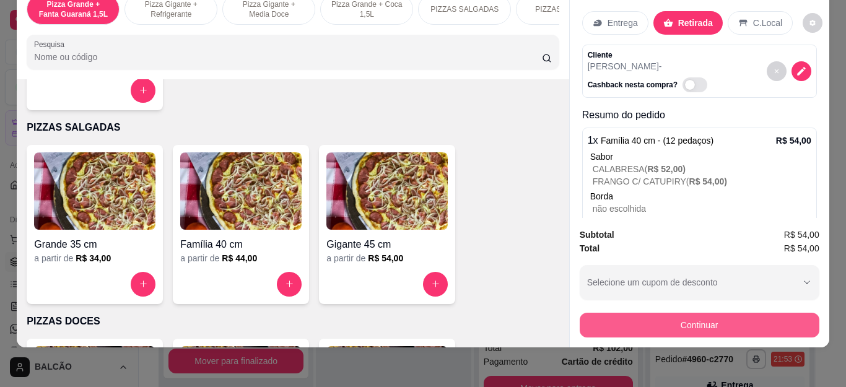
click at [633, 313] on button "Continuar" at bounding box center [699, 325] width 240 height 25
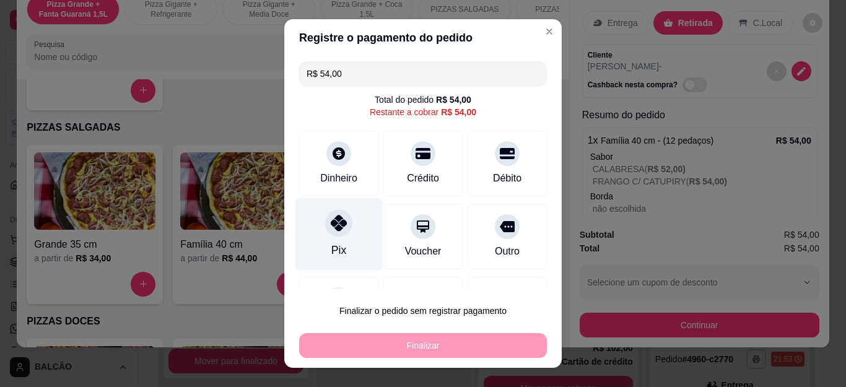
click at [350, 220] on div "Pix" at bounding box center [338, 234] width 87 height 72
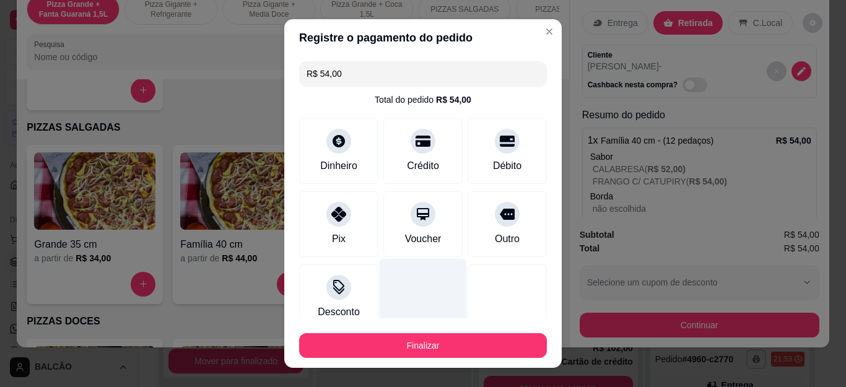
type input "R$ 0,00"
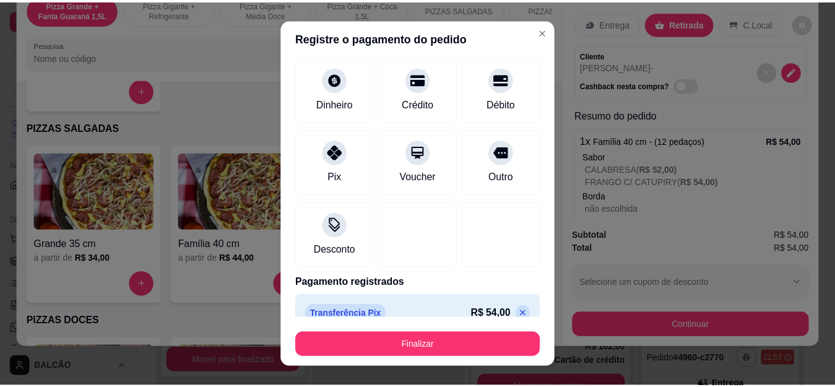
scroll to position [81, 0]
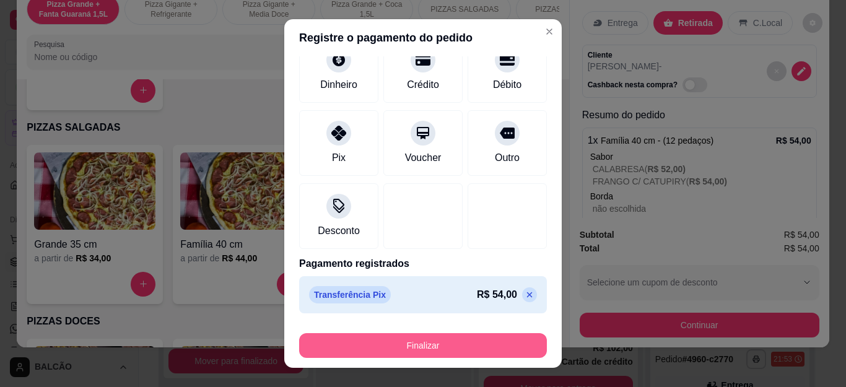
click at [459, 344] on button "Finalizar" at bounding box center [423, 345] width 248 height 25
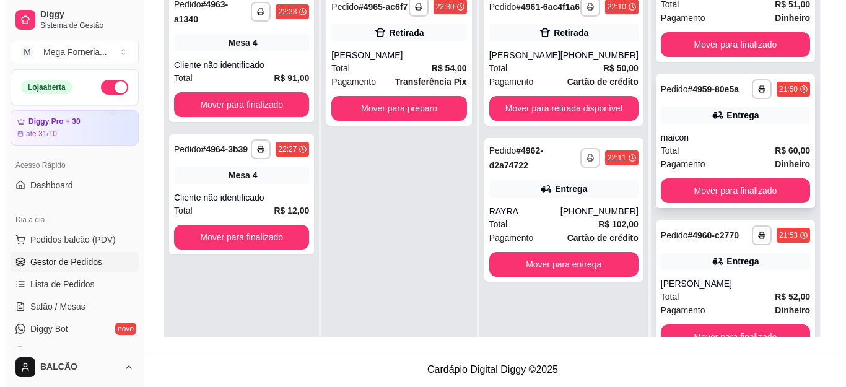
scroll to position [93, 0]
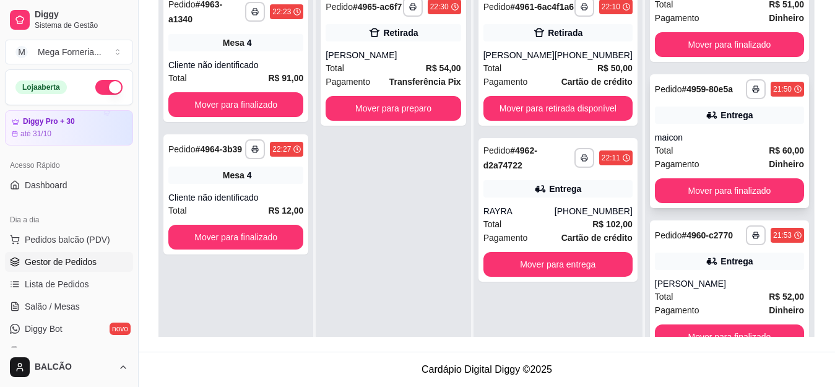
click at [730, 131] on div "maicon" at bounding box center [729, 137] width 149 height 12
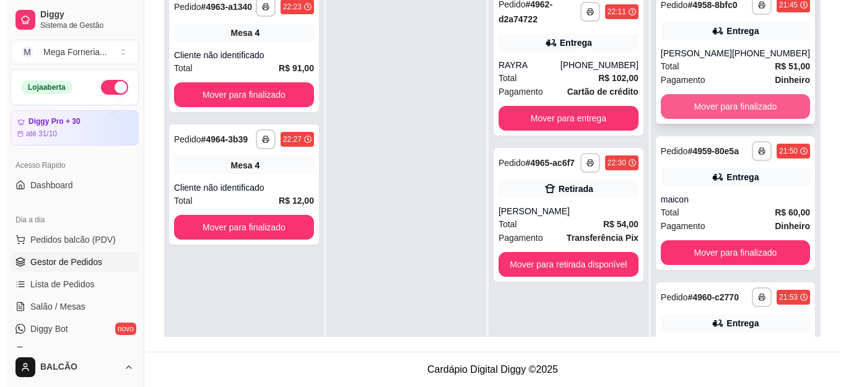
scroll to position [0, 0]
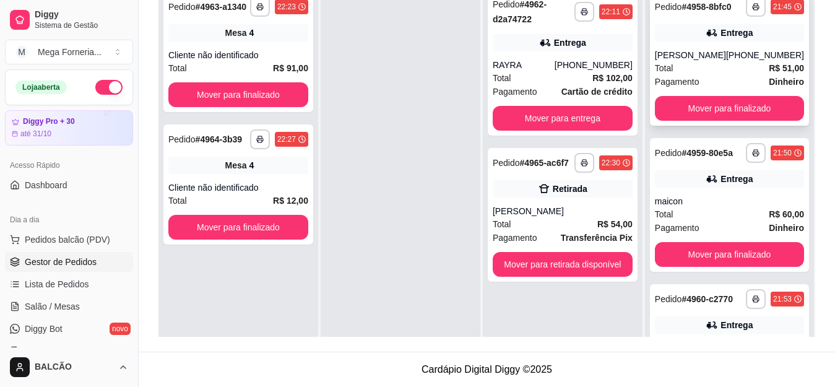
click at [684, 85] on span "Pagamento" at bounding box center [677, 82] width 45 height 14
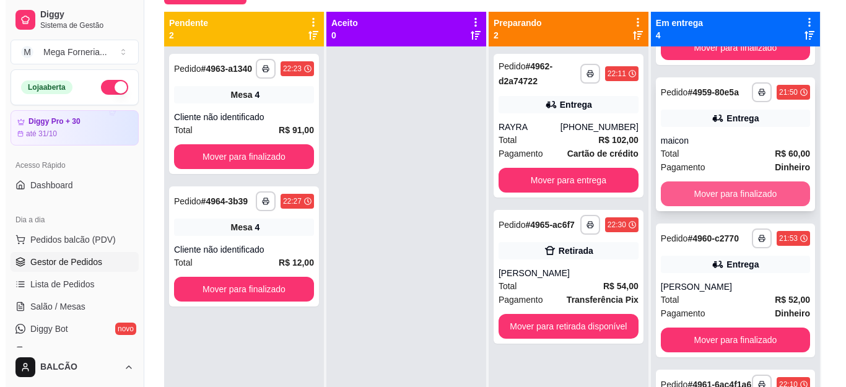
scroll to position [126, 0]
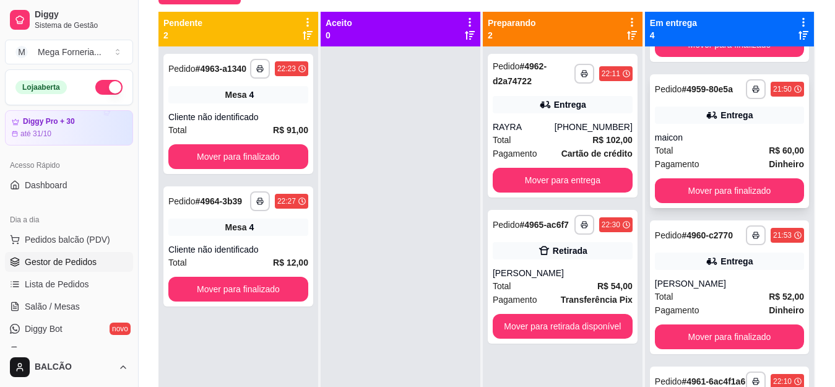
click at [705, 144] on div "maicon" at bounding box center [729, 137] width 149 height 12
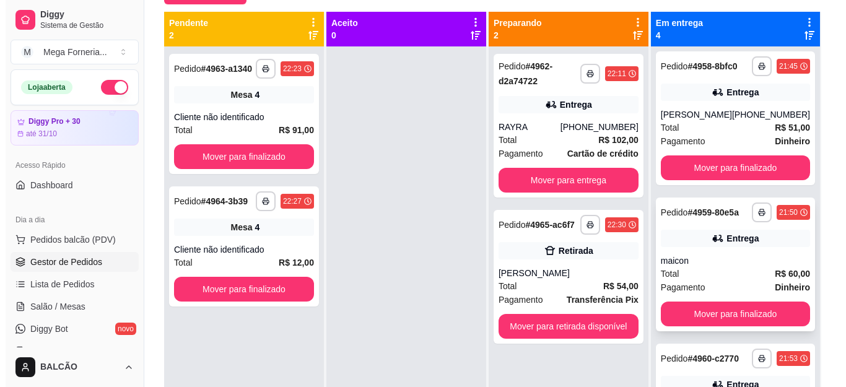
scroll to position [2, 0]
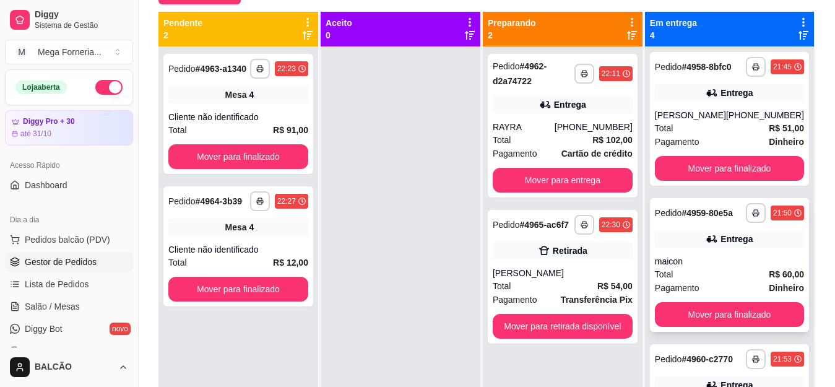
click at [696, 248] on div "Entrega" at bounding box center [729, 238] width 149 height 17
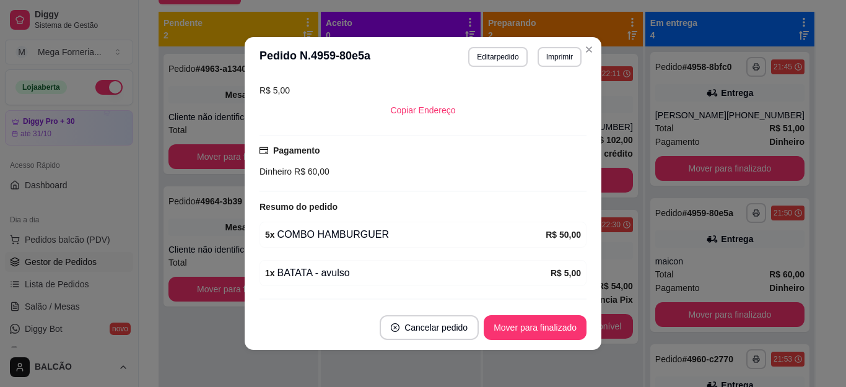
scroll to position [324, 0]
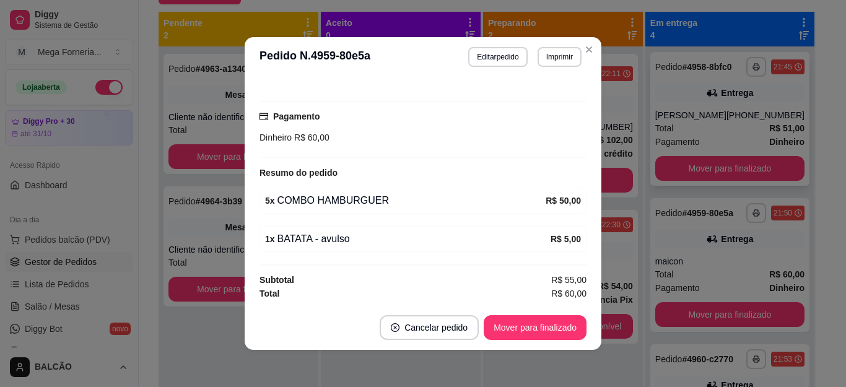
click at [670, 97] on div "Entrega" at bounding box center [729, 92] width 149 height 17
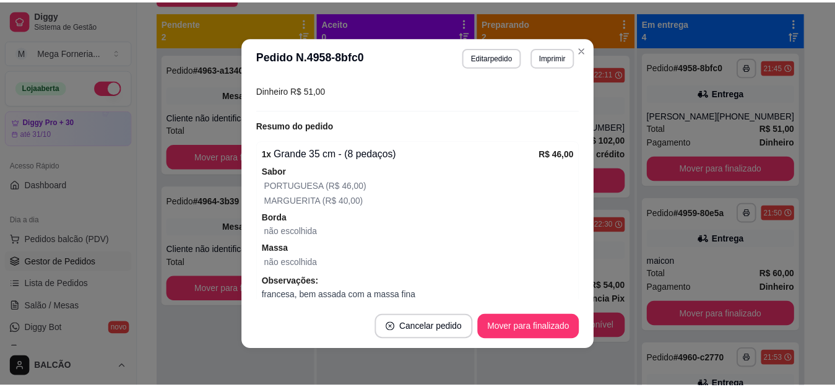
scroll to position [427, 0]
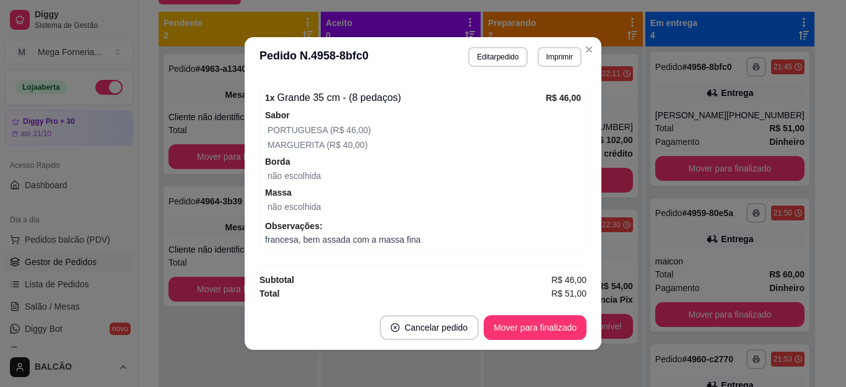
click at [594, 51] on header "**********" at bounding box center [422, 57] width 357 height 40
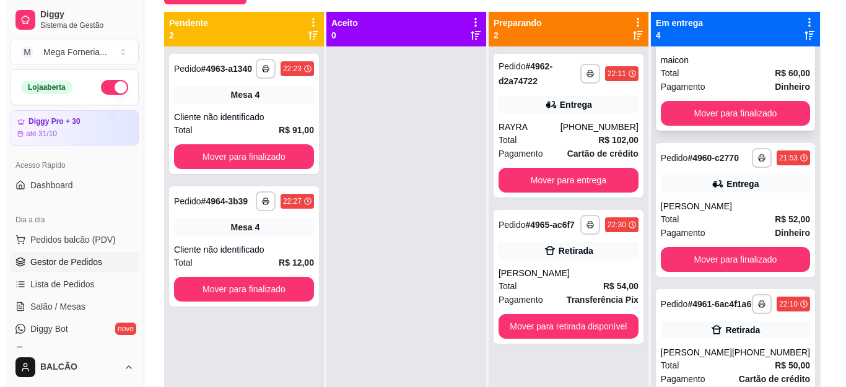
scroll to position [249, 0]
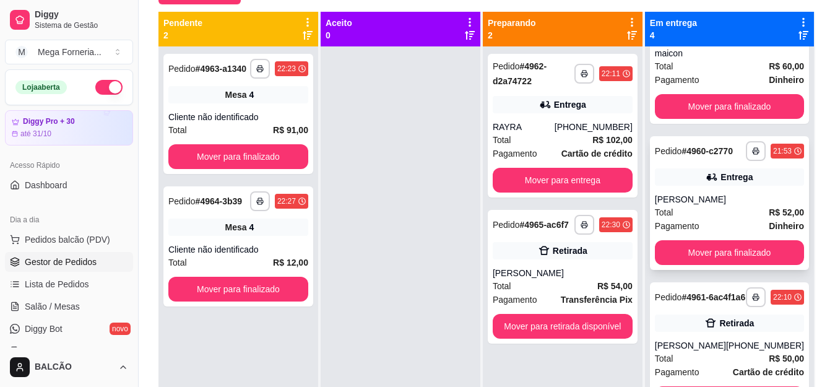
click at [695, 194] on div "[PERSON_NAME]" at bounding box center [729, 199] width 149 height 12
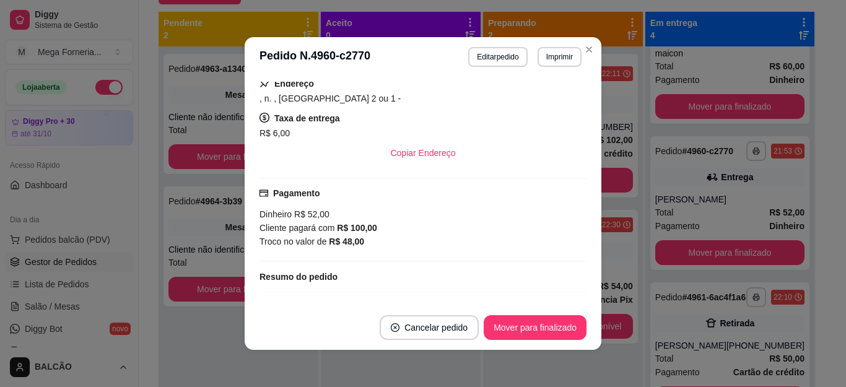
scroll to position [422, 0]
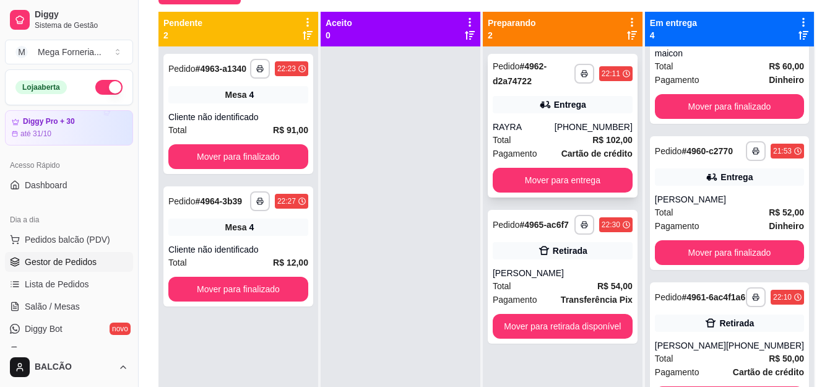
click at [555, 123] on div "RAYRA" at bounding box center [524, 127] width 62 height 12
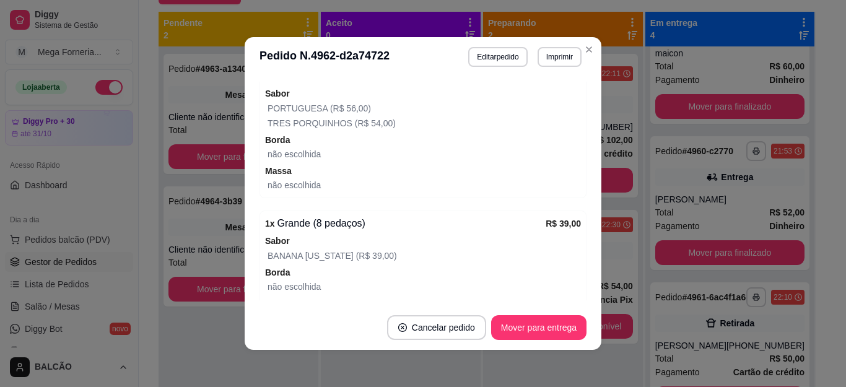
scroll to position [441, 0]
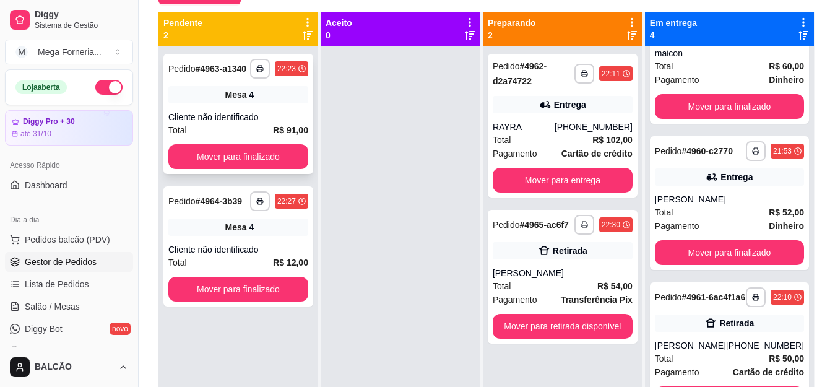
click at [220, 107] on div "**********" at bounding box center [238, 114] width 150 height 120
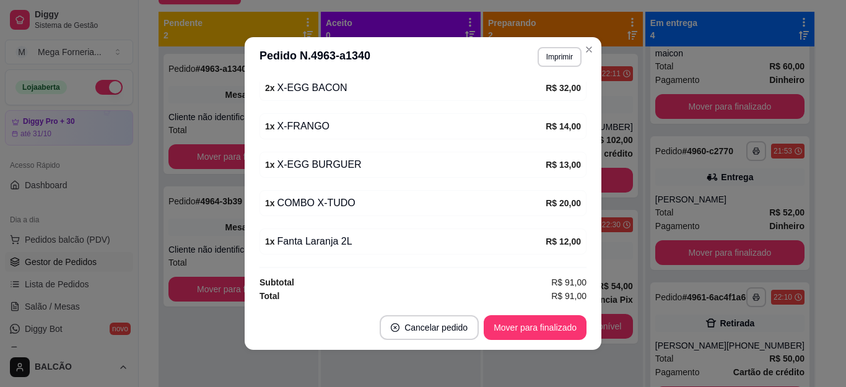
scroll to position [188, 0]
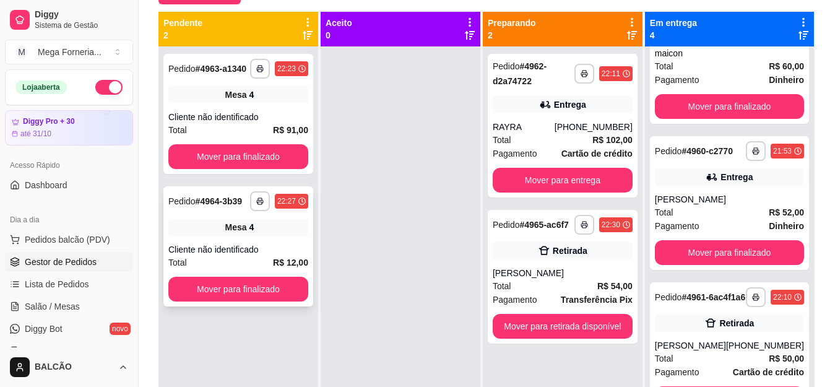
click at [266, 227] on div "Mesa 4" at bounding box center [238, 226] width 140 height 17
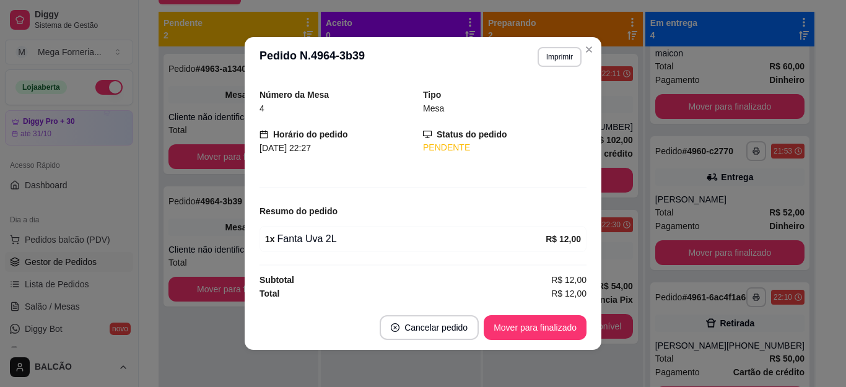
scroll to position [2, 0]
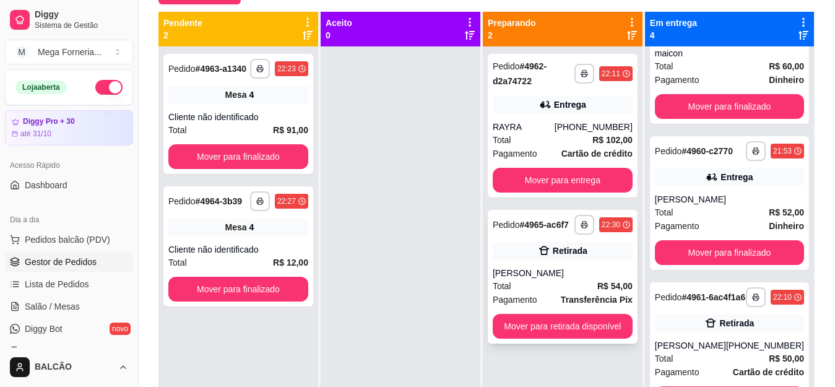
click at [537, 261] on div "**********" at bounding box center [563, 277] width 150 height 134
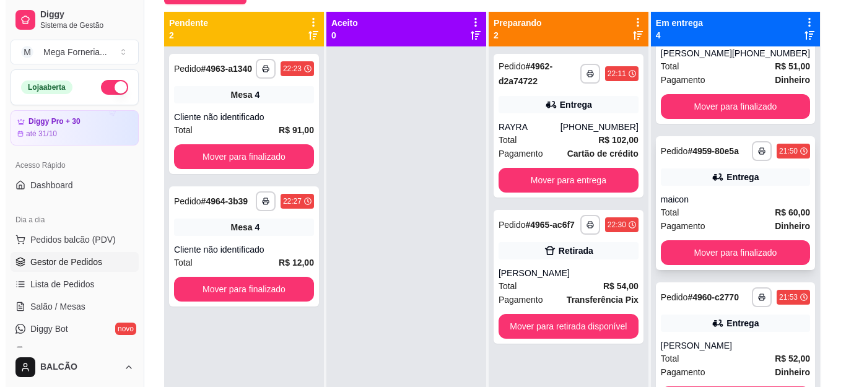
scroll to position [2, 0]
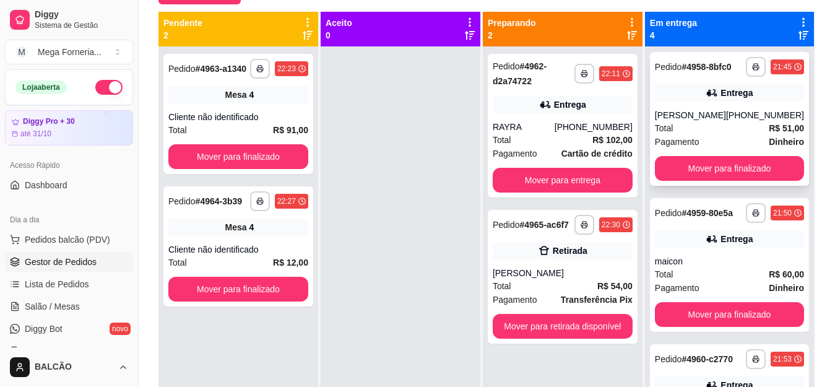
click at [696, 113] on div "**********" at bounding box center [729, 119] width 159 height 134
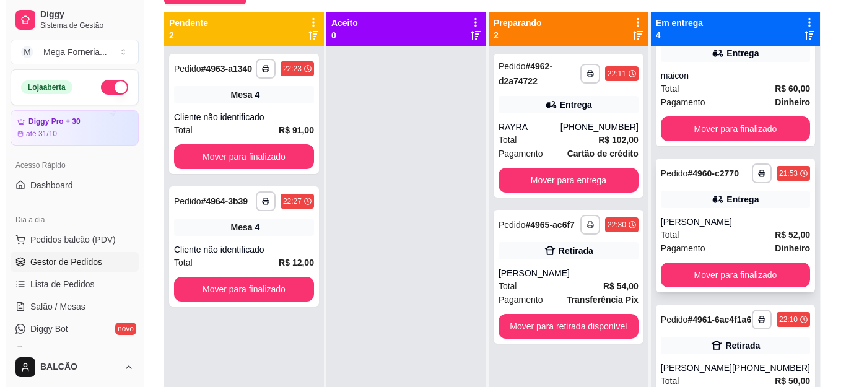
scroll to position [126, 0]
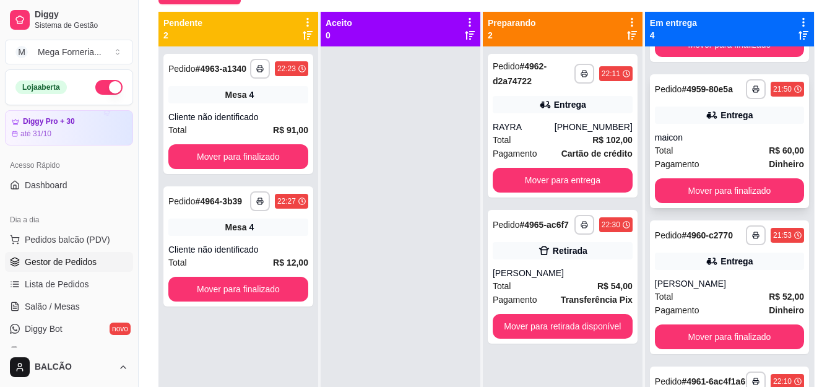
click at [686, 157] on div "Total R$ 60,00" at bounding box center [729, 151] width 149 height 14
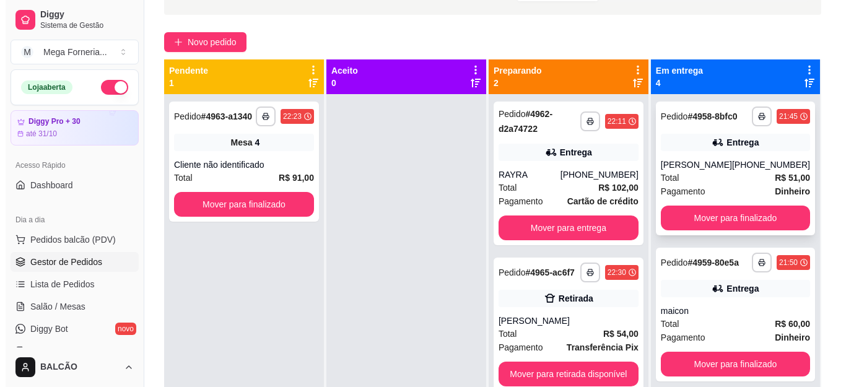
scroll to position [65, 0]
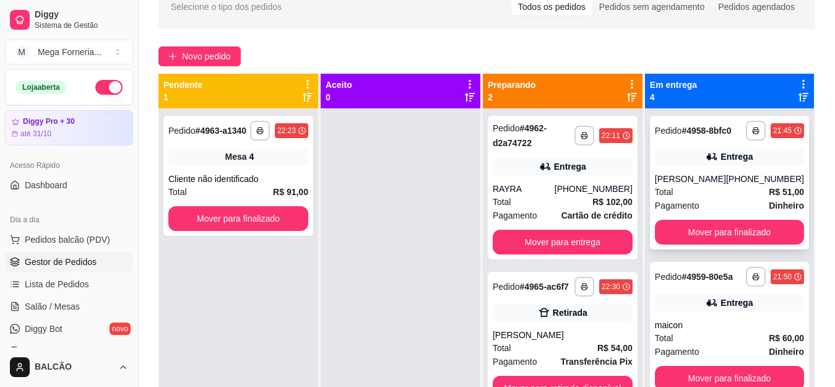
click at [688, 138] on div "Pedido # 4958-8bfc0" at bounding box center [693, 130] width 77 height 15
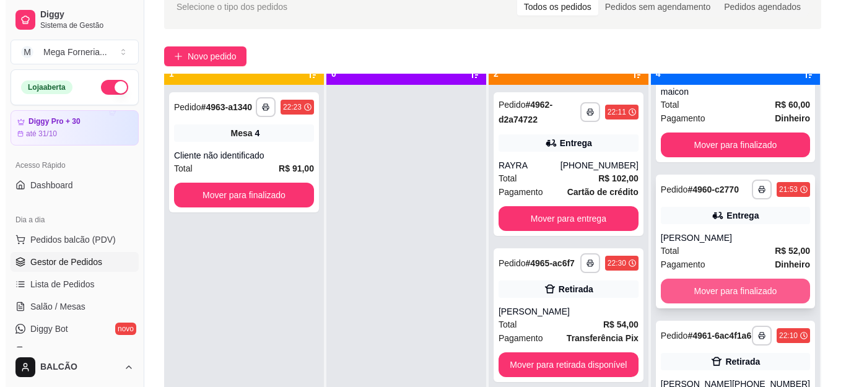
scroll to position [35, 0]
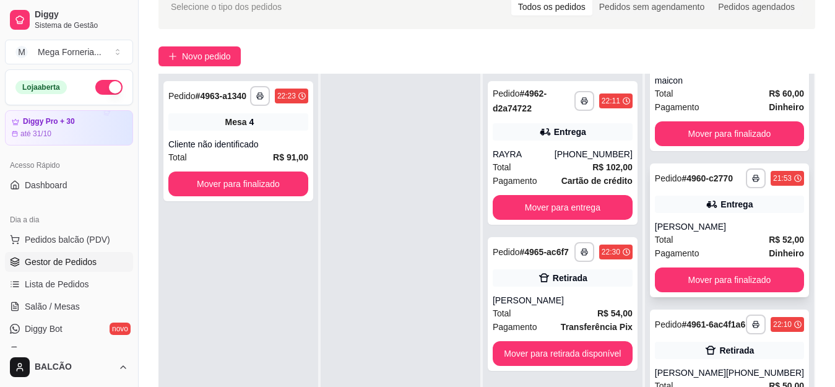
click at [723, 196] on div "Entrega" at bounding box center [729, 204] width 149 height 17
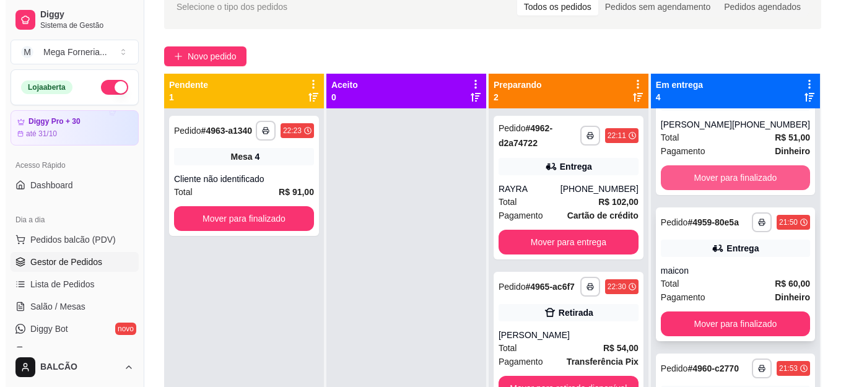
scroll to position [62, 0]
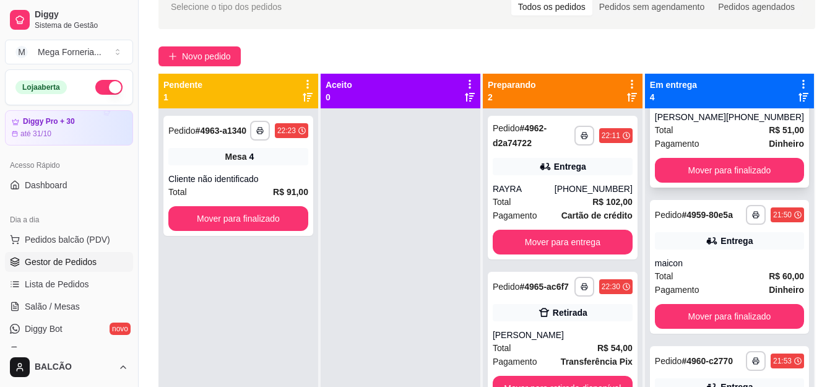
click at [691, 134] on div "Total R$ 51,00" at bounding box center [729, 130] width 149 height 14
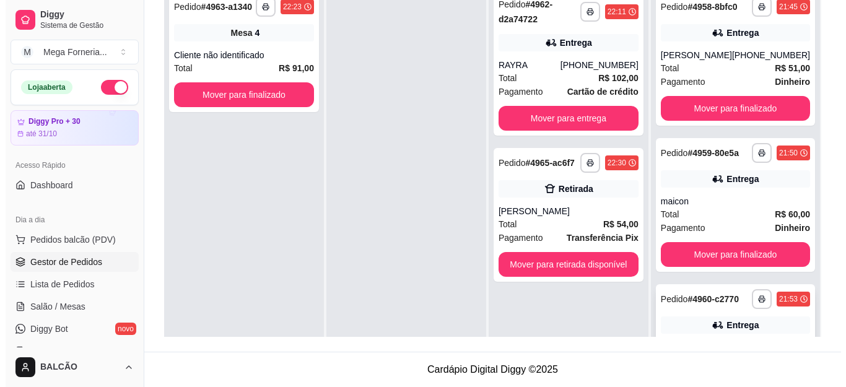
scroll to position [124, 0]
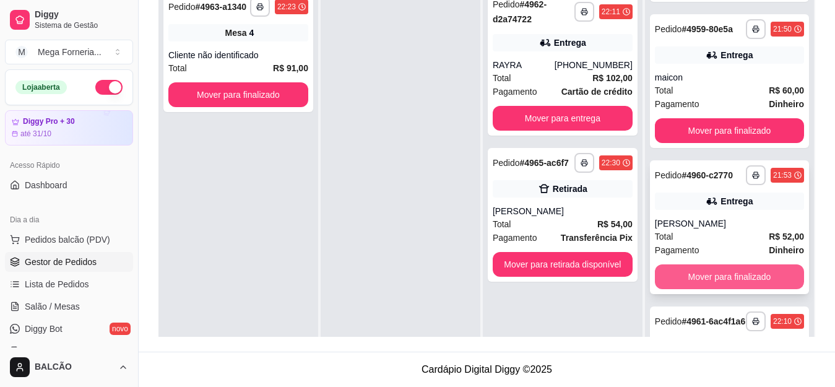
click at [723, 241] on div "**********" at bounding box center [729, 227] width 159 height 134
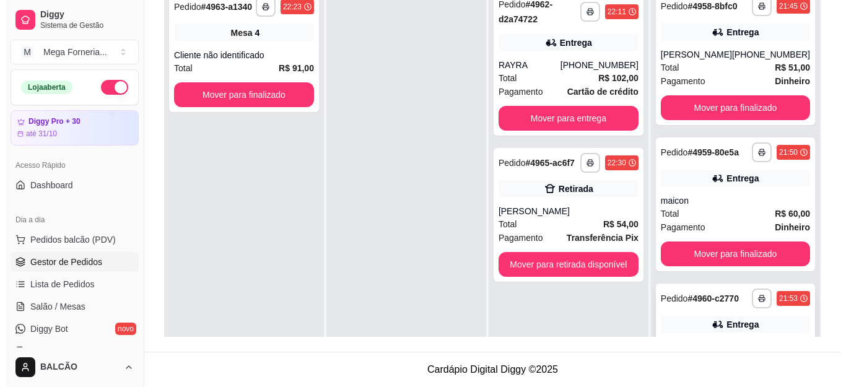
scroll to position [0, 0]
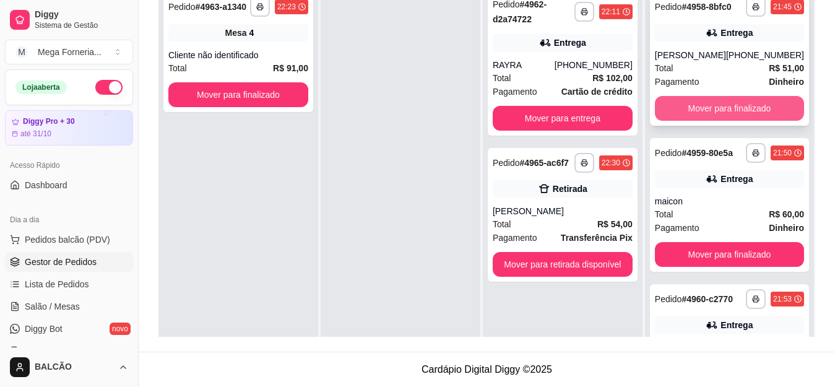
click at [715, 121] on button "Mover para finalizado" at bounding box center [729, 108] width 149 height 25
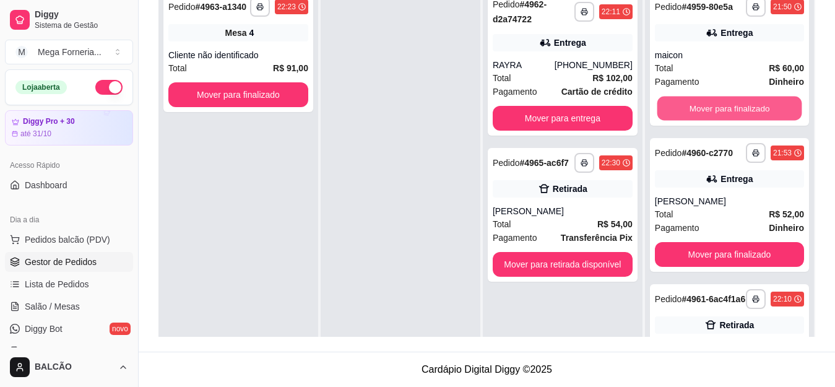
click at [715, 121] on button "Mover para finalizado" at bounding box center [729, 109] width 145 height 24
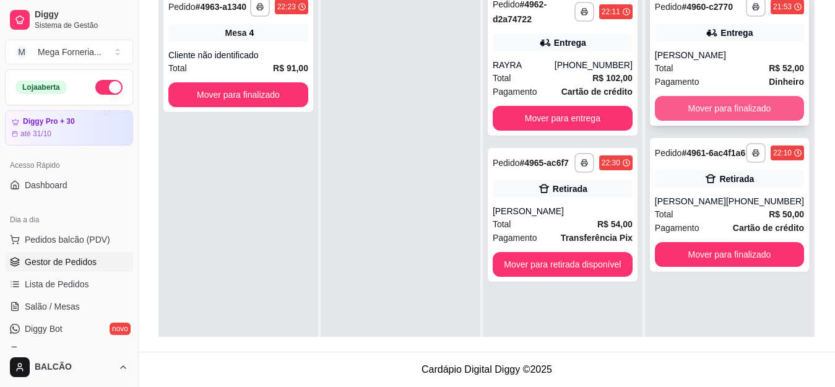
click at [714, 106] on button "Mover para finalizado" at bounding box center [729, 108] width 149 height 25
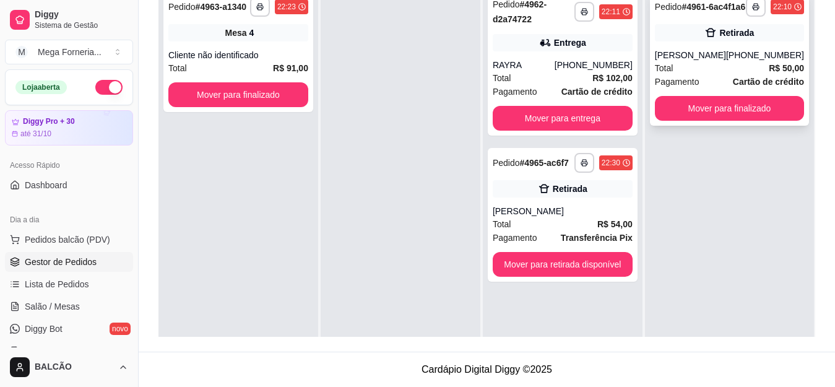
click at [712, 75] on div "Total R$ 50,00" at bounding box center [729, 68] width 149 height 14
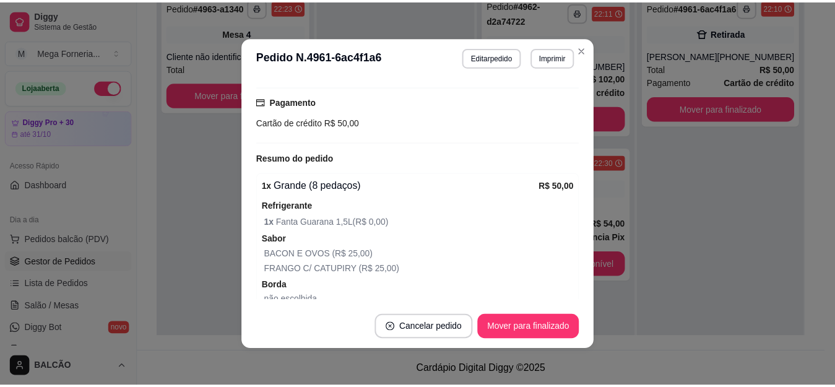
scroll to position [343, 0]
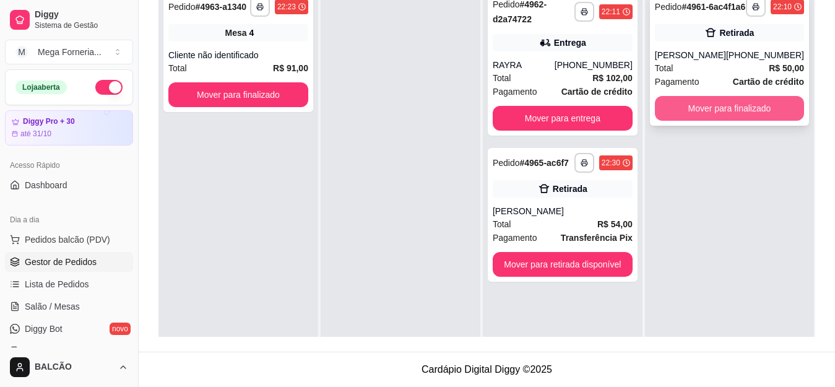
click at [749, 120] on button "Mover para finalizado" at bounding box center [729, 108] width 149 height 25
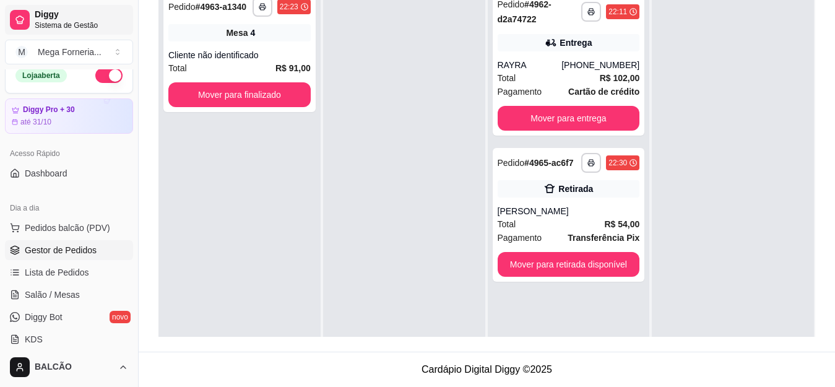
scroll to position [0, 0]
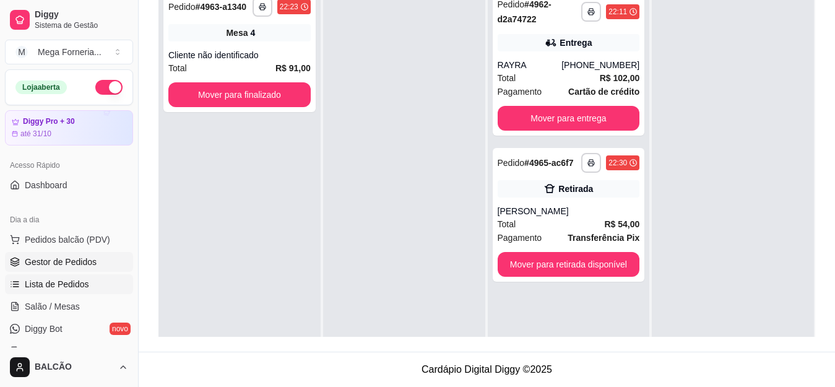
click at [58, 281] on span "Lista de Pedidos" at bounding box center [57, 284] width 64 height 12
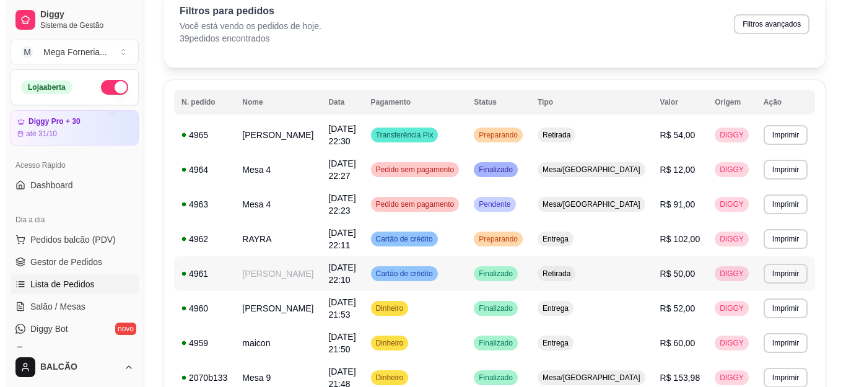
scroll to position [62, 0]
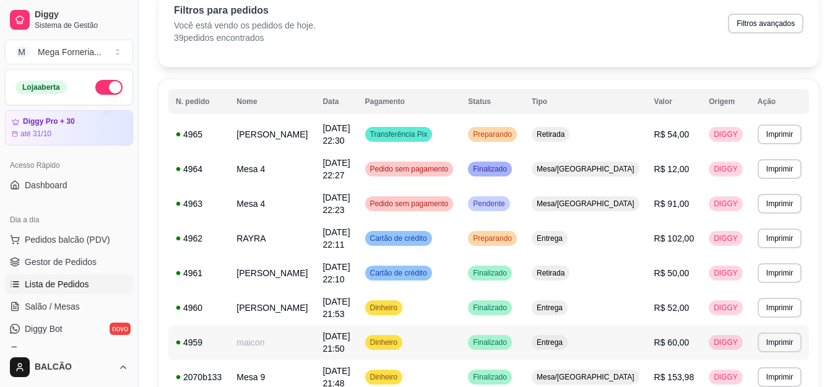
click at [281, 325] on td "maicon" at bounding box center [272, 342] width 86 height 35
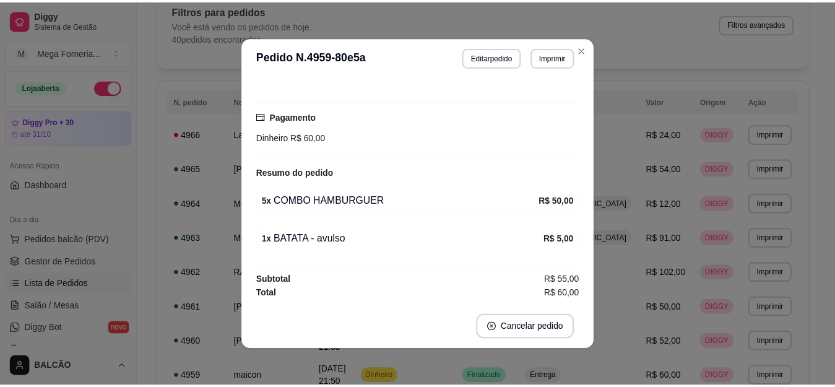
scroll to position [186, 0]
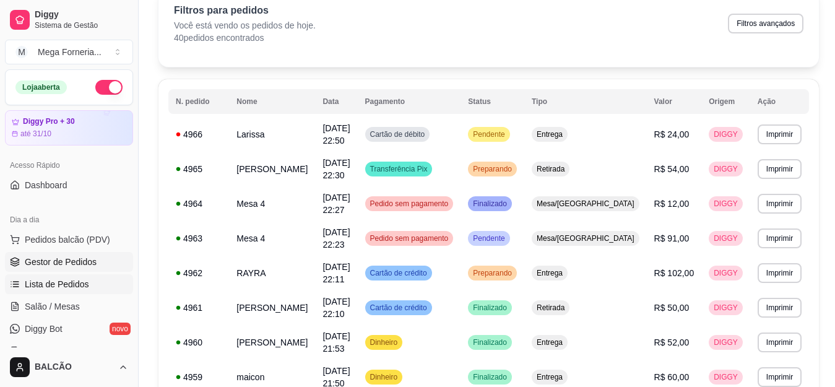
click at [37, 257] on span "Gestor de Pedidos" at bounding box center [61, 262] width 72 height 12
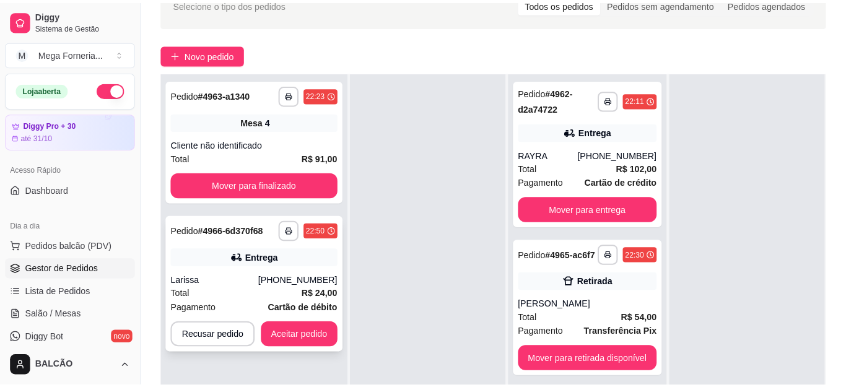
scroll to position [124, 0]
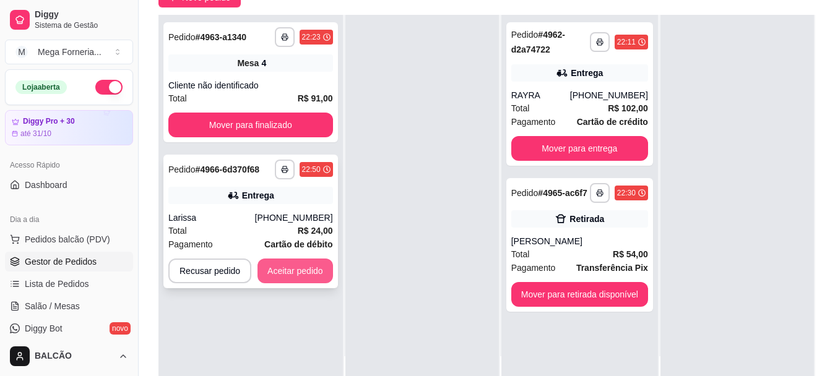
click at [294, 240] on strong "Cartão de débito" at bounding box center [298, 245] width 68 height 10
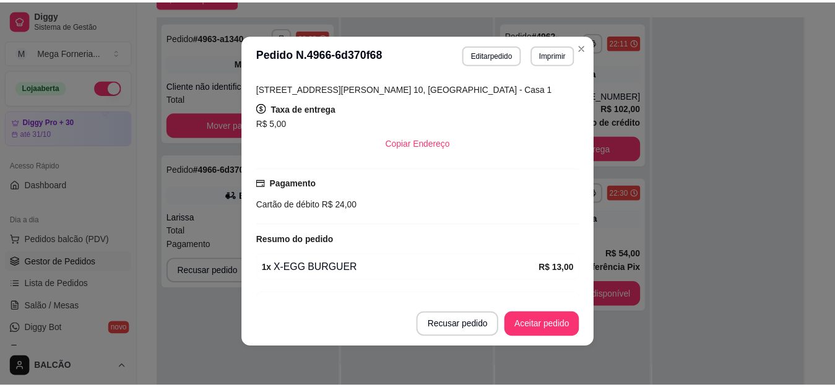
scroll to position [361, 0]
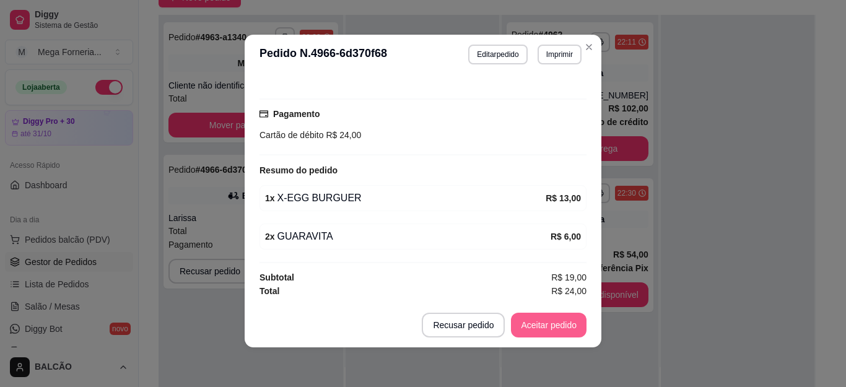
click at [534, 324] on button "Aceitar pedido" at bounding box center [549, 325] width 76 height 25
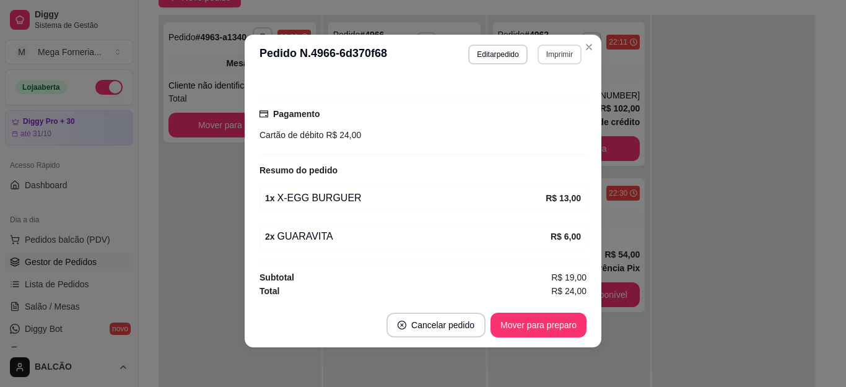
click at [549, 56] on button "Imprimir" at bounding box center [559, 55] width 44 height 20
click at [534, 106] on button "IMPRESSORA" at bounding box center [533, 98] width 90 height 20
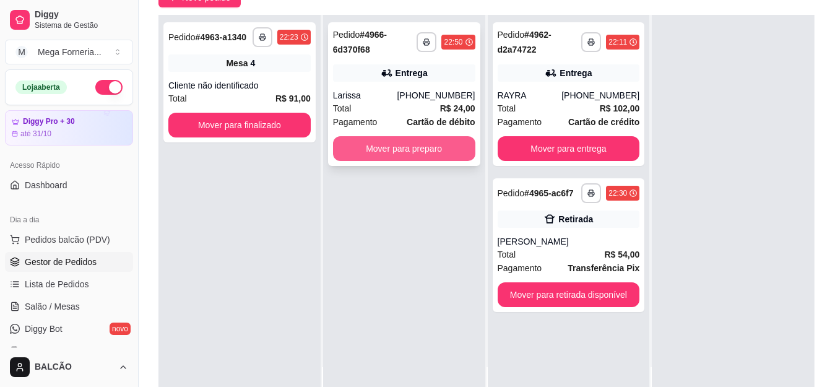
click at [420, 150] on button "Mover para preparo" at bounding box center [404, 148] width 142 height 25
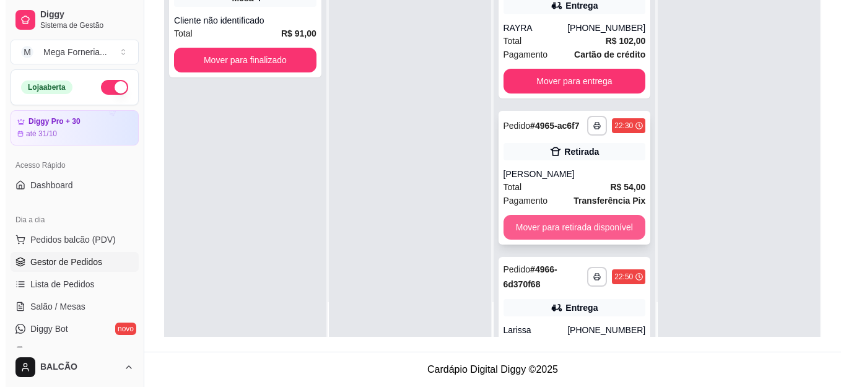
scroll to position [0, 0]
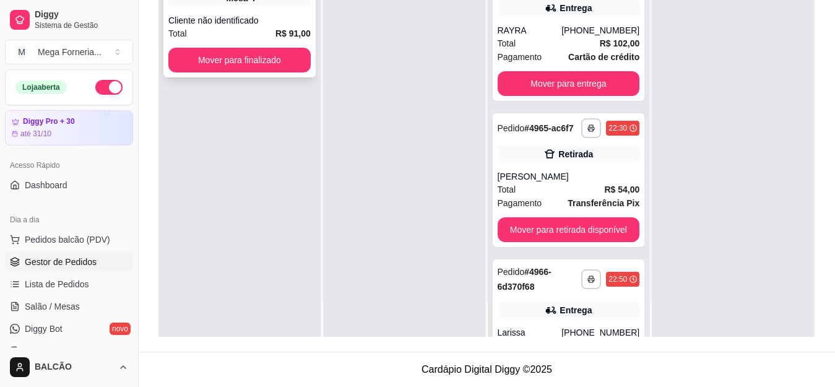
click at [282, 26] on div "Cliente não identificado" at bounding box center [239, 20] width 142 height 12
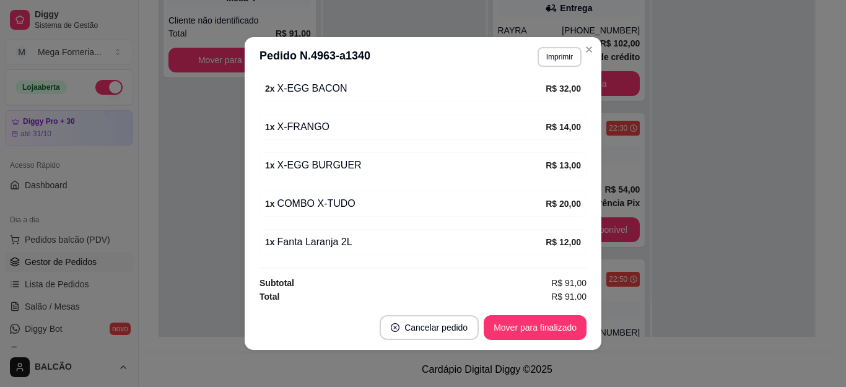
scroll to position [186, 0]
click at [583, 47] on div "Total R$ 102,00" at bounding box center [569, 44] width 142 height 14
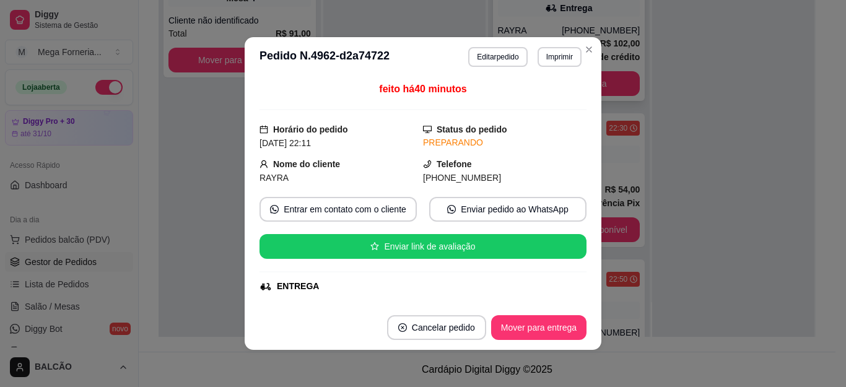
scroll to position [373, 0]
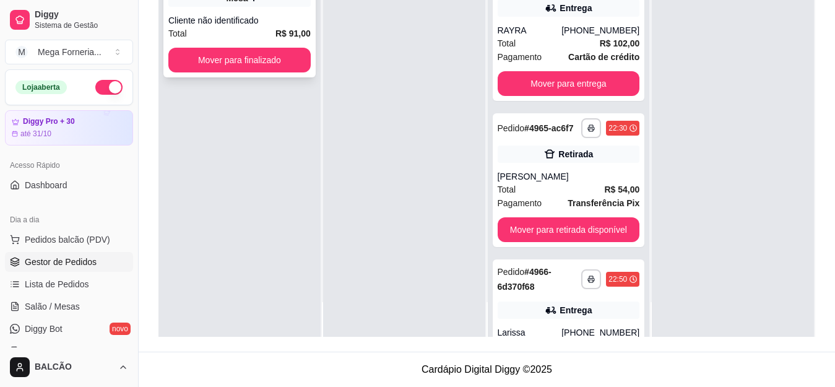
click at [285, 21] on div "Cliente não identificado" at bounding box center [239, 20] width 142 height 12
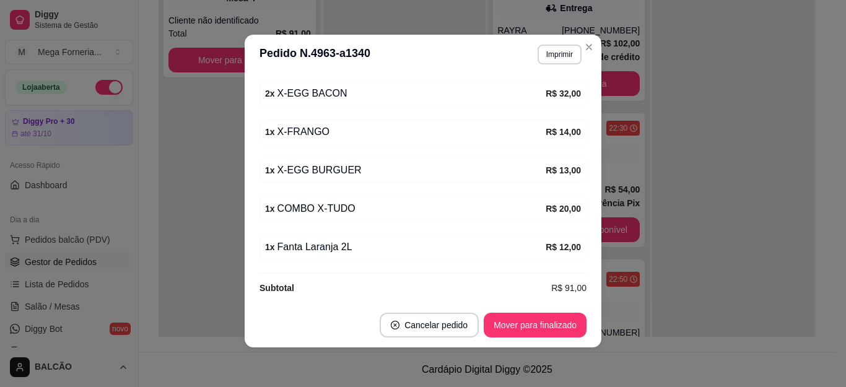
scroll to position [188, 0]
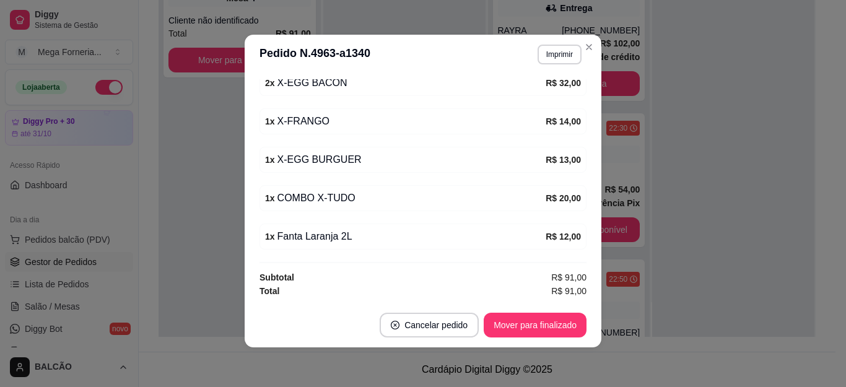
click at [328, 235] on div "1 x Fanta Laranja 2L" at bounding box center [405, 236] width 280 height 15
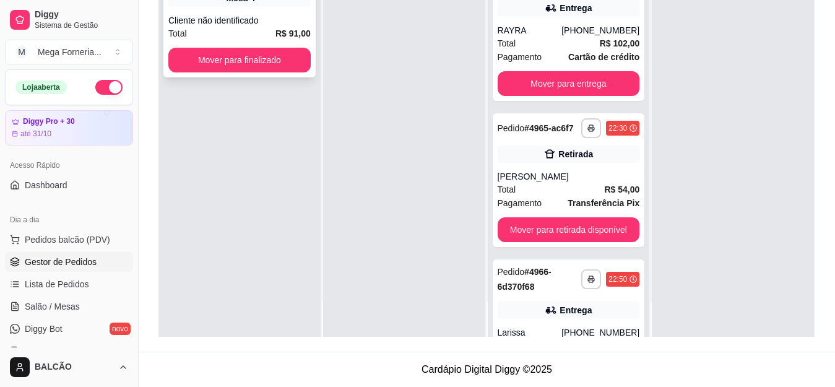
click at [205, 26] on div "Cliente não identificado" at bounding box center [239, 20] width 142 height 12
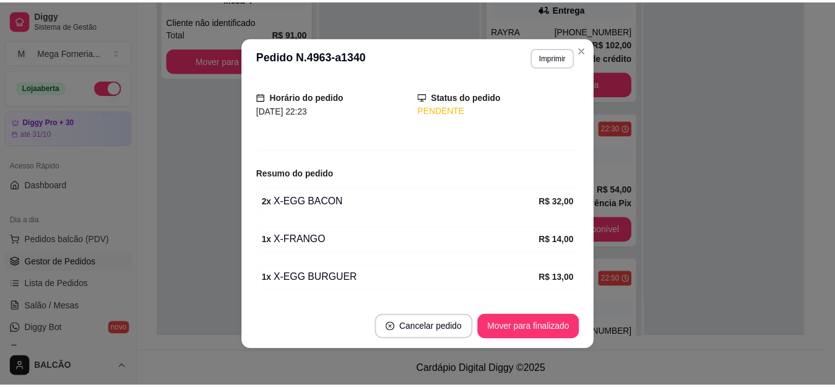
scroll to position [186, 0]
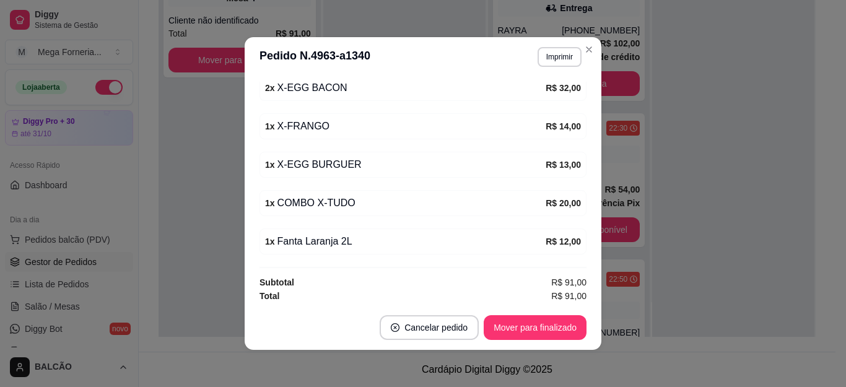
click at [267, 92] on strong "2 x" at bounding box center [270, 88] width 10 height 10
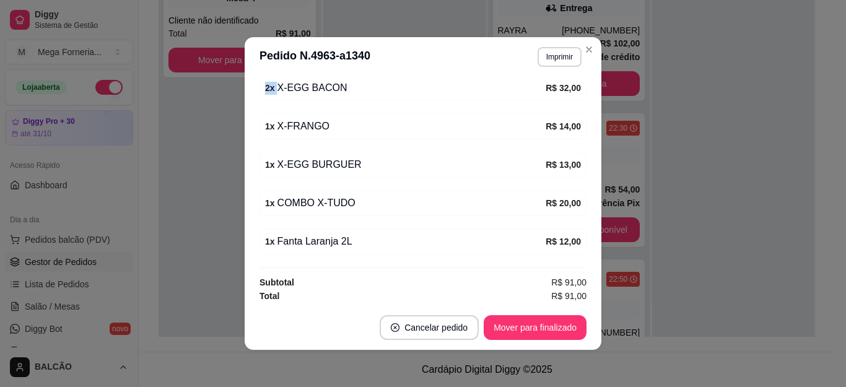
click at [267, 92] on strong "2 x" at bounding box center [270, 88] width 10 height 10
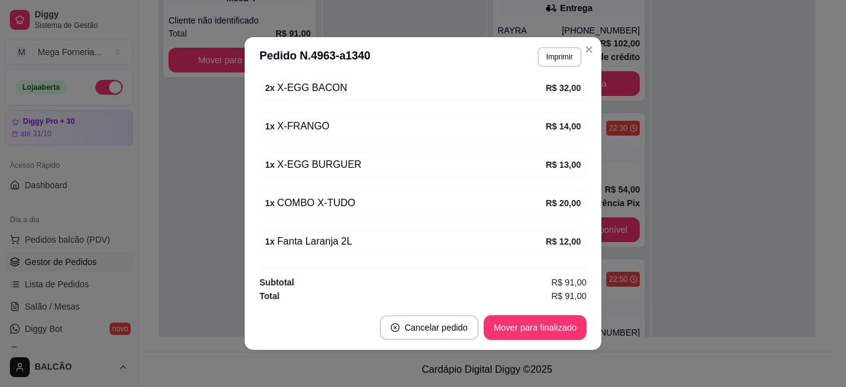
click at [288, 124] on div "1 x X-FRANGO" at bounding box center [405, 126] width 280 height 15
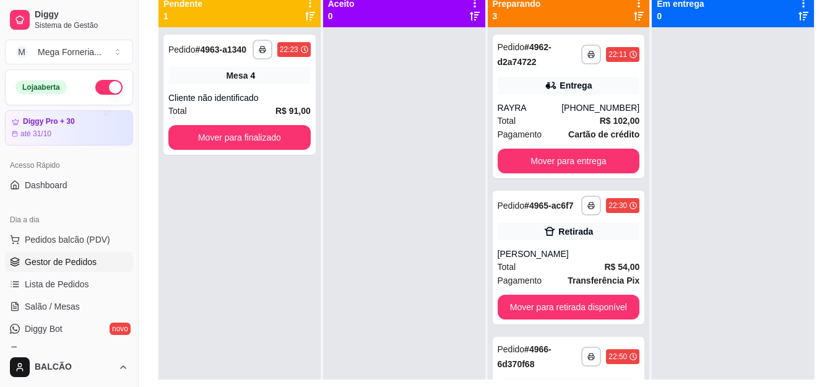
scroll to position [127, 0]
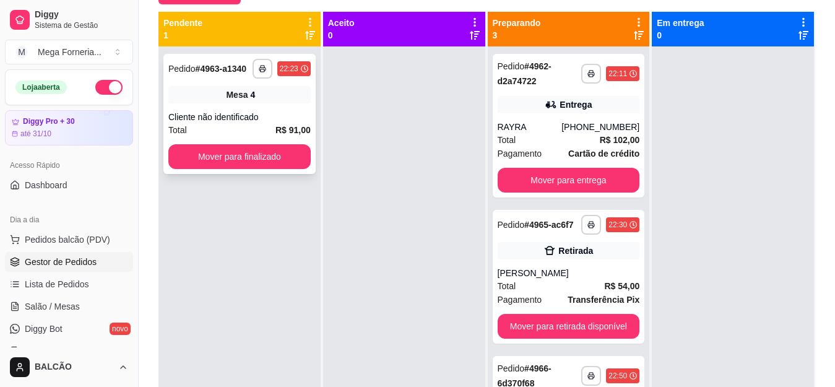
click at [251, 108] on div "**********" at bounding box center [239, 114] width 152 height 120
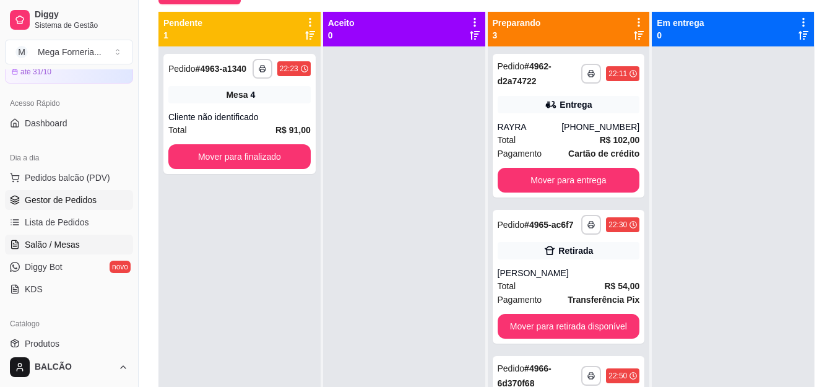
click at [83, 241] on link "Salão / Mesas" at bounding box center [69, 245] width 128 height 20
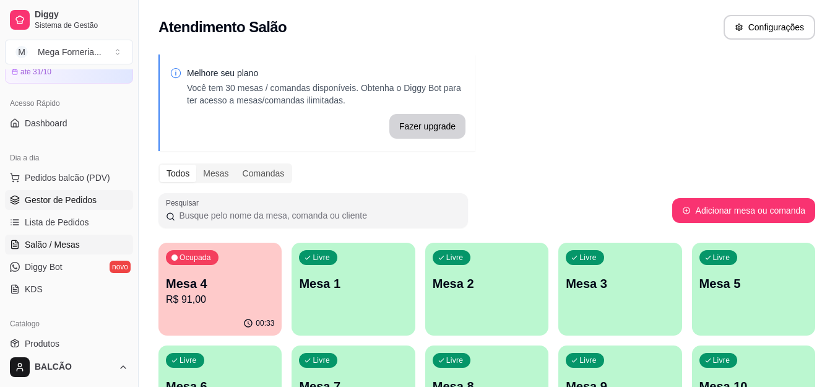
click at [73, 196] on span "Gestor de Pedidos" at bounding box center [61, 200] width 72 height 12
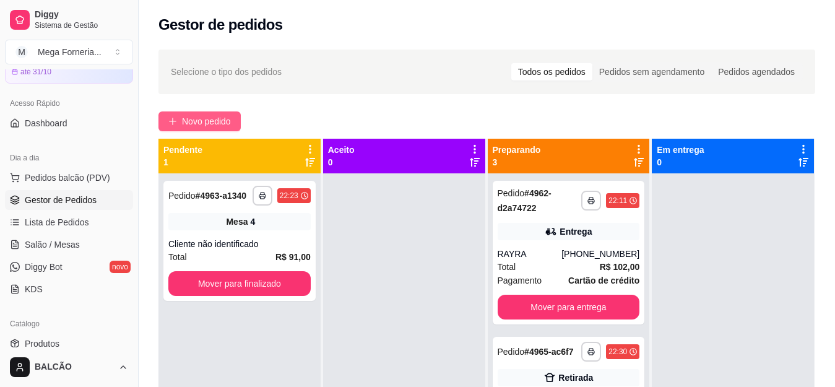
click at [173, 119] on icon "plus" at bounding box center [172, 121] width 1 height 7
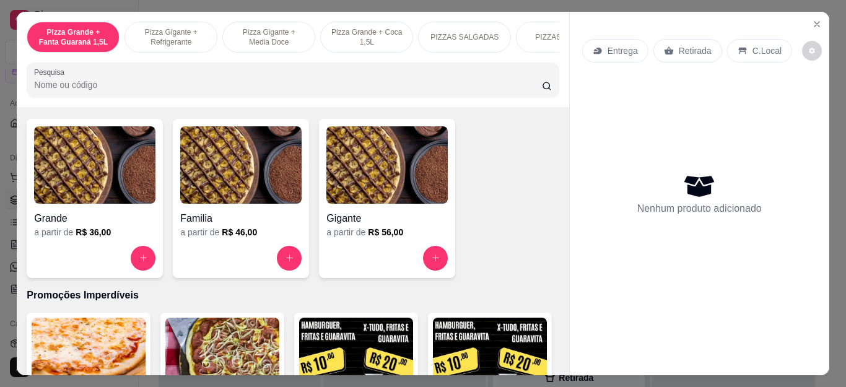
scroll to position [867, 0]
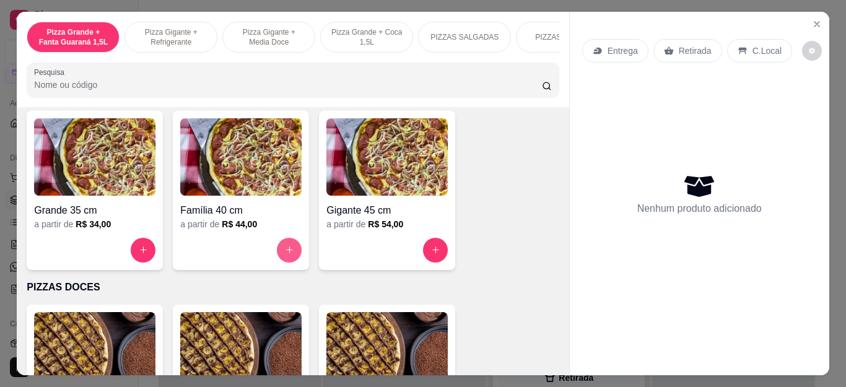
click at [285, 254] on icon "increase-product-quantity" at bounding box center [289, 249] width 9 height 9
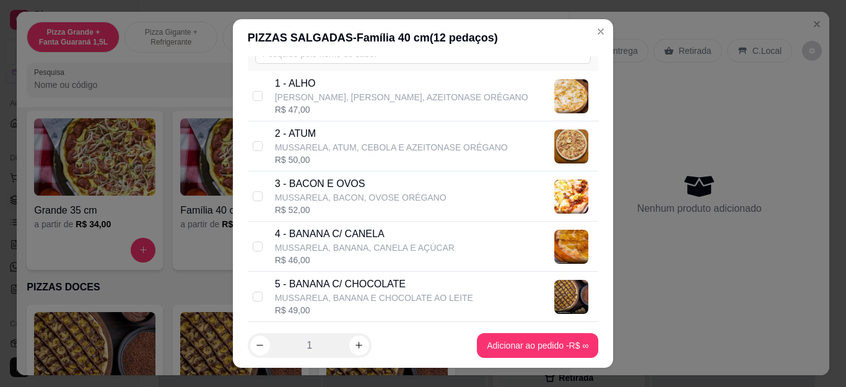
scroll to position [186, 0]
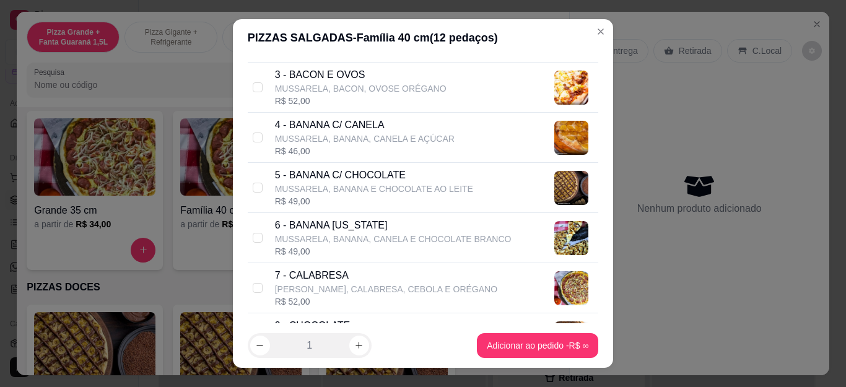
click at [381, 274] on p "7 - CALABRESA" at bounding box center [386, 275] width 222 height 15
checkbox input "true"
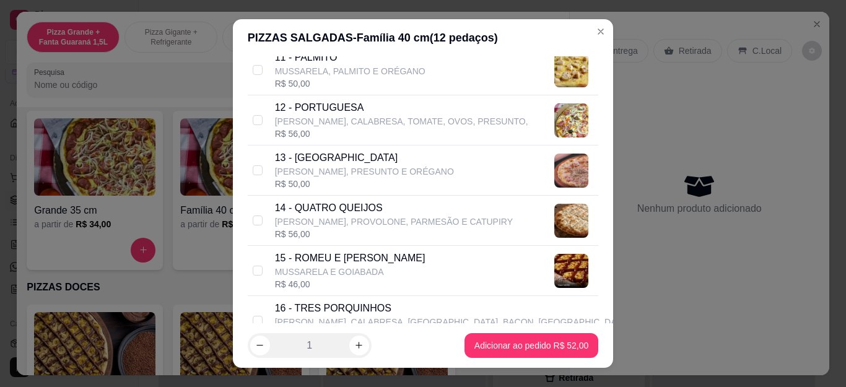
scroll to position [867, 0]
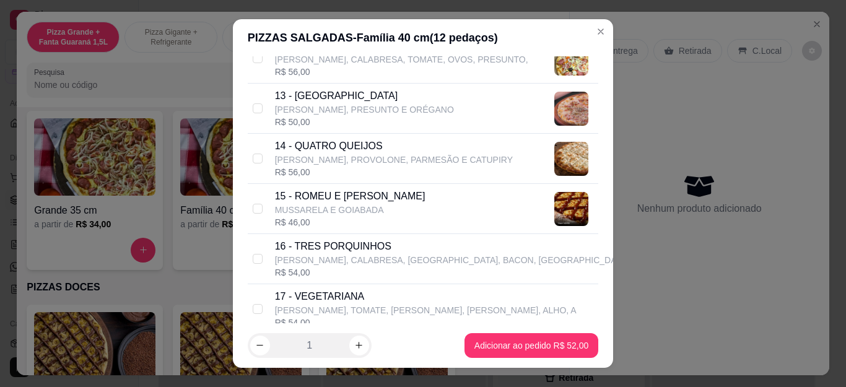
click at [332, 251] on p "16 - TRES PORQUINHOS" at bounding box center [452, 246] width 354 height 15
checkbox input "true"
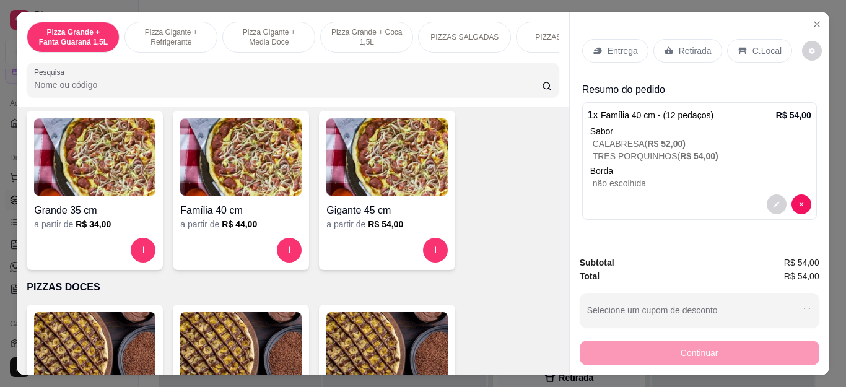
click at [644, 46] on div "Entrega Retirada C.Local" at bounding box center [687, 51] width 210 height 24
click at [668, 41] on div "Retirada" at bounding box center [687, 51] width 69 height 24
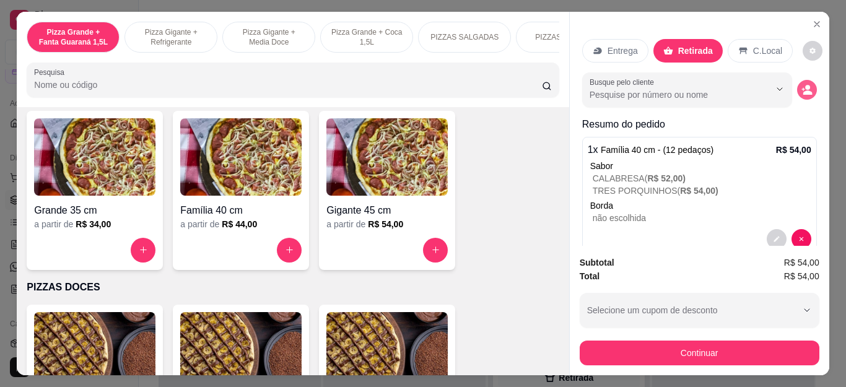
click at [801, 84] on icon "decrease-product-quantity" at bounding box center [806, 89] width 11 height 11
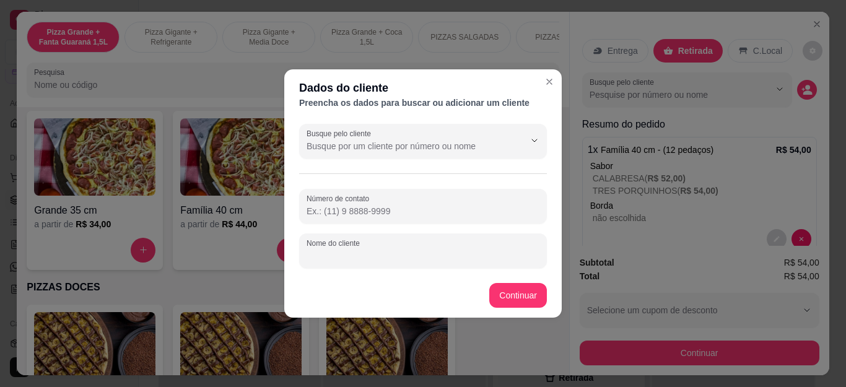
click at [386, 257] on input "Nome do cliente" at bounding box center [422, 255] width 233 height 12
type input "joao"
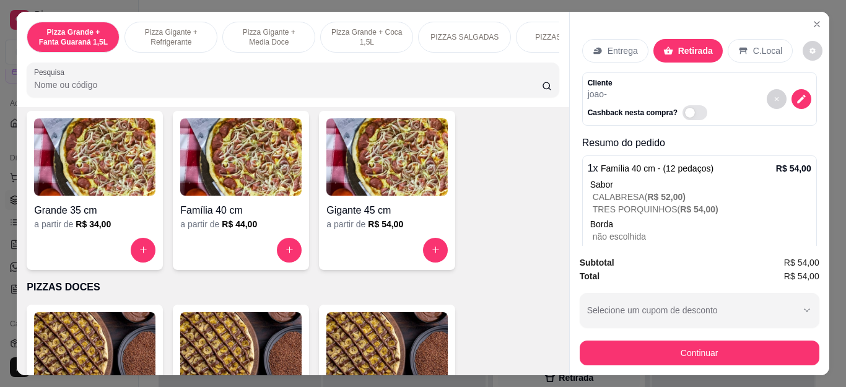
scroll to position [44, 0]
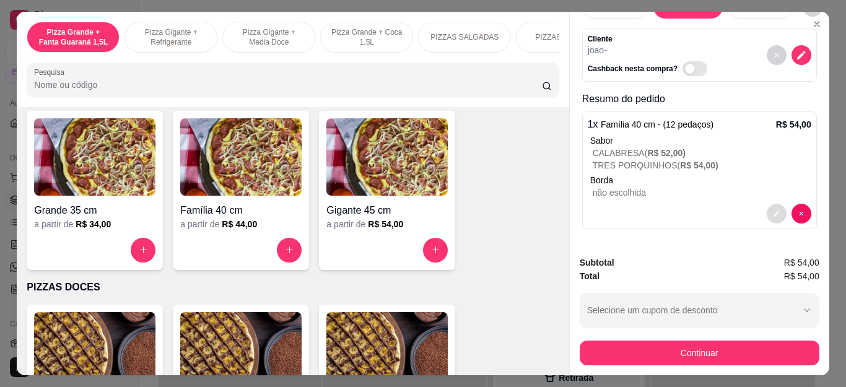
click at [766, 204] on button "decrease-product-quantity" at bounding box center [776, 214] width 20 height 20
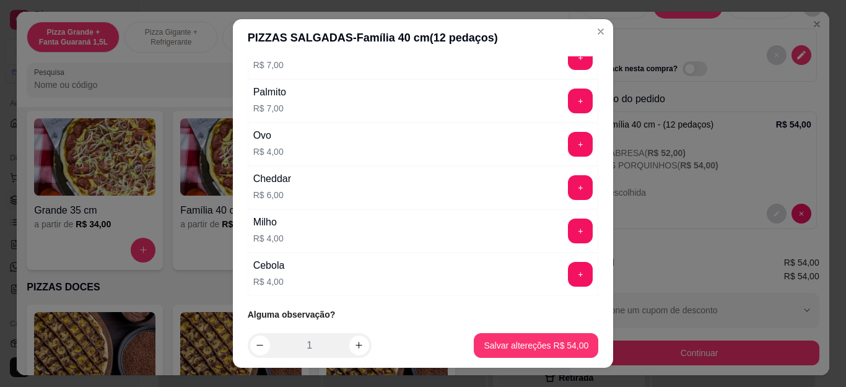
scroll to position [1406, 0]
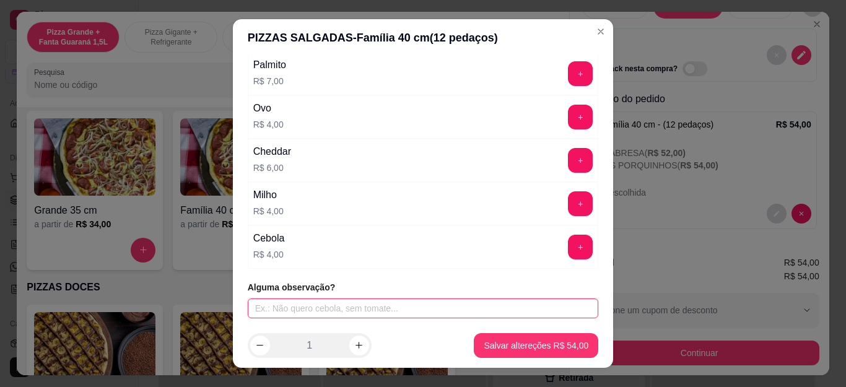
click at [377, 303] on input "text" at bounding box center [423, 308] width 351 height 20
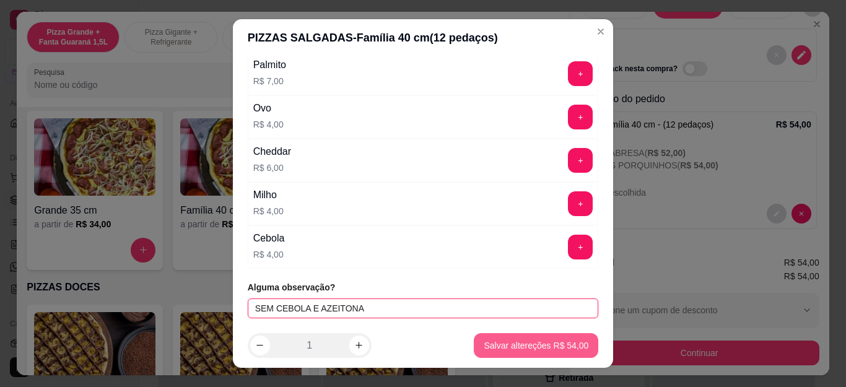
type input "SEM CEBOLA E AZEITONA"
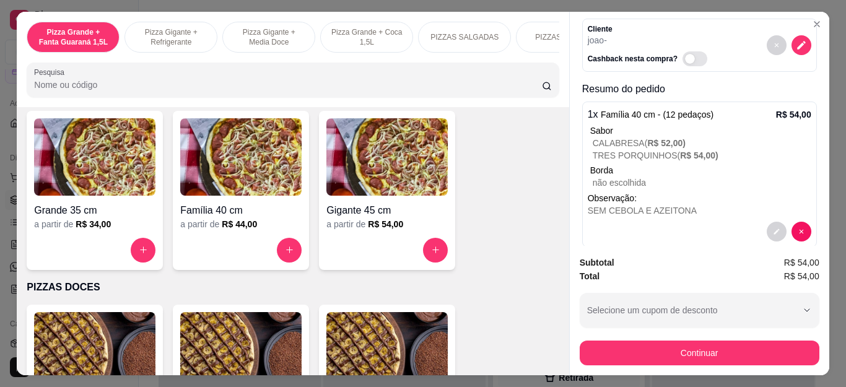
scroll to position [72, 0]
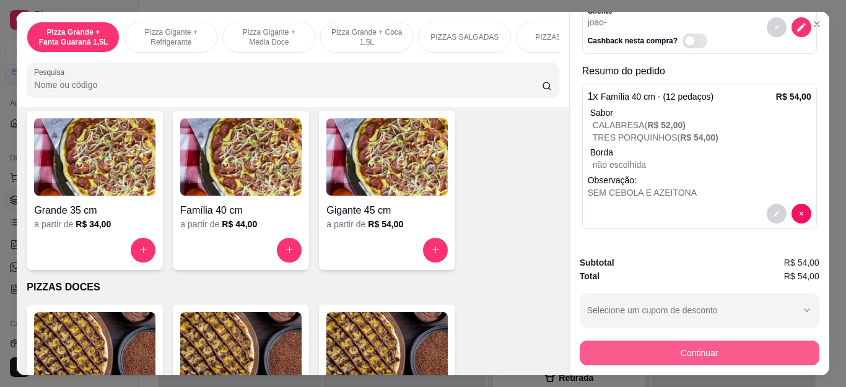
click at [678, 344] on button "Continuar" at bounding box center [699, 352] width 240 height 25
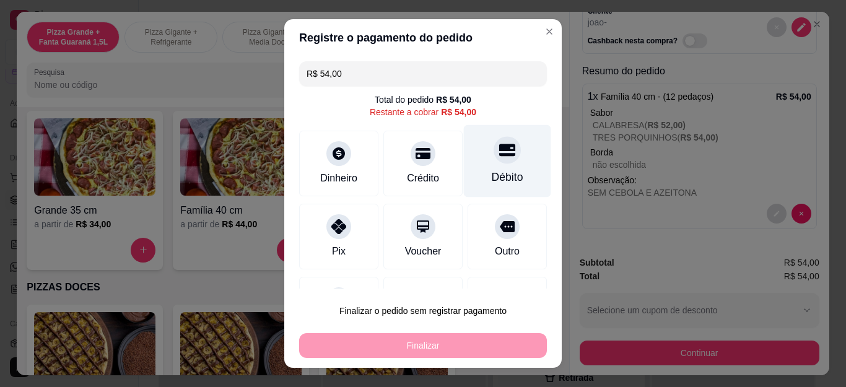
click at [491, 170] on div "Débito" at bounding box center [507, 177] width 32 height 16
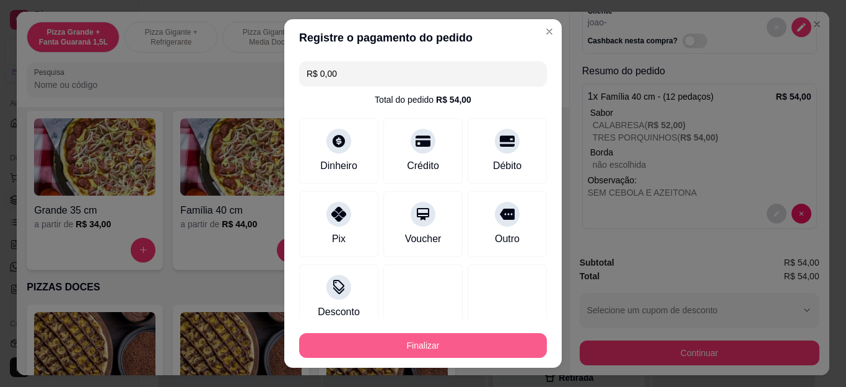
click at [487, 345] on button "Finalizar" at bounding box center [423, 345] width 248 height 25
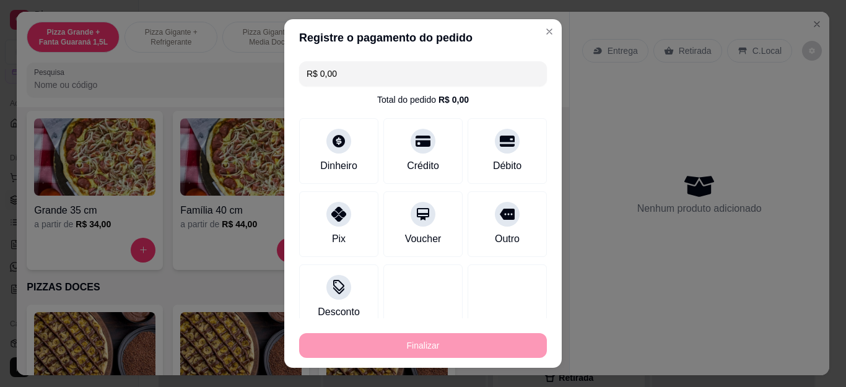
type input "-R$ 54,00"
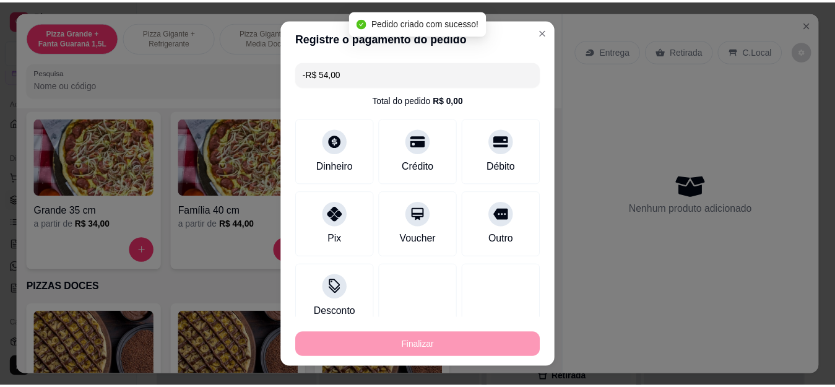
scroll to position [0, 0]
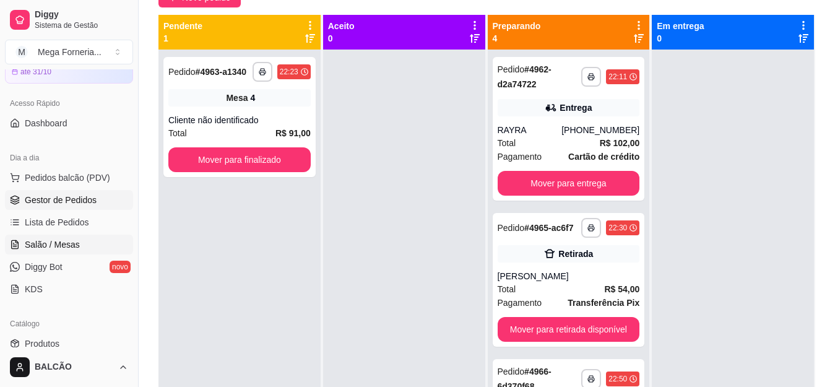
click at [74, 244] on span "Salão / Mesas" at bounding box center [52, 244] width 55 height 12
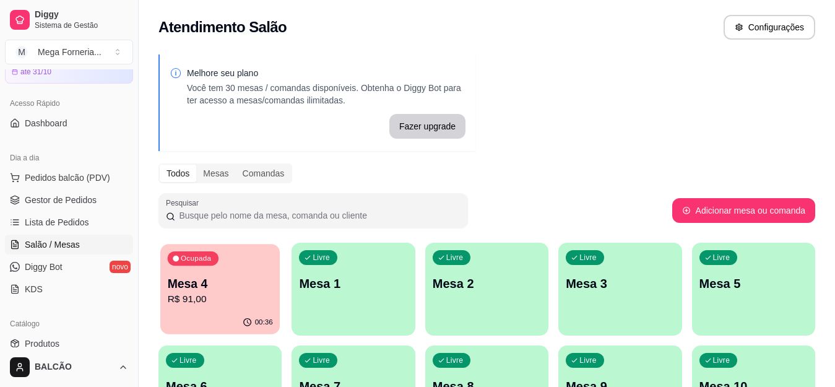
click at [238, 293] on p "R$ 91,00" at bounding box center [220, 299] width 105 height 14
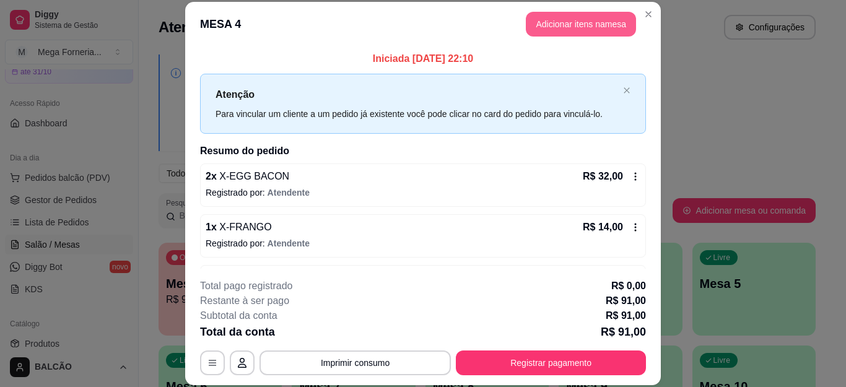
click at [586, 19] on button "Adicionar itens na mesa" at bounding box center [580, 24] width 110 height 25
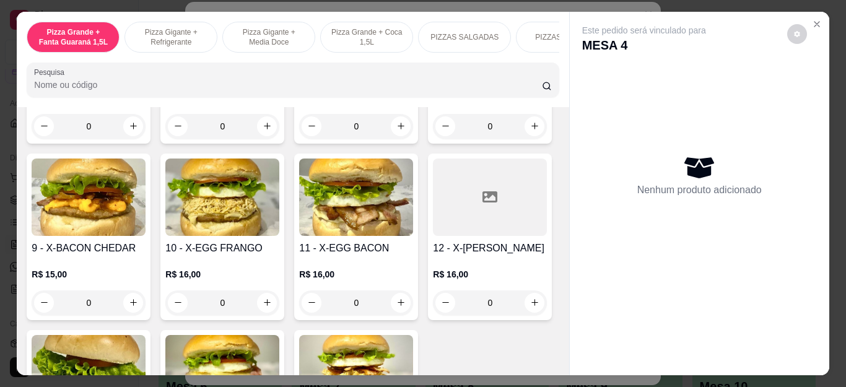
scroll to position [2043, 0]
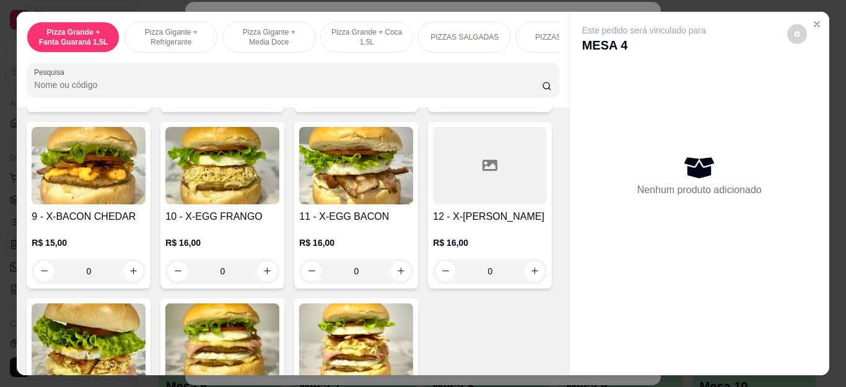
click at [145, 107] on div "0" at bounding box center [89, 94] width 114 height 25
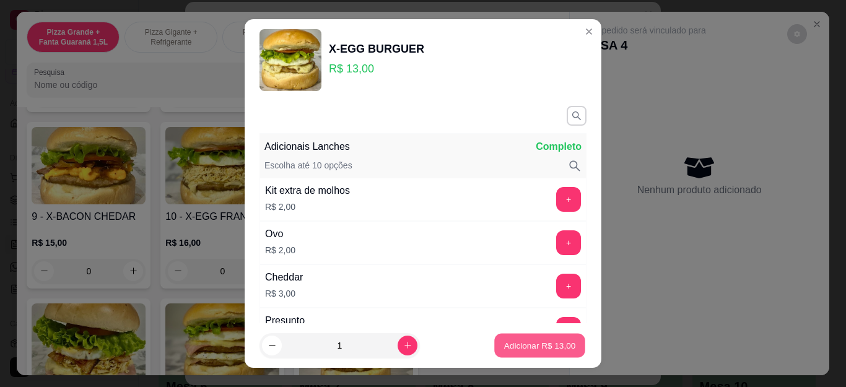
click at [562, 338] on button "Adicionar R$ 13,00" at bounding box center [539, 345] width 91 height 24
type input "1"
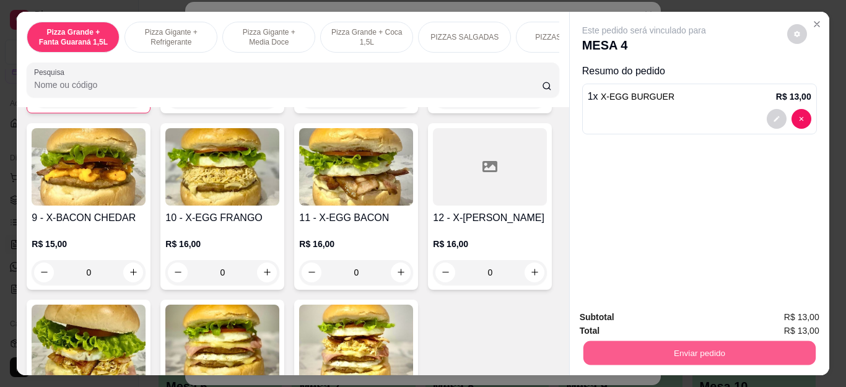
click at [671, 345] on button "Enviar pedido" at bounding box center [698, 353] width 232 height 24
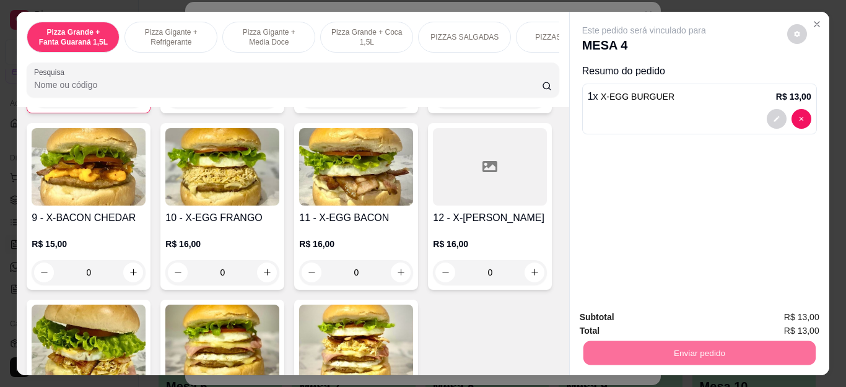
click at [778, 311] on button "Enviar pedido" at bounding box center [786, 318] width 70 height 24
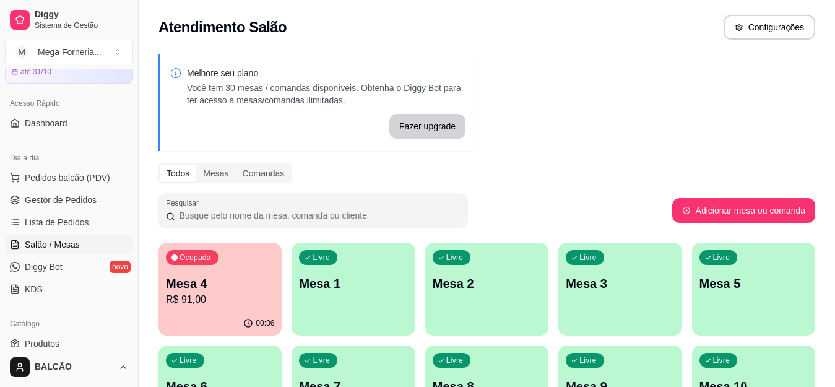
click at [228, 290] on p "Mesa 4" at bounding box center [220, 283] width 108 height 17
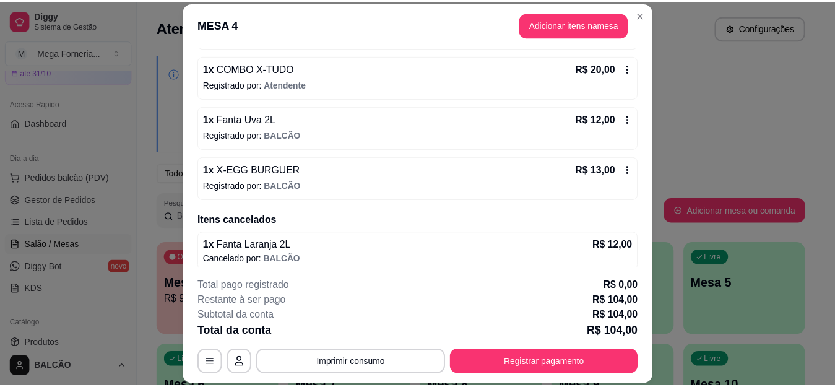
scroll to position [267, 0]
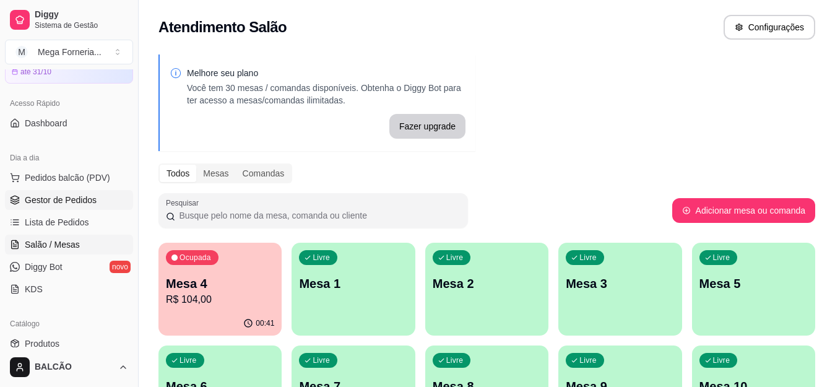
click at [85, 209] on link "Gestor de Pedidos" at bounding box center [69, 200] width 128 height 20
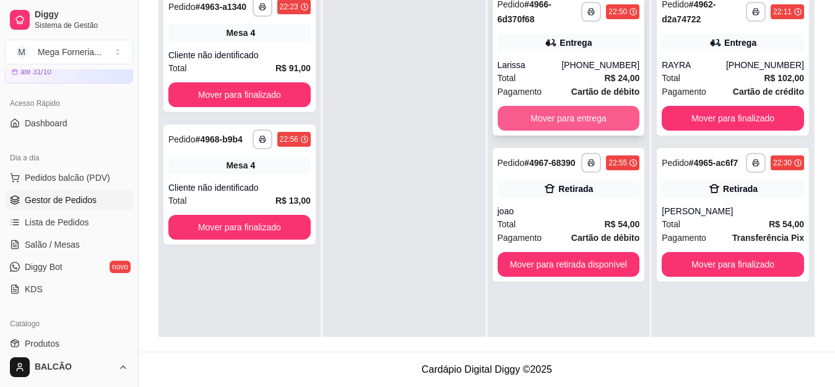
click at [581, 123] on button "Mover para entrega" at bounding box center [569, 118] width 142 height 25
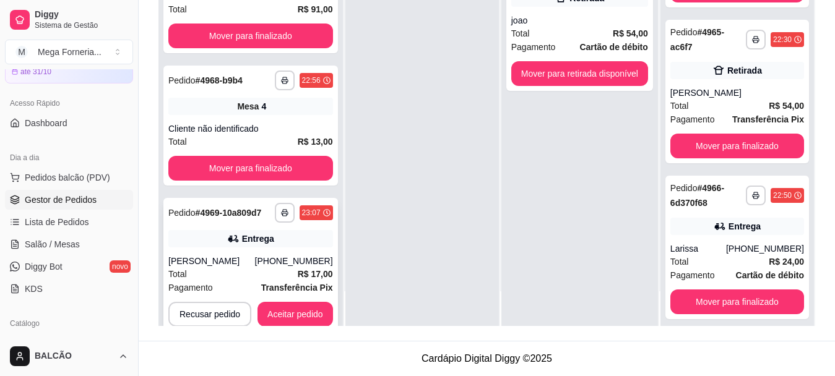
scroll to position [37, 0]
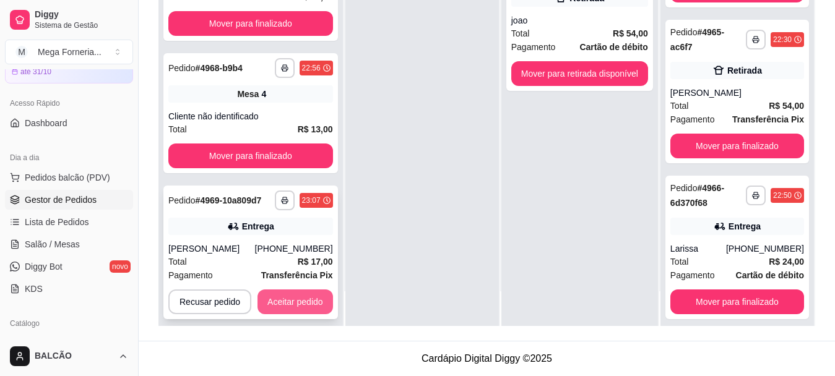
click at [305, 303] on button "Aceitar pedido" at bounding box center [295, 302] width 76 height 25
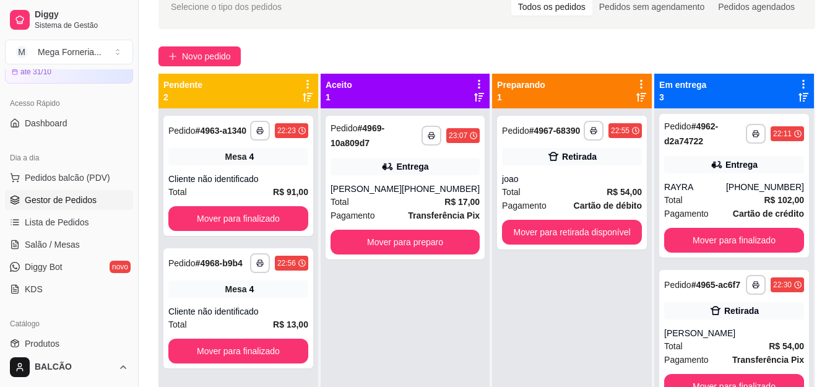
scroll to position [0, 0]
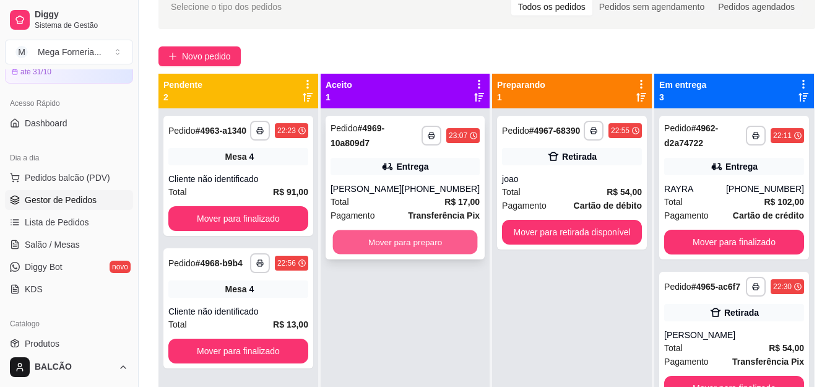
click at [454, 254] on button "Mover para preparo" at bounding box center [405, 242] width 145 height 24
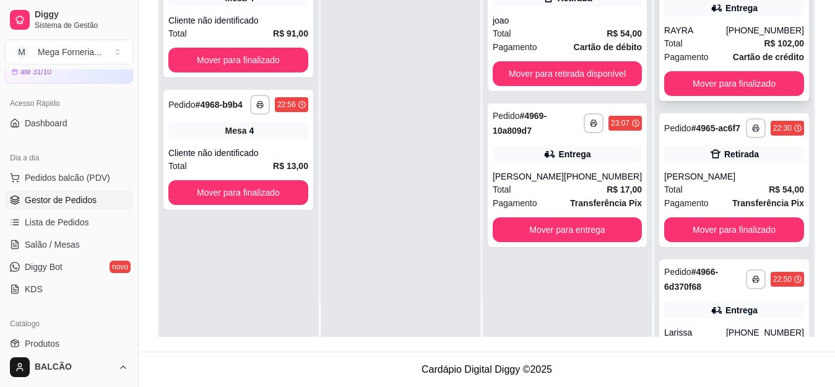
click at [680, 32] on div "RAYRA" at bounding box center [695, 30] width 62 height 12
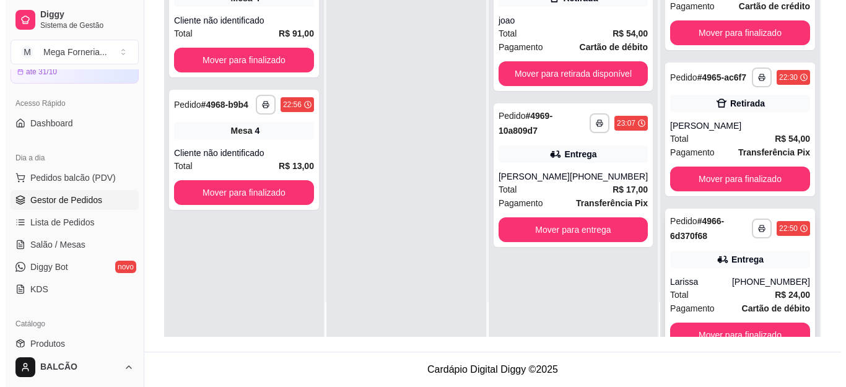
scroll to position [93, 0]
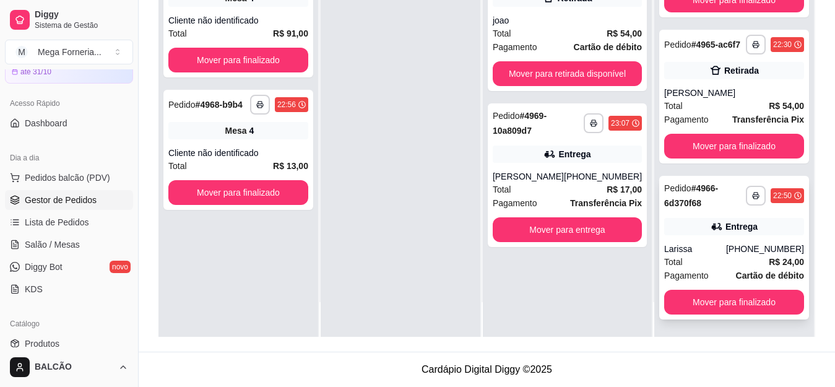
click at [685, 242] on div "**********" at bounding box center [734, 248] width 150 height 144
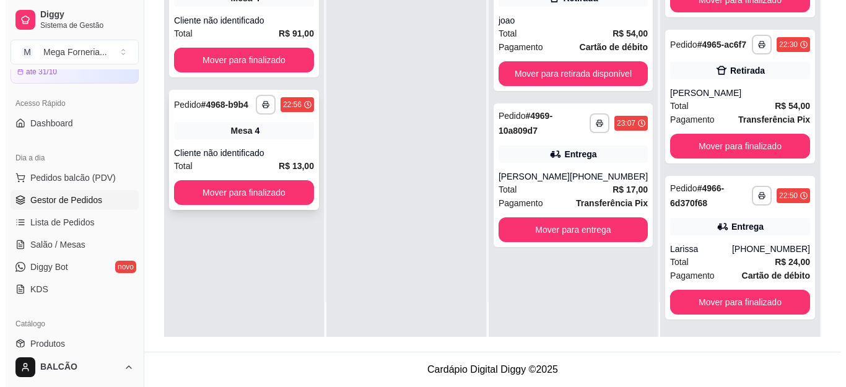
scroll to position [0, 0]
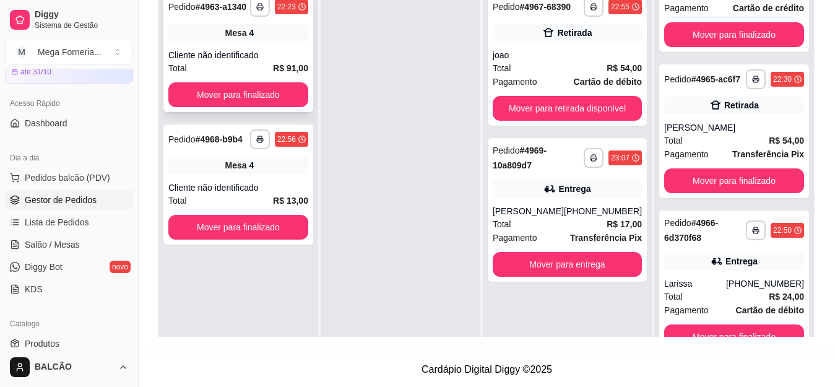
click at [266, 39] on div "Mesa 4" at bounding box center [238, 32] width 140 height 17
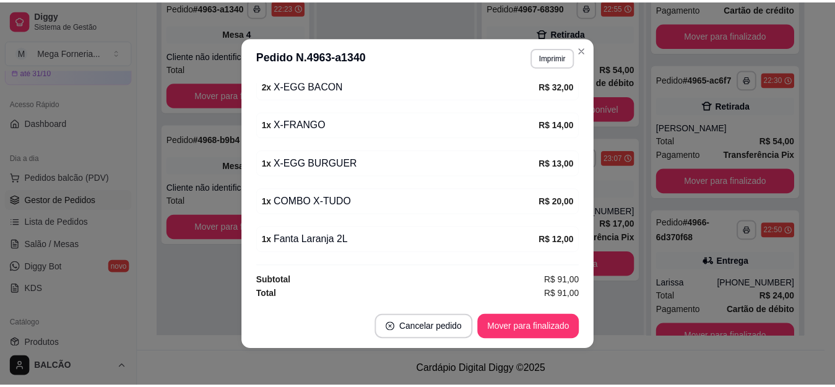
scroll to position [188, 0]
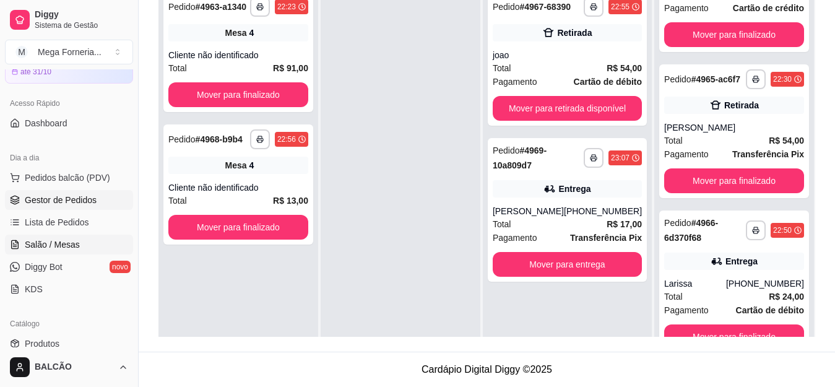
click at [95, 251] on link "Salão / Mesas" at bounding box center [69, 245] width 128 height 20
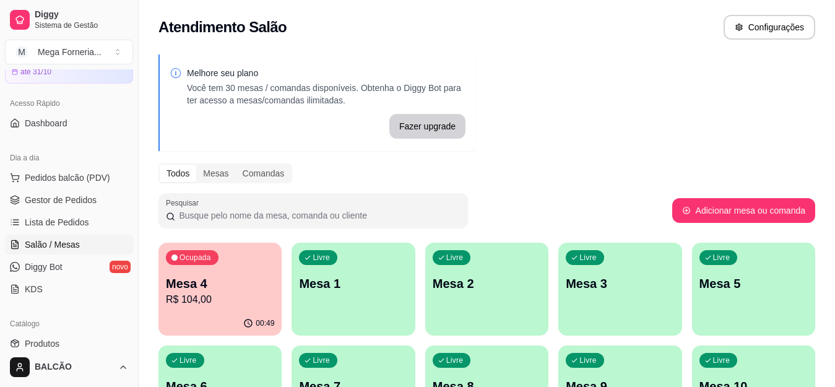
click at [228, 284] on p "Mesa 4" at bounding box center [220, 283] width 108 height 17
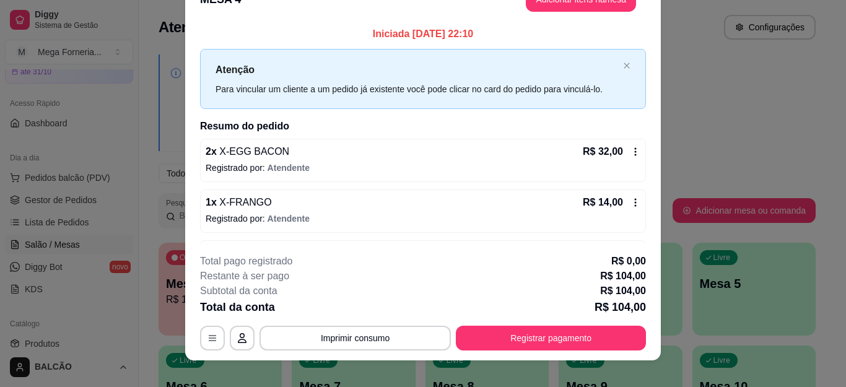
scroll to position [38, 0]
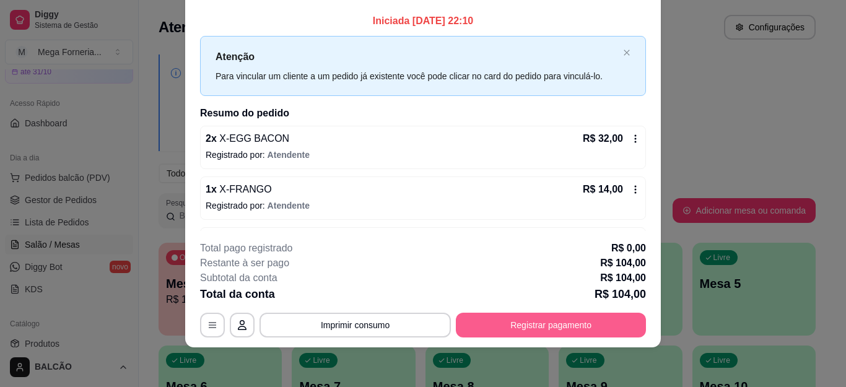
click at [545, 321] on button "Registrar pagamento" at bounding box center [551, 325] width 190 height 25
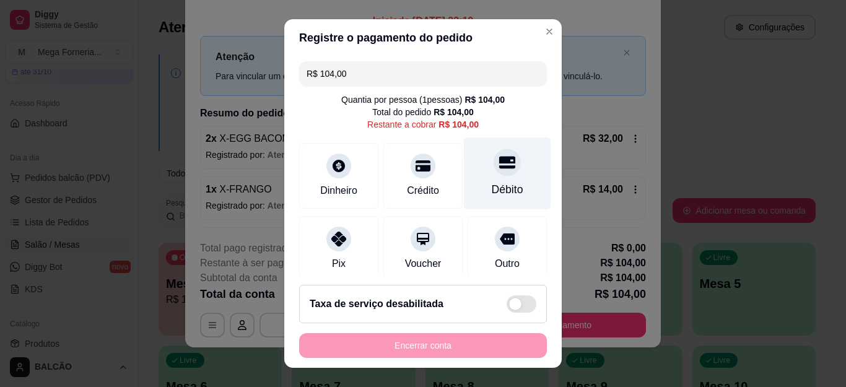
click at [491, 184] on div "Débito" at bounding box center [507, 189] width 32 height 16
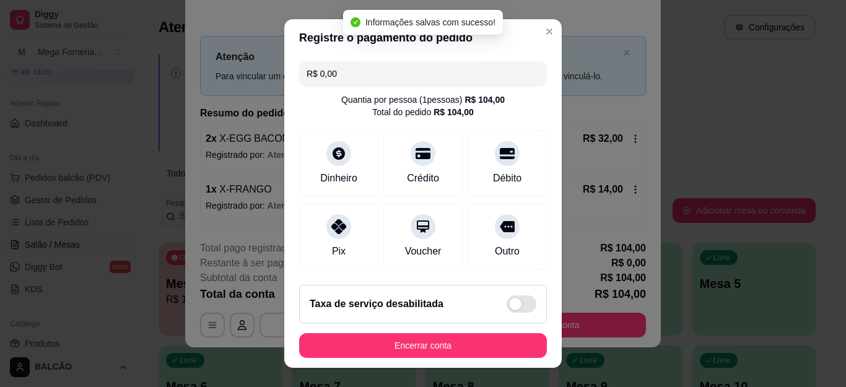
click at [415, 82] on input "R$ 0,00" at bounding box center [422, 73] width 233 height 25
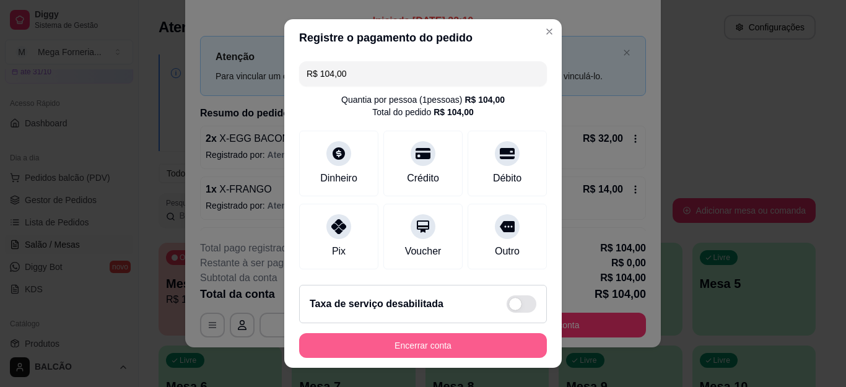
type input "R$ 104,00"
click at [433, 348] on button "Encerrar conta" at bounding box center [423, 345] width 248 height 25
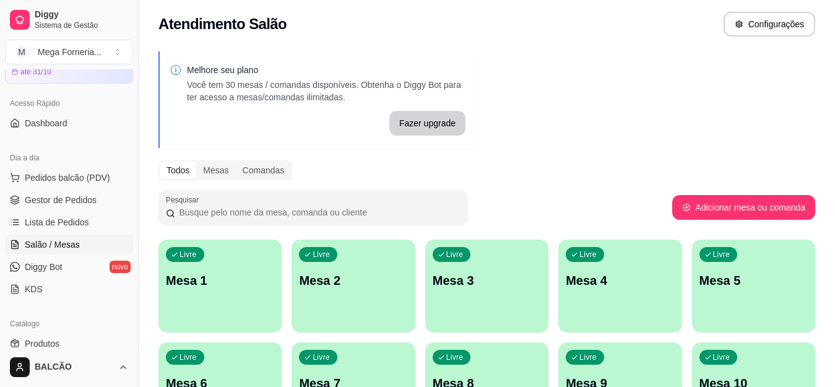
scroll to position [0, 0]
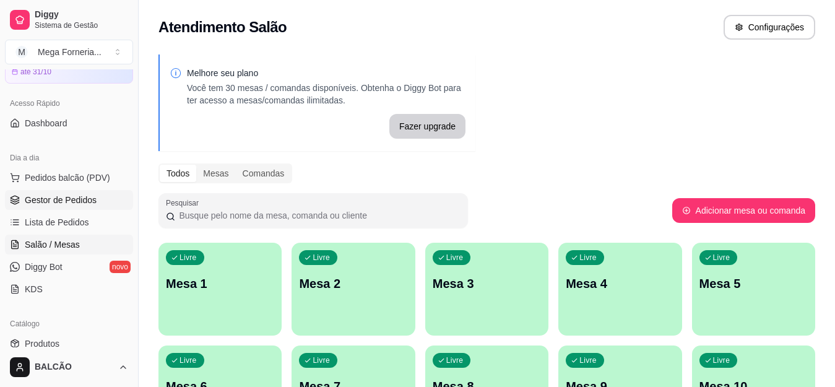
click at [46, 207] on link "Gestor de Pedidos" at bounding box center [69, 200] width 128 height 20
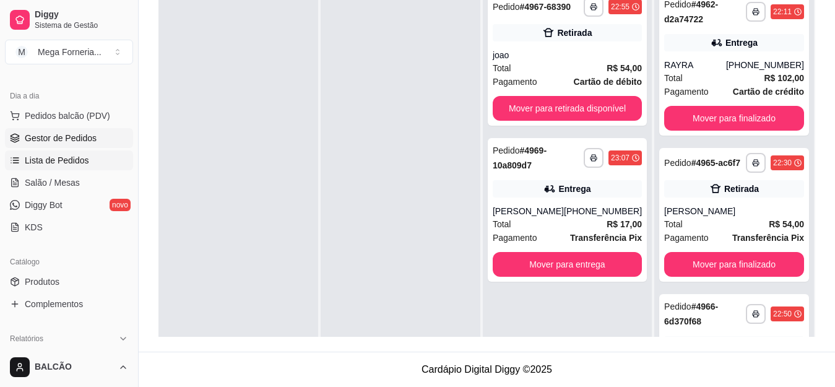
click at [99, 157] on link "Lista de Pedidos" at bounding box center [69, 160] width 128 height 20
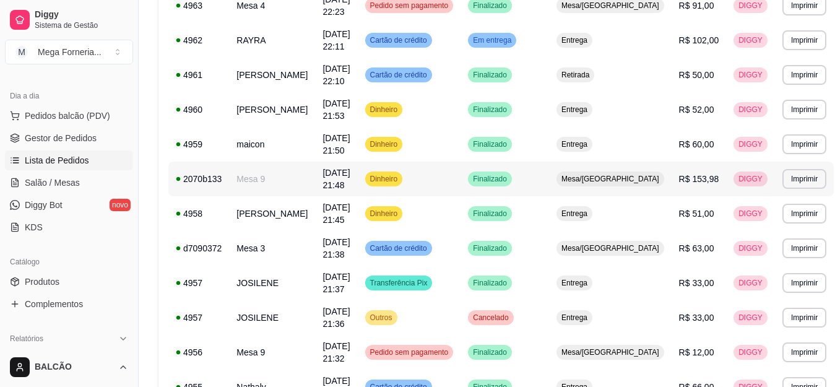
scroll to position [495, 0]
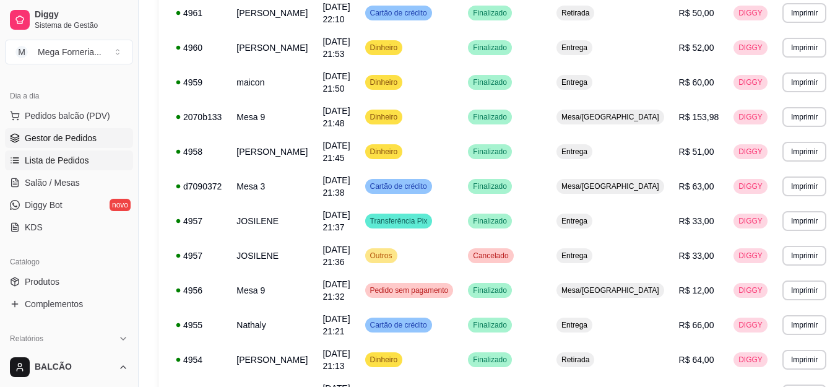
click at [88, 133] on span "Gestor de Pedidos" at bounding box center [61, 138] width 72 height 12
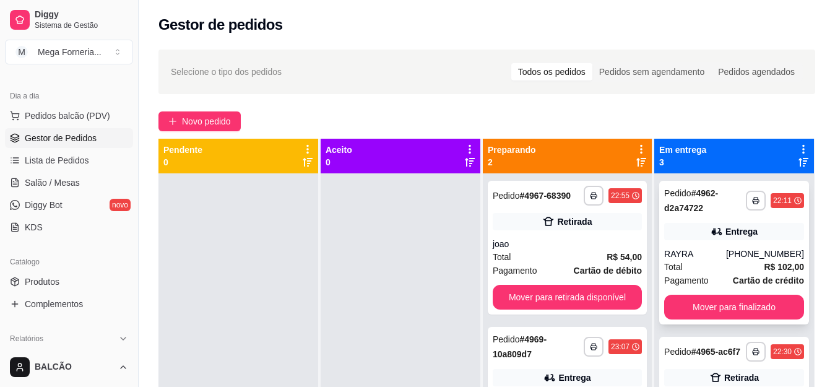
click at [680, 257] on div "RAYRA" at bounding box center [695, 254] width 62 height 12
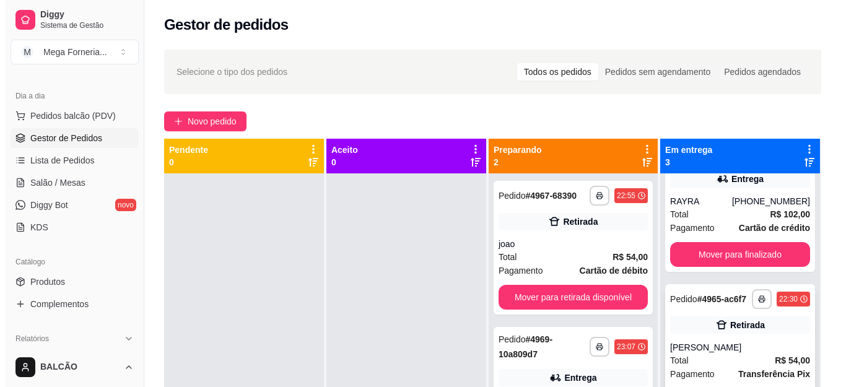
scroll to position [32, 0]
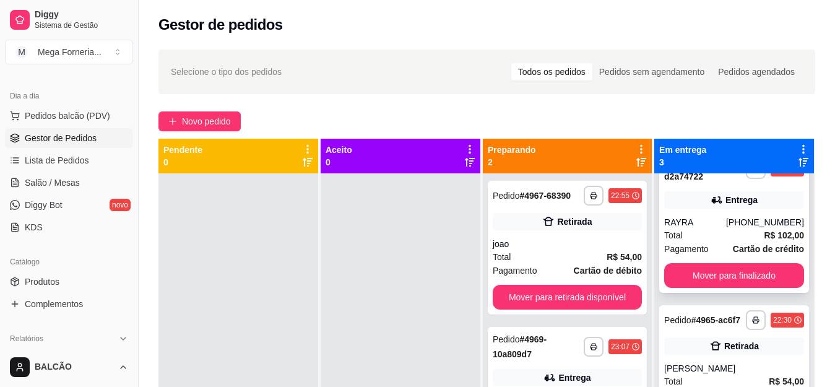
click at [707, 227] on div "RAYRA" at bounding box center [695, 222] width 62 height 12
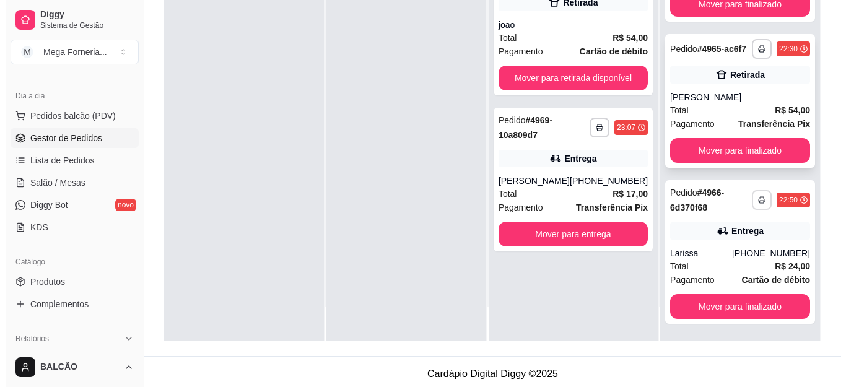
scroll to position [189, 0]
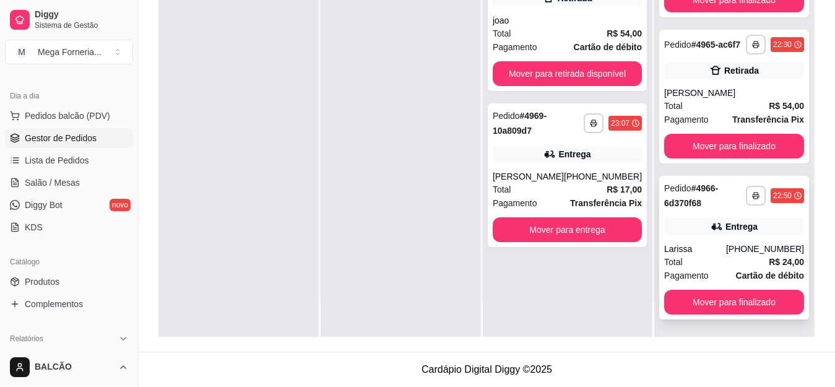
click at [724, 238] on div "**********" at bounding box center [734, 248] width 150 height 144
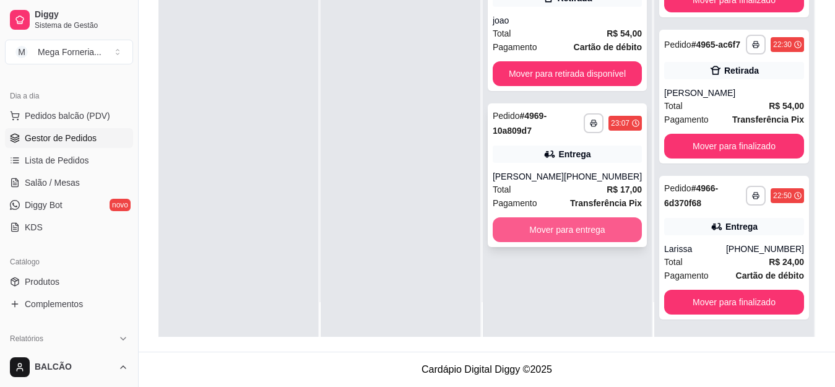
click at [578, 237] on button "Mover para entrega" at bounding box center [567, 229] width 149 height 25
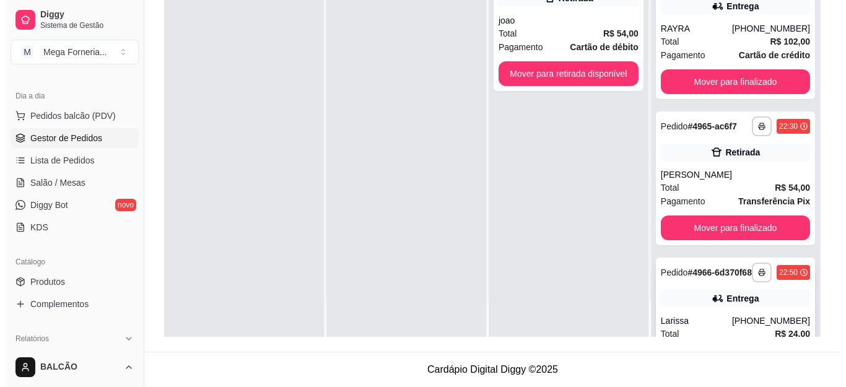
scroll to position [0, 0]
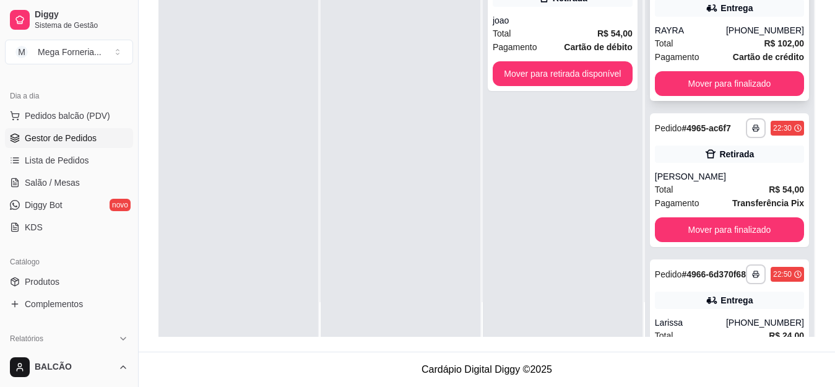
click at [726, 33] on div "[PHONE_NUMBER]" at bounding box center [765, 30] width 78 height 12
click at [718, 86] on button "Mover para finalizado" at bounding box center [729, 83] width 149 height 25
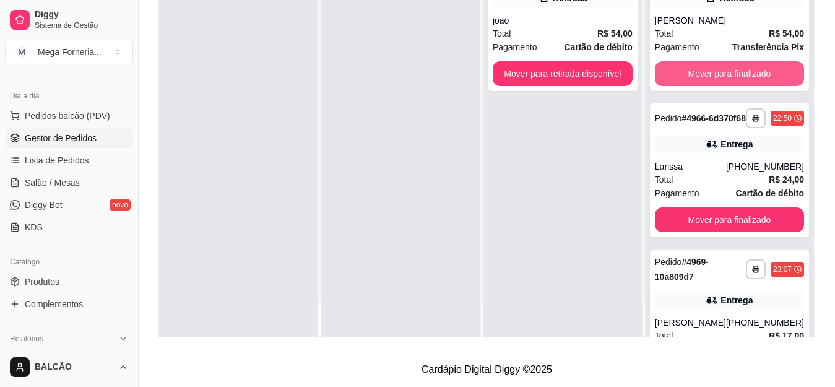
click at [718, 86] on button "Mover para finalizado" at bounding box center [729, 73] width 149 height 25
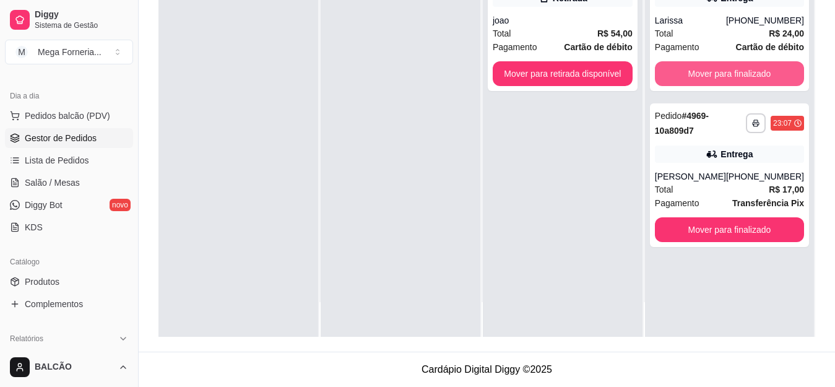
click at [718, 86] on button "Mover para finalizado" at bounding box center [729, 73] width 149 height 25
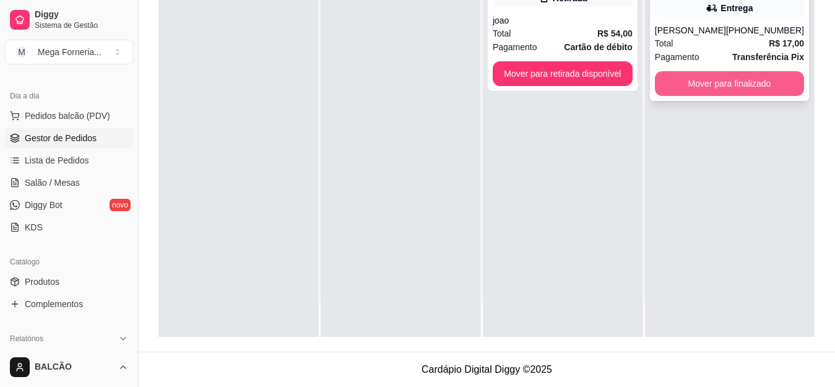
click at [737, 96] on button "Mover para finalizado" at bounding box center [729, 83] width 149 height 25
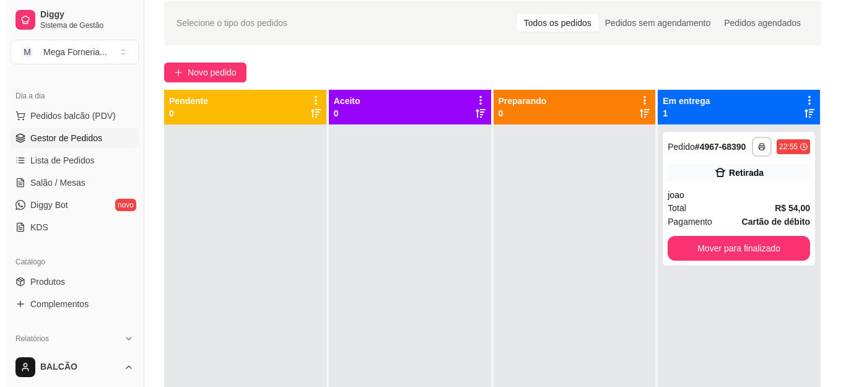
scroll to position [37, 0]
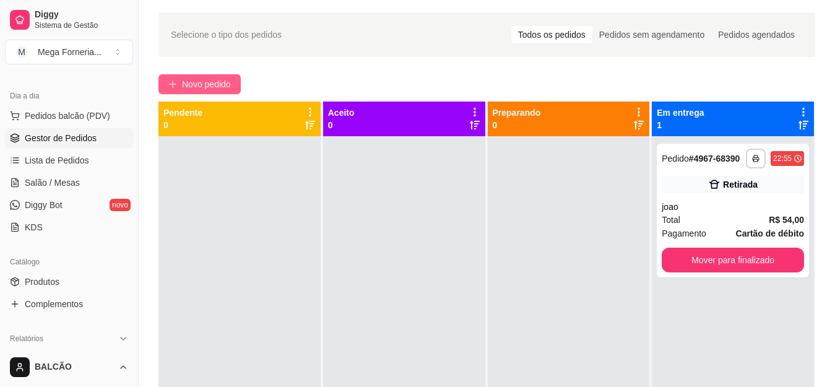
click at [235, 79] on button "Novo pedido" at bounding box center [199, 84] width 82 height 20
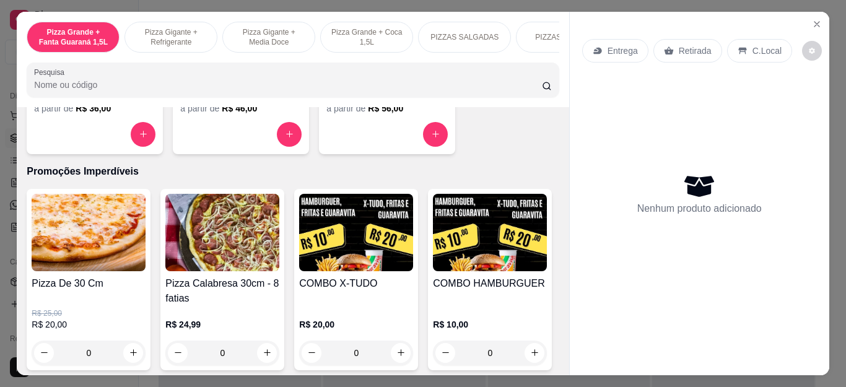
scroll to position [1424, 0]
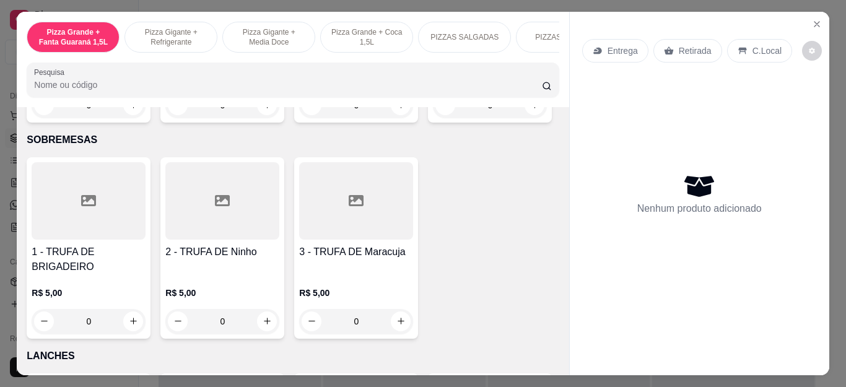
click at [433, 118] on div "0" at bounding box center [490, 105] width 114 height 25
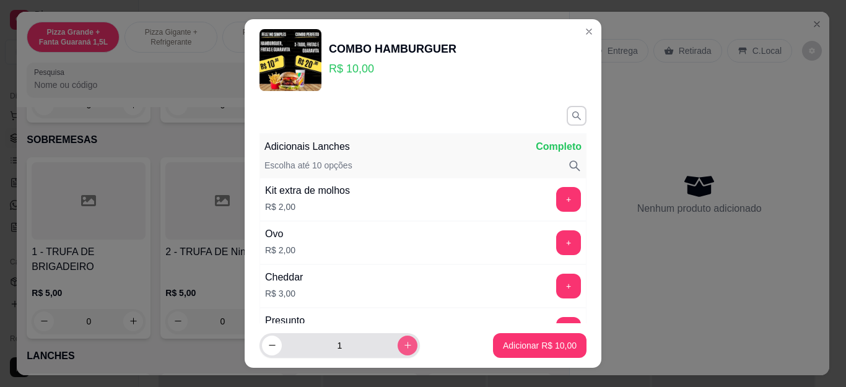
click at [397, 347] on button "increase-product-quantity" at bounding box center [407, 345] width 20 height 20
type input "4"
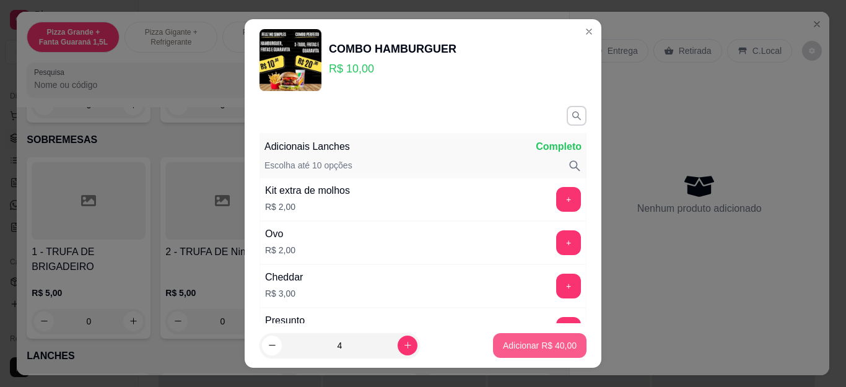
click at [543, 344] on p "Adicionar R$ 40,00" at bounding box center [540, 345] width 74 height 12
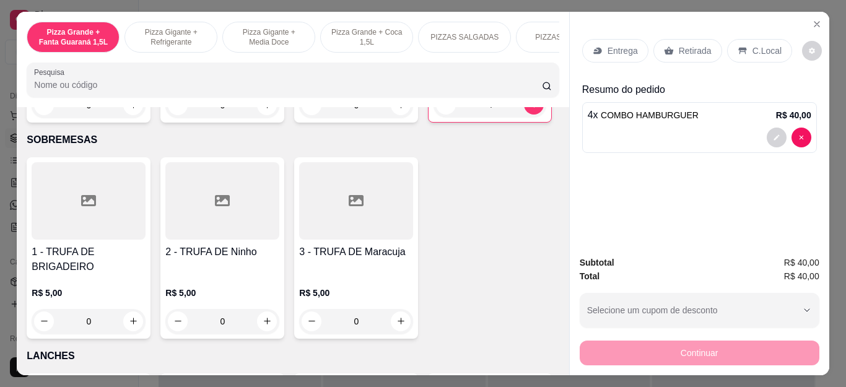
type input "4"
click at [631, 46] on div "Entrega" at bounding box center [615, 51] width 66 height 24
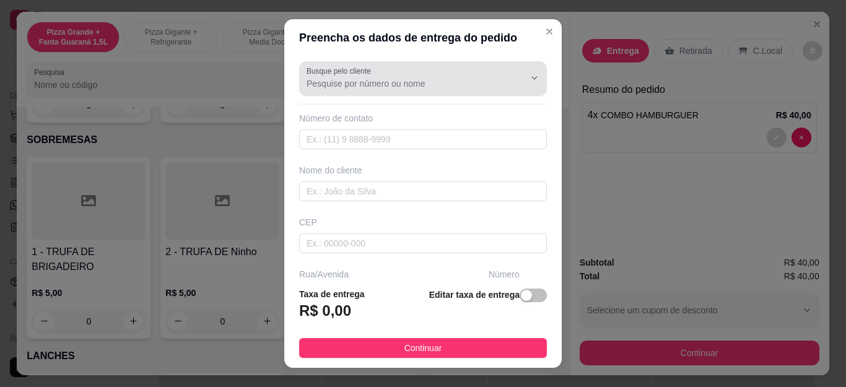
click at [462, 84] on input "Busque pelo cliente" at bounding box center [405, 83] width 198 height 12
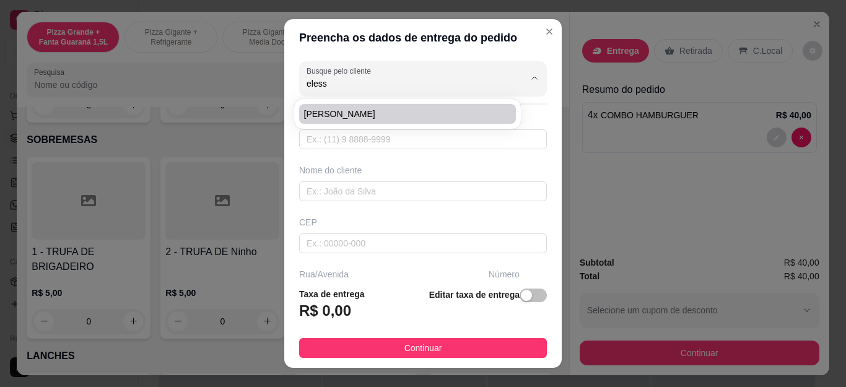
click at [454, 115] on span "[PERSON_NAME]" at bounding box center [401, 114] width 194 height 12
type input "[PERSON_NAME]"
type input "22997858128"
type input "[PERSON_NAME]"
type input "Rua [PERSON_NAME]"
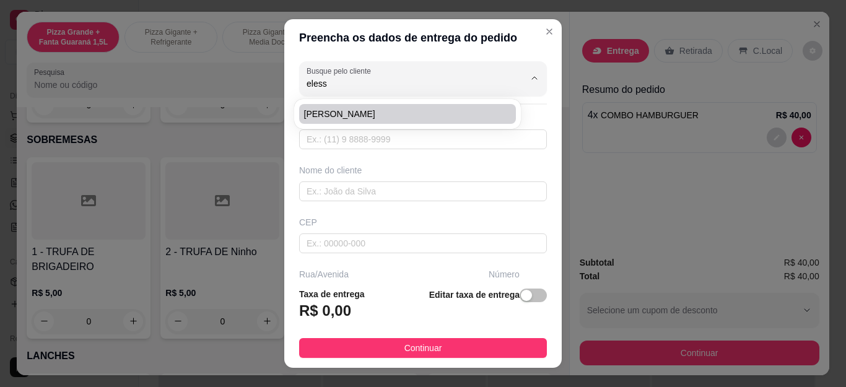
type input "07"
type input "Cabo Frio"
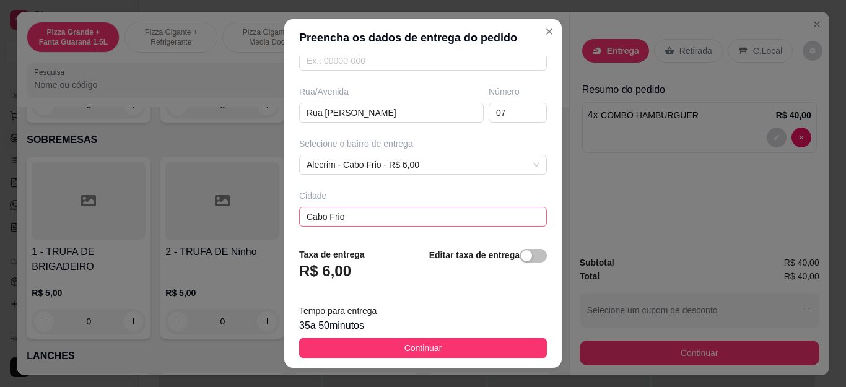
scroll to position [236, 0]
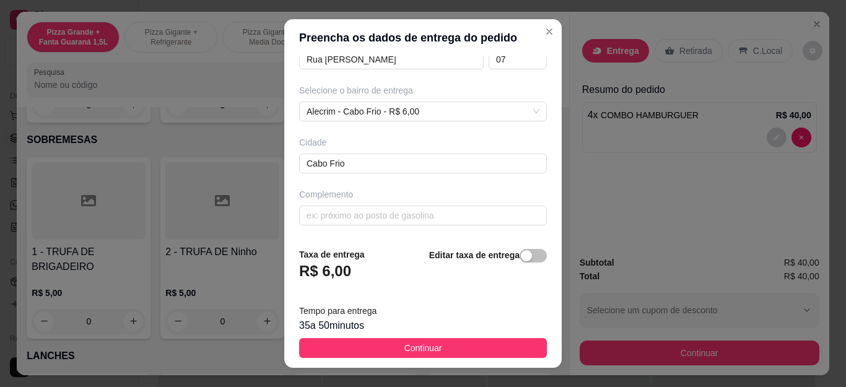
type input "[PERSON_NAME]"
click at [459, 334] on footer "Taxa de entrega R$ 6,00 Editar taxa de entrega Tempo para entrega 35 a 50 minut…" at bounding box center [422, 303] width 277 height 130
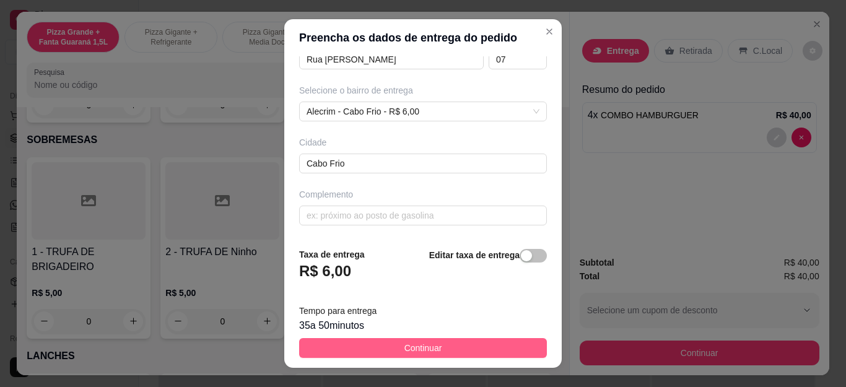
click at [478, 340] on button "Continuar" at bounding box center [423, 348] width 248 height 20
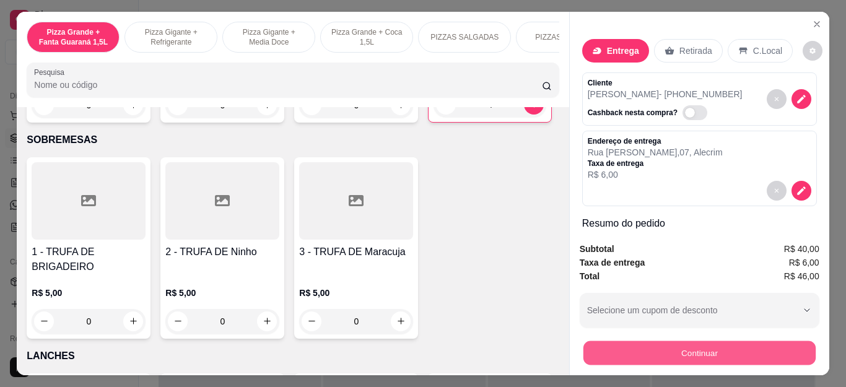
click at [694, 346] on button "Continuar" at bounding box center [698, 353] width 232 height 24
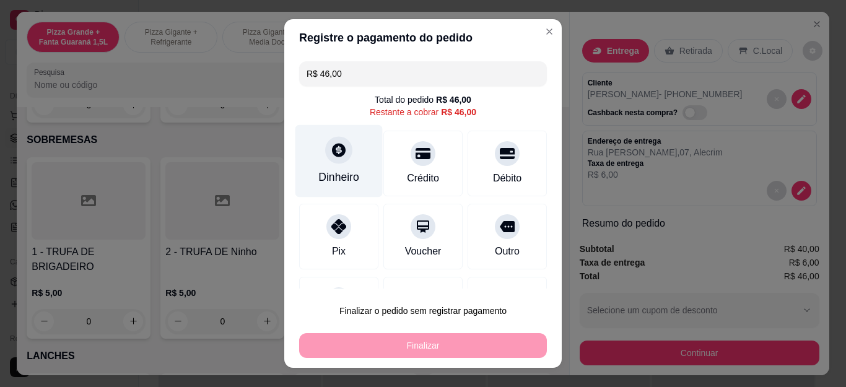
click at [320, 137] on div "Dinheiro" at bounding box center [338, 161] width 87 height 72
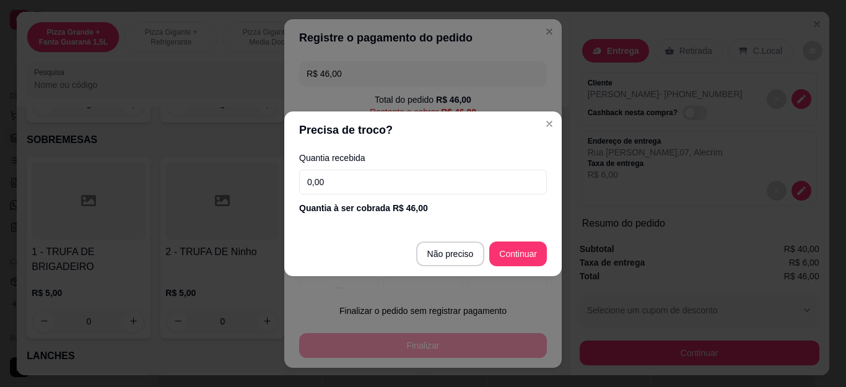
click at [345, 182] on input "0,00" at bounding box center [423, 182] width 248 height 25
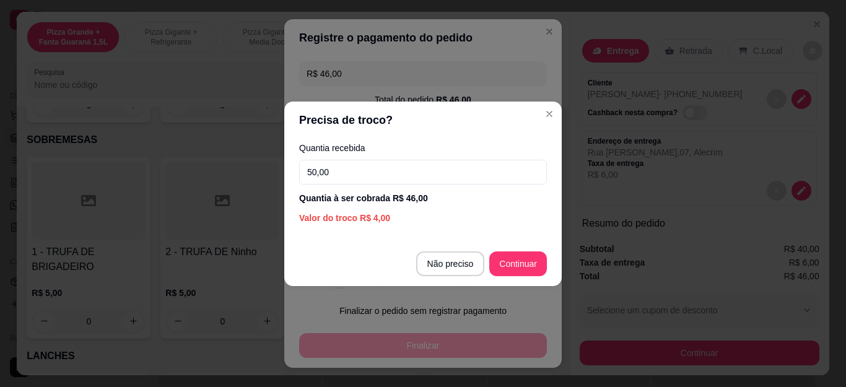
type input "50,00"
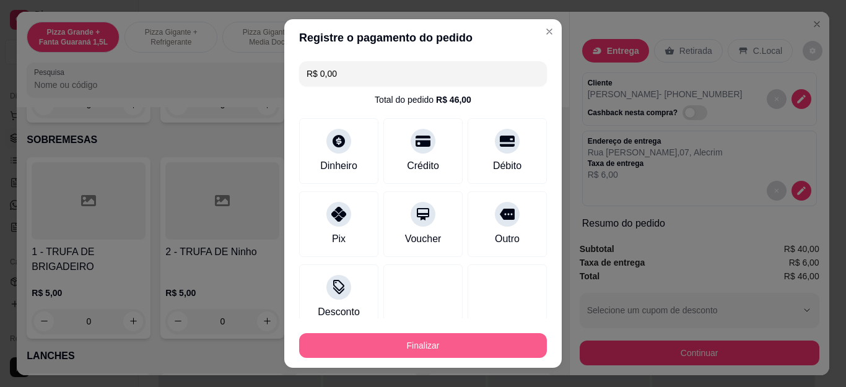
type input "R$ 0,00"
click at [459, 338] on button "Finalizar" at bounding box center [423, 345] width 240 height 24
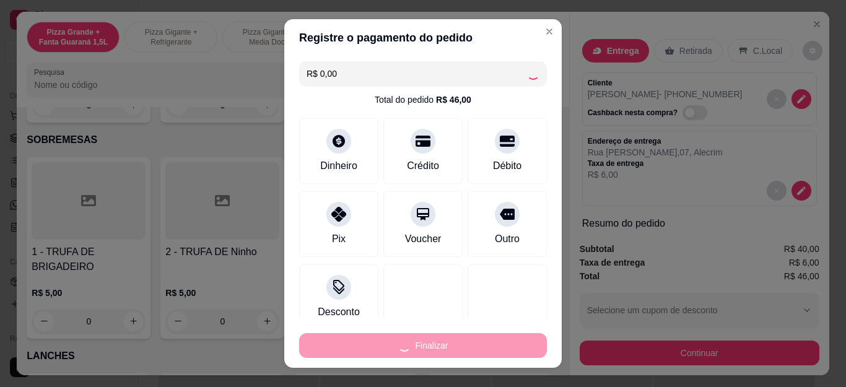
type input "0"
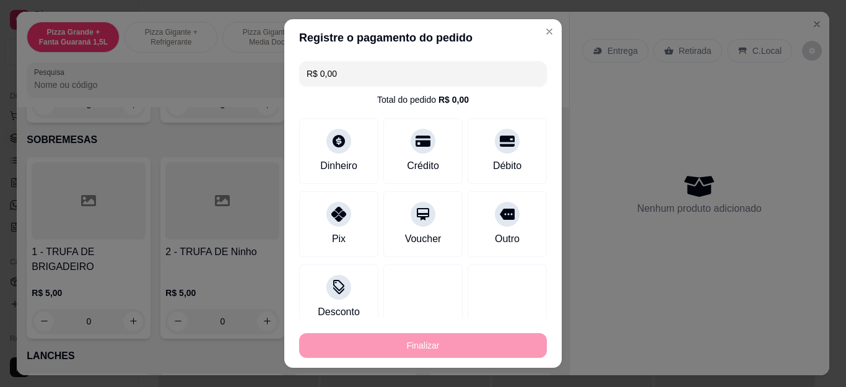
type input "-R$ 46,00"
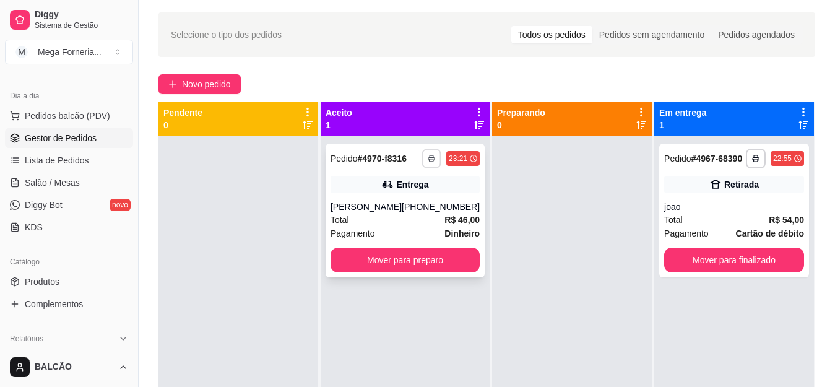
click at [422, 158] on button "button" at bounding box center [431, 158] width 19 height 19
click at [405, 204] on button "IMPRESSORA" at bounding box center [389, 202] width 90 height 20
click at [395, 257] on button "Mover para preparo" at bounding box center [405, 260] width 149 height 25
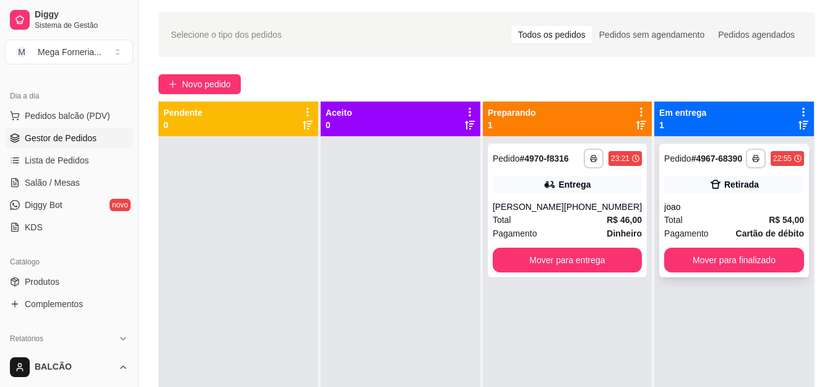
click at [713, 198] on div "**********" at bounding box center [734, 211] width 150 height 134
click at [720, 262] on button "Mover para finalizado" at bounding box center [734, 260] width 140 height 25
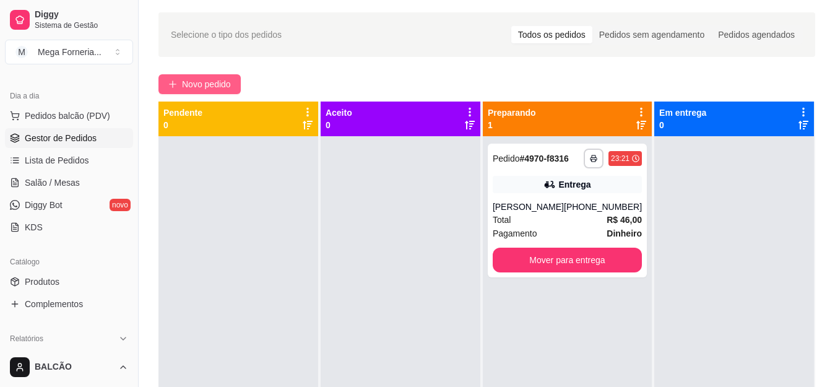
click at [223, 81] on span "Novo pedido" at bounding box center [206, 84] width 49 height 14
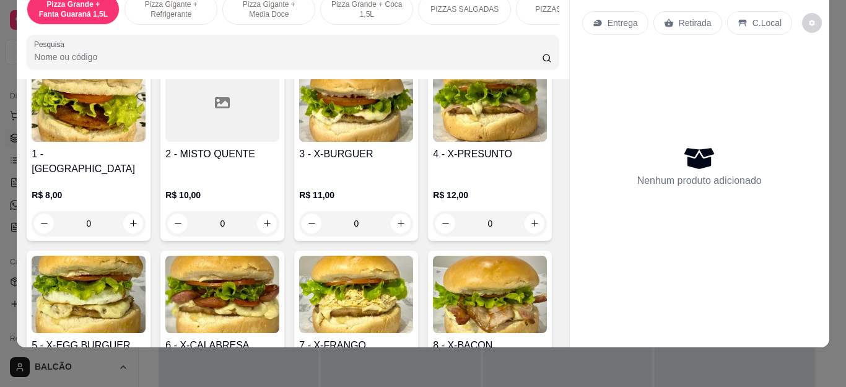
scroll to position [1711, 0]
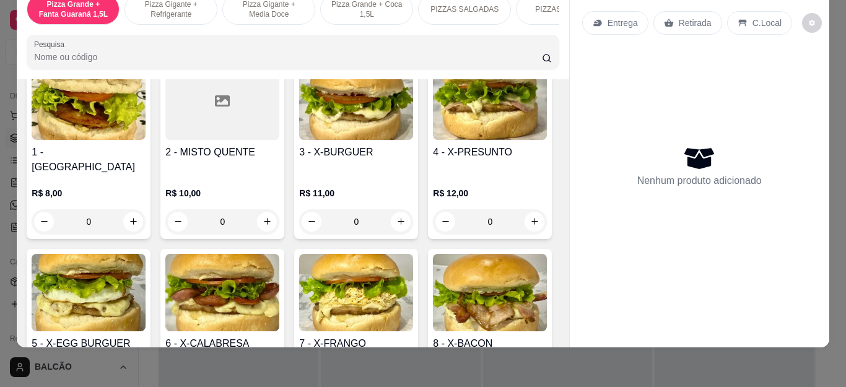
click at [132, 10] on icon "increase-product-quantity" at bounding box center [133, 5] width 9 height 9
type input "1"
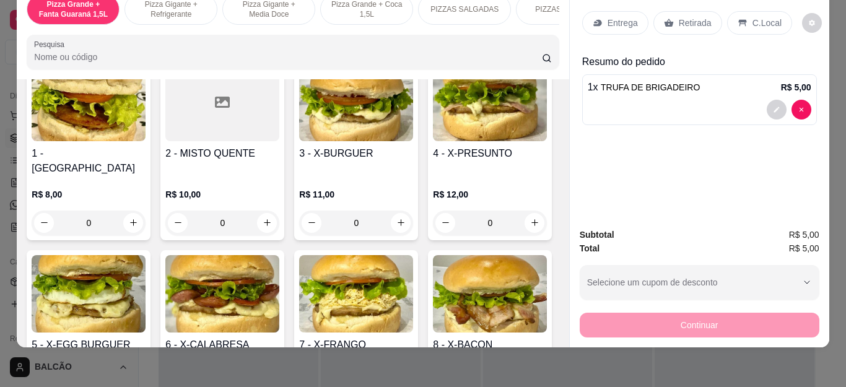
scroll to position [1712, 0]
click at [695, 17] on p "Retirada" at bounding box center [694, 23] width 33 height 12
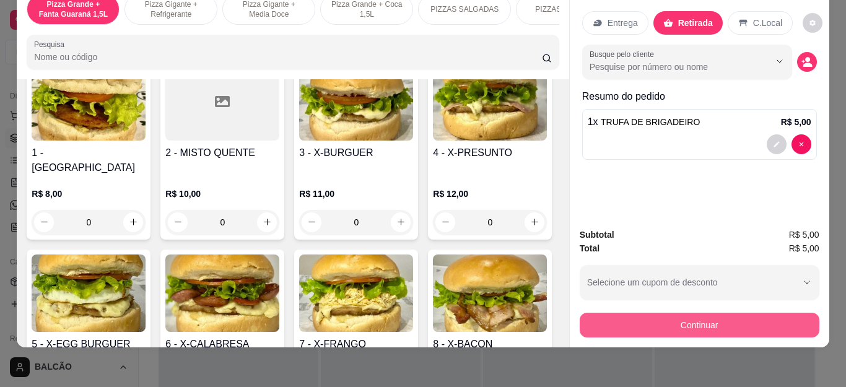
click at [738, 321] on button "Continuar" at bounding box center [699, 325] width 240 height 25
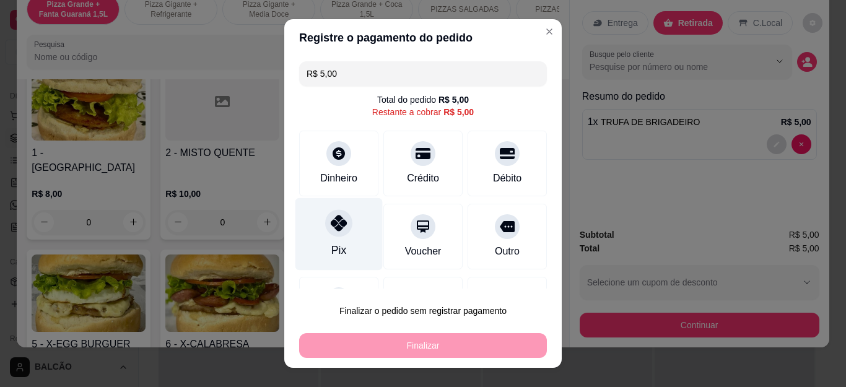
click at [351, 228] on div "Pix" at bounding box center [338, 234] width 87 height 72
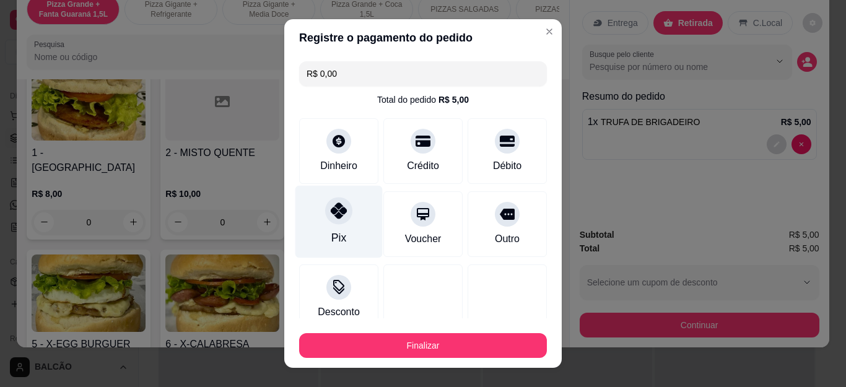
type input "R$ 0,00"
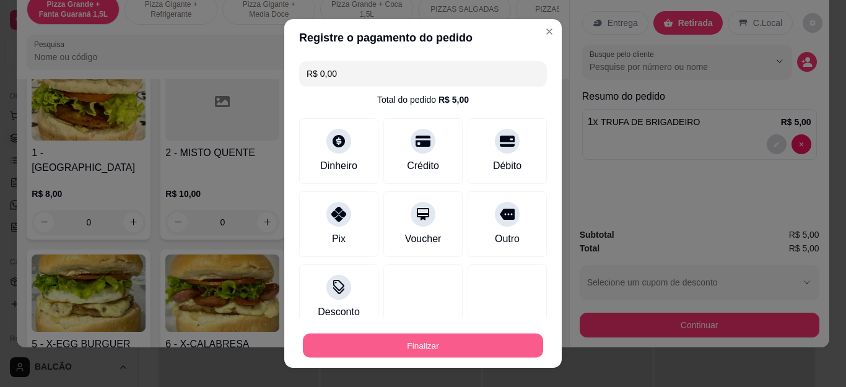
click at [479, 345] on button "Finalizar" at bounding box center [423, 345] width 240 height 24
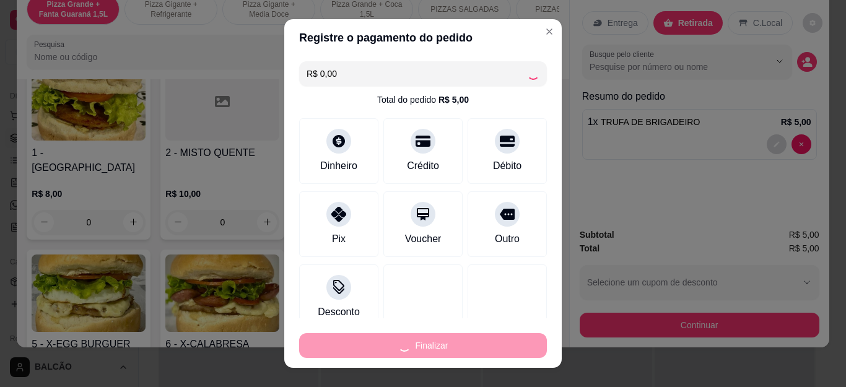
type input "0"
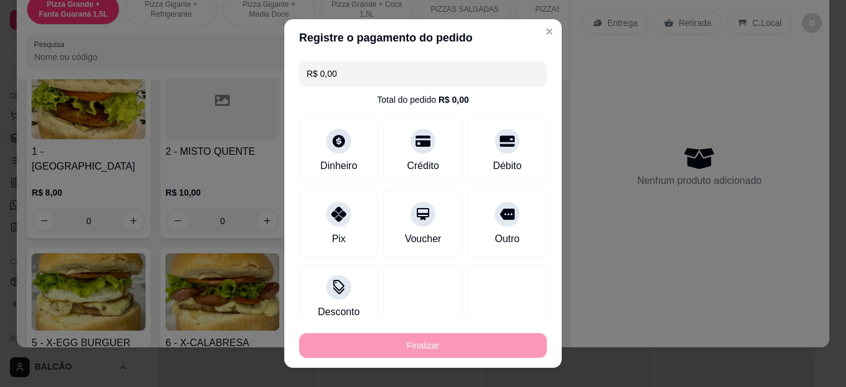
type input "-R$ 5,00"
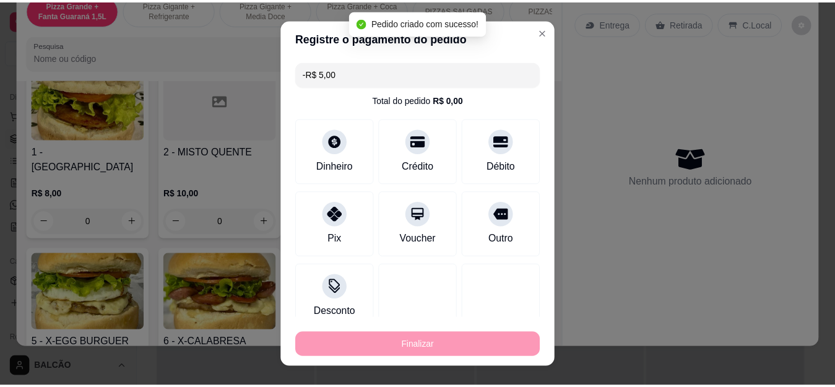
scroll to position [1711, 0]
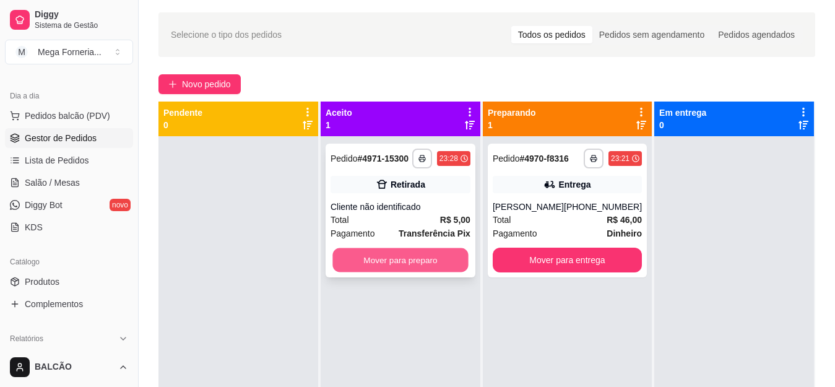
click at [464, 269] on button "Mover para preparo" at bounding box center [400, 260] width 136 height 24
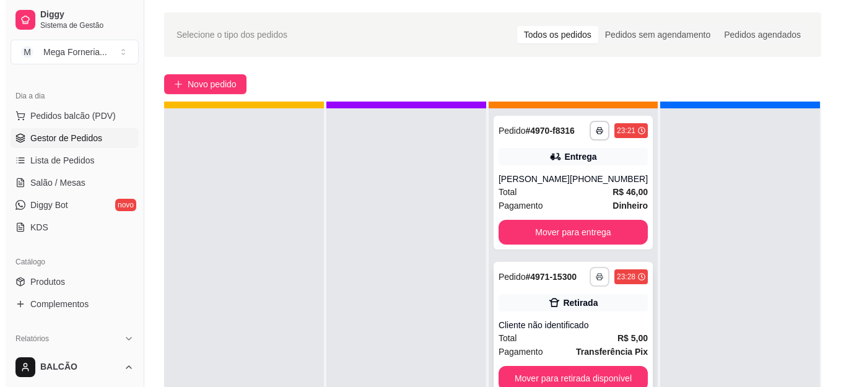
scroll to position [35, 0]
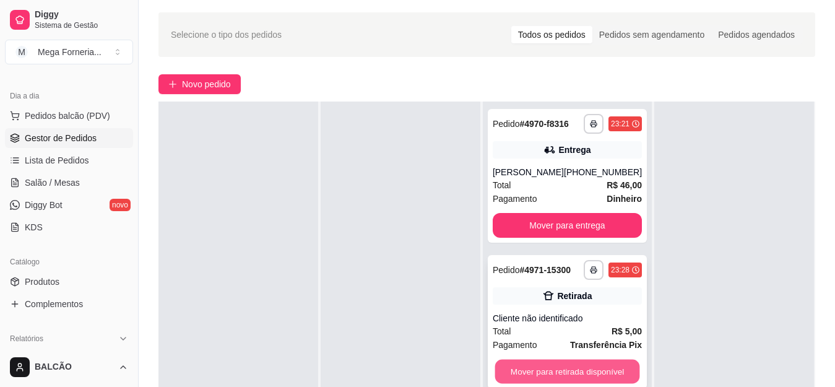
click at [610, 376] on button "Mover para retirada disponível" at bounding box center [567, 372] width 145 height 24
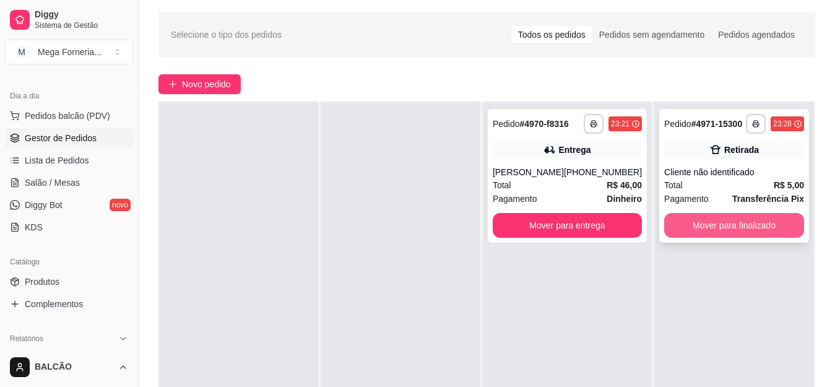
click at [724, 233] on button "Mover para finalizado" at bounding box center [734, 225] width 140 height 25
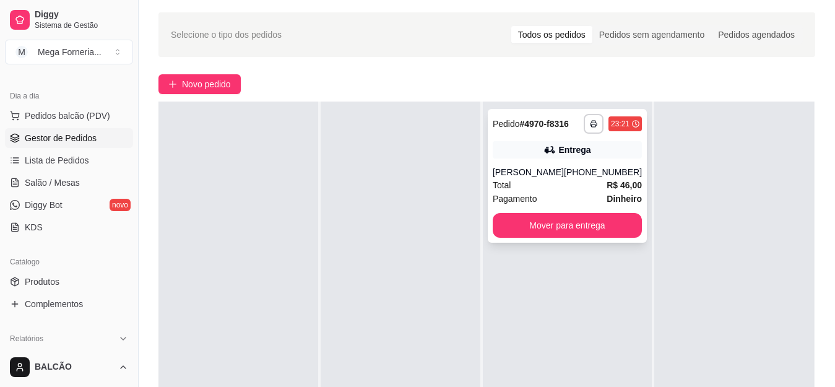
click at [571, 175] on div "[PHONE_NUMBER]" at bounding box center [603, 172] width 78 height 12
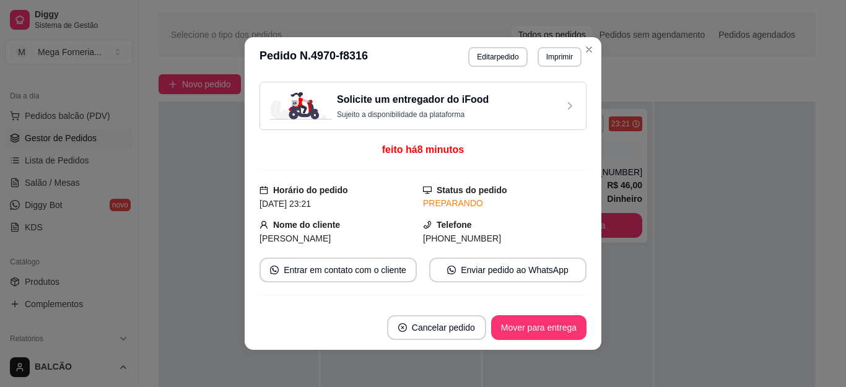
click at [457, 241] on span "[PHONE_NUMBER]" at bounding box center [462, 238] width 78 height 10
copy div "[PHONE_NUMBER] Entrar em contato com o cliente Enviar pedido ao WhatsApp"
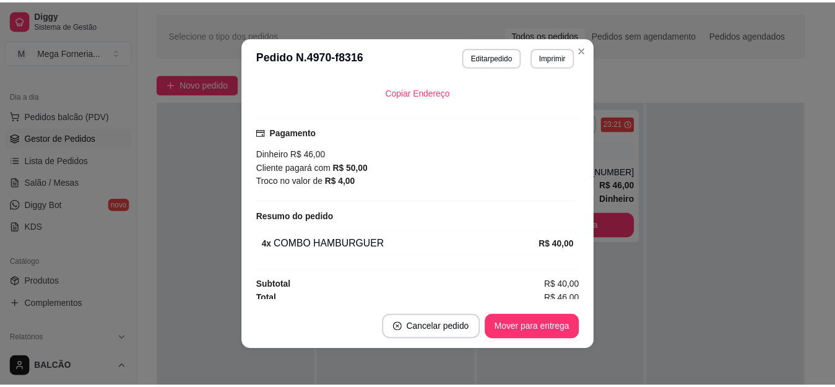
scroll to position [187, 0]
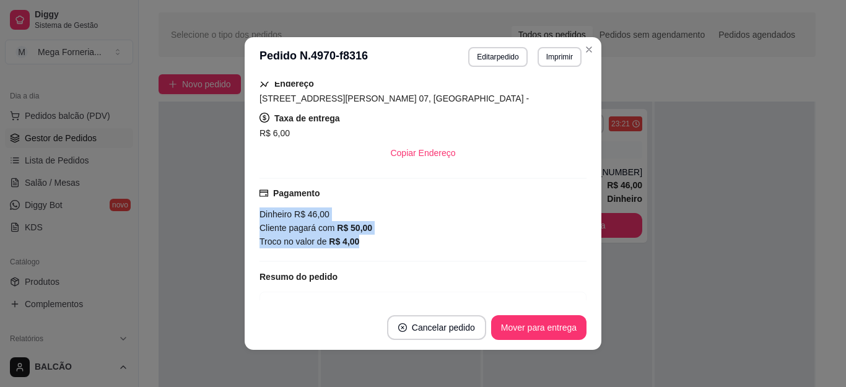
drag, startPoint x: 253, startPoint y: 209, endPoint x: 364, endPoint y: 251, distance: 118.5
click at [364, 251] on div "feito há 8 minutos Horário do pedido [DATE] 23:21 Status do pedido PREPARANDO N…" at bounding box center [422, 191] width 357 height 228
copy div "Dinheiro R$ 46,00 Cliente pagará com R$ 50,00 Troco no valor de R$ 4,00"
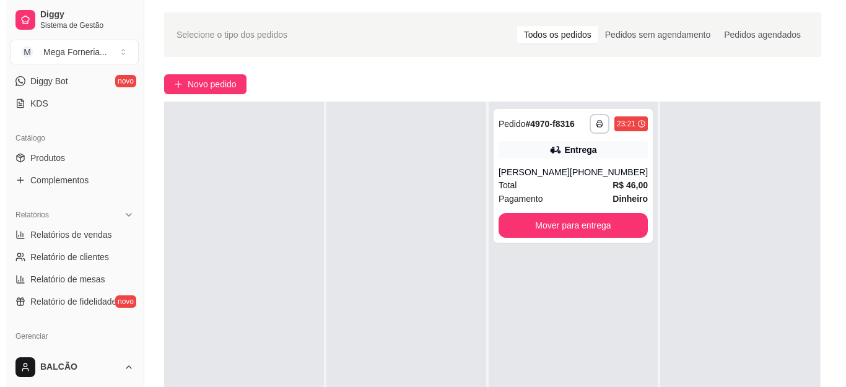
scroll to position [309, 0]
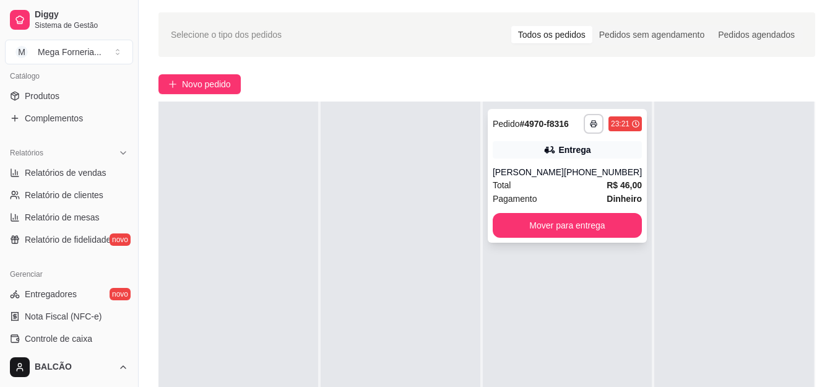
click at [563, 176] on div "[PERSON_NAME]" at bounding box center [528, 172] width 71 height 12
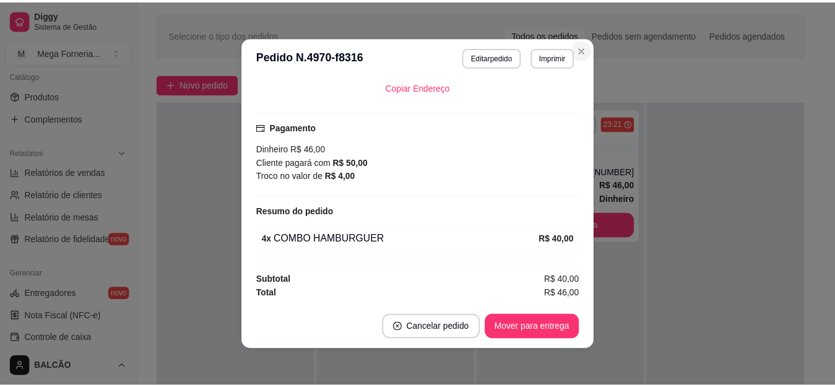
scroll to position [253, 0]
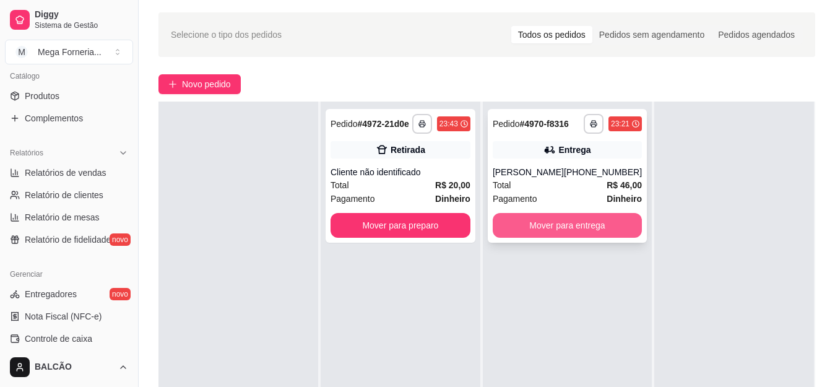
click at [600, 230] on button "Mover para entrega" at bounding box center [567, 225] width 149 height 25
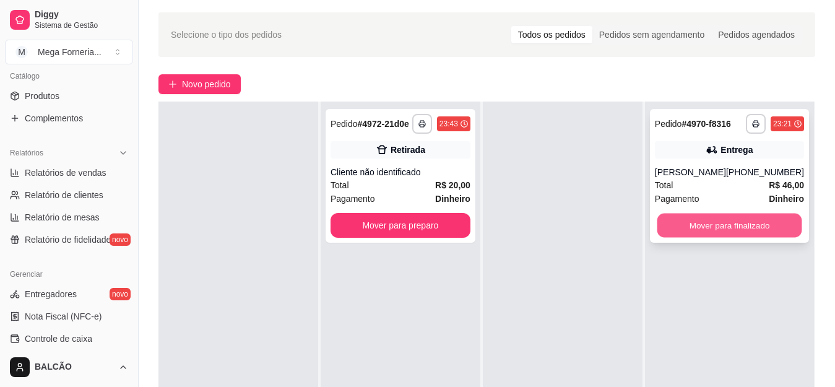
click at [740, 228] on button "Mover para finalizado" at bounding box center [729, 226] width 145 height 24
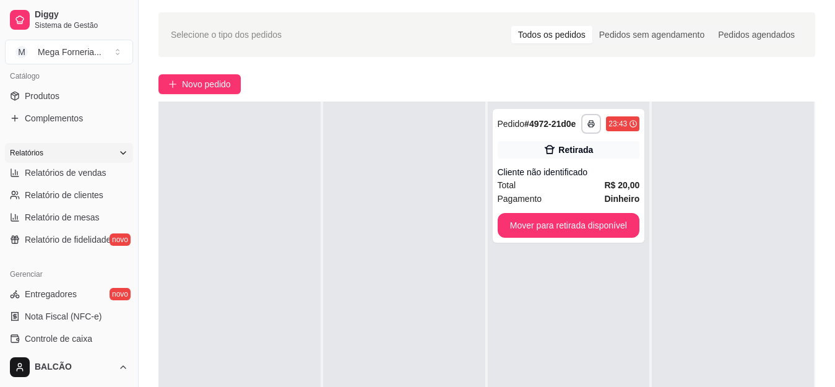
click at [58, 160] on div "Relatórios" at bounding box center [69, 153] width 128 height 20
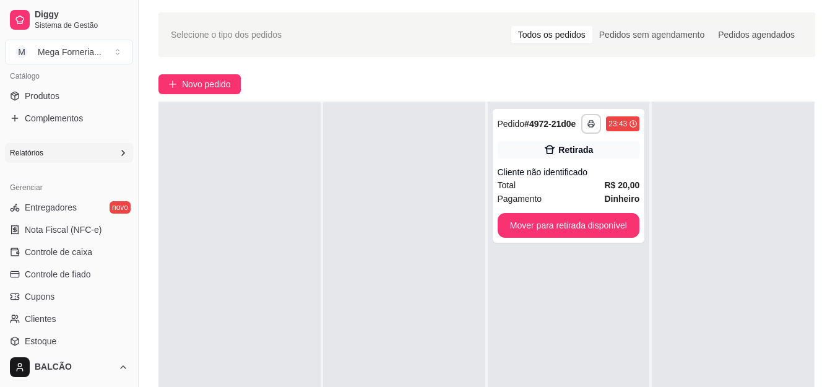
click at [58, 160] on div "Relatórios" at bounding box center [69, 153] width 128 height 20
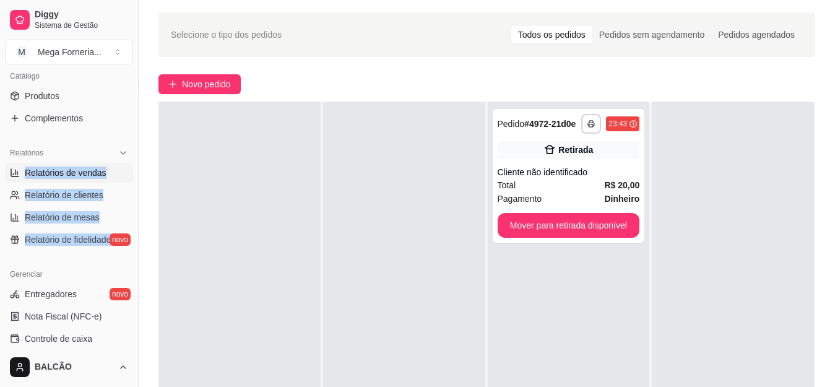
click at [66, 171] on span "Relatórios de vendas" at bounding box center [66, 173] width 82 height 12
select select "ALL"
select select "0"
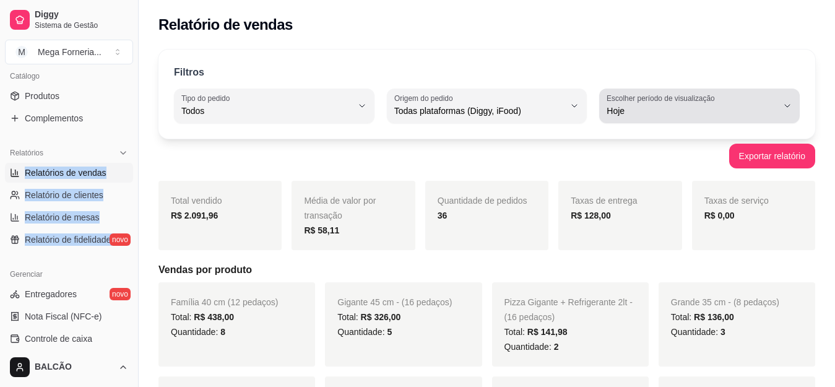
click at [651, 103] on div "Hoje" at bounding box center [692, 105] width 171 height 25
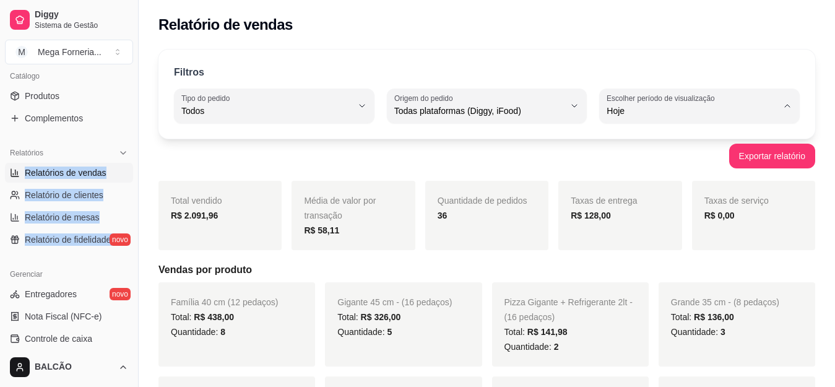
click at [459, 211] on div "36" at bounding box center [487, 215] width 98 height 15
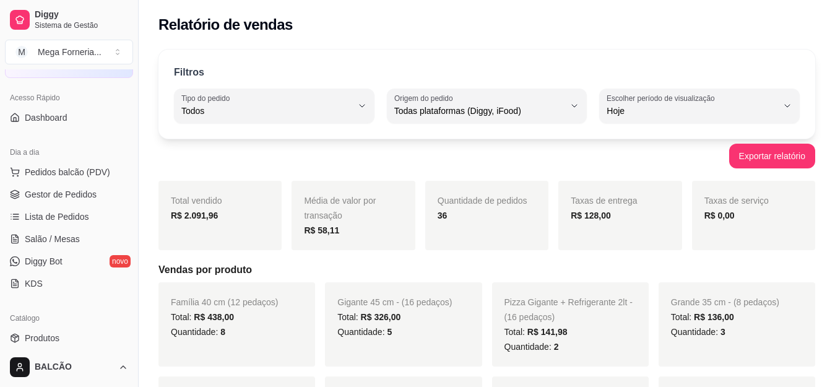
scroll to position [62, 0]
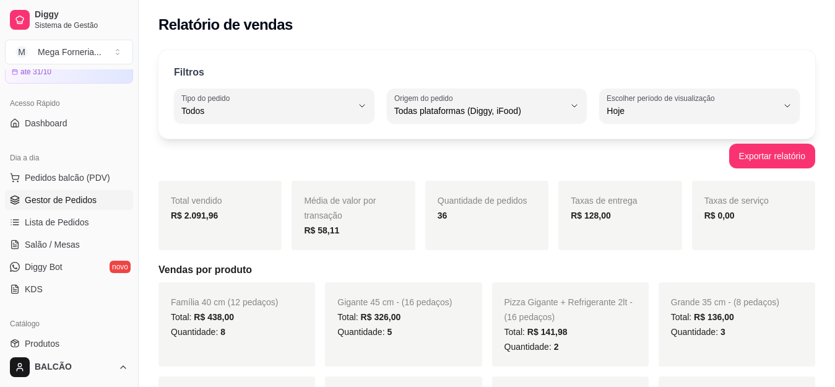
click at [60, 200] on span "Gestor de Pedidos" at bounding box center [61, 200] width 72 height 12
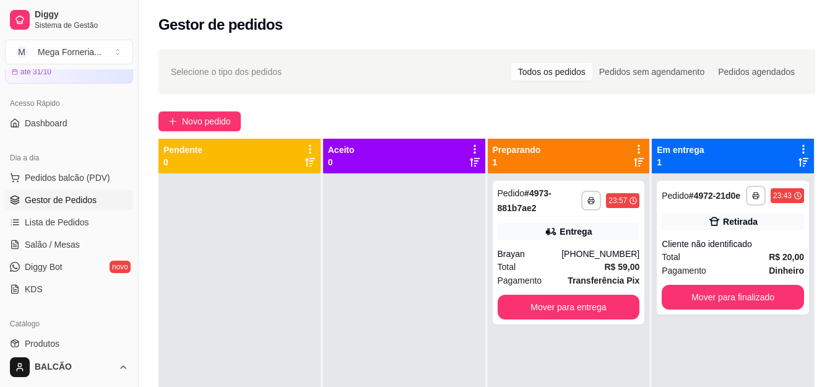
click at [407, 244] on div at bounding box center [404, 366] width 162 height 387
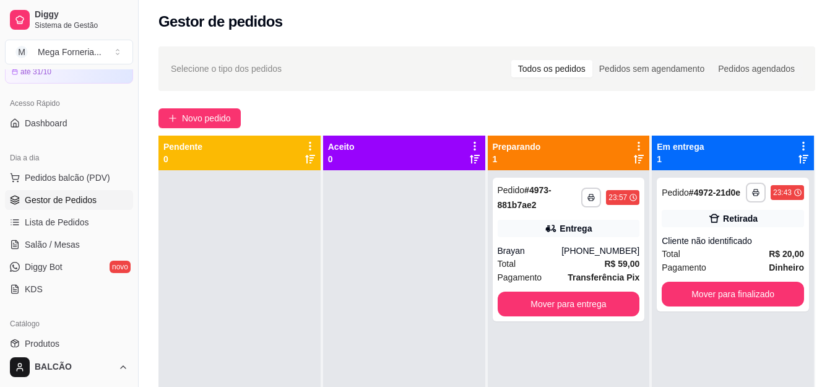
scroll to position [35, 0]
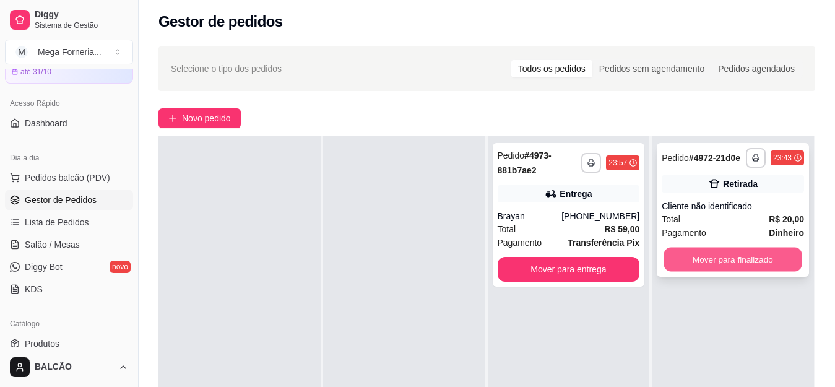
click at [733, 261] on button "Mover para finalizado" at bounding box center [733, 260] width 138 height 24
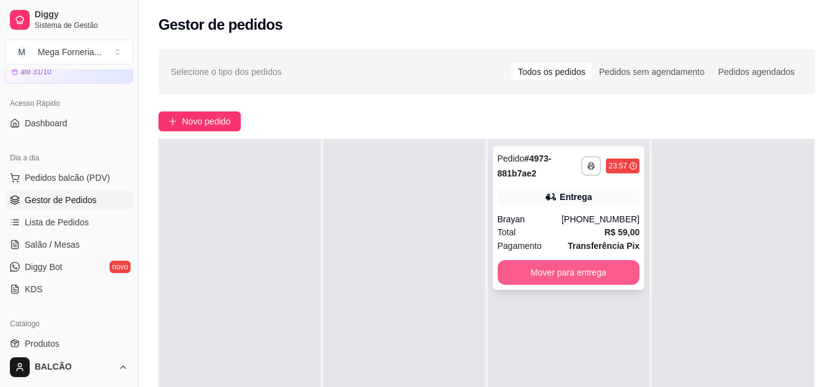
click at [618, 268] on button "Mover para entrega" at bounding box center [569, 272] width 142 height 25
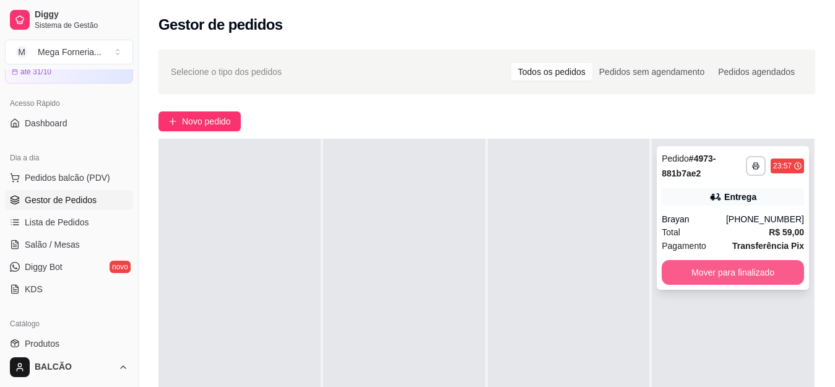
click at [730, 273] on button "Mover para finalizado" at bounding box center [733, 272] width 142 height 25
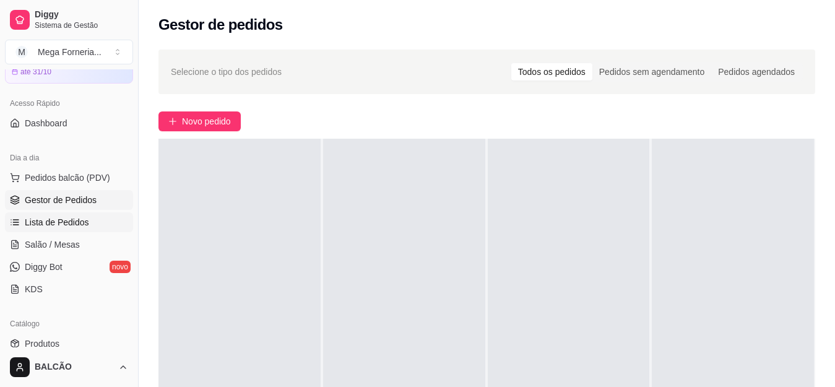
click at [77, 214] on link "Lista de Pedidos" at bounding box center [69, 222] width 128 height 20
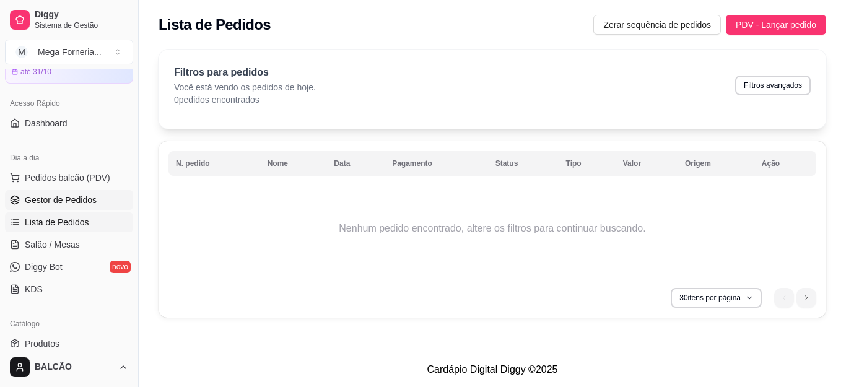
click at [47, 204] on span "Gestor de Pedidos" at bounding box center [61, 200] width 72 height 12
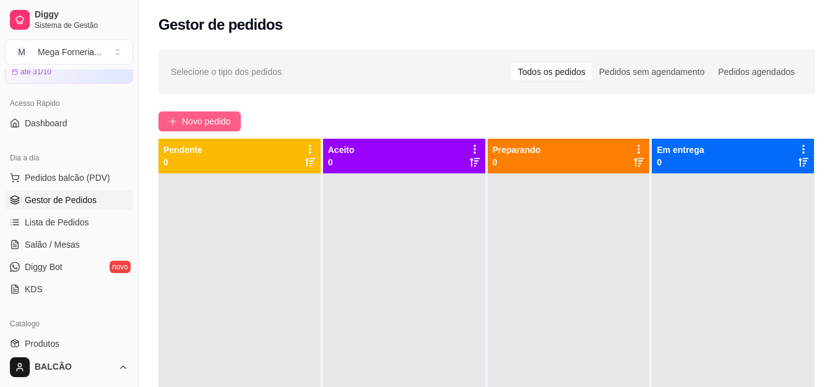
click at [201, 120] on span "Novo pedido" at bounding box center [206, 122] width 49 height 14
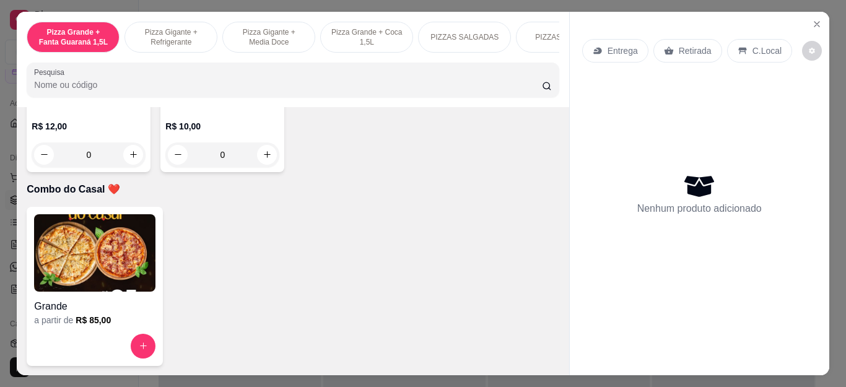
scroll to position [3197, 0]
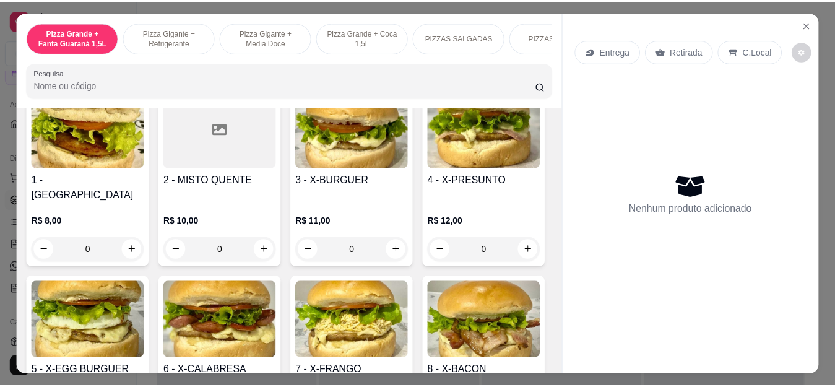
scroll to position [1650, 0]
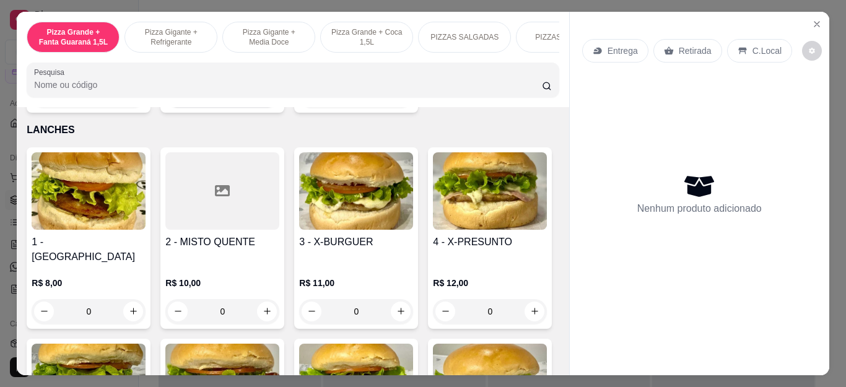
click at [262, 100] on icon "increase-product-quantity" at bounding box center [266, 94] width 9 height 9
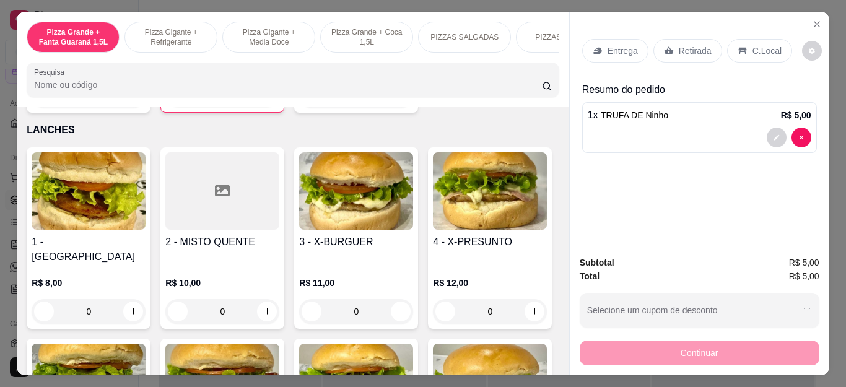
type input "1"
click at [399, 105] on button "increase-product-quantity" at bounding box center [401, 95] width 20 height 20
type input "1"
click at [672, 54] on div "Retirada" at bounding box center [687, 51] width 69 height 24
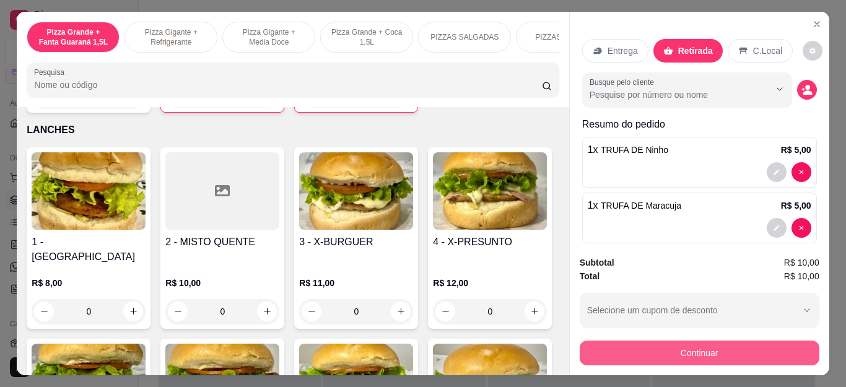
click at [655, 356] on button "Continuar" at bounding box center [699, 352] width 240 height 25
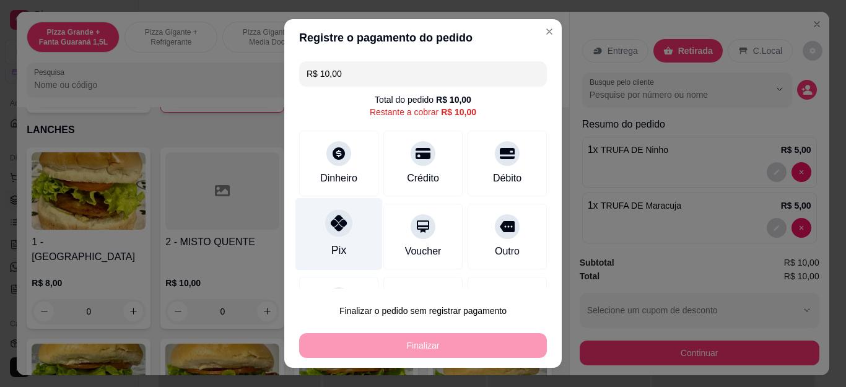
click at [345, 231] on div "Pix" at bounding box center [338, 234] width 87 height 72
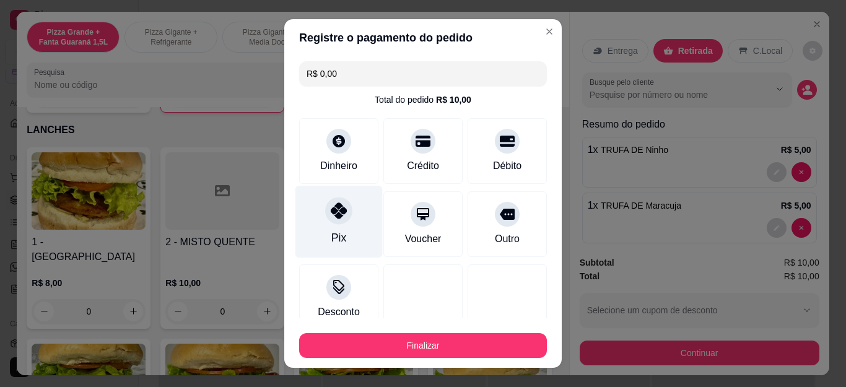
type input "R$ 0,00"
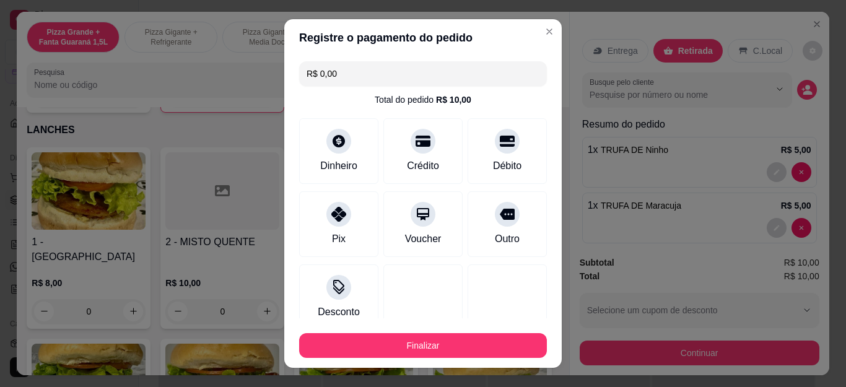
click at [424, 358] on footer "Finalizar" at bounding box center [422, 343] width 277 height 50
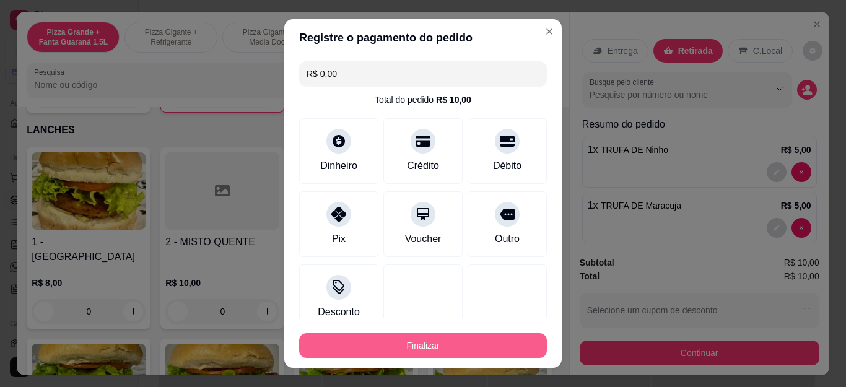
click at [427, 350] on button "Finalizar" at bounding box center [423, 345] width 248 height 25
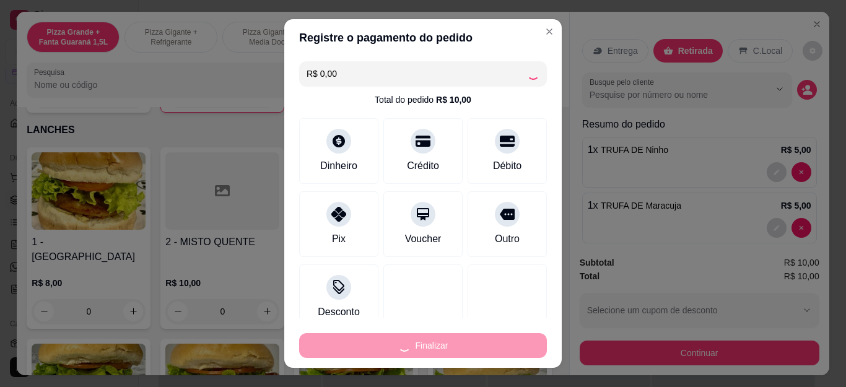
type input "0"
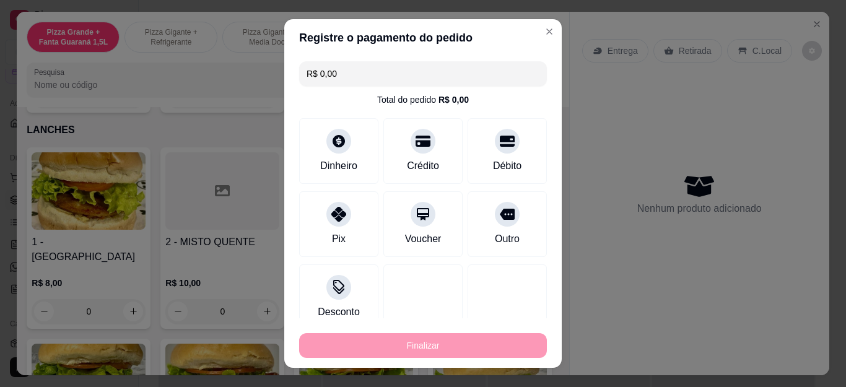
type input "-R$ 10,00"
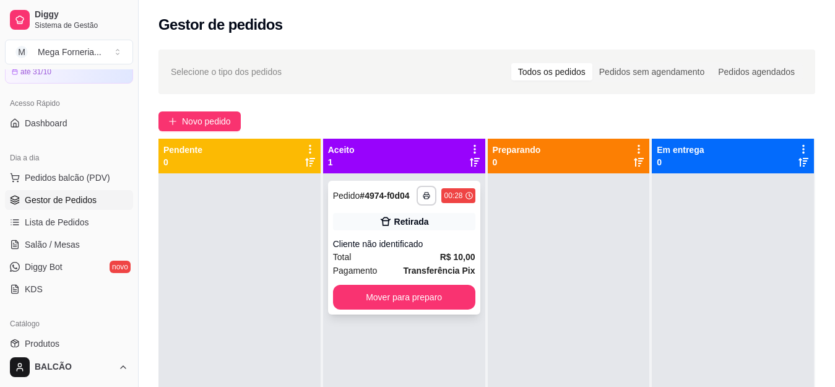
click at [383, 309] on div "**********" at bounding box center [404, 248] width 152 height 134
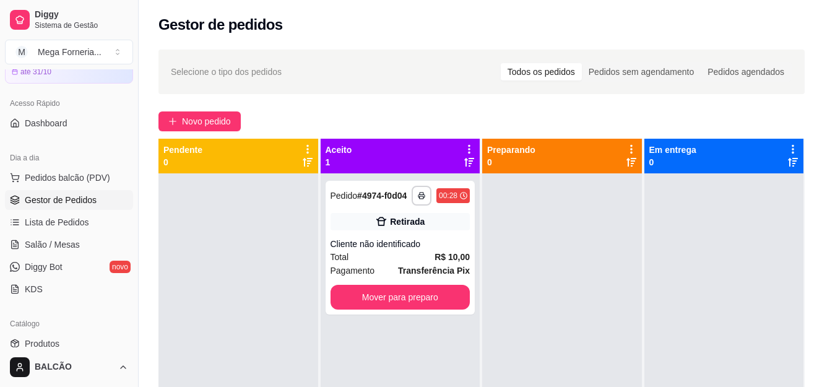
click at [445, 284] on div "Pagamento Transferência Pix R$ 10,00" at bounding box center [417, 269] width 327 height 57
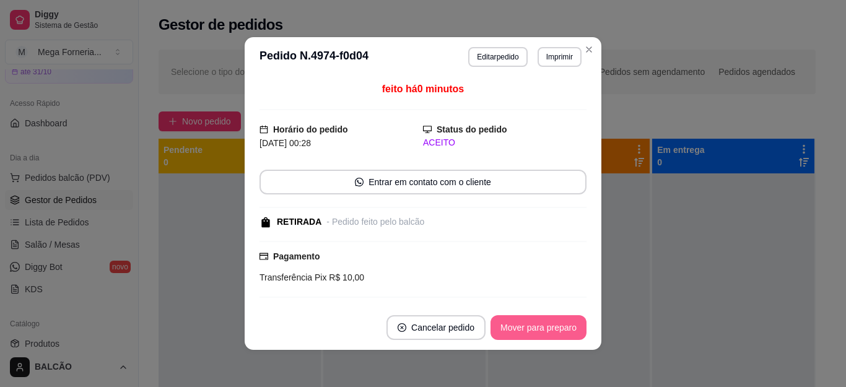
click at [555, 333] on button "Mover para preparo" at bounding box center [538, 327] width 96 height 25
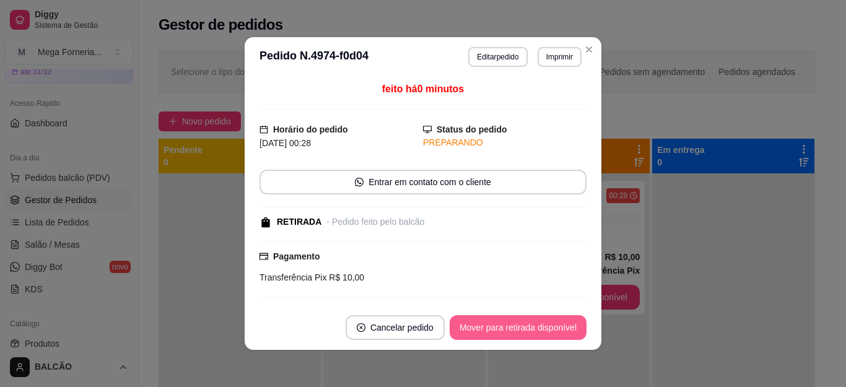
click at [555, 333] on button "Mover para retirada disponível" at bounding box center [517, 327] width 137 height 25
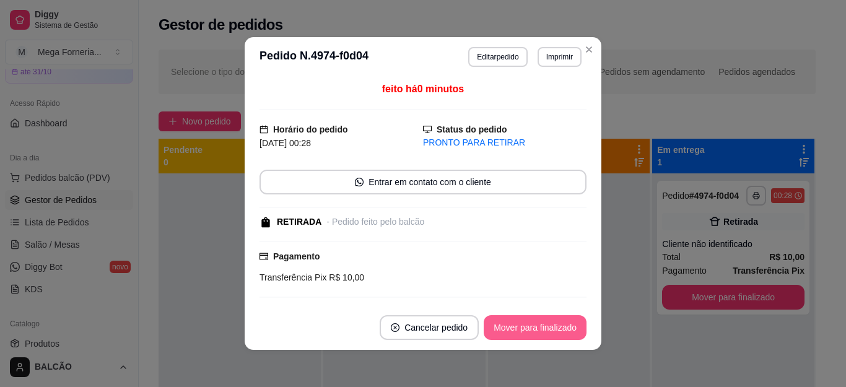
click at [555, 333] on button "Mover para finalizado" at bounding box center [534, 327] width 103 height 25
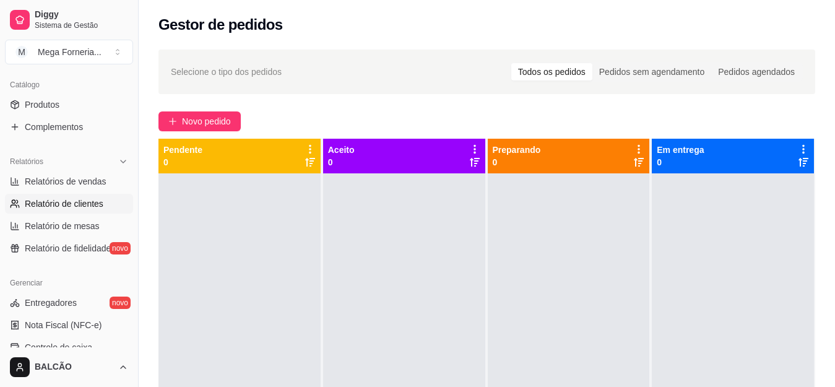
scroll to position [309, 0]
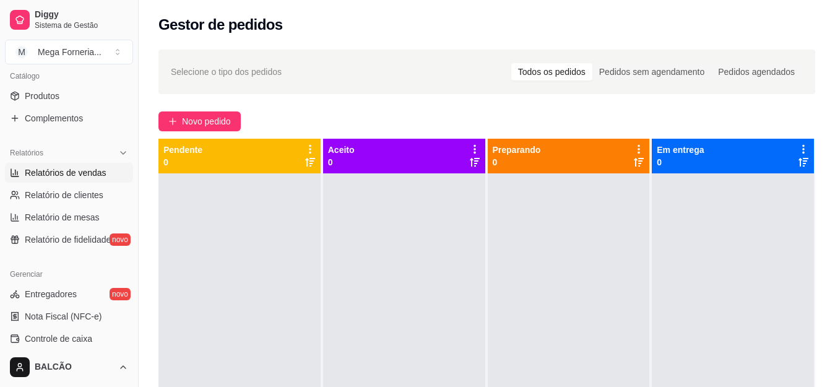
click at [49, 171] on span "Relatórios de vendas" at bounding box center [66, 173] width 82 height 12
select select "ALL"
select select "0"
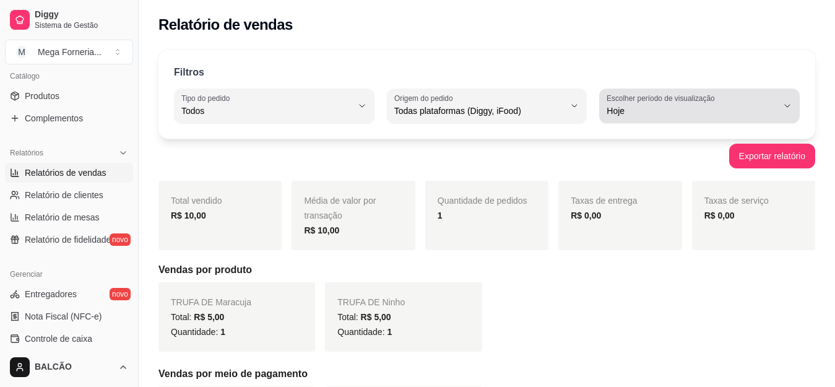
click at [738, 109] on span "Hoje" at bounding box center [692, 111] width 171 height 12
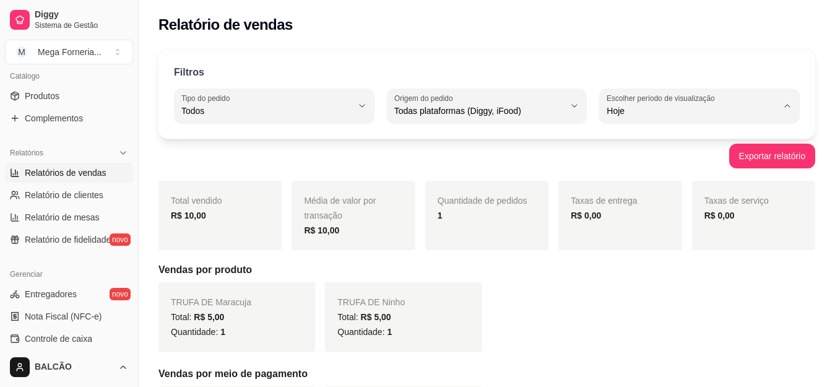
click at [706, 162] on span "Ontem" at bounding box center [694, 161] width 162 height 12
type input "1"
select select "1"
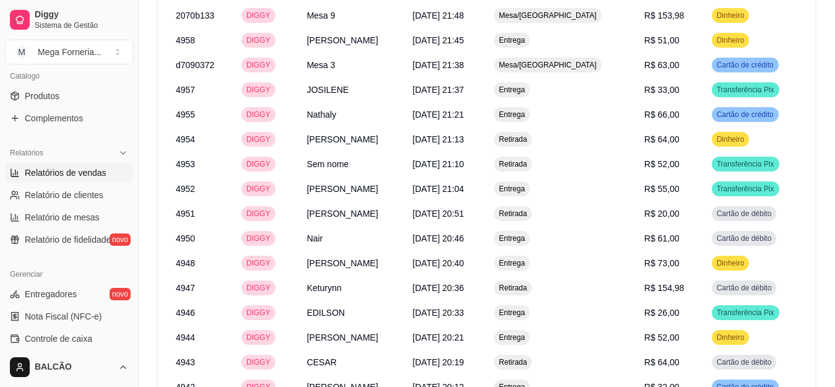
scroll to position [1959, 0]
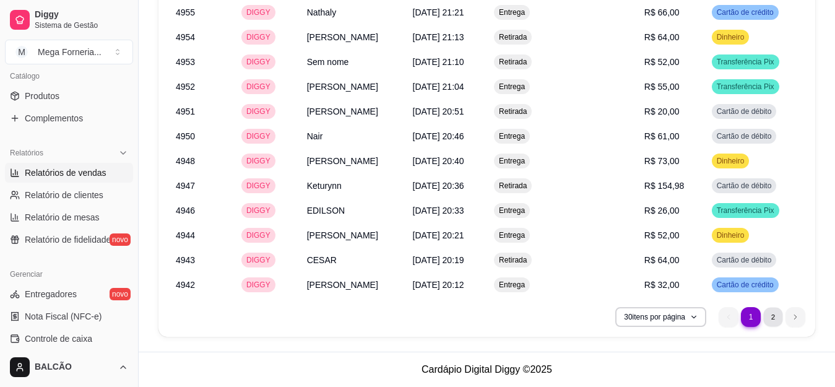
click at [780, 316] on li "2" at bounding box center [772, 316] width 19 height 19
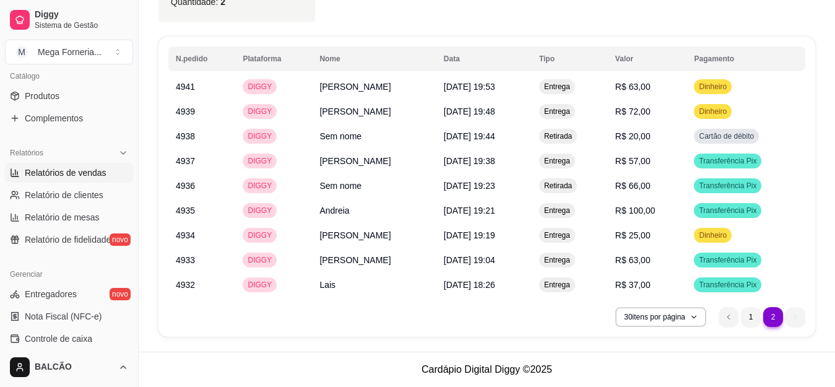
scroll to position [1439, 0]
click at [754, 313] on li "1" at bounding box center [751, 317] width 20 height 20
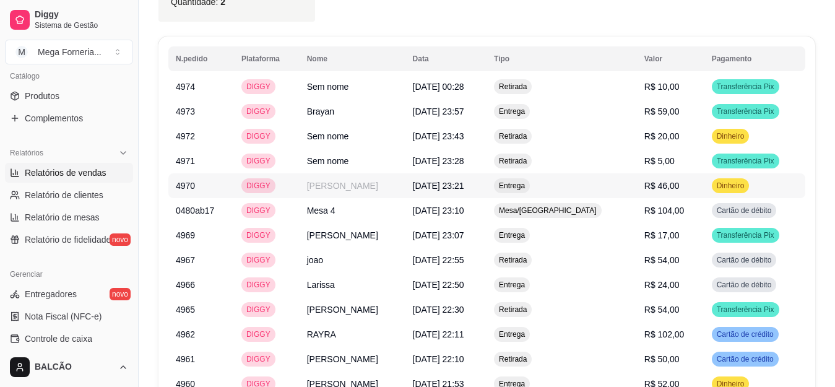
scroll to position [0, 0]
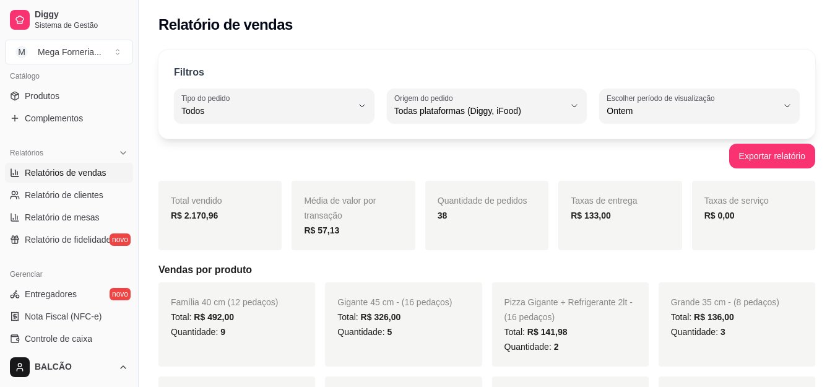
click at [594, 218] on strong "R$ 133,00" at bounding box center [591, 215] width 40 height 10
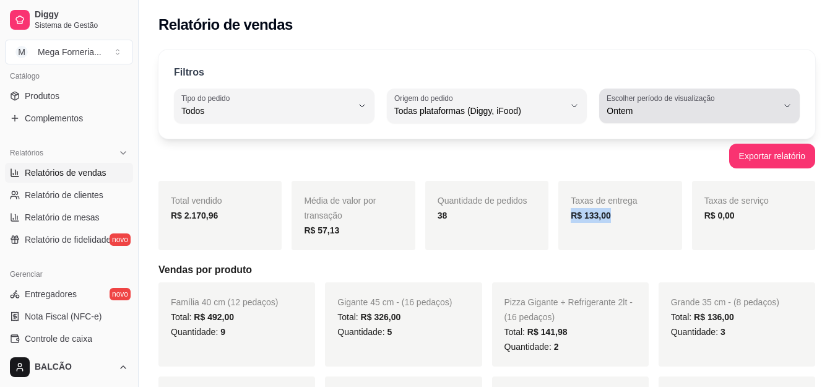
click at [755, 102] on div "Ontem" at bounding box center [692, 105] width 171 height 25
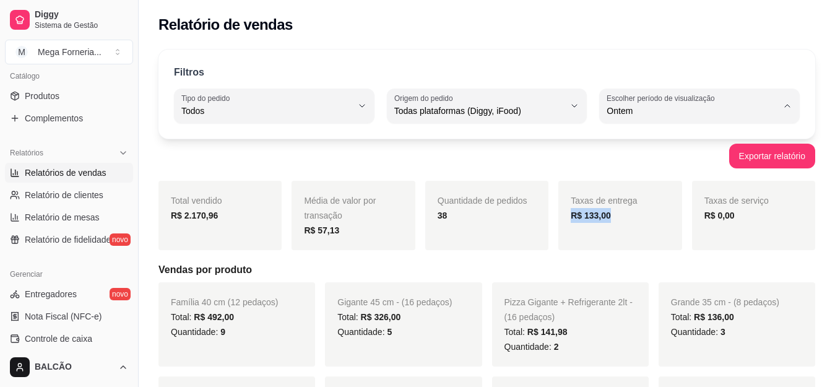
click at [685, 135] on span "Hoje" at bounding box center [694, 140] width 162 height 12
type input "0"
select select "0"
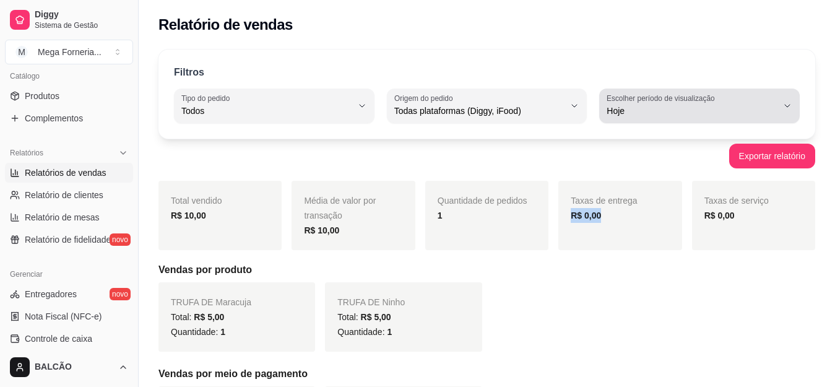
click at [670, 116] on span "Hoje" at bounding box center [692, 111] width 171 height 12
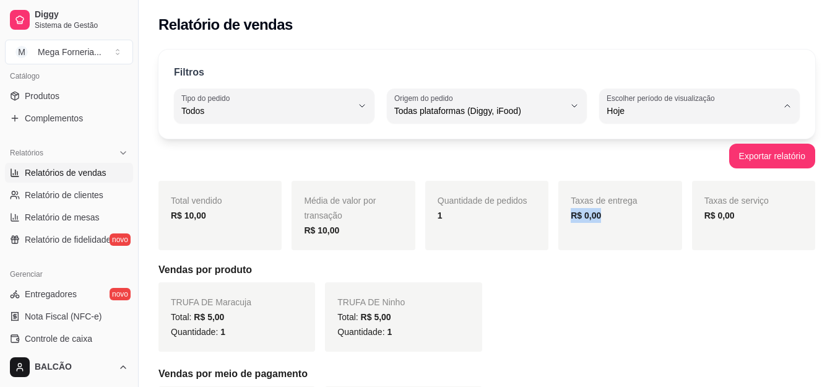
click at [664, 157] on span "Ontem" at bounding box center [694, 161] width 162 height 12
type input "1"
select select "1"
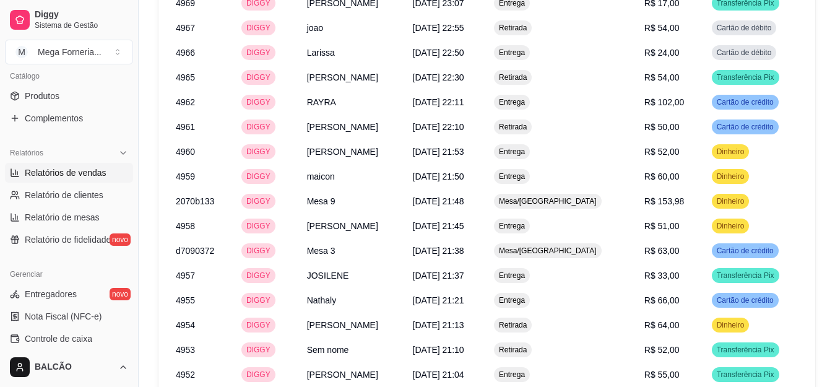
scroll to position [1959, 0]
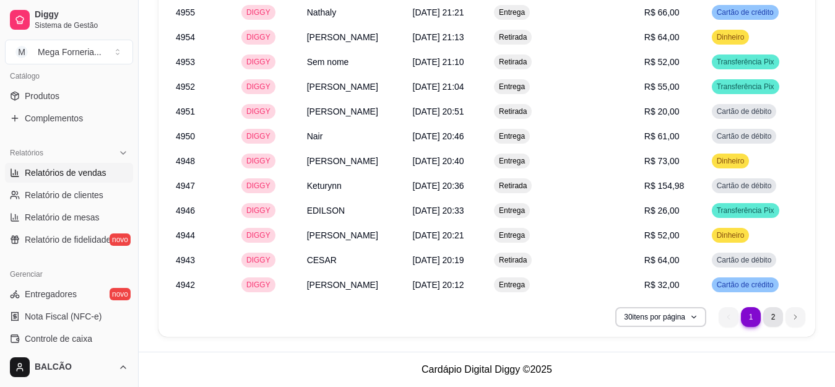
click at [773, 321] on li "2" at bounding box center [773, 317] width 20 height 20
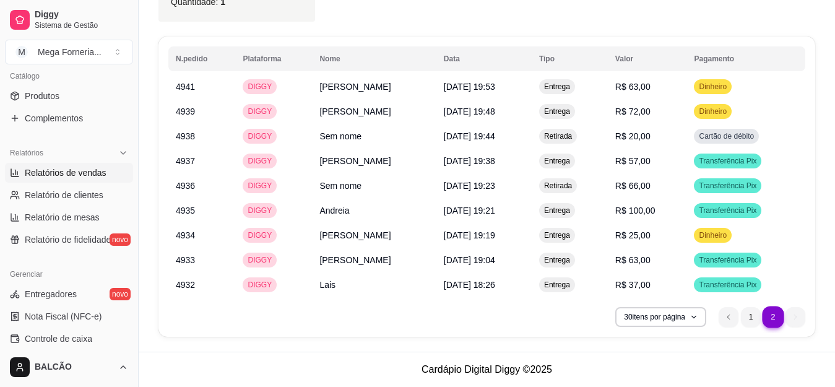
scroll to position [1439, 0]
click at [746, 321] on li "1" at bounding box center [750, 316] width 19 height 19
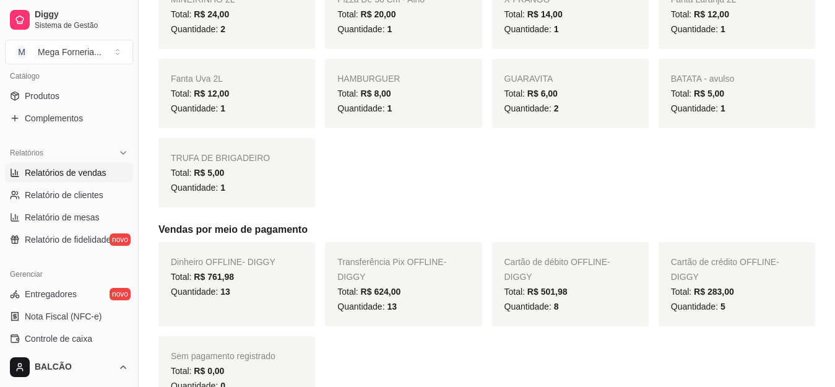
scroll to position [670, 0]
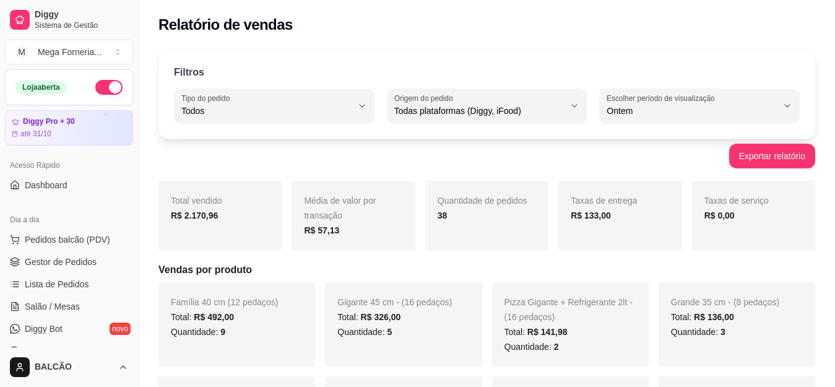
select select "ALL"
select select "1"
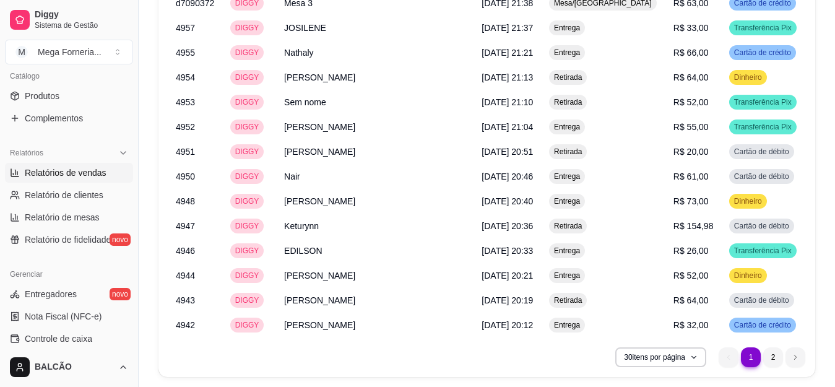
scroll to position [1959, 0]
